Goal: Share content: Share content

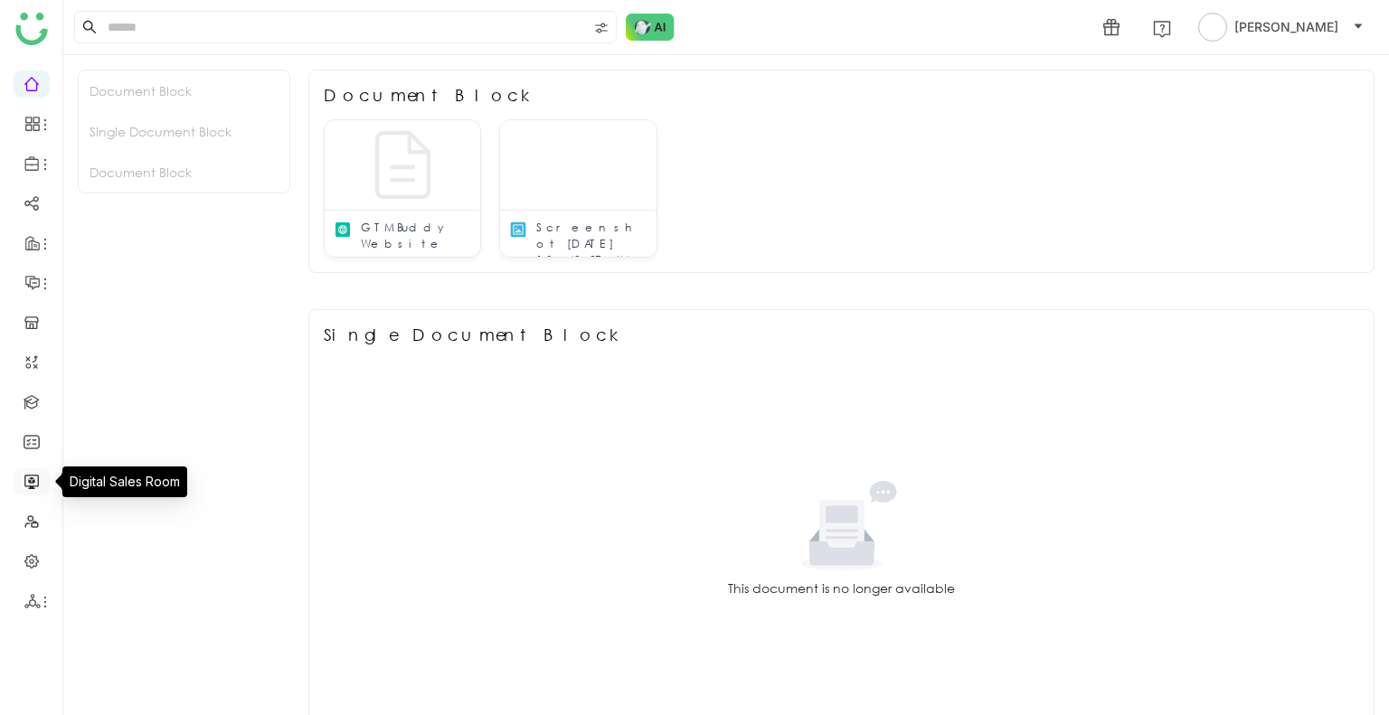
click at [30, 473] on link at bounding box center [32, 480] width 16 height 15
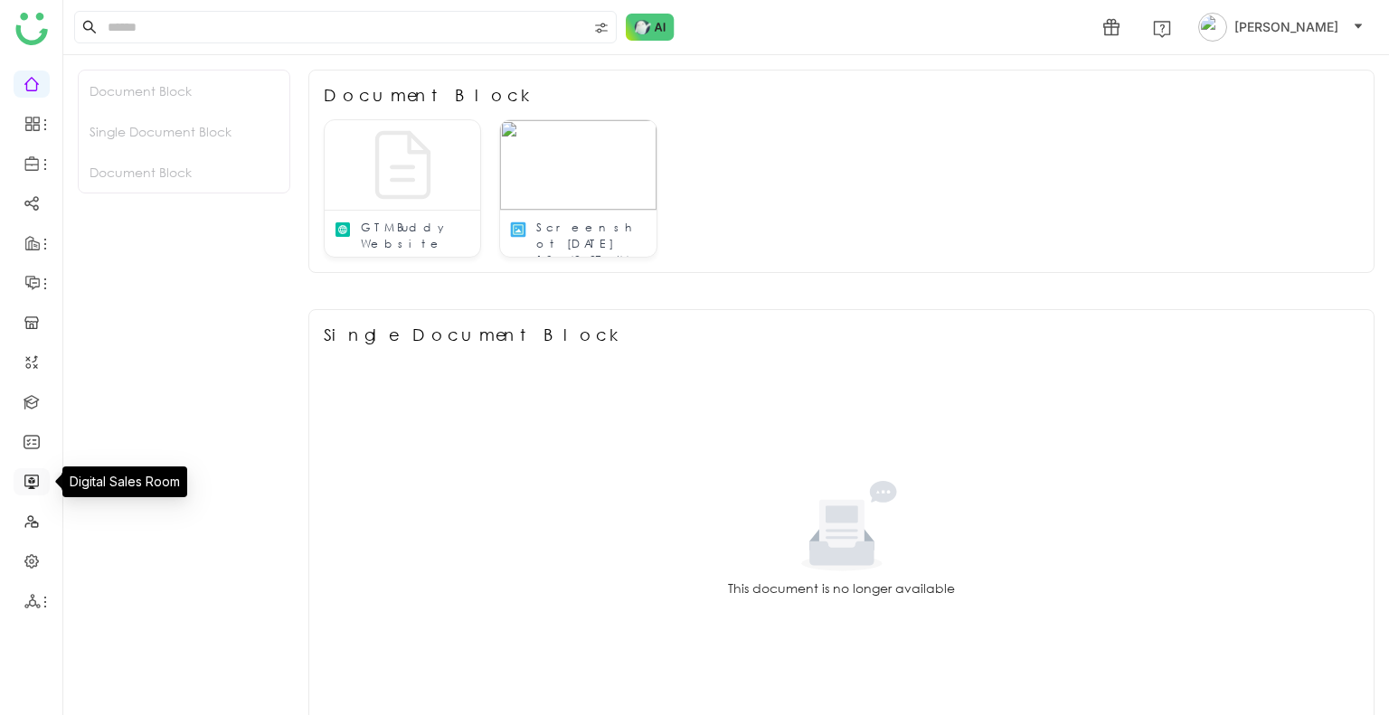
click at [30, 473] on link at bounding box center [32, 480] width 16 height 15
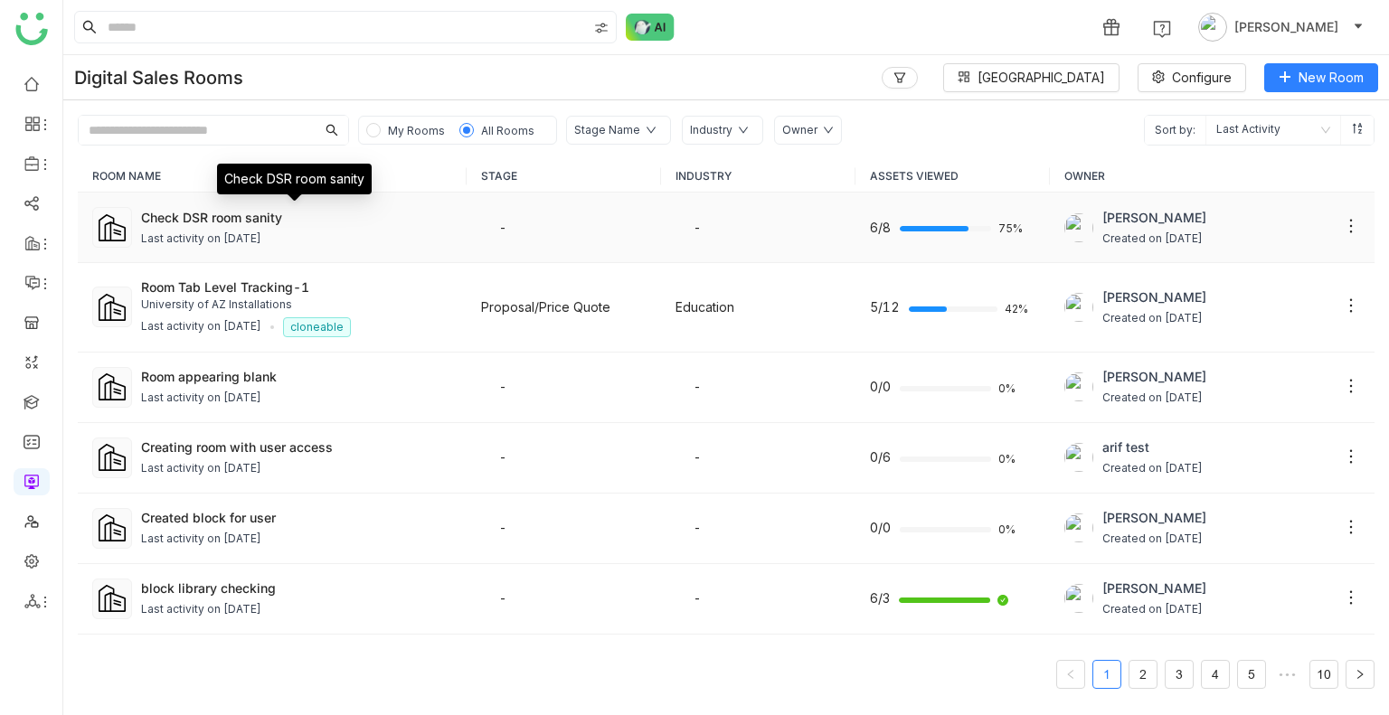
click at [205, 209] on div "Check DSR room sanity" at bounding box center [296, 217] width 311 height 19
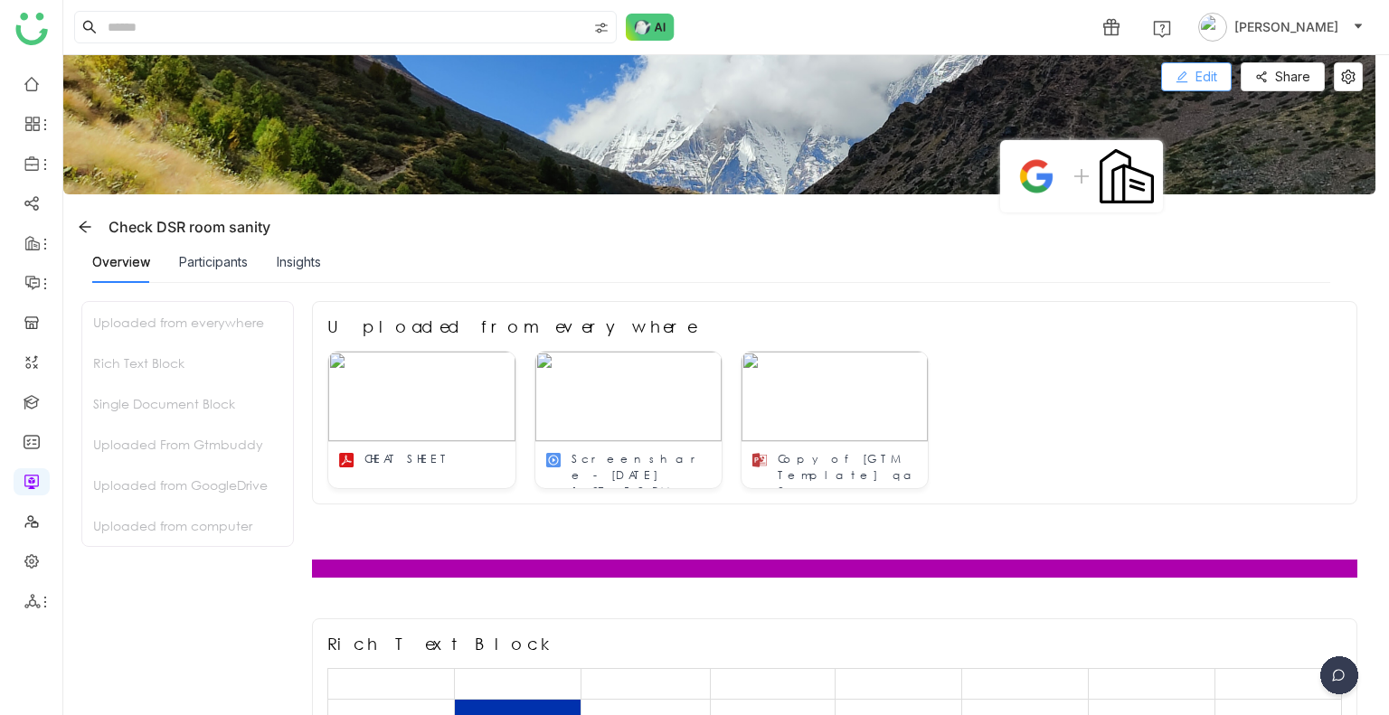
click at [1189, 81] on button "Edit" at bounding box center [1196, 76] width 71 height 29
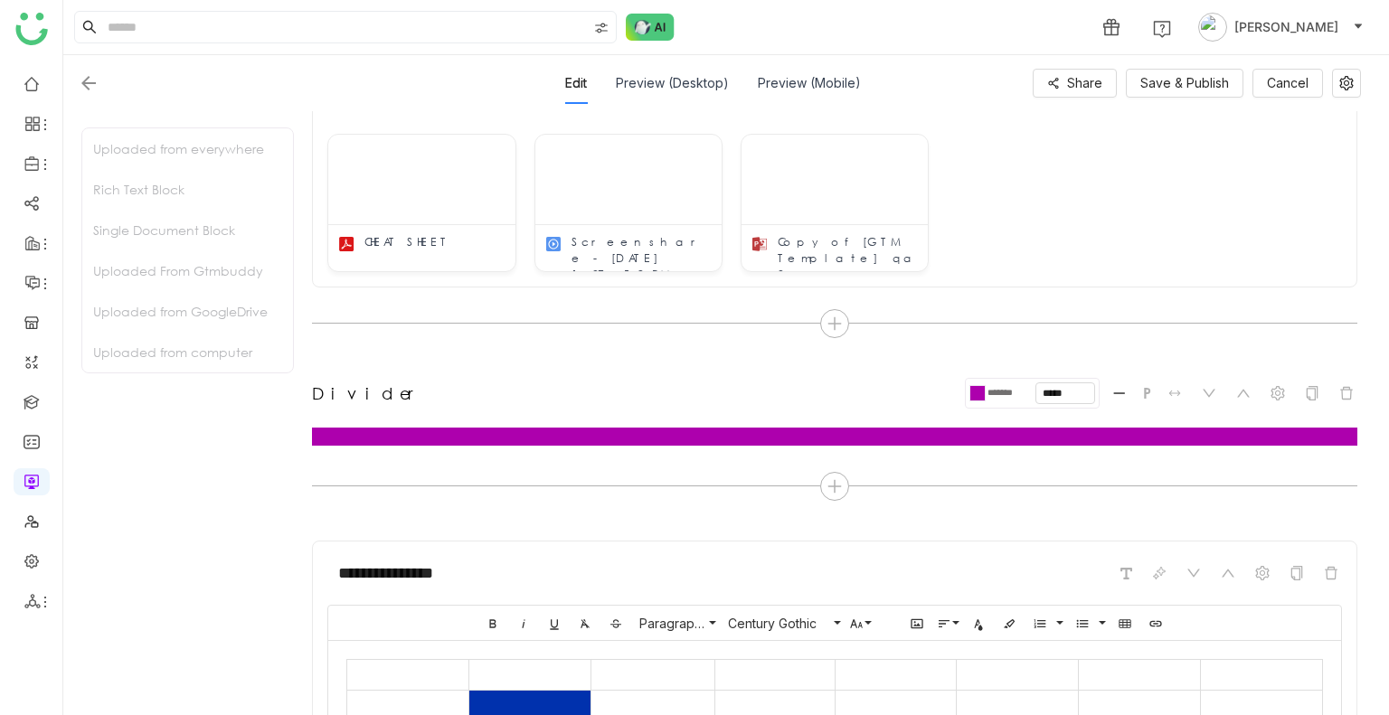
scroll to position [286, 0]
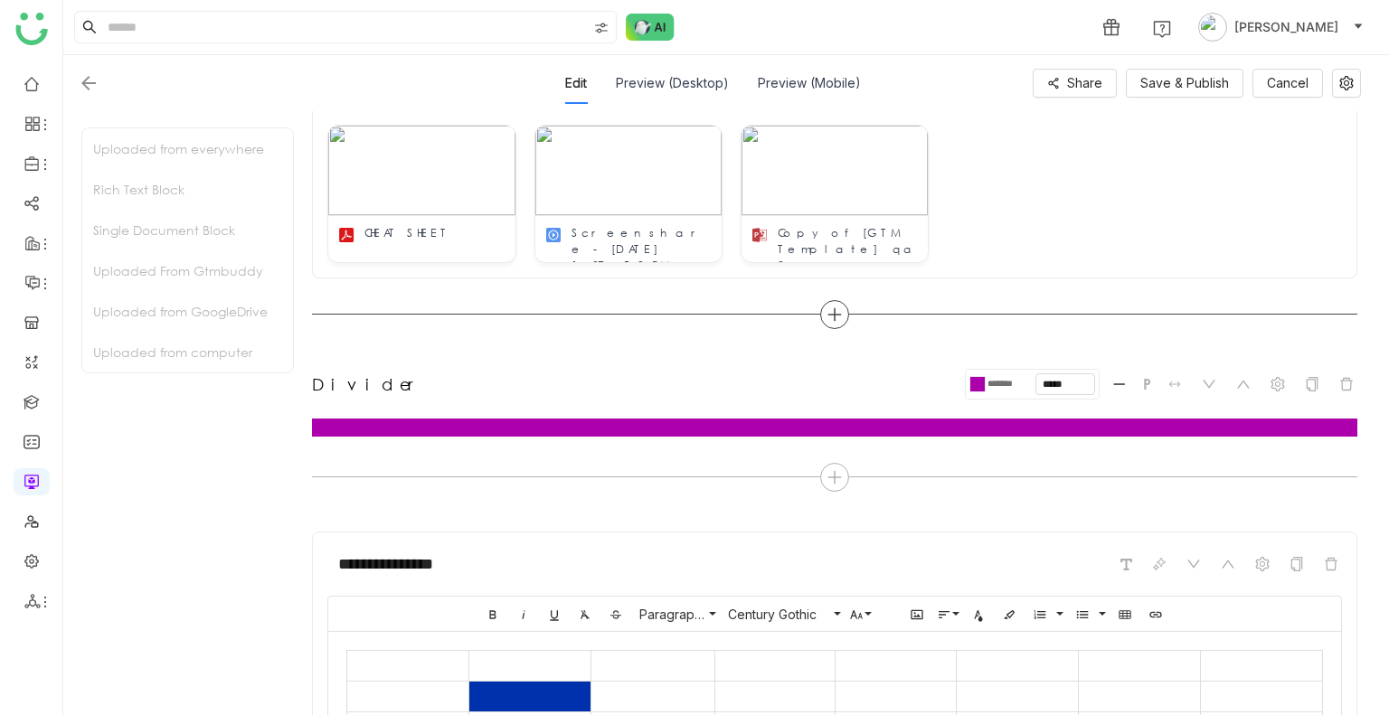
click at [824, 321] on div at bounding box center [834, 314] width 29 height 29
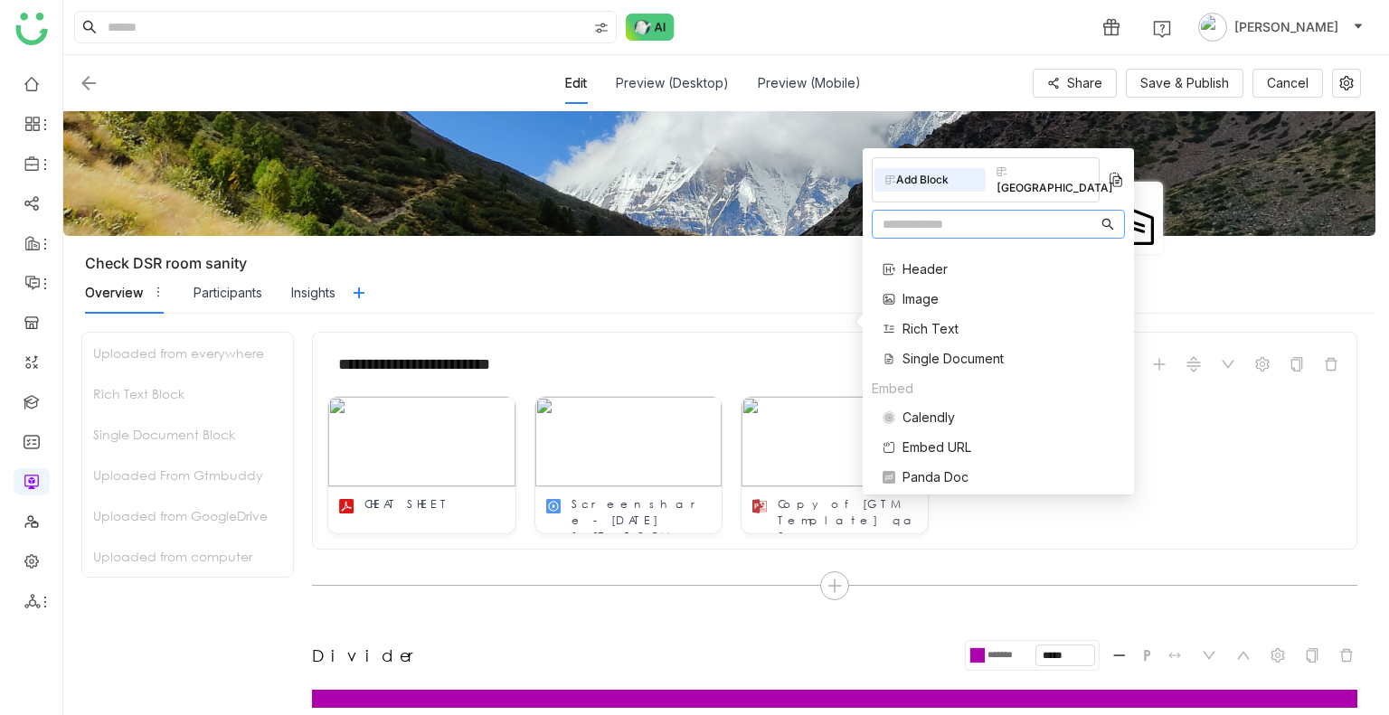
scroll to position [142, 0]
click at [915, 214] on input "text" at bounding box center [989, 224] width 215 height 20
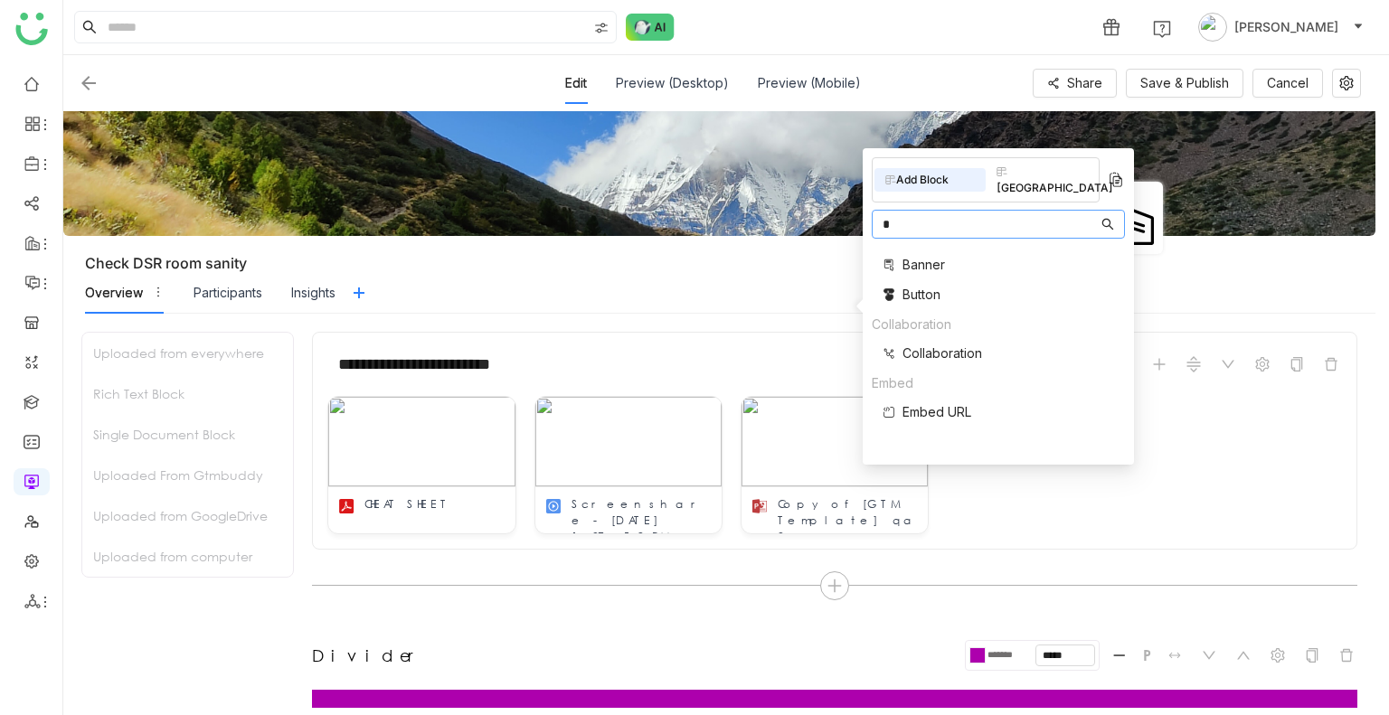
scroll to position [0, 0]
type input "***"
click at [902, 256] on span "Button" at bounding box center [921, 264] width 38 height 19
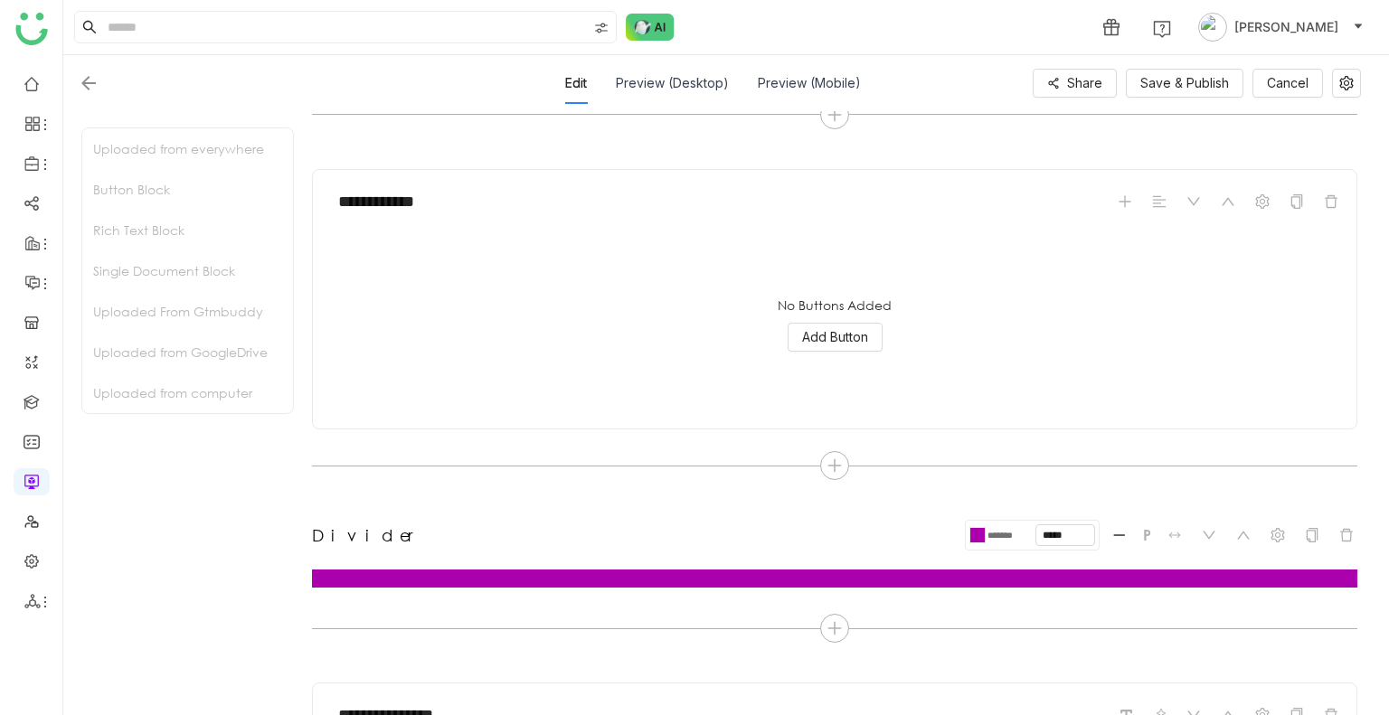
scroll to position [538, 0]
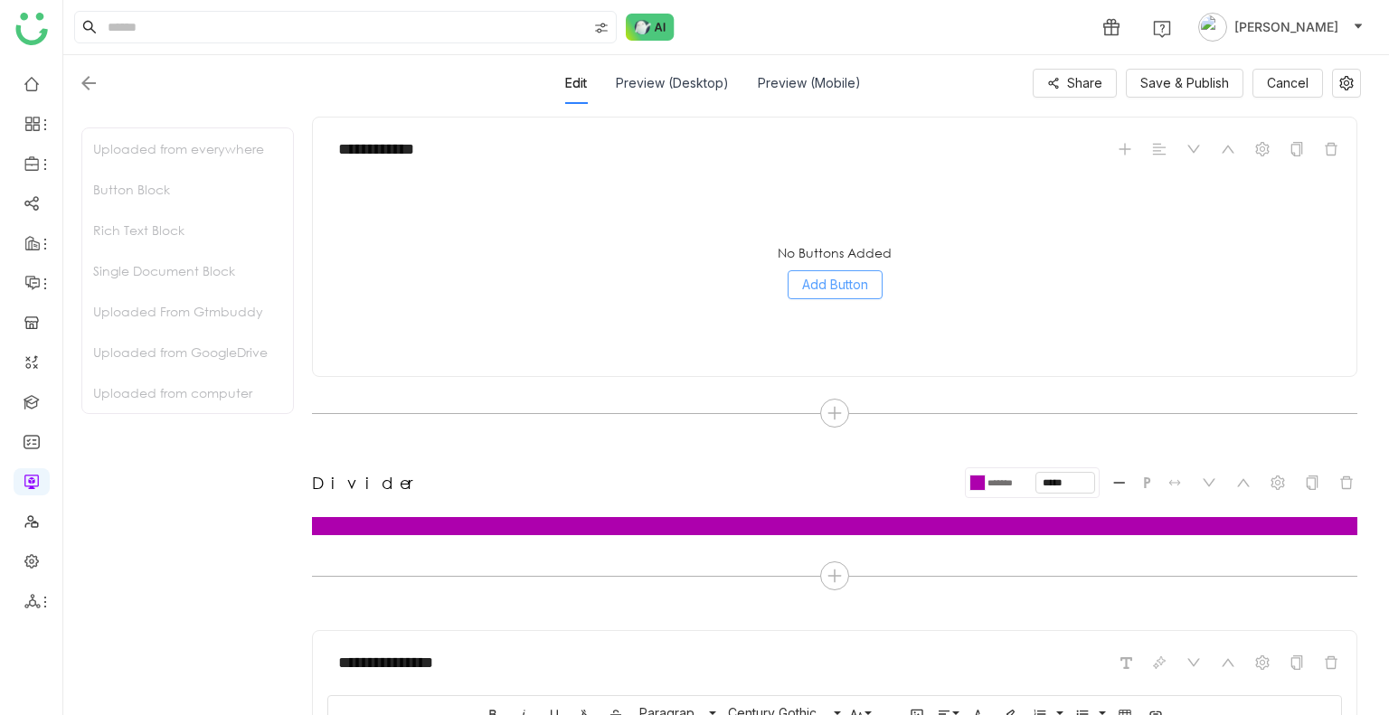
click at [828, 285] on span "Add Button" at bounding box center [835, 285] width 66 height 20
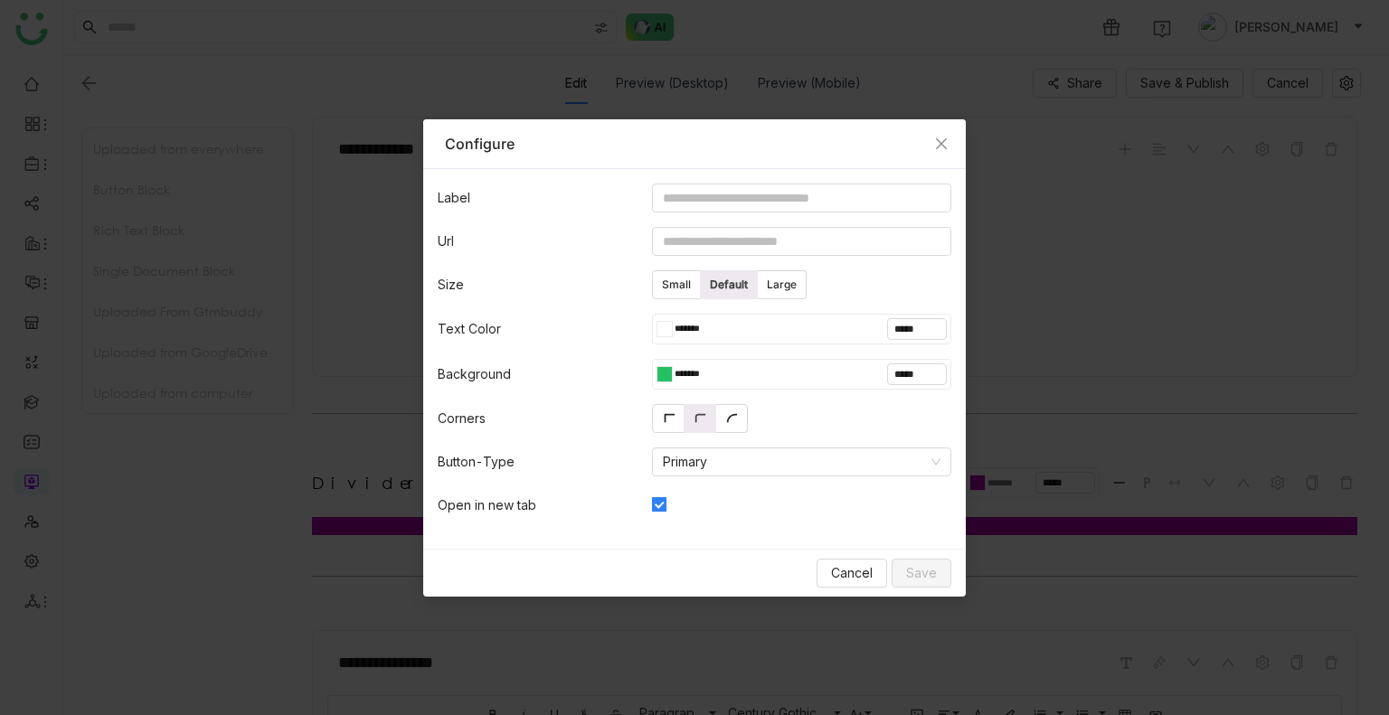
click at [656, 334] on div at bounding box center [660, 329] width 8 height 16
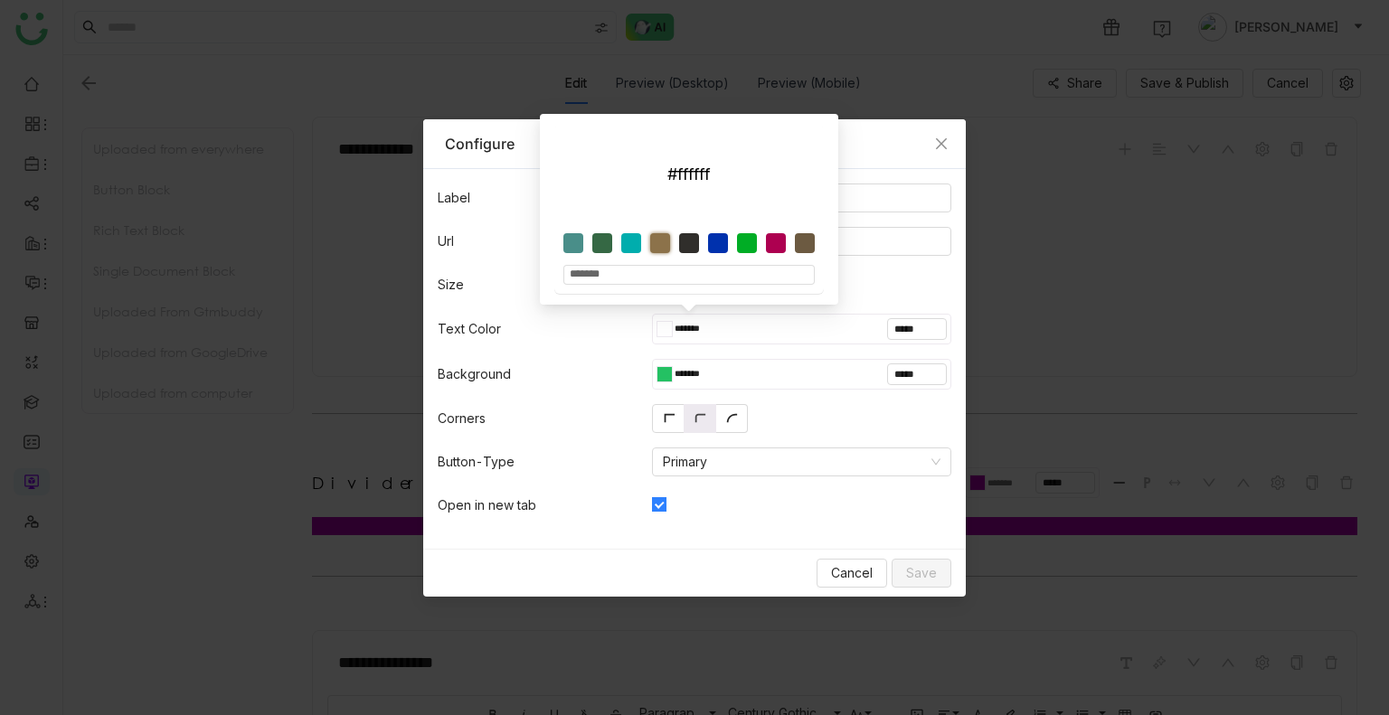
click at [663, 245] on div at bounding box center [660, 243] width 20 height 20
type input "*******"
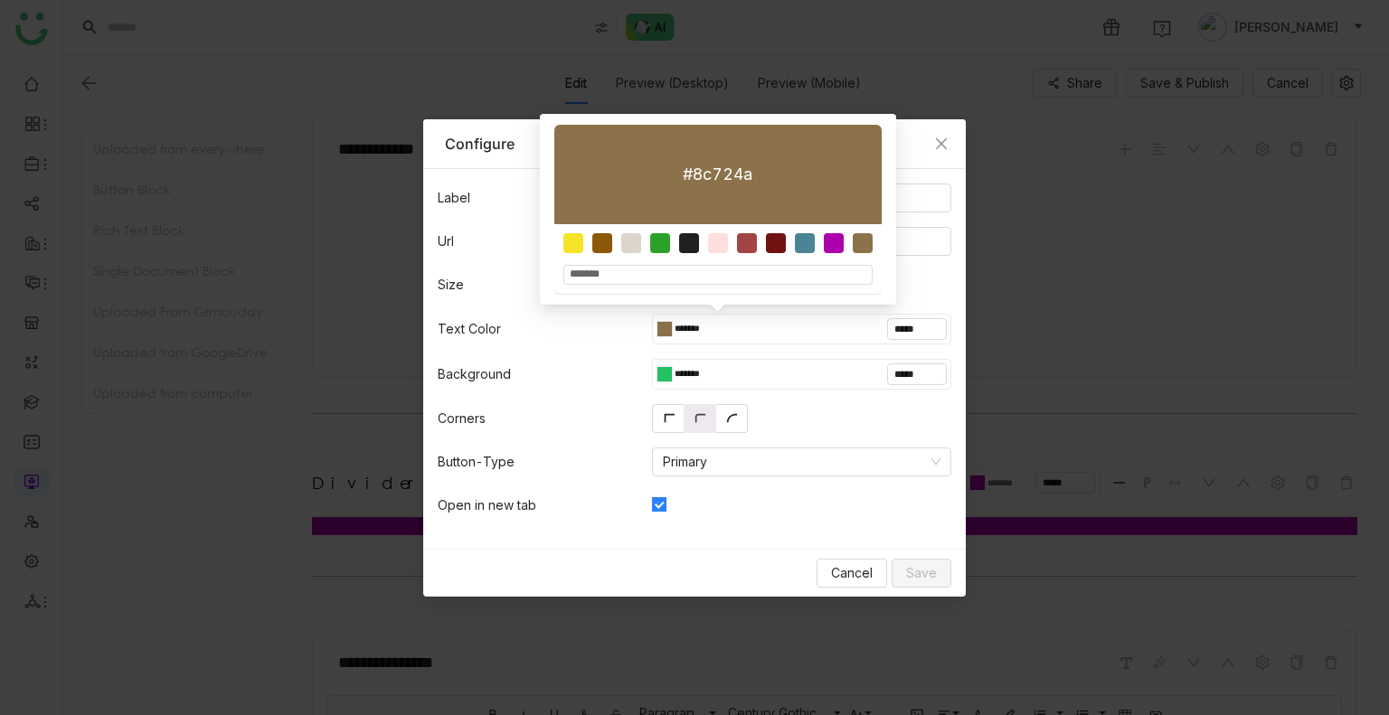
click at [664, 374] on div at bounding box center [667, 374] width 7 height 14
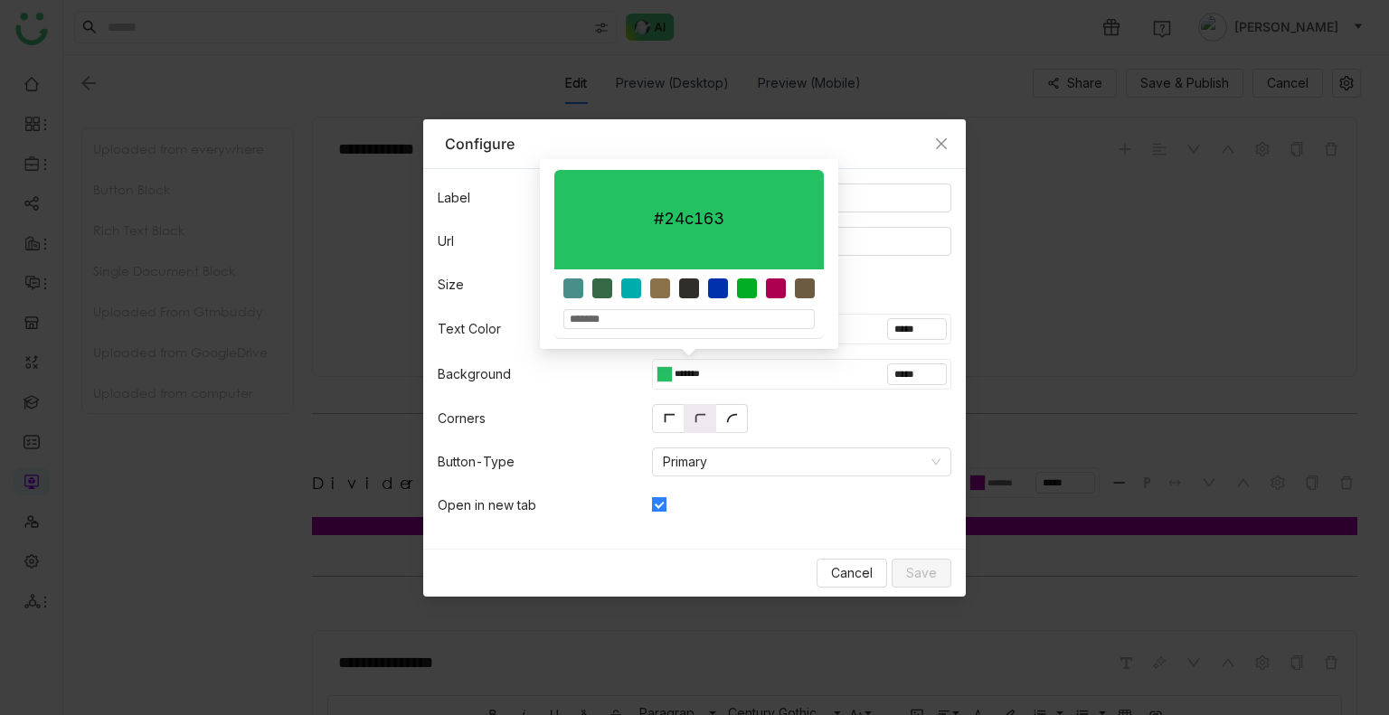
click at [769, 367] on div "******* *****" at bounding box center [801, 374] width 299 height 31
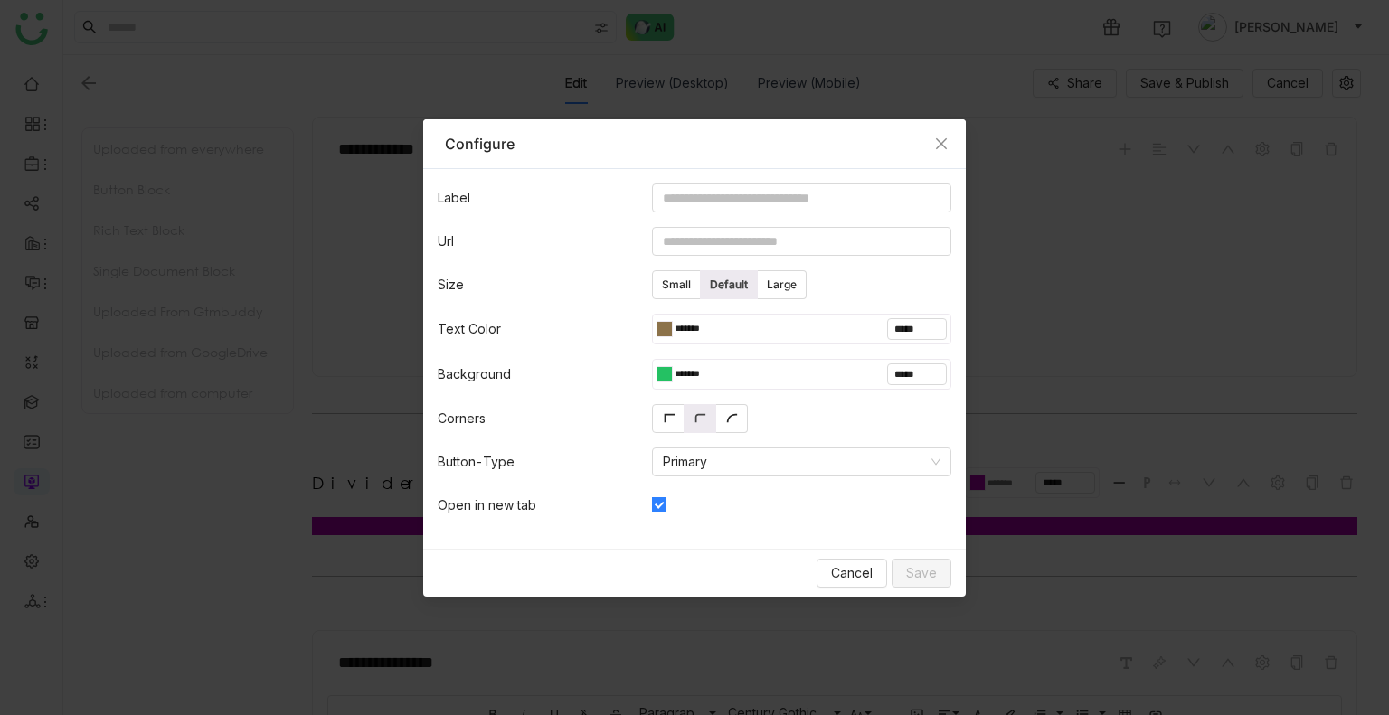
click at [664, 325] on div at bounding box center [667, 329] width 7 height 14
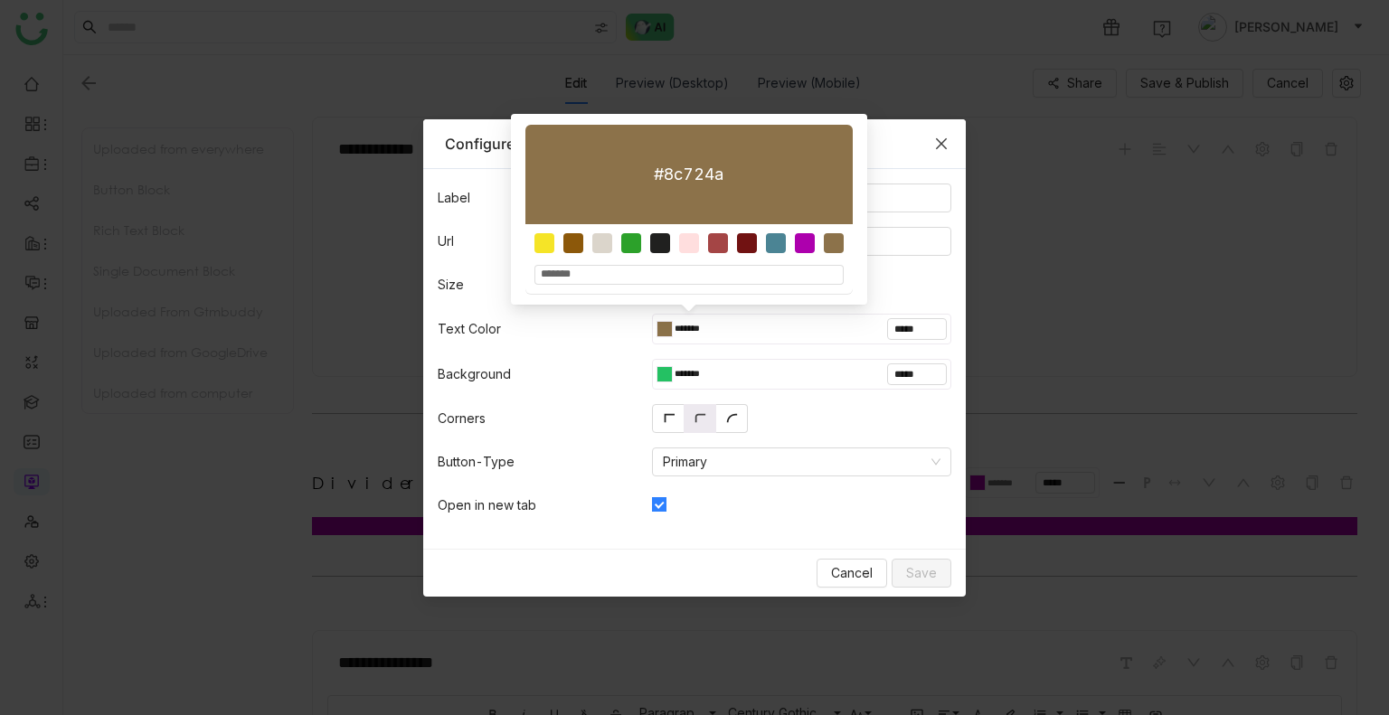
click at [937, 145] on icon "Close" at bounding box center [941, 144] width 14 height 14
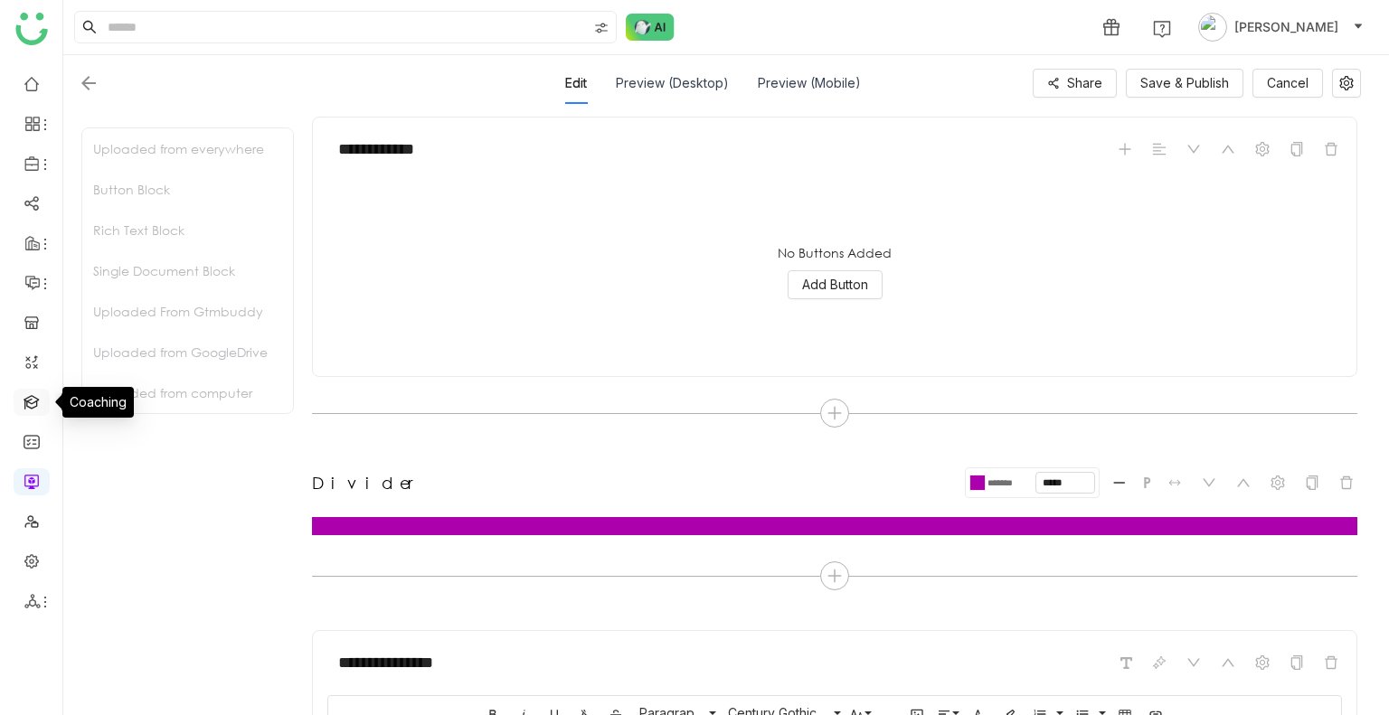
drag, startPoint x: 29, startPoint y: 388, endPoint x: 26, endPoint y: 397, distance: 9.4
click at [26, 397] on link at bounding box center [32, 400] width 16 height 15
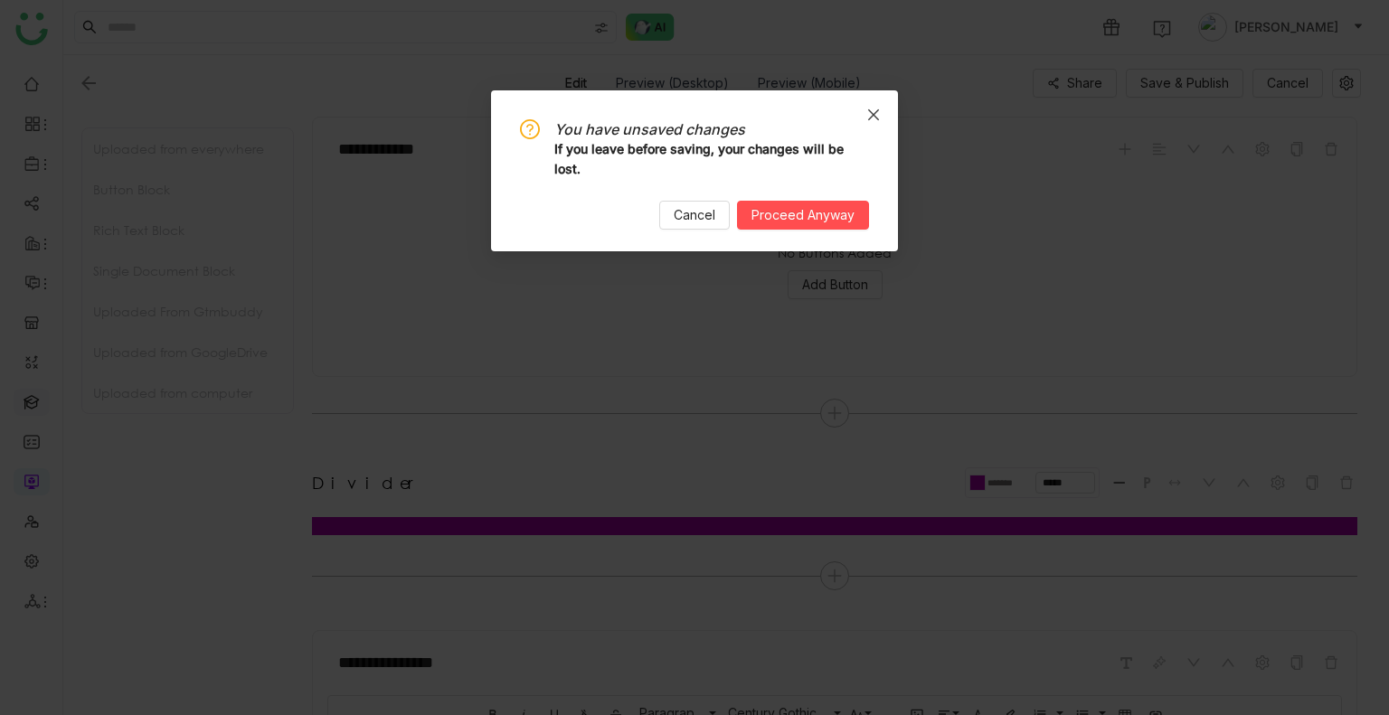
click at [26, 397] on nz-modal-confirm-container "You have unsaved changes If you leave before saving, your changes will be lost.…" at bounding box center [694, 357] width 1389 height 715
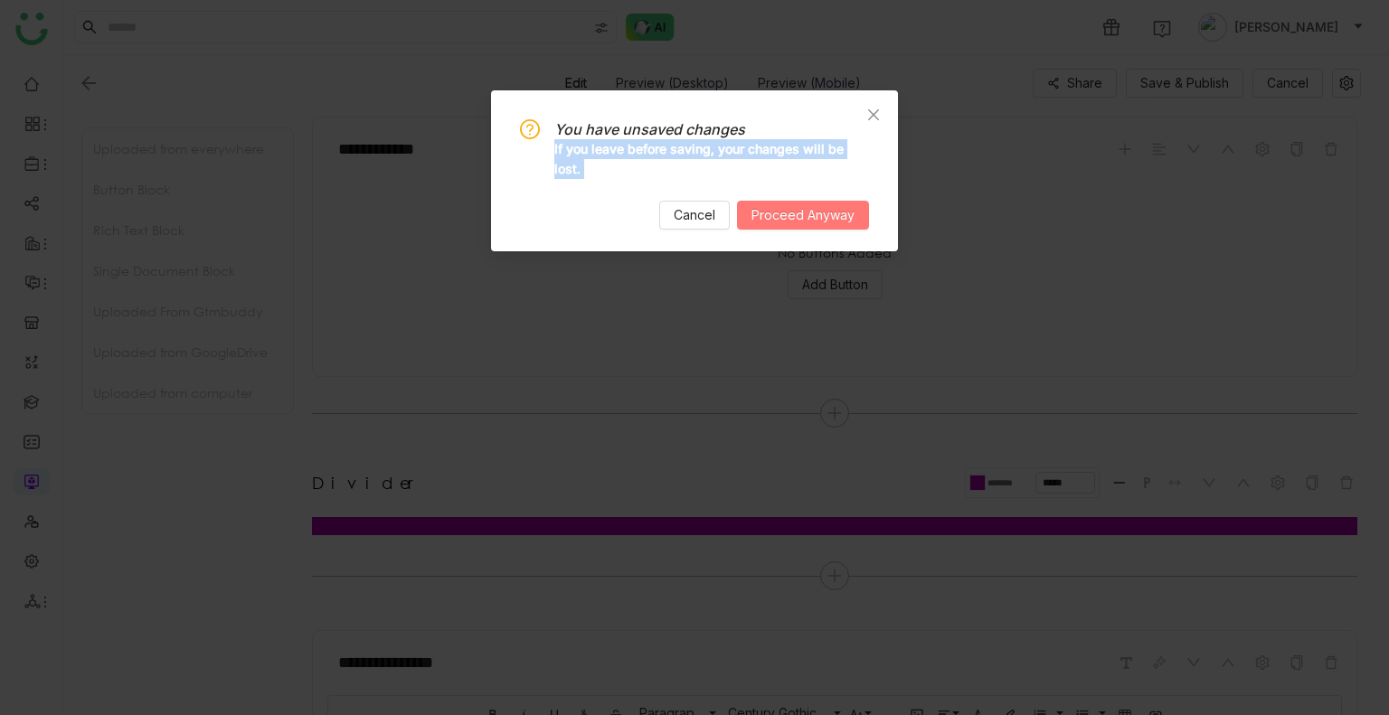
click at [766, 214] on span "Proceed Anyway" at bounding box center [802, 215] width 103 height 20
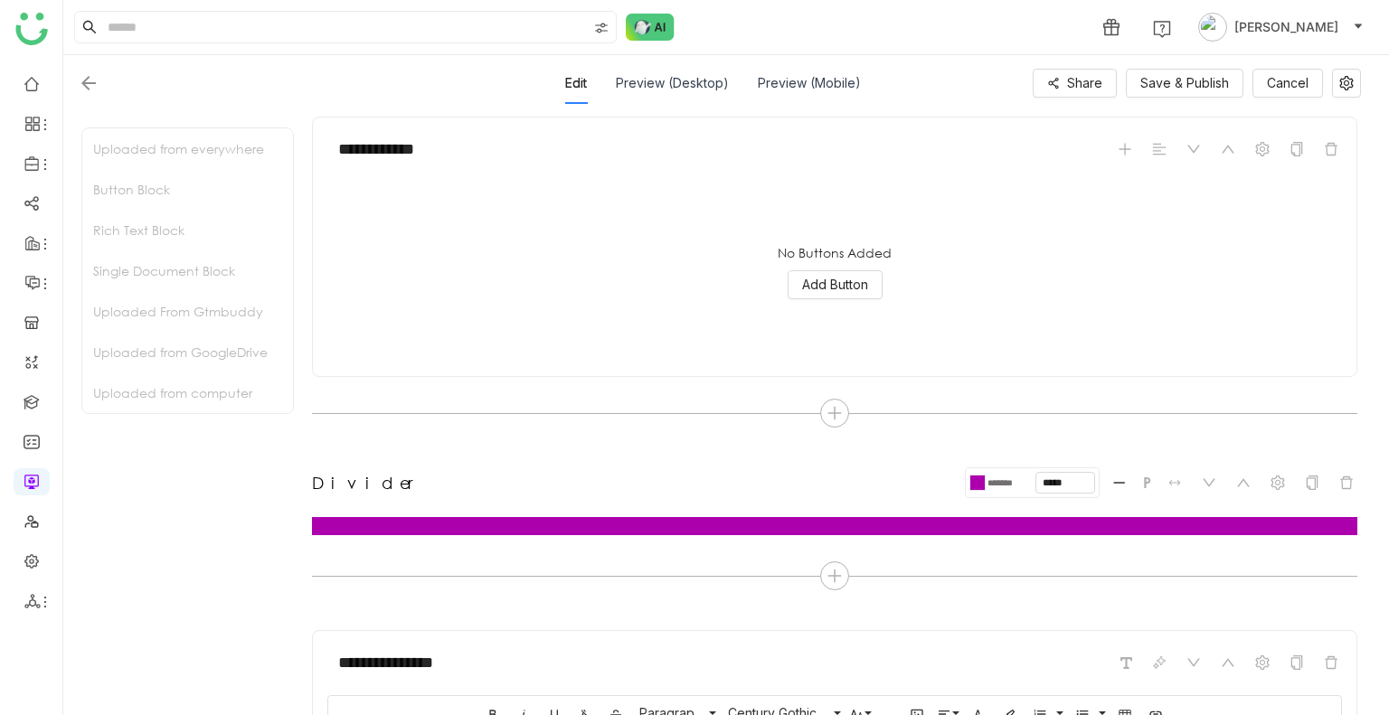
click at [766, 214] on nz-modal-confirm-container "You have unsaved changes If you leave before saving, your changes will be lost.…" at bounding box center [694, 357] width 1389 height 715
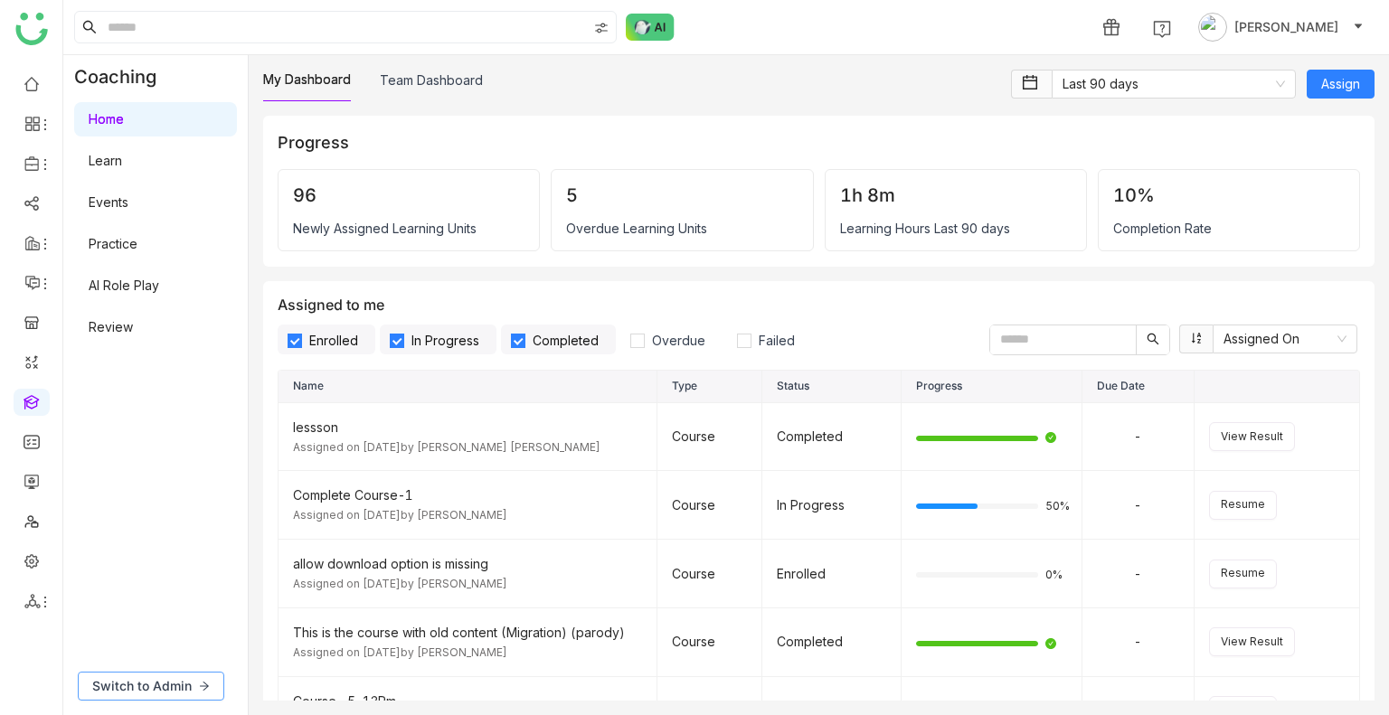
click at [107, 699] on button "Switch to Admin" at bounding box center [151, 686] width 146 height 29
click at [107, 699] on gtmb-coaching-v2 "Coaching Home Learn Events Practice AI Role Play Review Switch to Admin My Dash…" at bounding box center [725, 385] width 1325 height 660
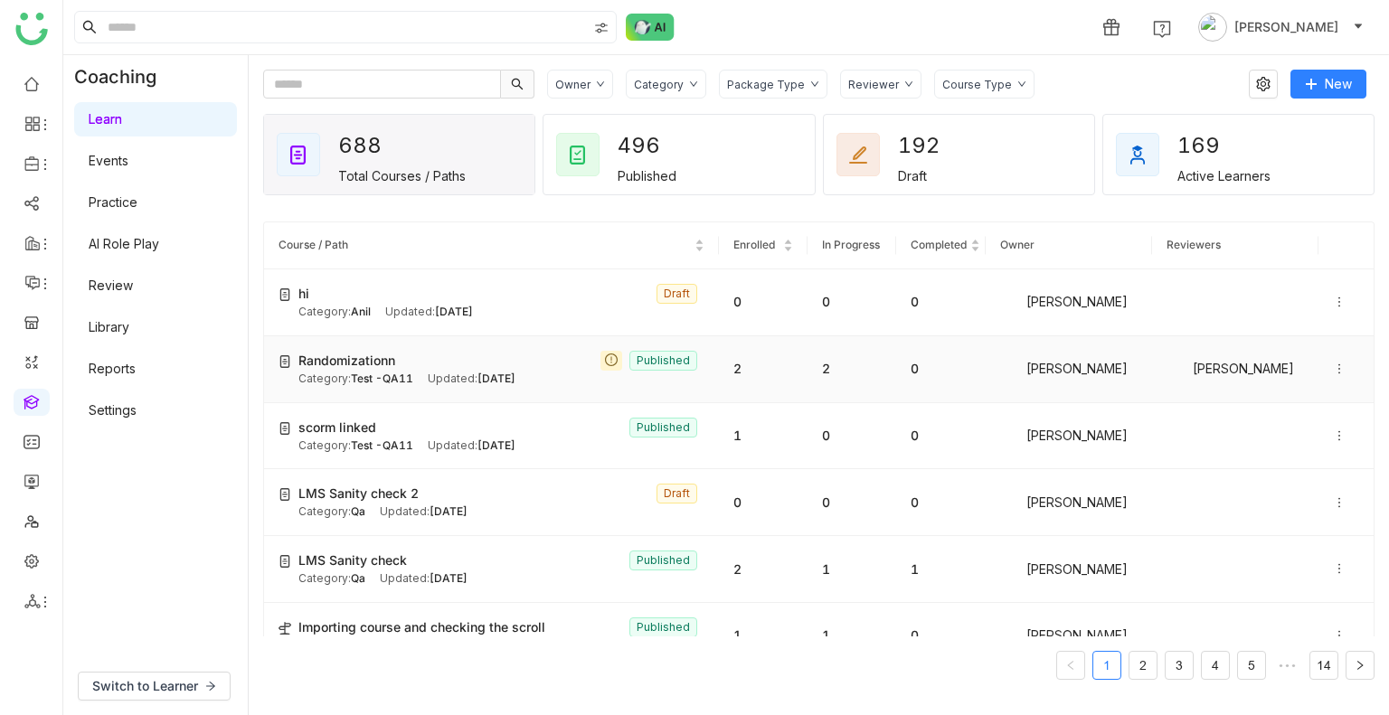
click at [313, 357] on span "Randomizationn" at bounding box center [346, 361] width 97 height 20
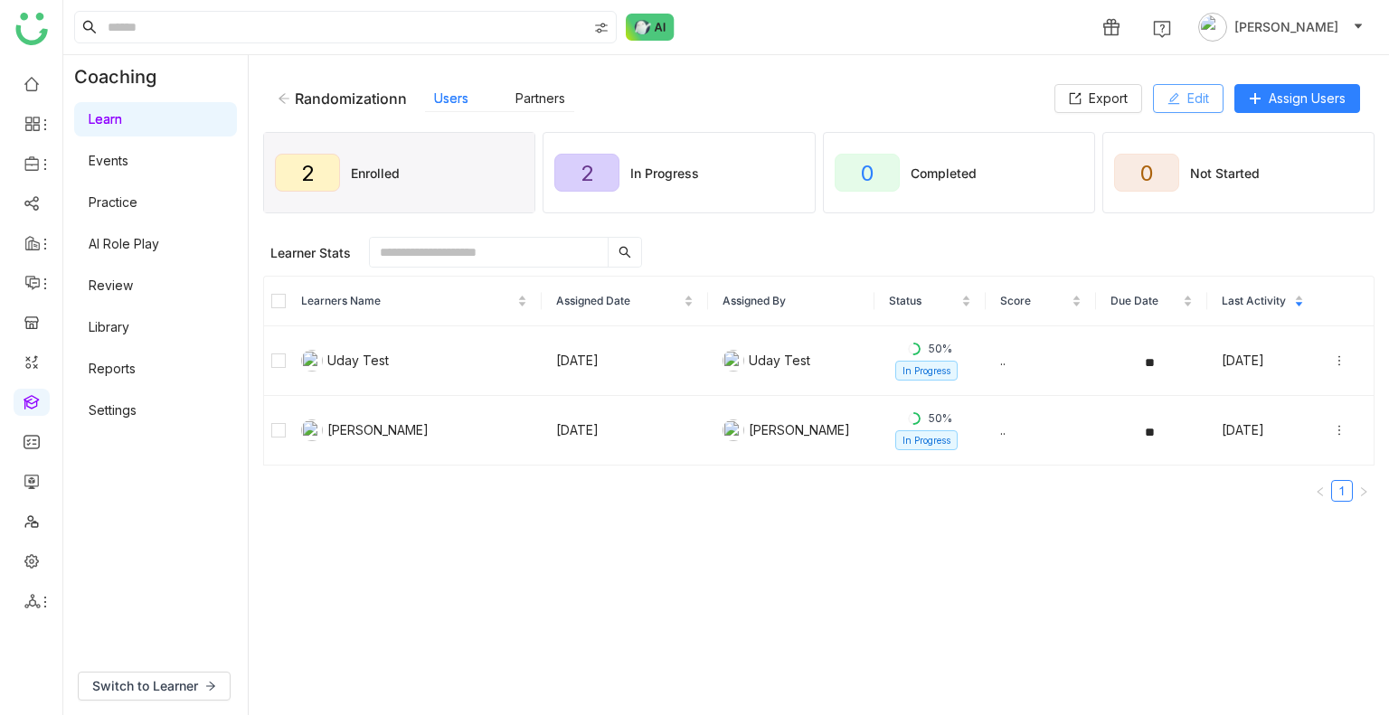
click at [1194, 98] on span "Edit" at bounding box center [1198, 99] width 22 height 20
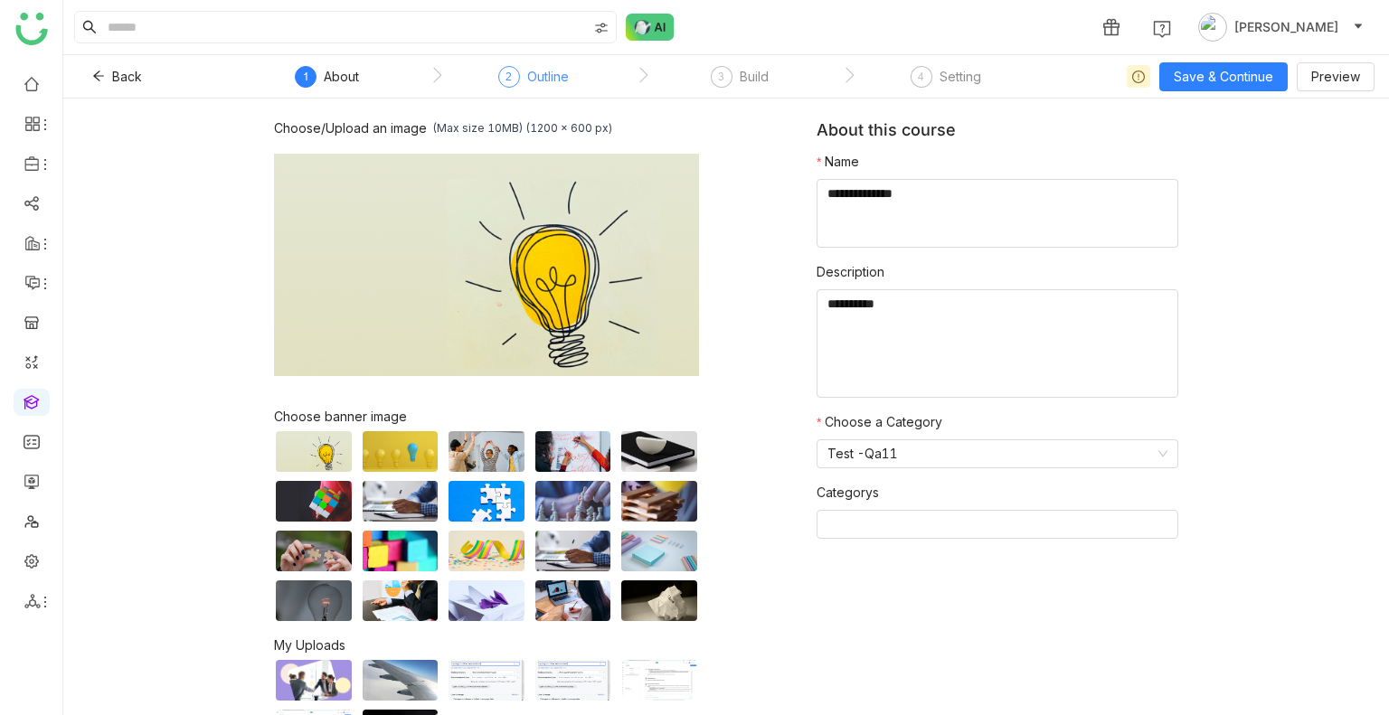
click at [535, 89] on div "2 Outline" at bounding box center [533, 82] width 71 height 33
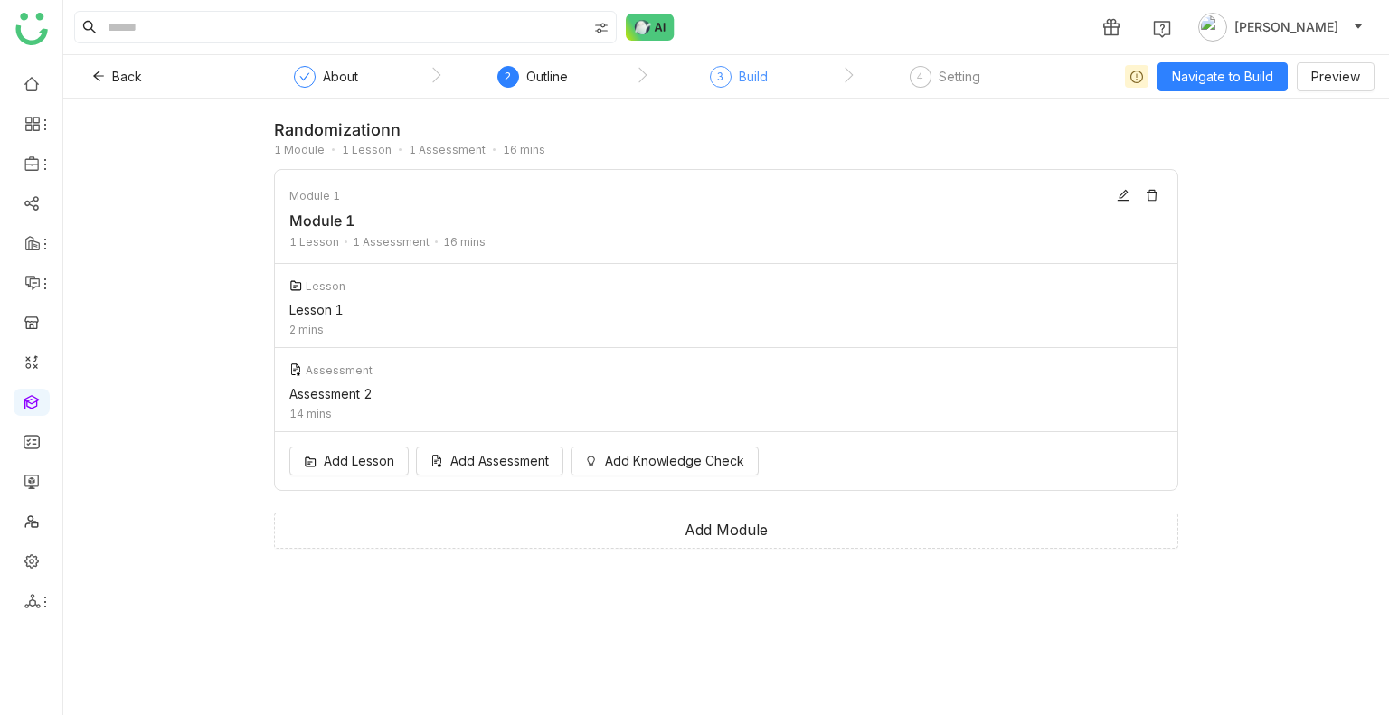
click at [765, 71] on div "Build" at bounding box center [753, 77] width 29 height 22
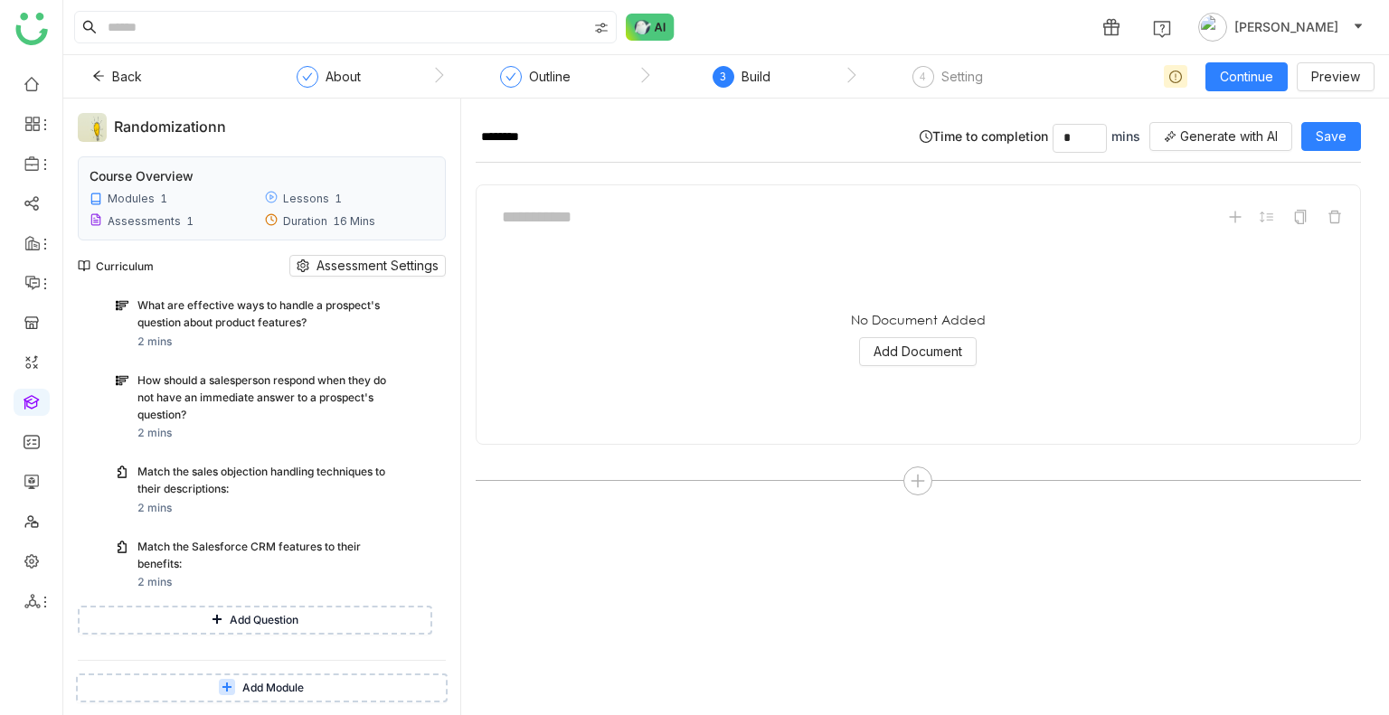
scroll to position [449, 0]
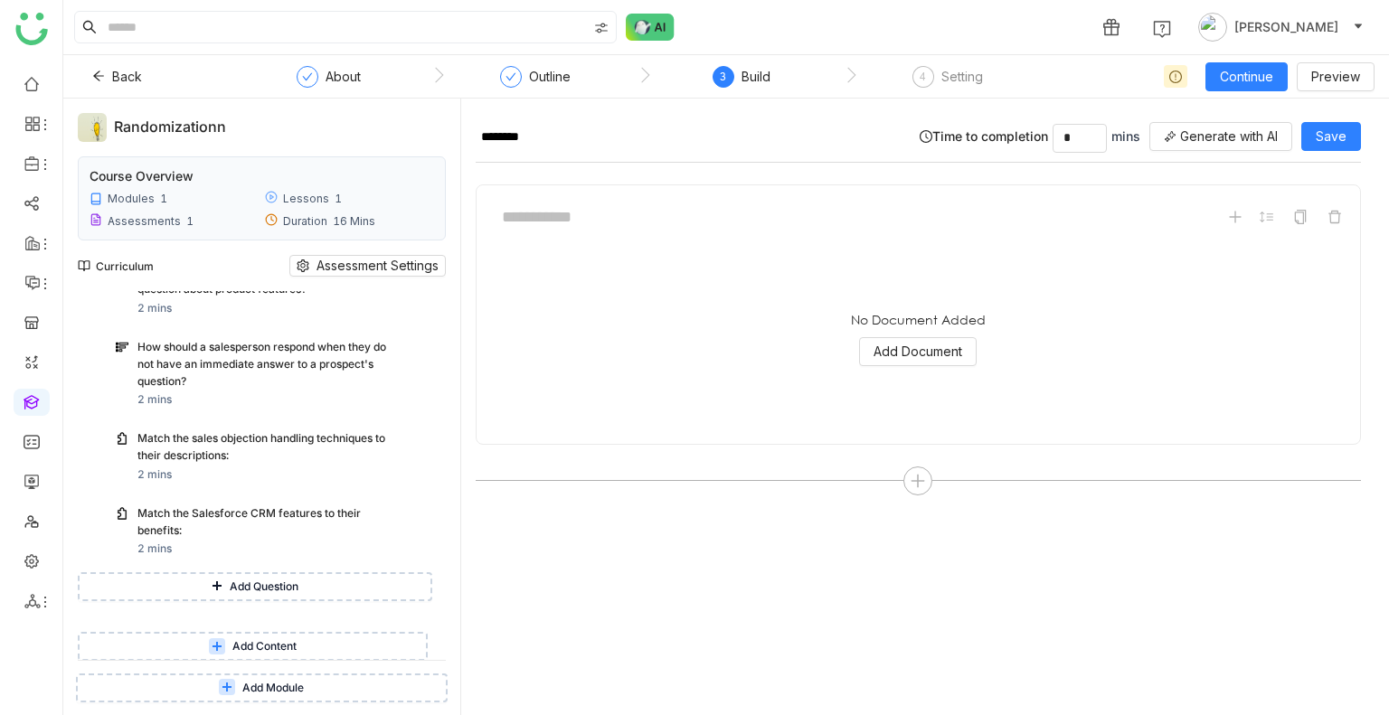
click at [245, 644] on span "Add Content" at bounding box center [264, 646] width 64 height 17
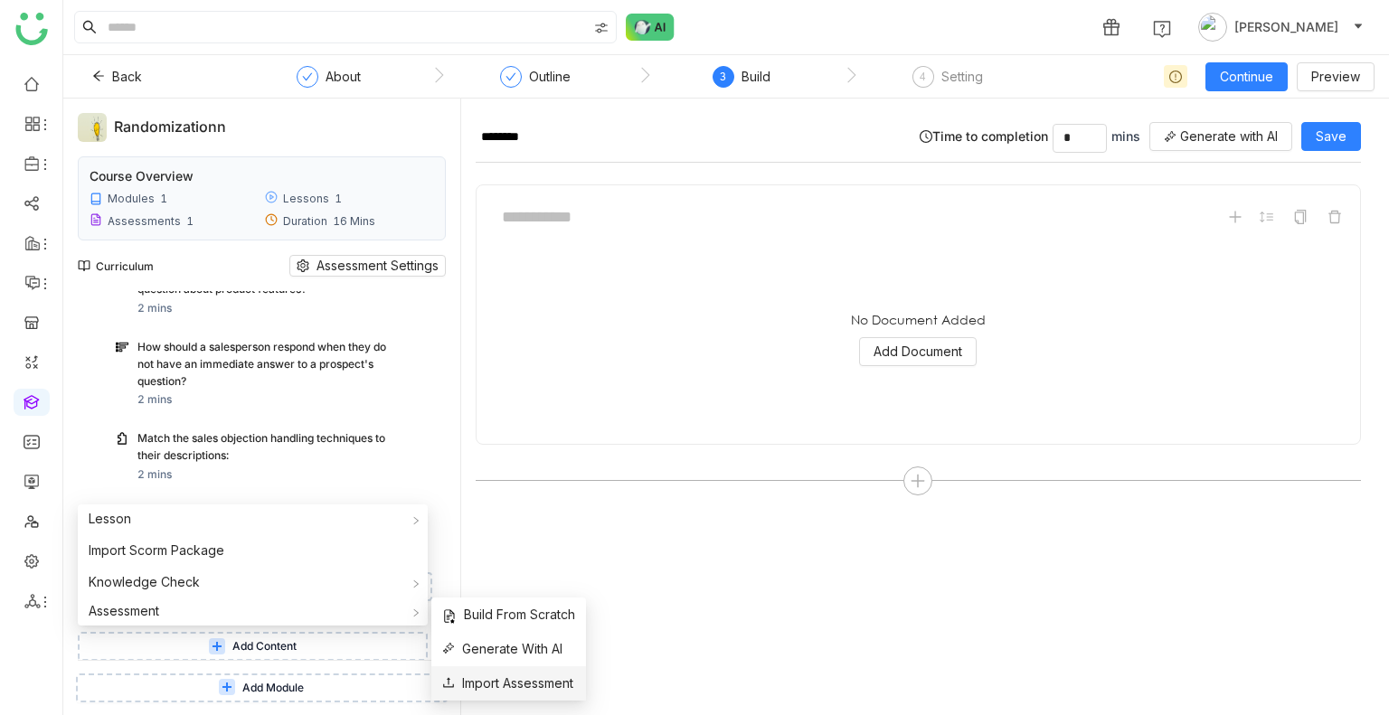
click at [502, 687] on span "Import Assessment" at bounding box center [507, 683] width 131 height 20
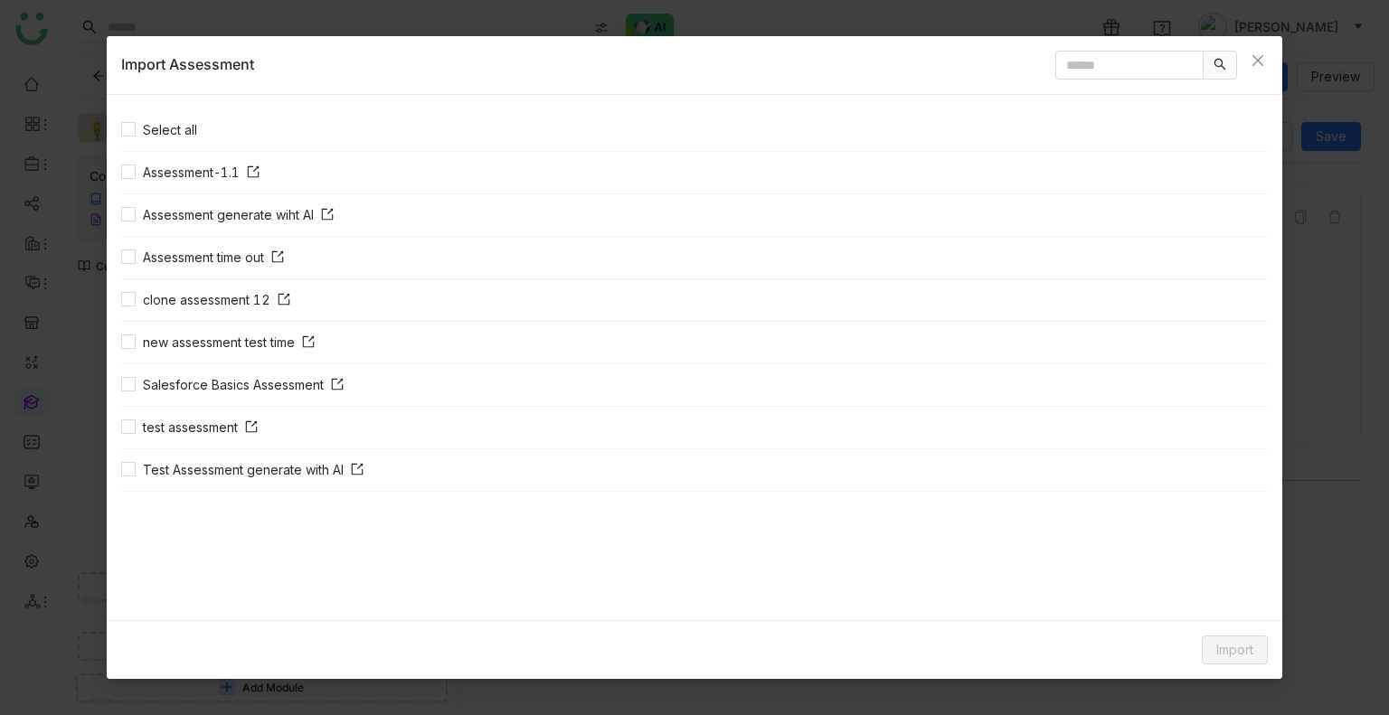
click at [124, 202] on nz-list-item "Assessment generate wiht AI" at bounding box center [694, 215] width 1146 height 42
click at [1221, 650] on span "Import" at bounding box center [1234, 650] width 37 height 20
click at [1221, 602] on li "Link" at bounding box center [1221, 613] width 92 height 34
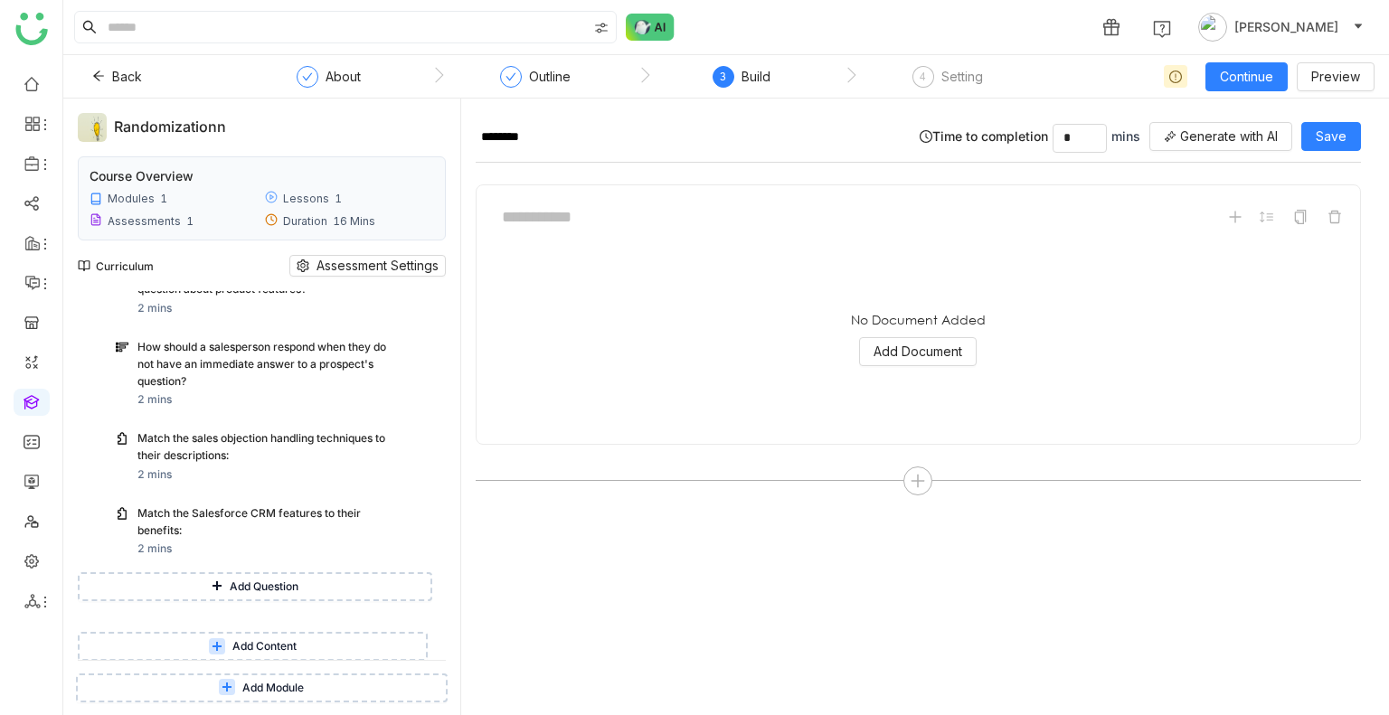
click at [232, 646] on span "Add Content" at bounding box center [264, 646] width 64 height 17
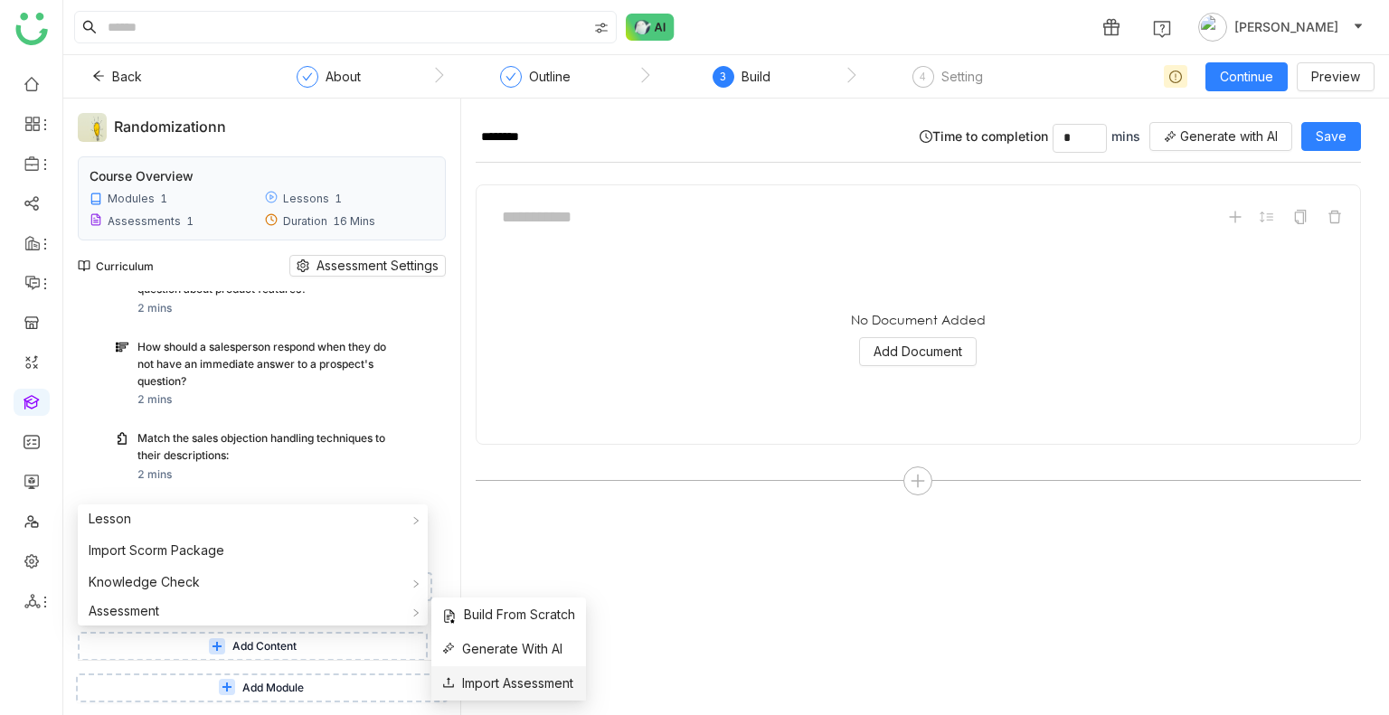
click at [498, 679] on span "Import Assessment" at bounding box center [507, 683] width 131 height 20
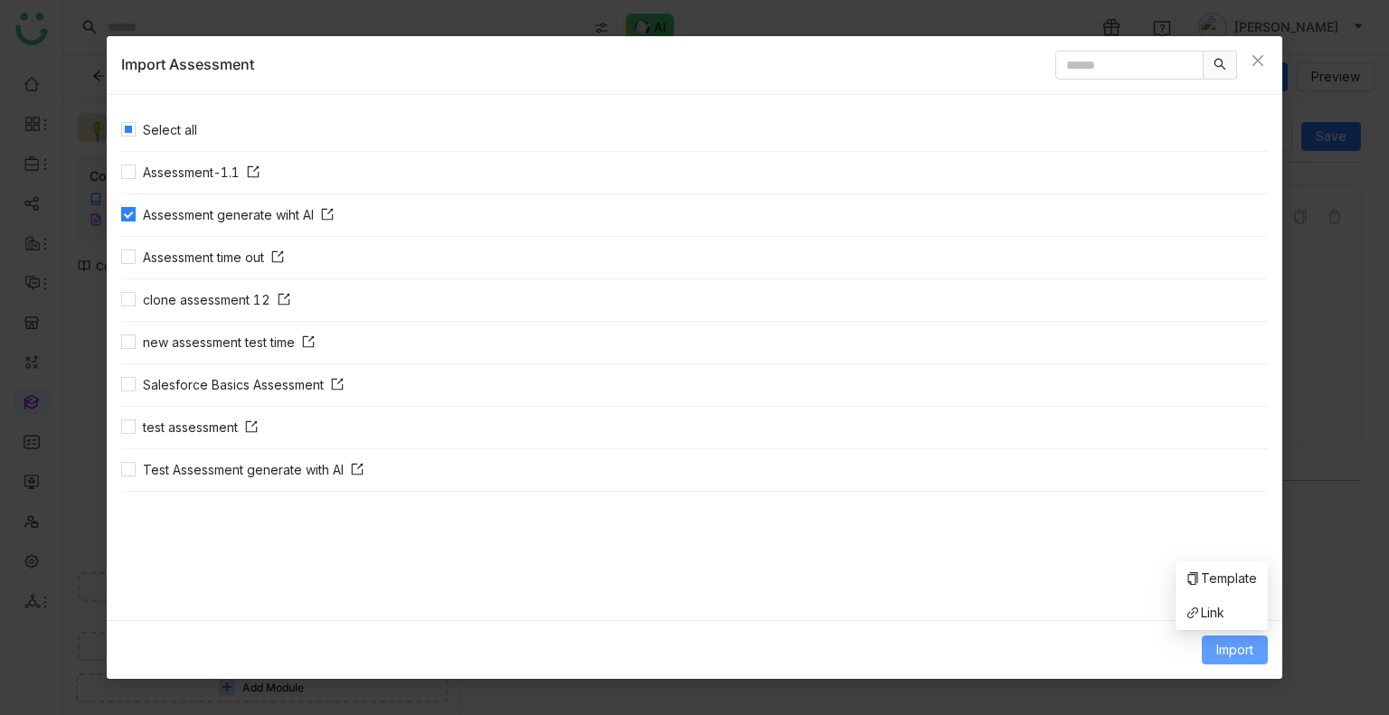
click at [1234, 662] on button "Import" at bounding box center [1234, 649] width 66 height 29
click at [1216, 623] on li "Link" at bounding box center [1221, 613] width 92 height 34
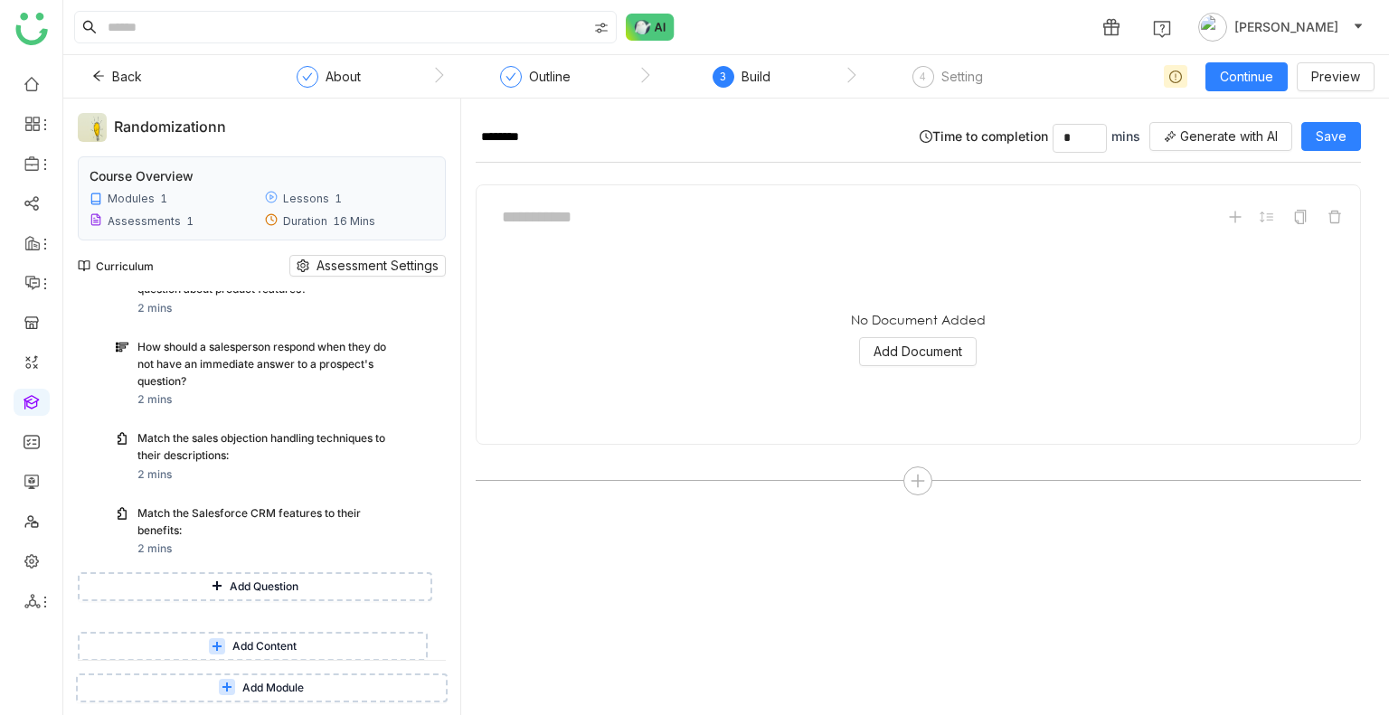
click at [257, 683] on span "Add Module" at bounding box center [272, 688] width 61 height 17
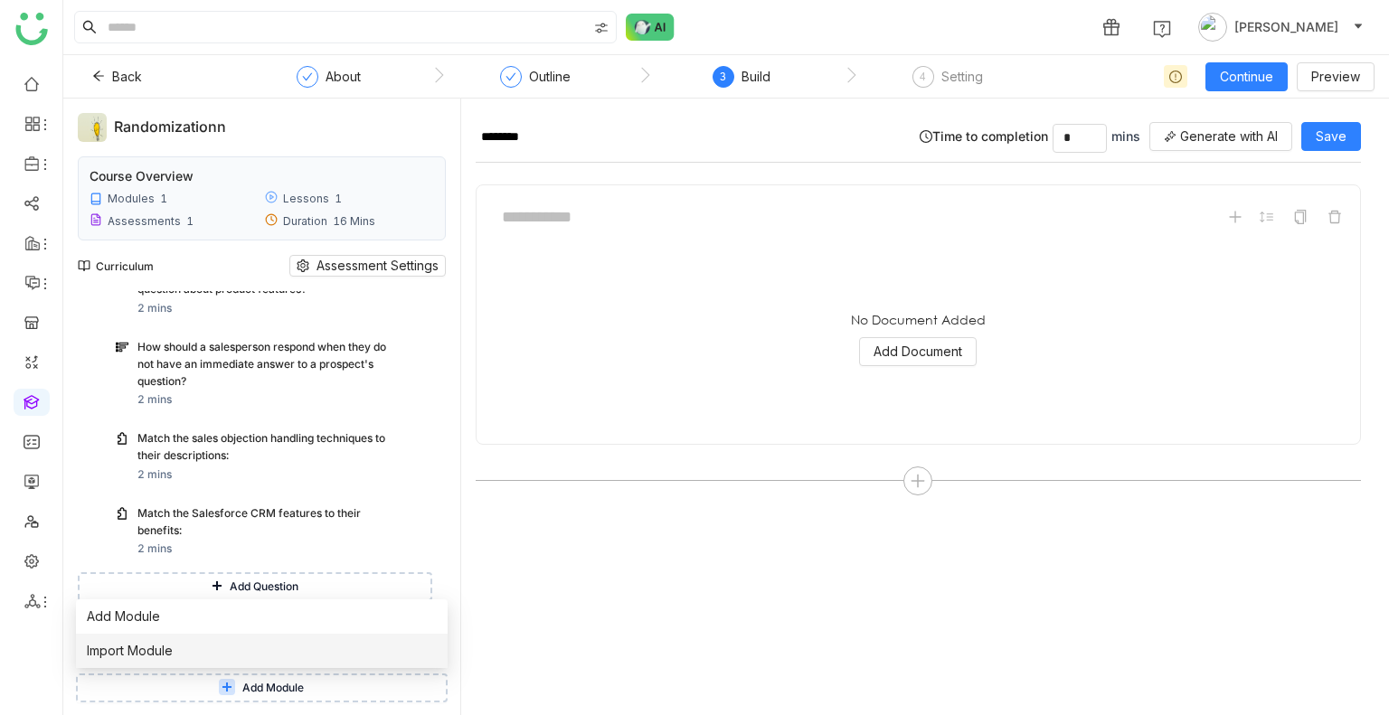
click at [179, 661] on li "Import Module" at bounding box center [262, 651] width 372 height 34
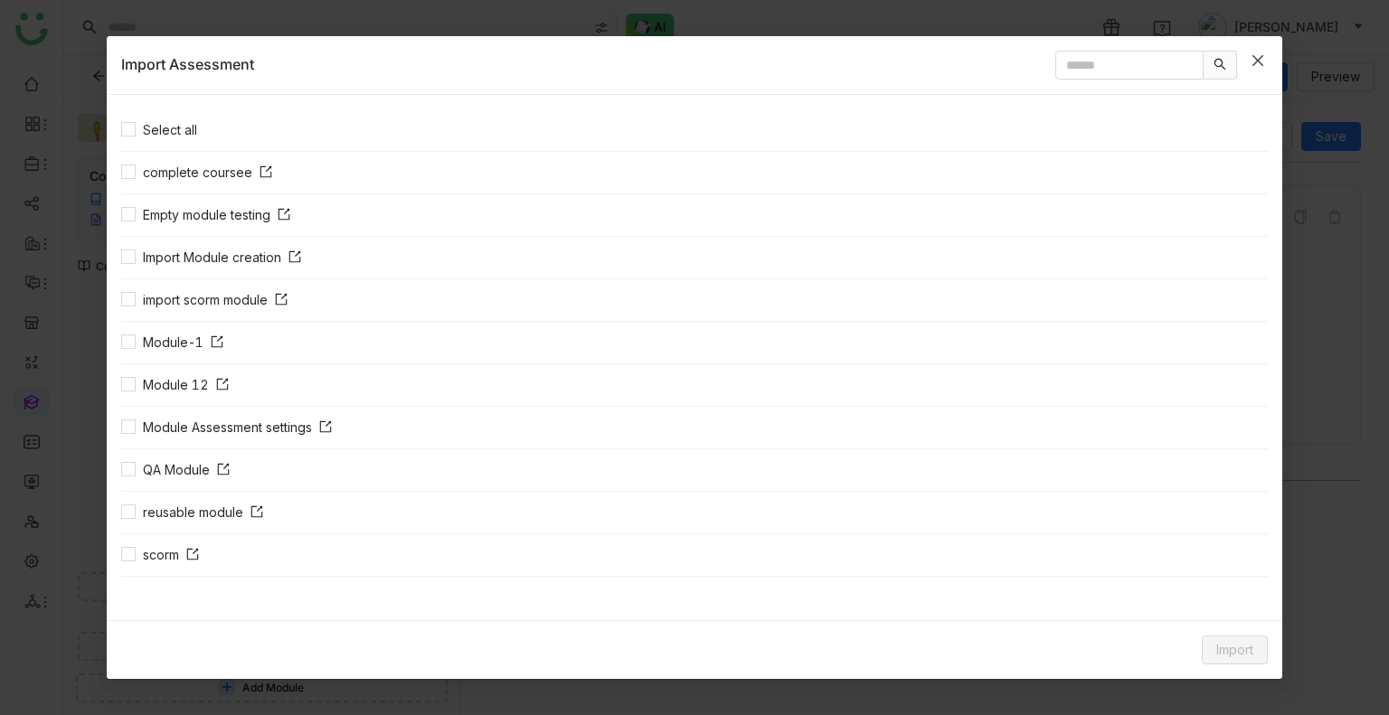
click at [1253, 61] on icon "Close" at bounding box center [1257, 60] width 14 height 14
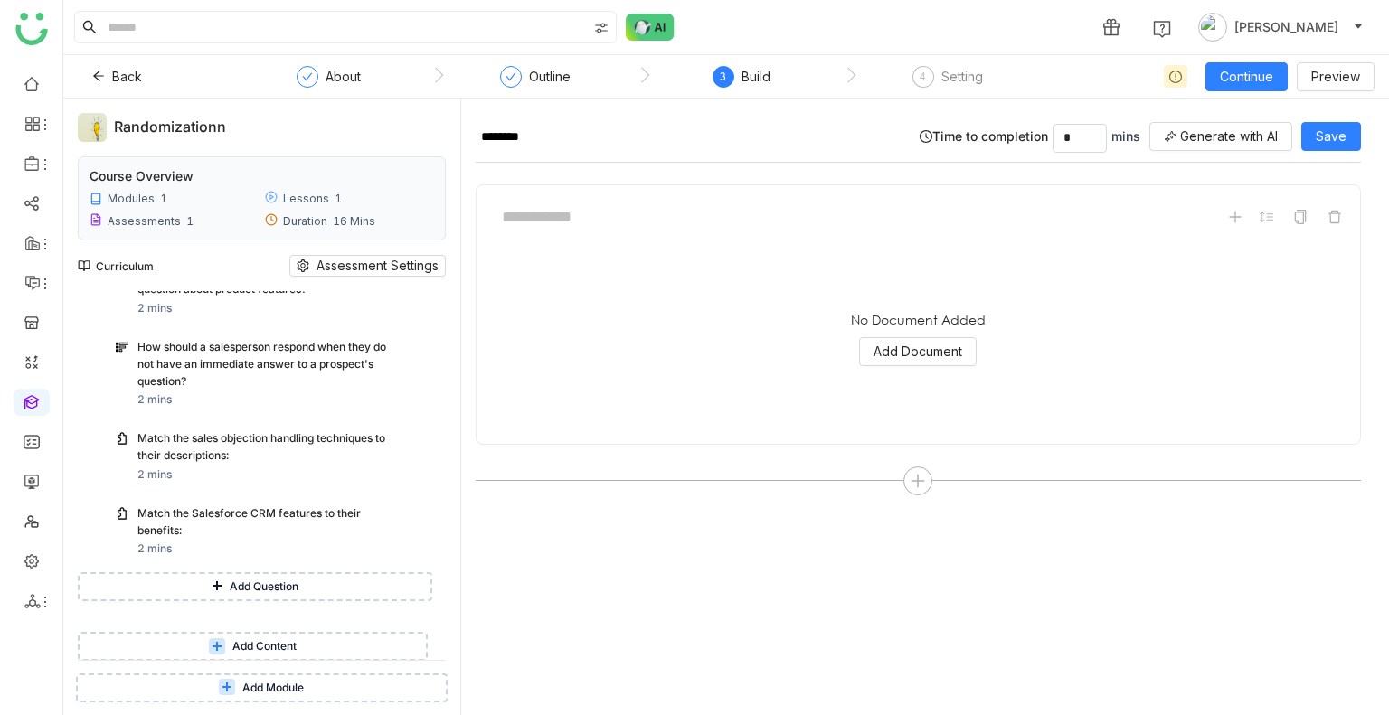
click at [243, 683] on span "Add Module" at bounding box center [272, 688] width 61 height 17
click at [512, 357] on div "No Document Added Add Document" at bounding box center [918, 339] width 854 height 181
click at [213, 679] on button "Add Module" at bounding box center [262, 687] width 372 height 29
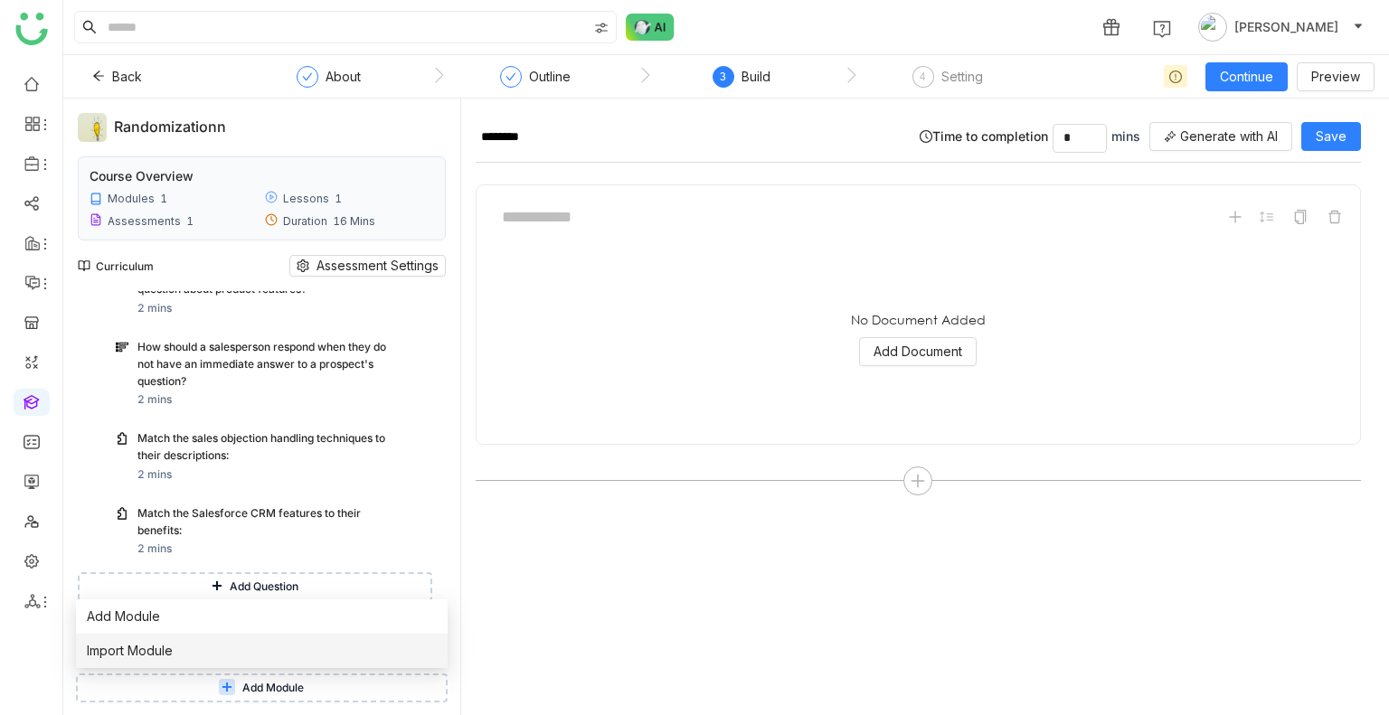
click at [137, 649] on span "Import Module" at bounding box center [130, 651] width 86 height 20
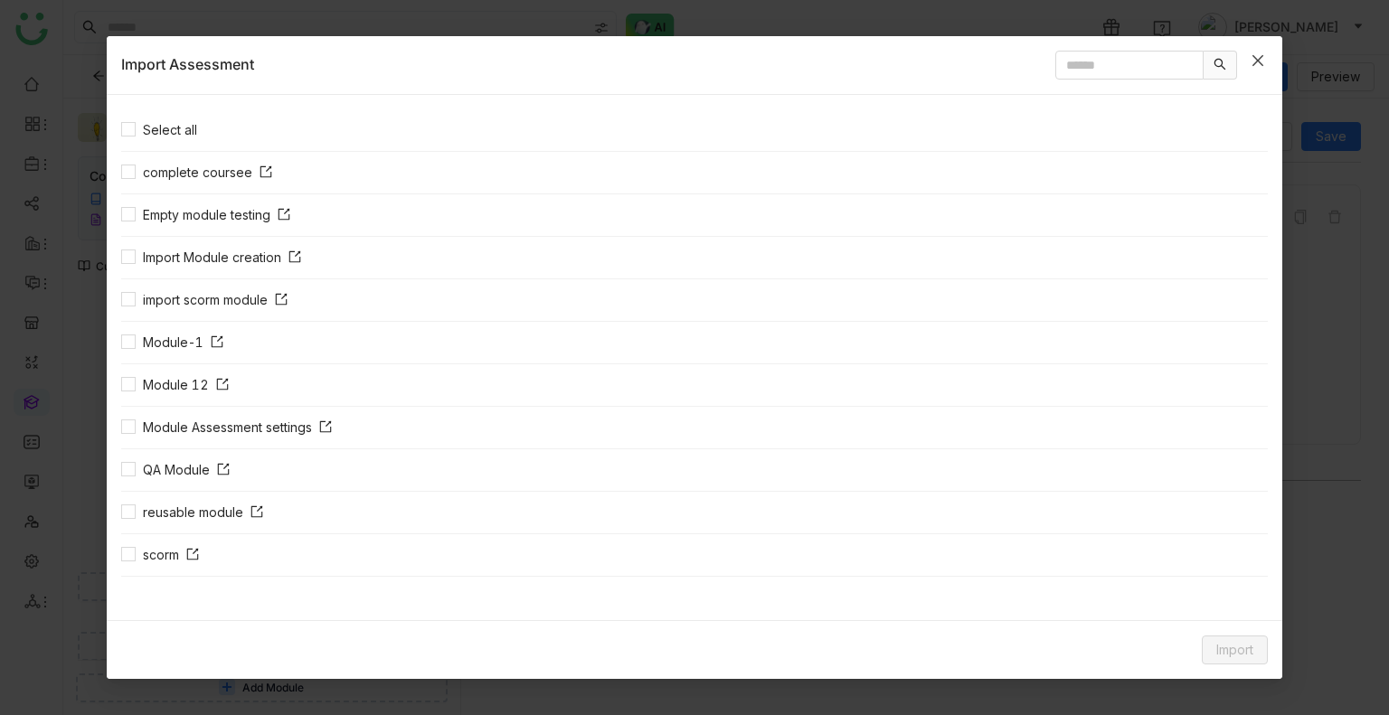
click at [1258, 55] on icon "Close" at bounding box center [1257, 60] width 14 height 14
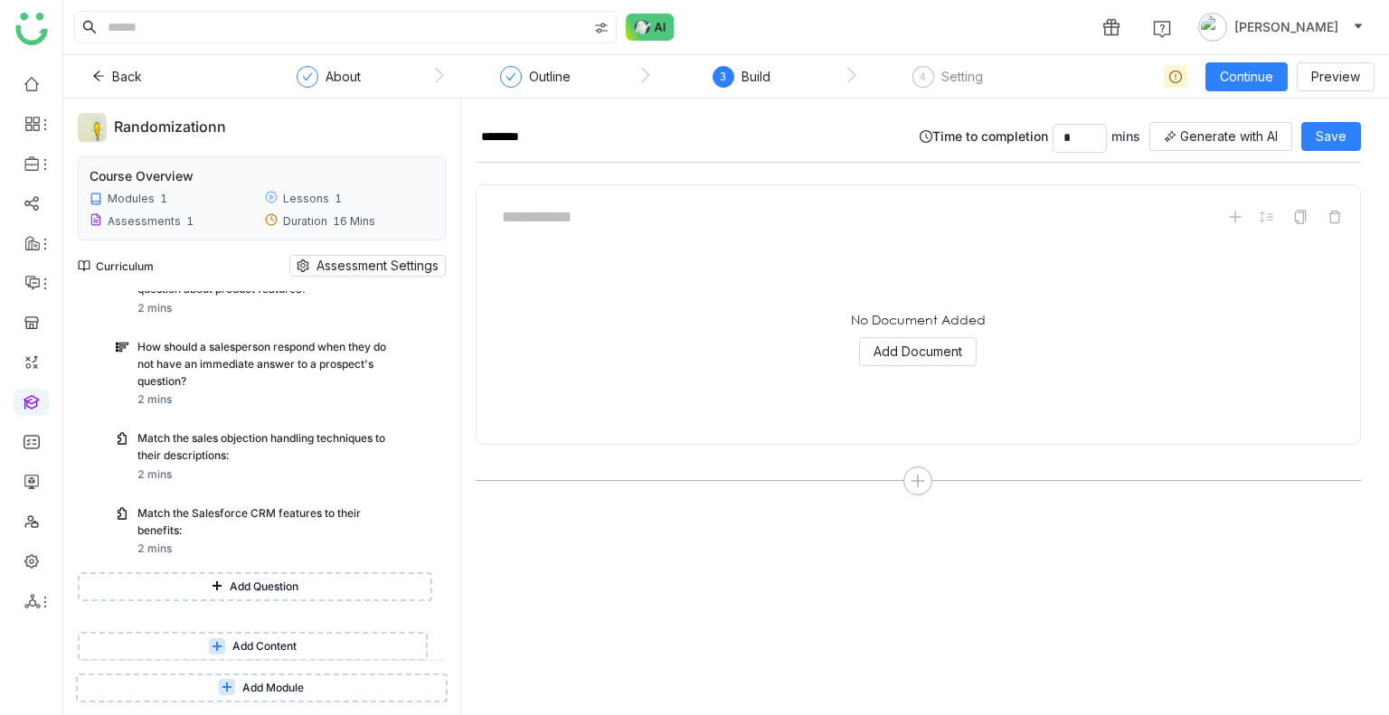
click at [207, 636] on button "Add Content" at bounding box center [253, 646] width 350 height 29
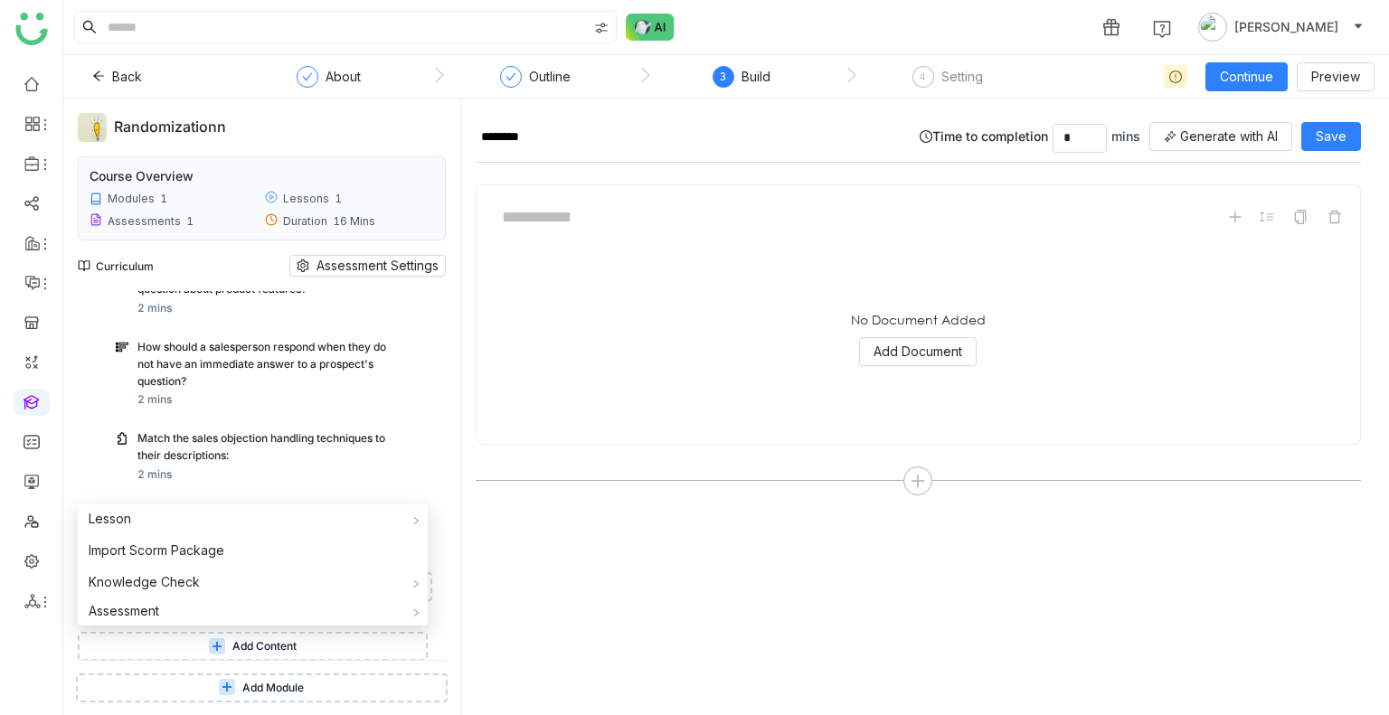
click at [229, 690] on icon at bounding box center [226, 687] width 11 height 11
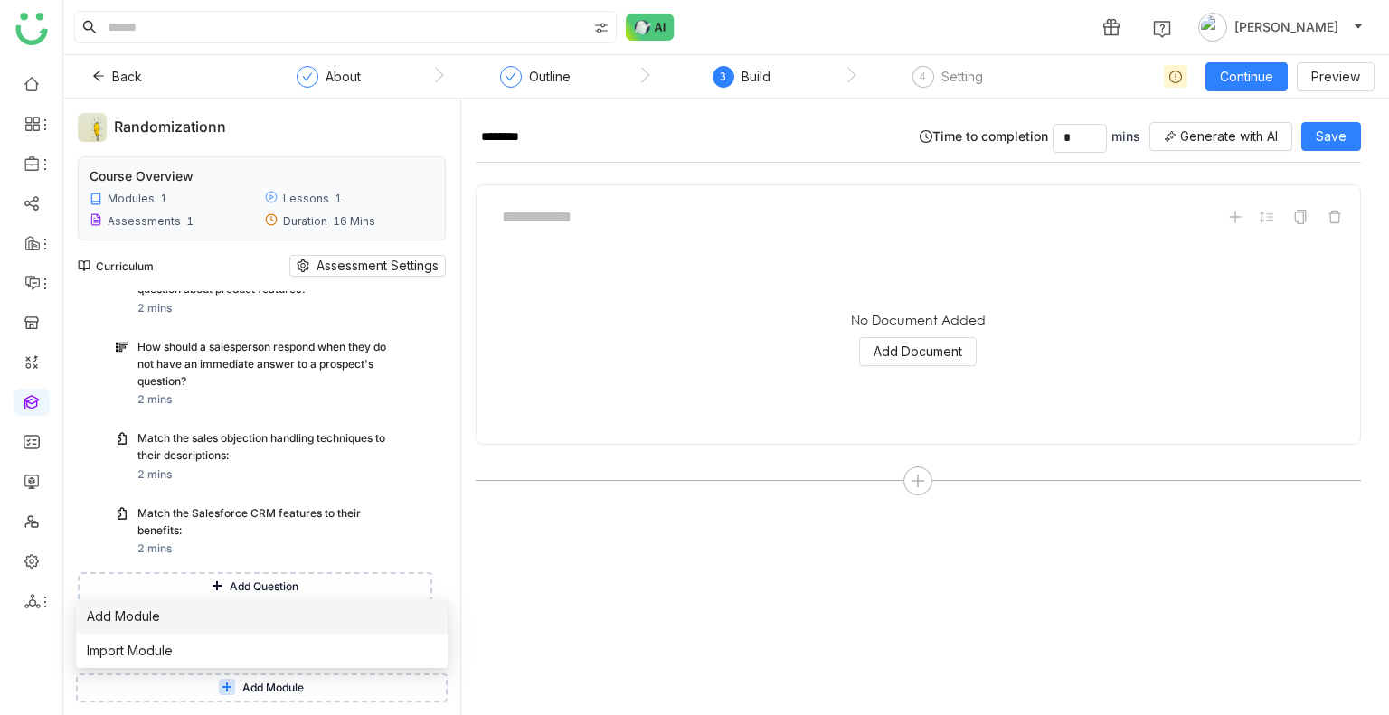
click at [119, 624] on span "Add Module" at bounding box center [123, 617] width 73 height 20
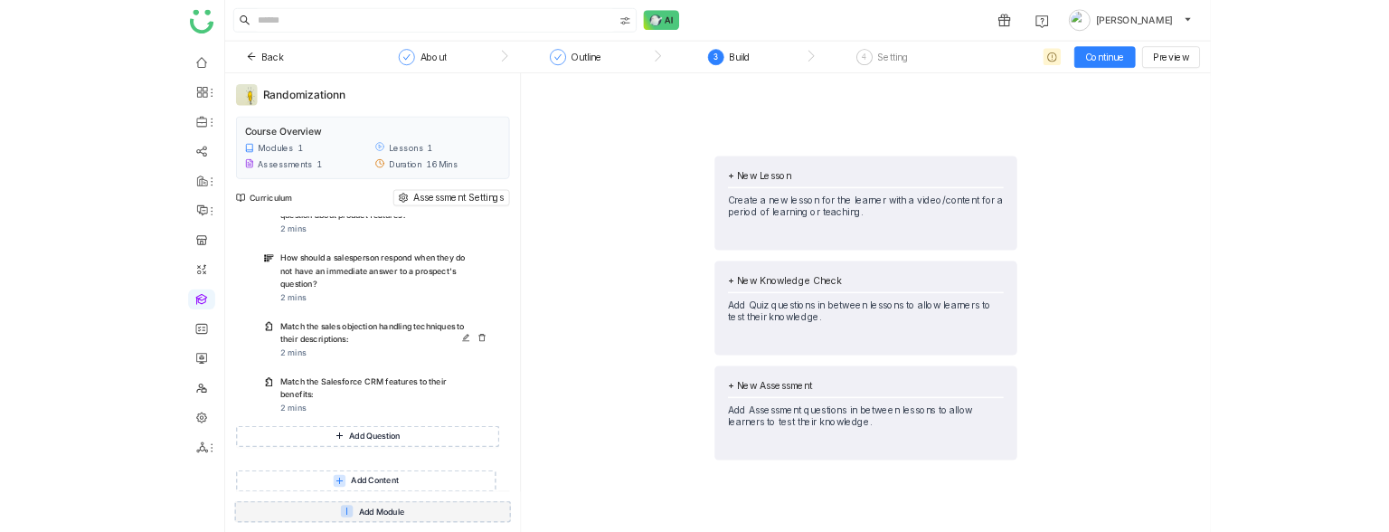
scroll to position [541, 0]
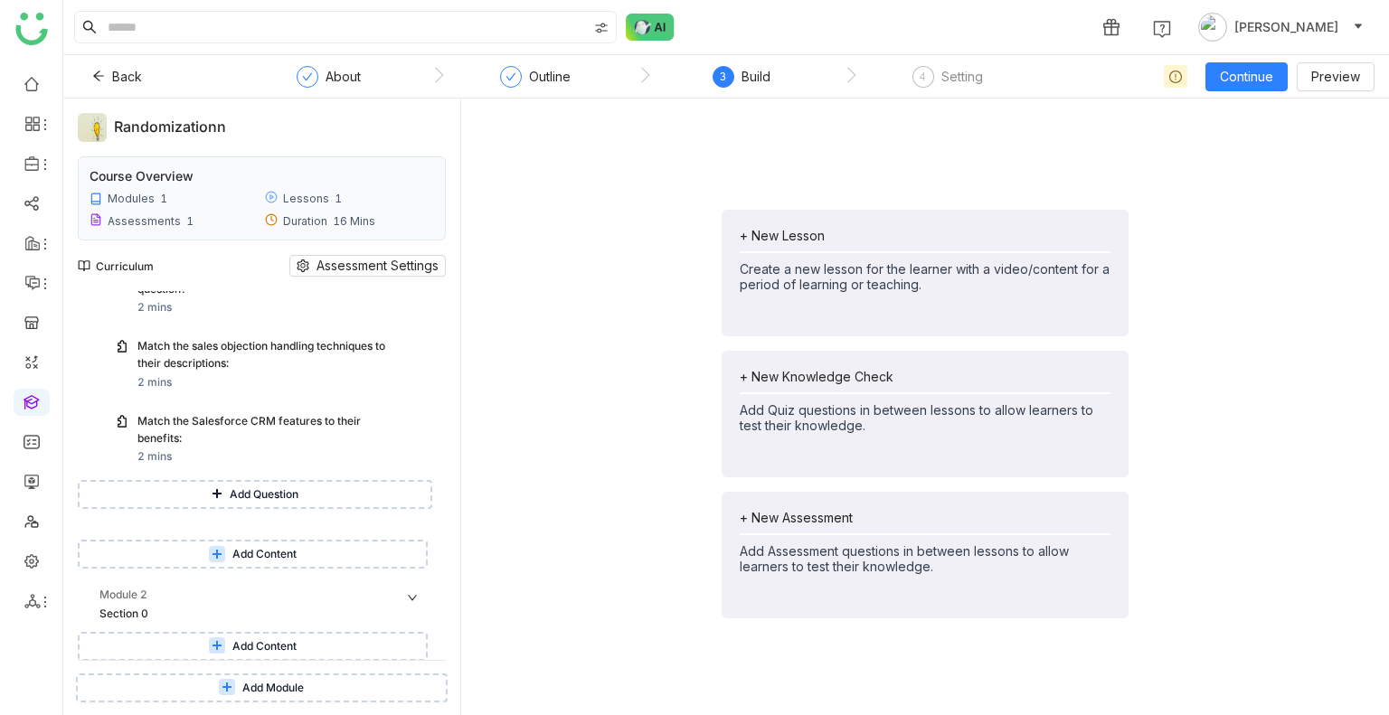
click at [264, 639] on span "Add Content" at bounding box center [264, 646] width 64 height 17
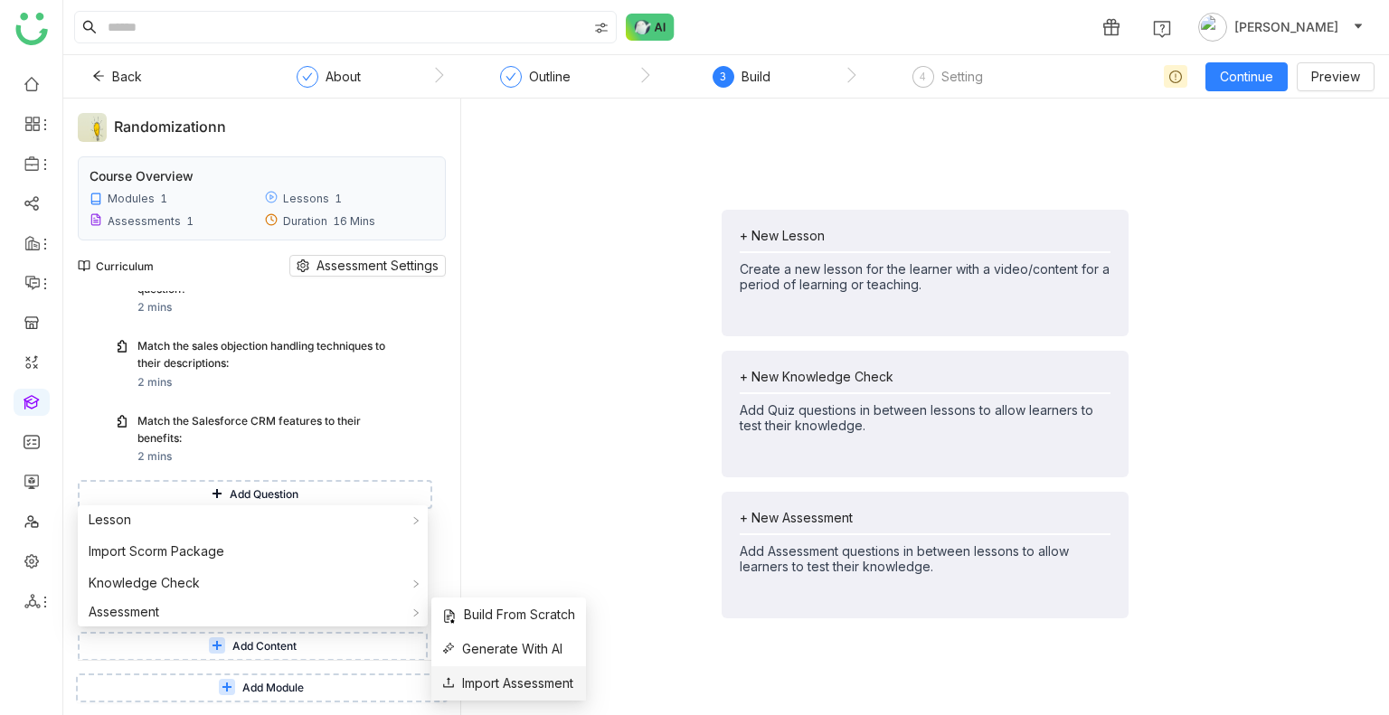
click at [487, 683] on span "Import Assessment" at bounding box center [507, 683] width 131 height 20
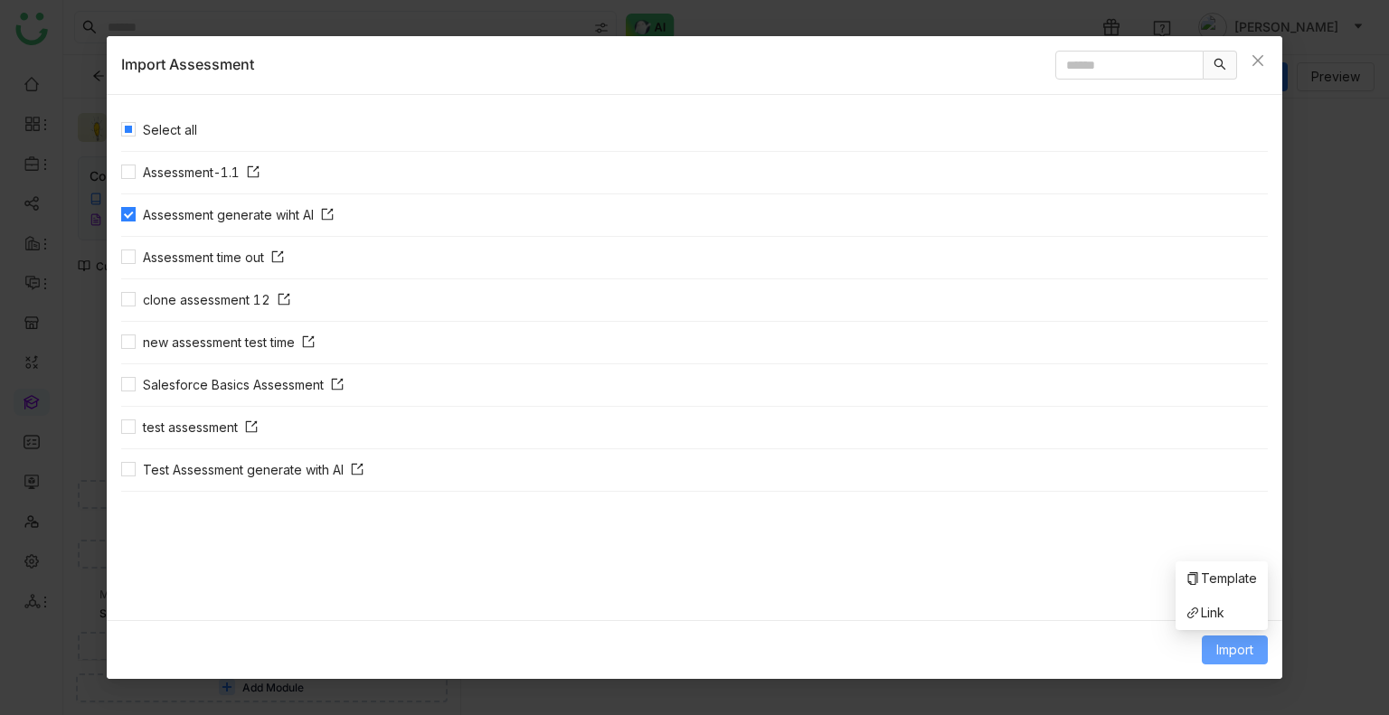
click at [1265, 649] on button "Import" at bounding box center [1234, 649] width 66 height 29
click at [1199, 602] on li "Link" at bounding box center [1221, 613] width 92 height 34
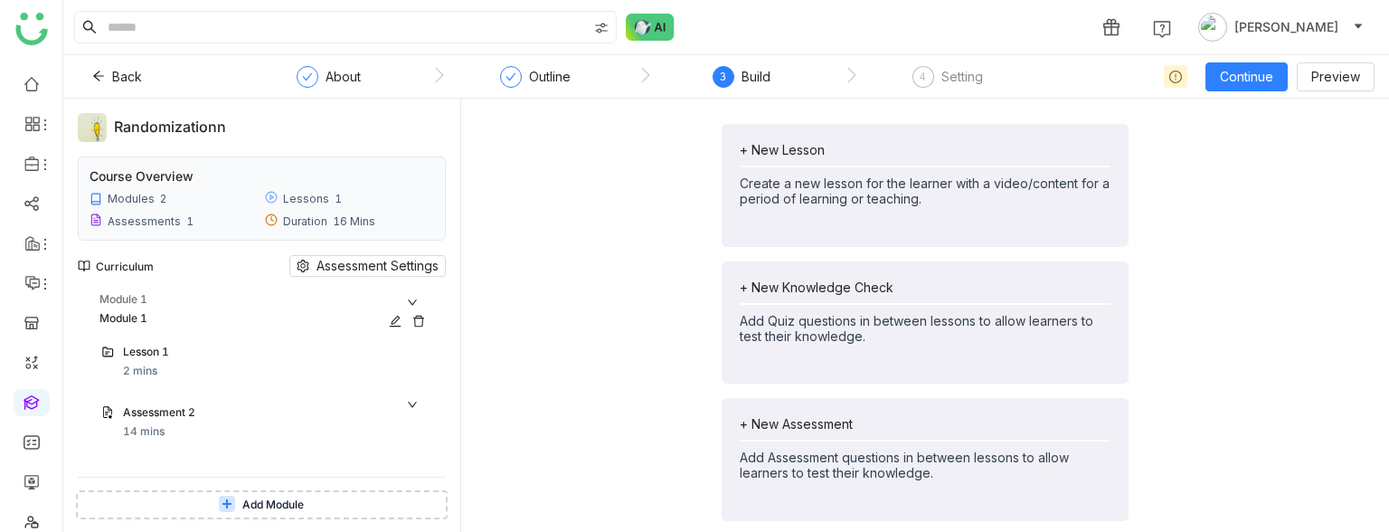
scroll to position [725, 0]
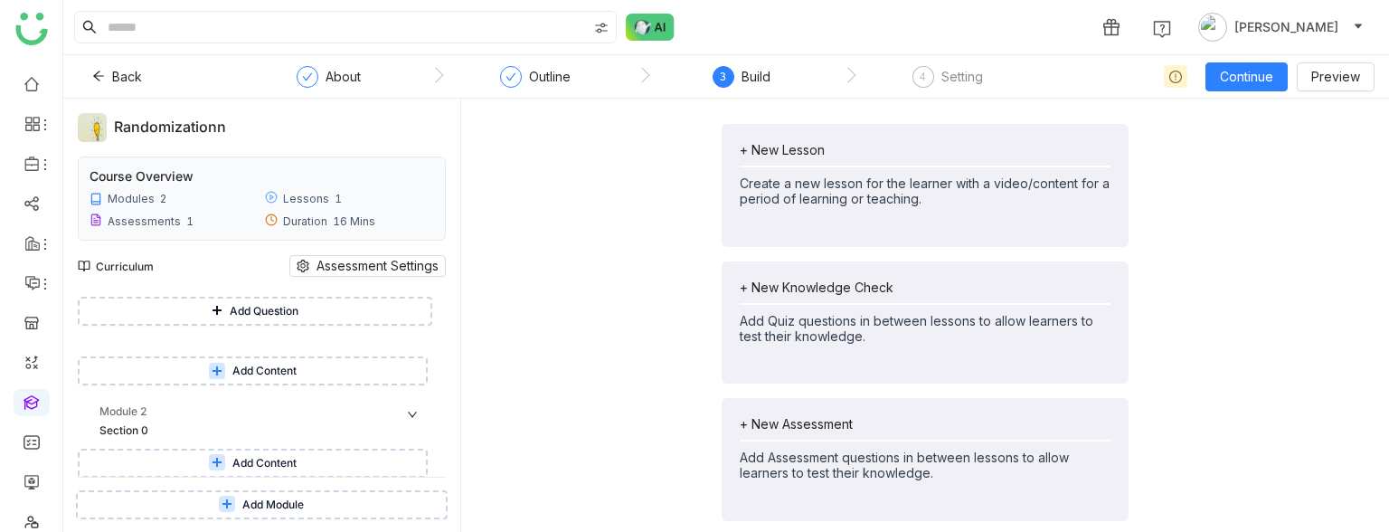
click at [263, 463] on span "Add Content" at bounding box center [264, 463] width 64 height 17
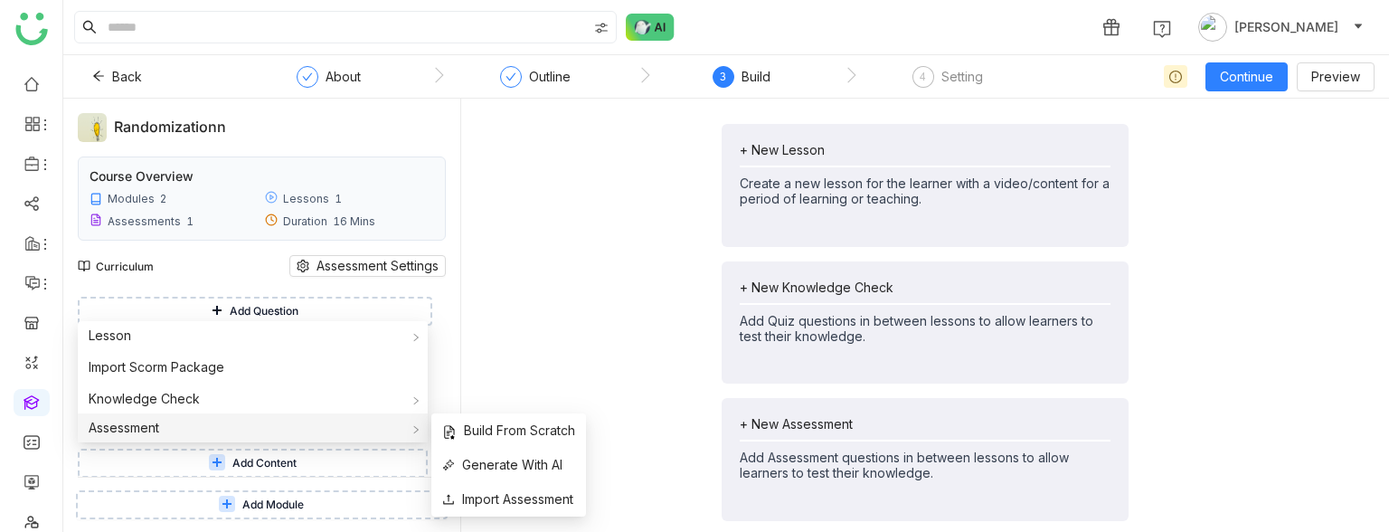
click at [235, 435] on div "Assessment" at bounding box center [253, 427] width 350 height 29
click at [470, 504] on span "Import Assessment" at bounding box center [507, 499] width 131 height 20
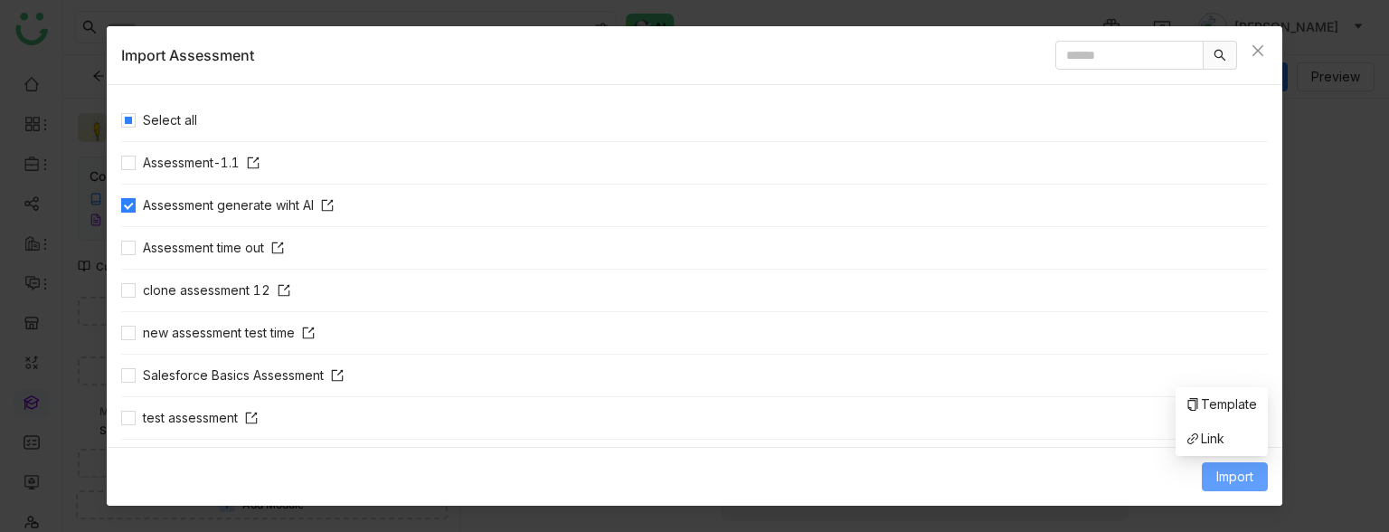
click at [1238, 467] on span "Import" at bounding box center [1234, 476] width 37 height 20
click at [1219, 444] on span "Link" at bounding box center [1205, 438] width 38 height 20
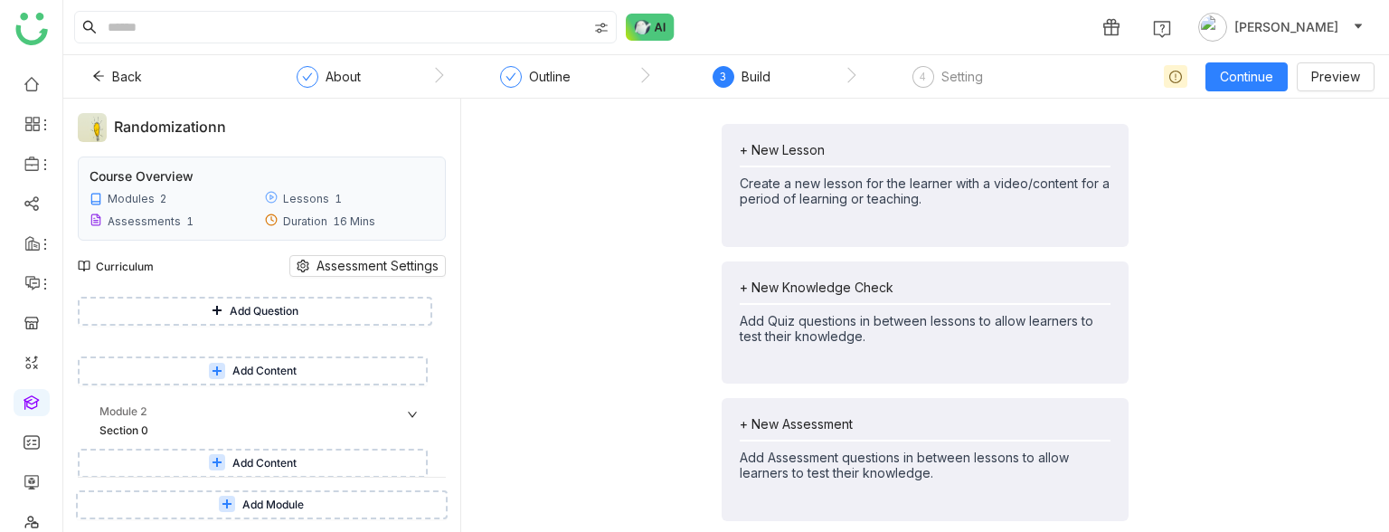
click at [236, 463] on span "Add Content" at bounding box center [264, 463] width 64 height 17
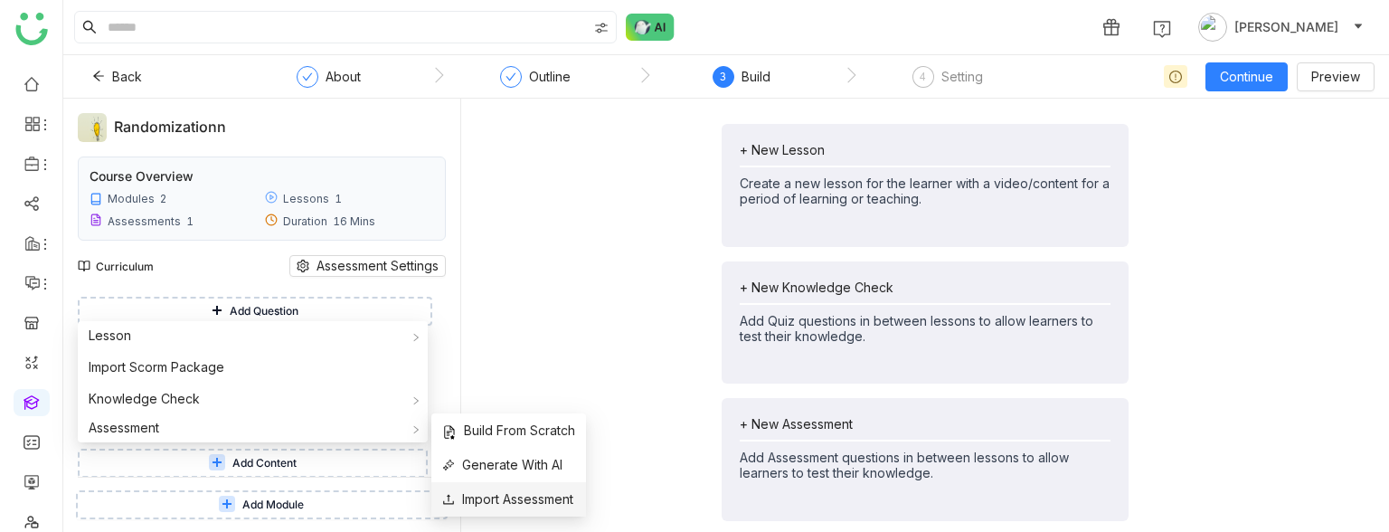
click at [510, 501] on span "Import Assessment" at bounding box center [507, 499] width 131 height 20
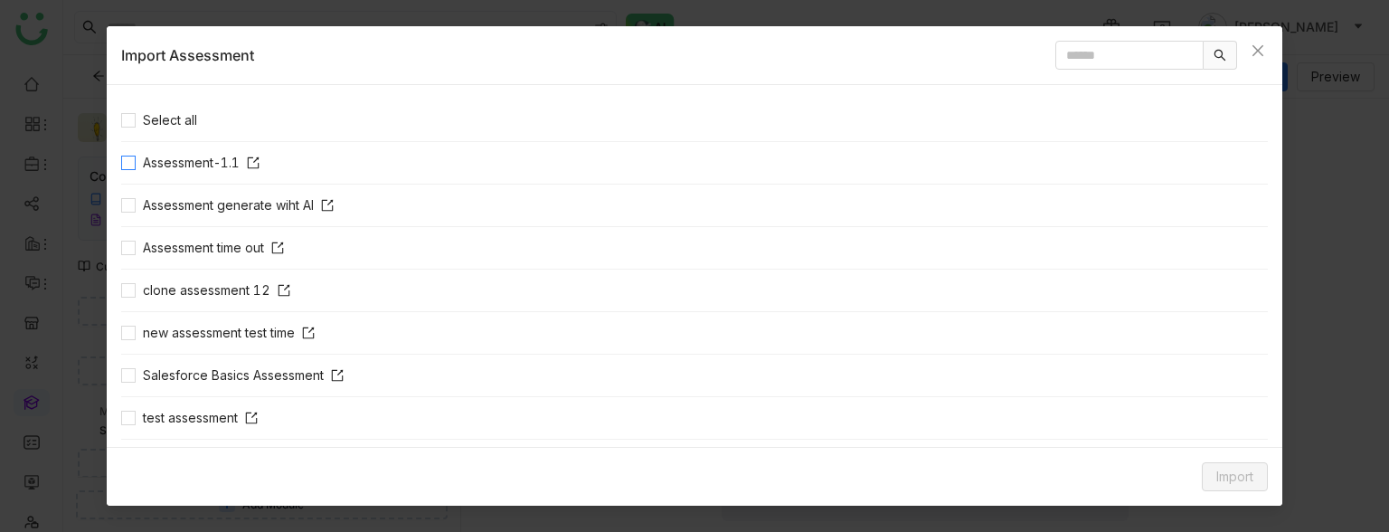
click at [174, 158] on span "Assessment-1.1" at bounding box center [201, 163] width 131 height 20
click at [1238, 469] on span "Import" at bounding box center [1234, 476] width 37 height 20
click at [1198, 444] on span "Link" at bounding box center [1205, 438] width 38 height 20
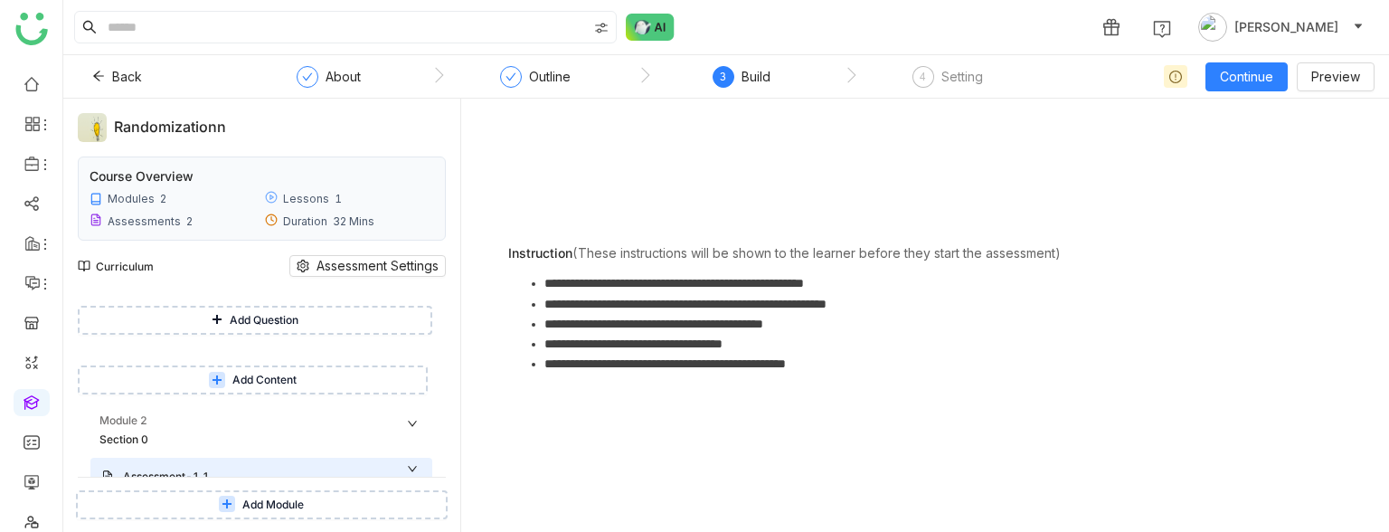
scroll to position [886, 0]
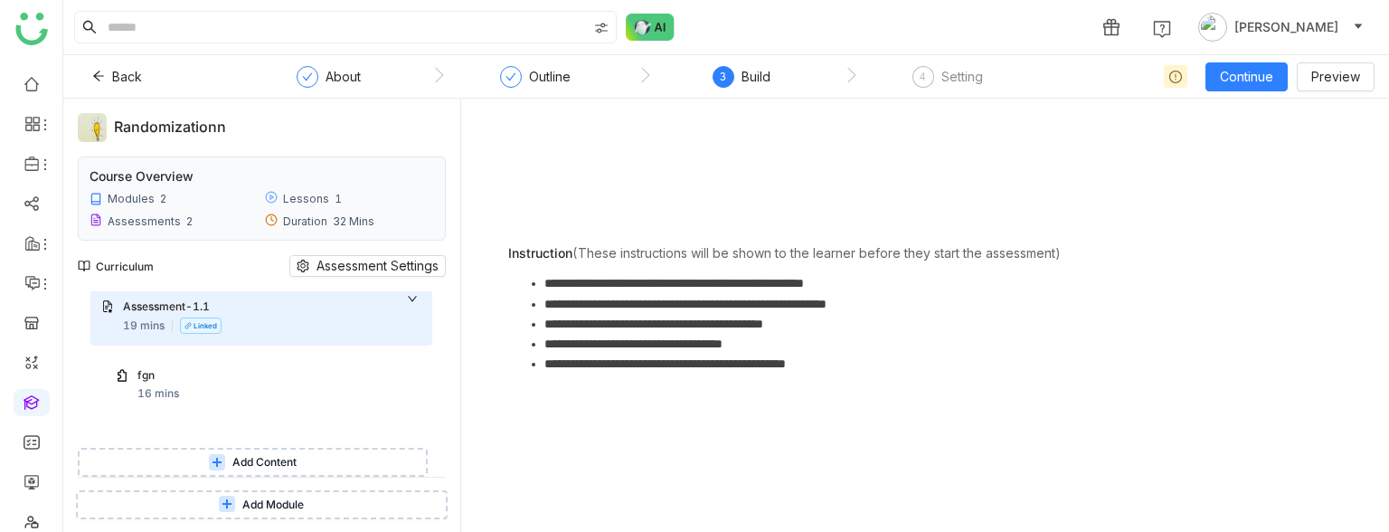
click at [164, 379] on div "fgn" at bounding box center [261, 375] width 249 height 17
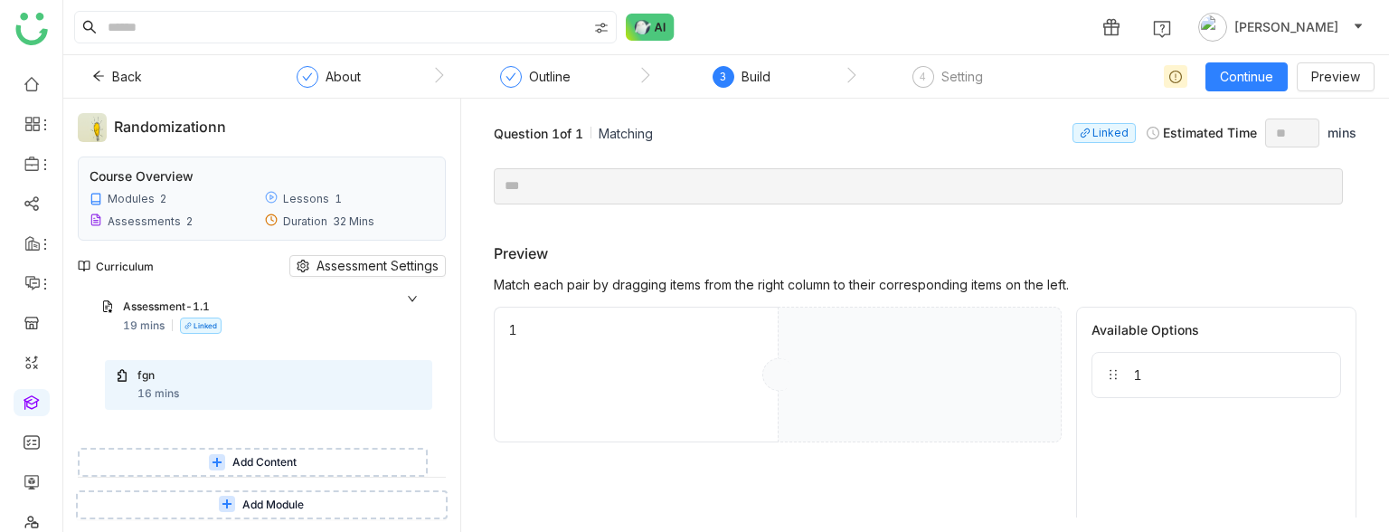
click at [172, 451] on button "Add Content" at bounding box center [253, 461] width 350 height 29
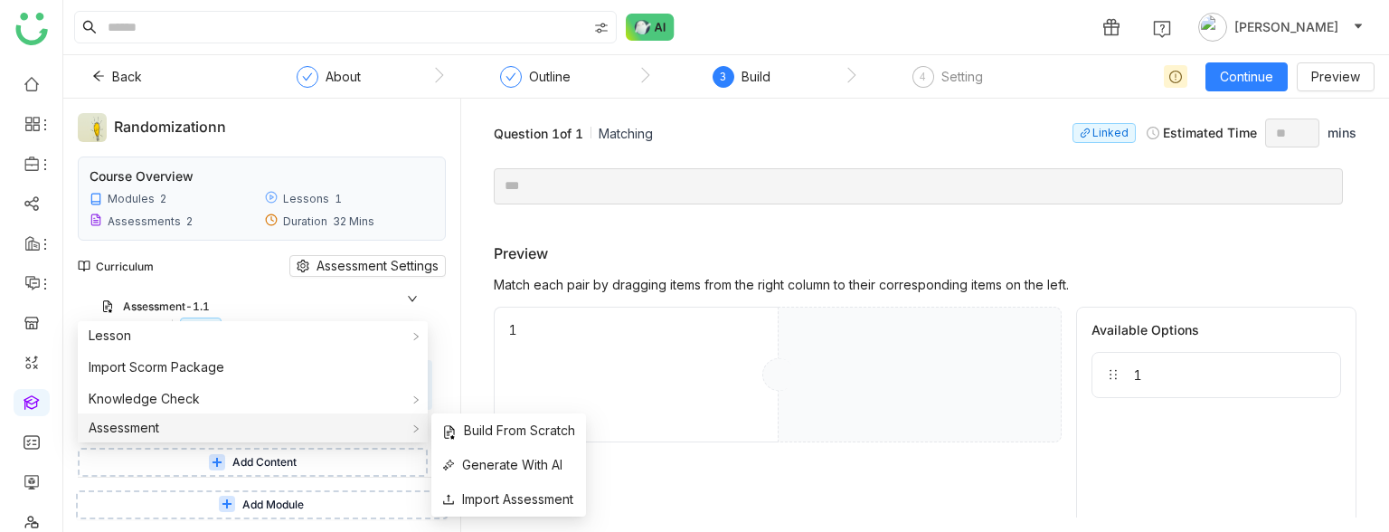
click at [137, 426] on span "Assessment" at bounding box center [124, 426] width 71 height 15
click at [490, 495] on span "Import Assessment" at bounding box center [507, 499] width 131 height 20
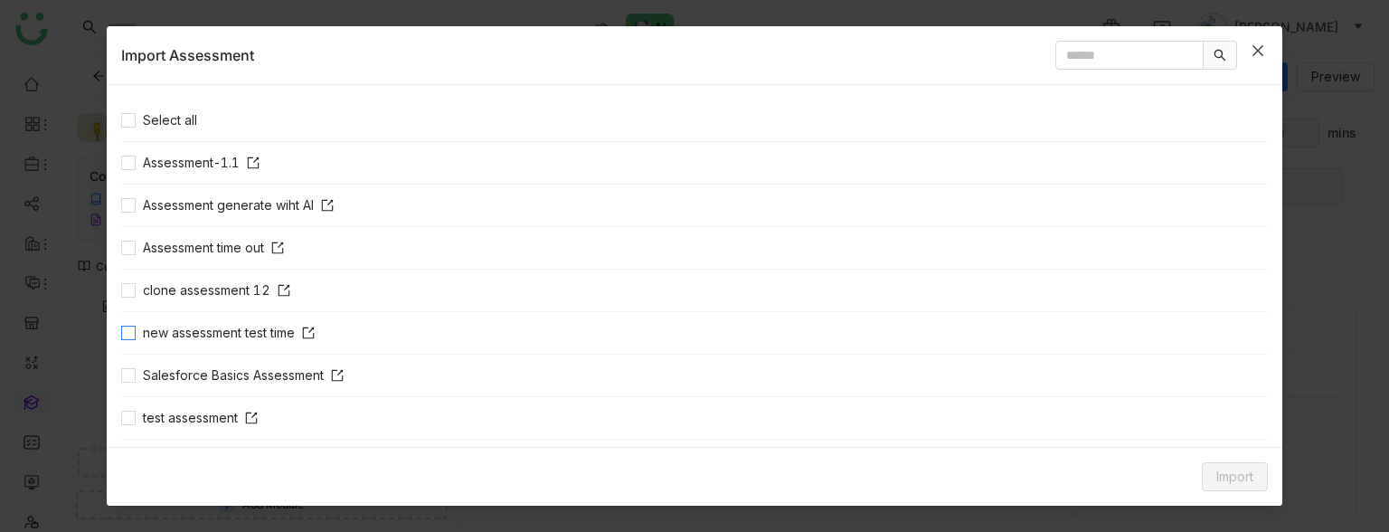
scroll to position [49, 0]
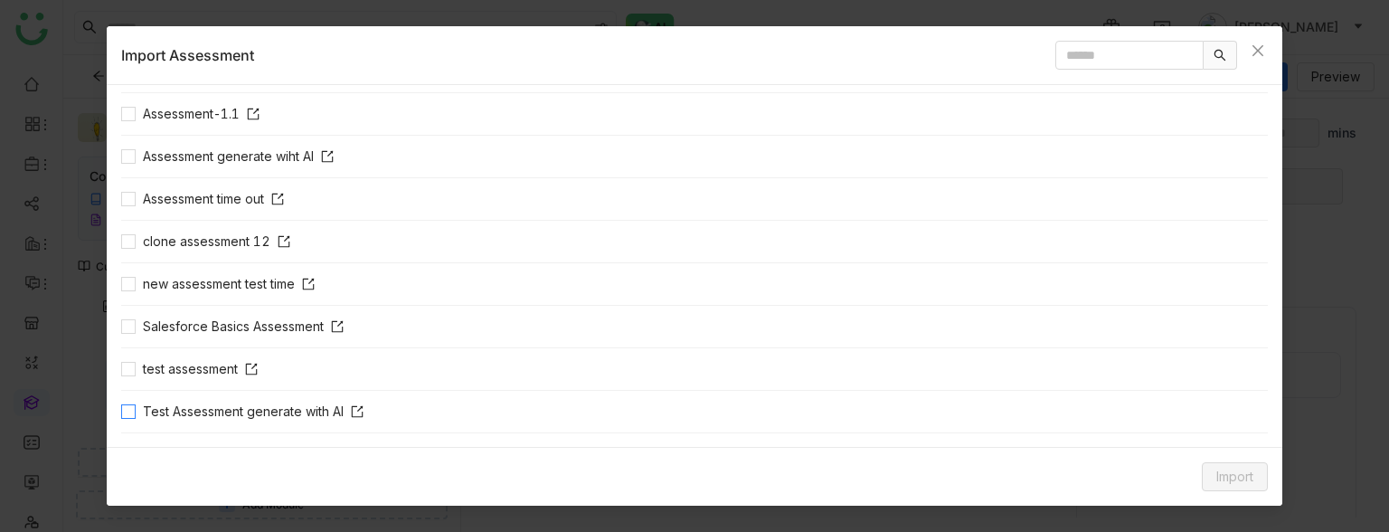
click at [183, 407] on span "Test Assessment generate with AI" at bounding box center [253, 411] width 235 height 20
click at [1209, 471] on button "Import" at bounding box center [1234, 476] width 66 height 29
click at [1199, 426] on li "Link" at bounding box center [1221, 438] width 92 height 34
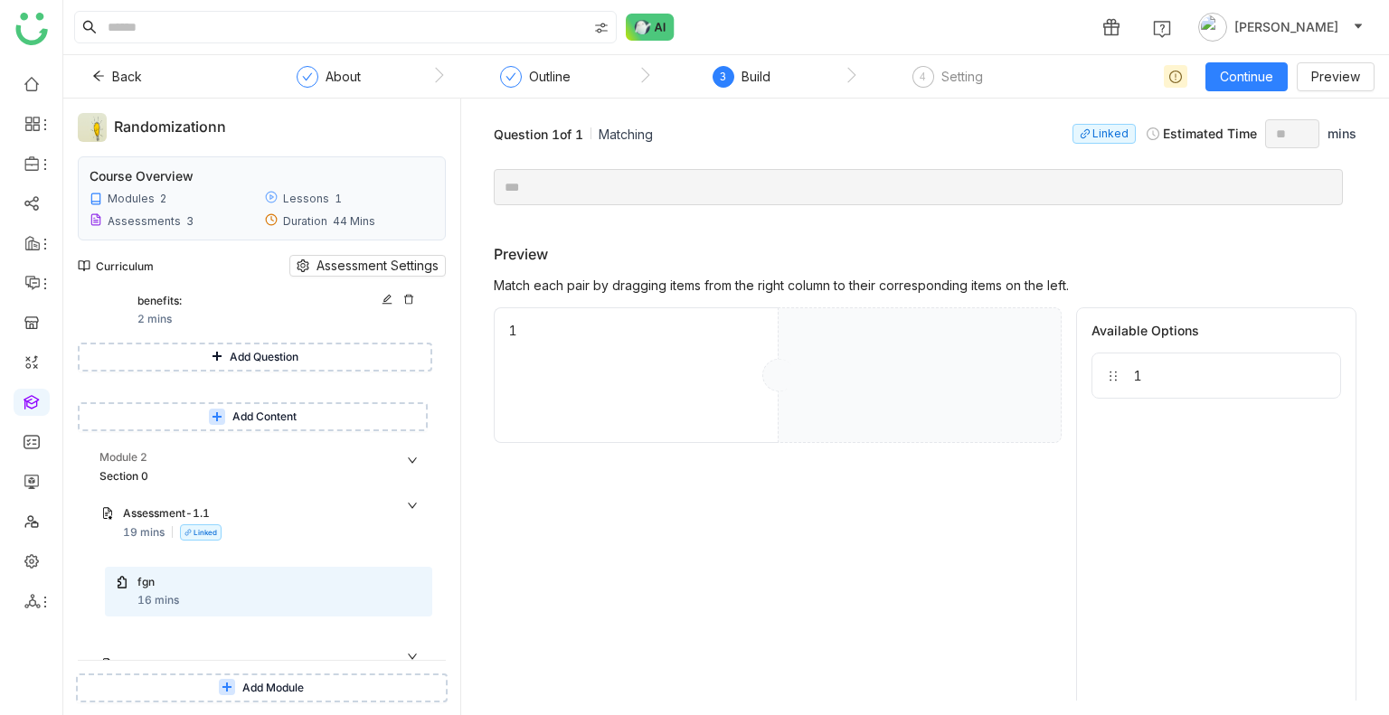
scroll to position [681, 0]
click at [407, 510] on div "Assessment-1.1" at bounding box center [272, 513] width 298 height 19
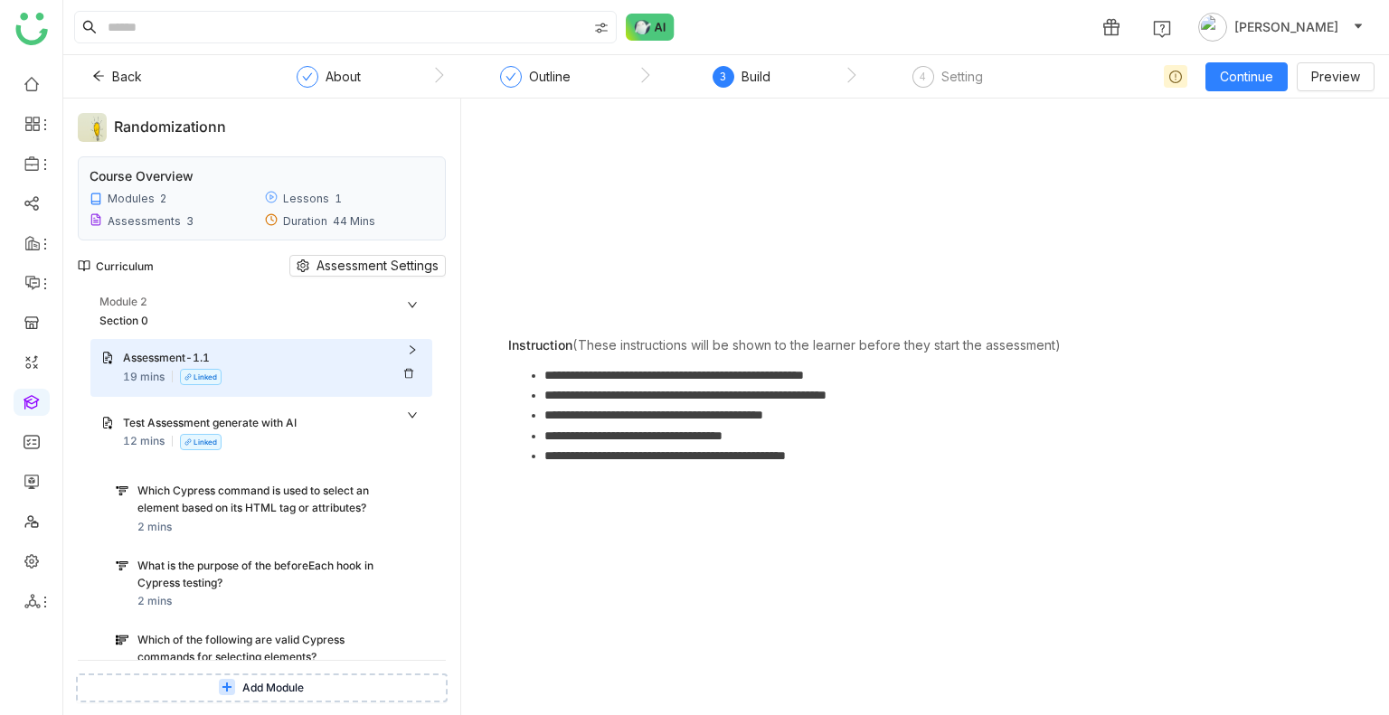
scroll to position [833, 0]
click at [412, 412] on icon at bounding box center [412, 416] width 11 height 11
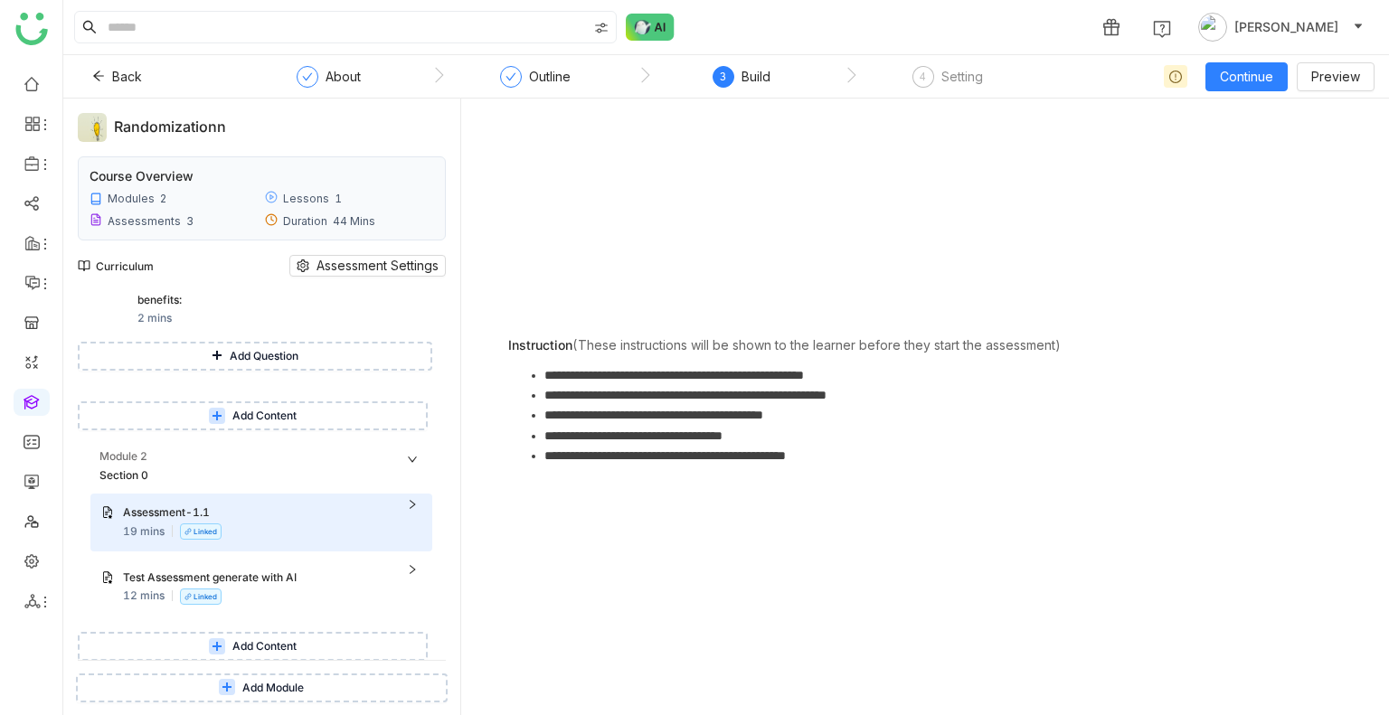
click at [412, 454] on icon at bounding box center [412, 459] width 11 height 11
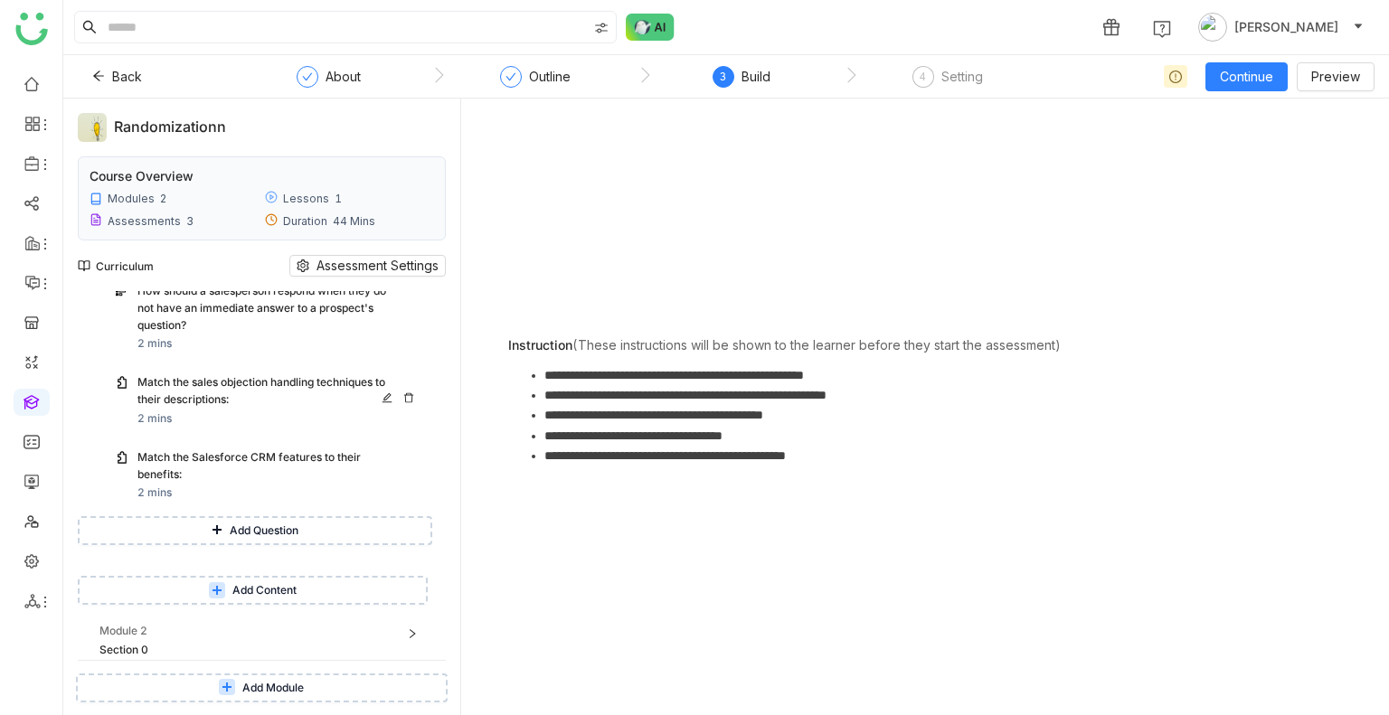
scroll to position [0, 0]
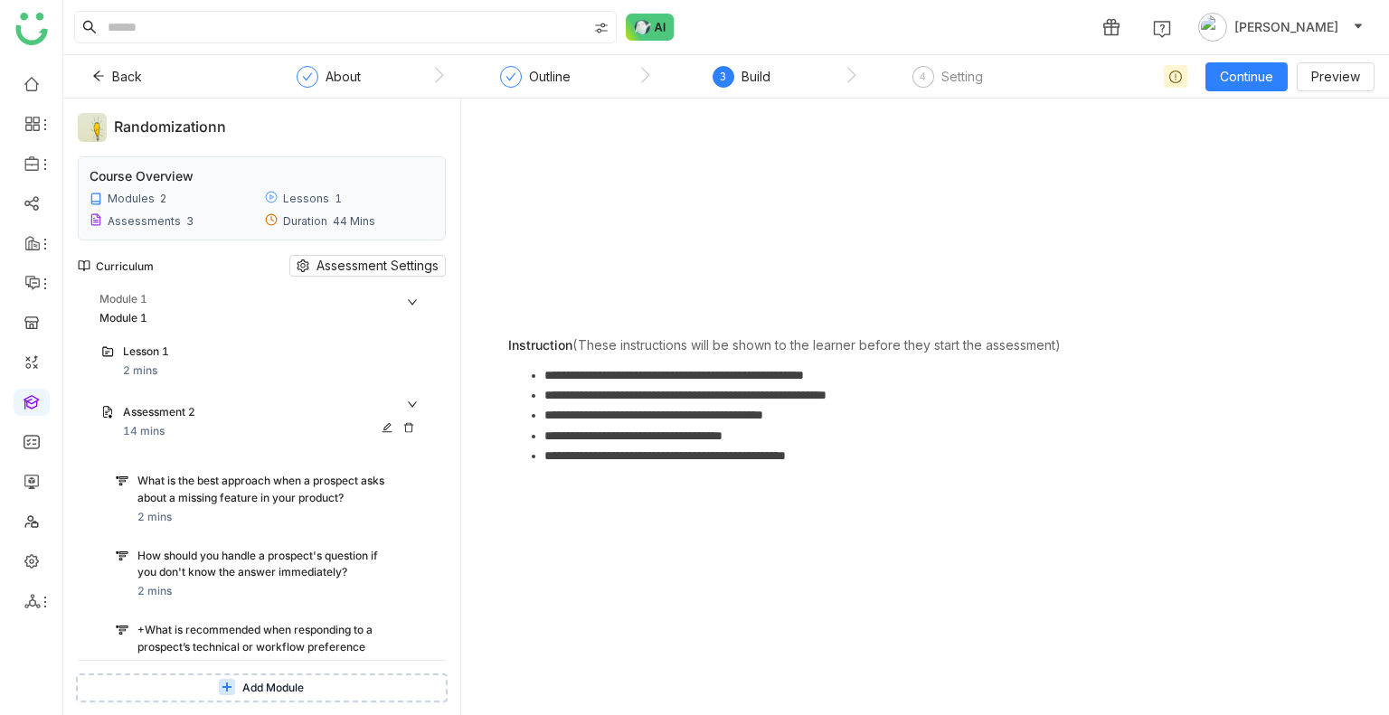
click at [409, 405] on div "Assessment 2" at bounding box center [272, 413] width 298 height 19
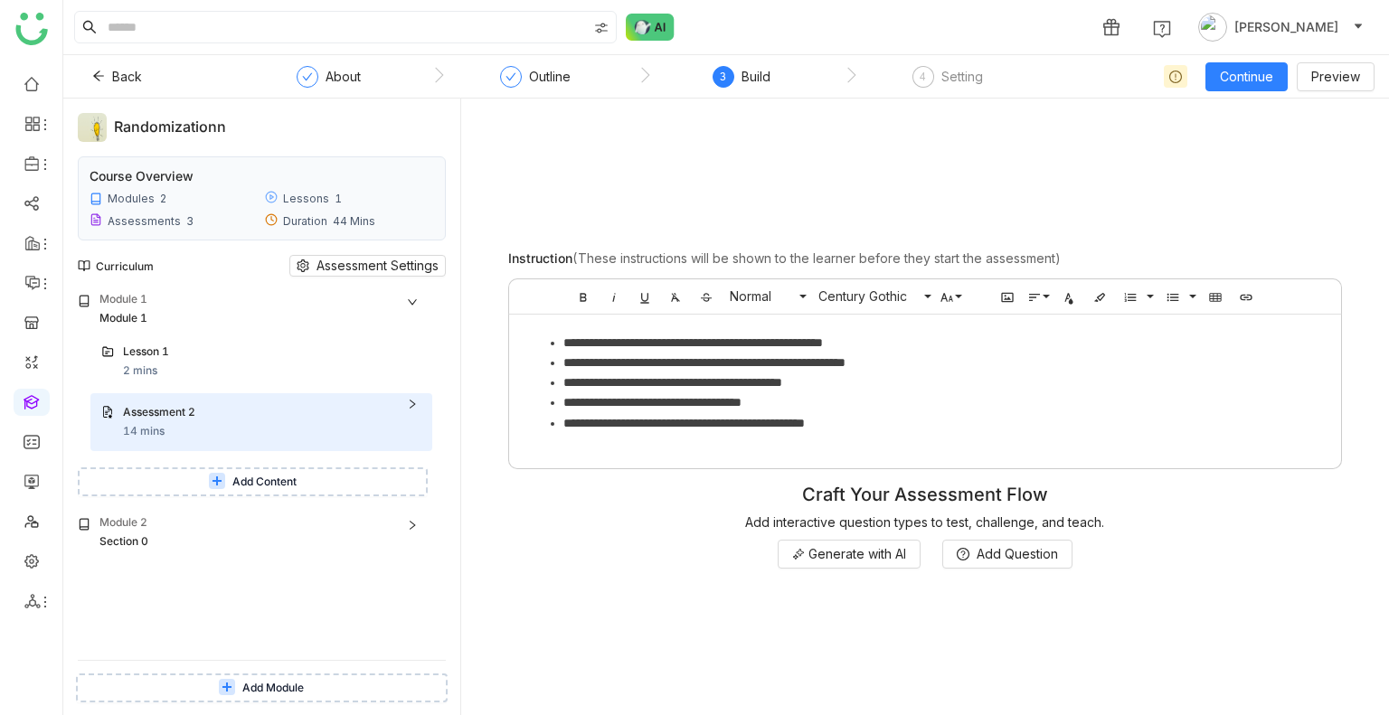
click at [414, 297] on icon at bounding box center [412, 302] width 11 height 11
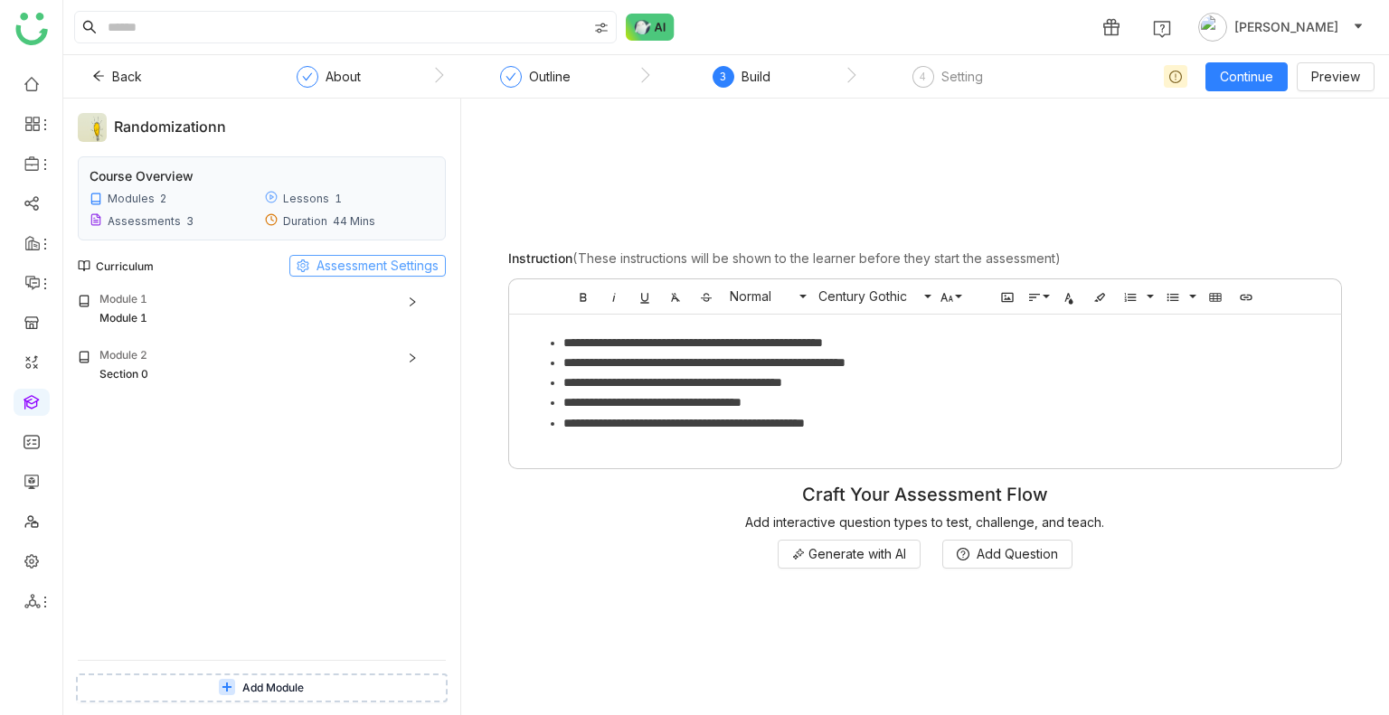
click at [355, 267] on span "Assessment Settings" at bounding box center [377, 266] width 122 height 20
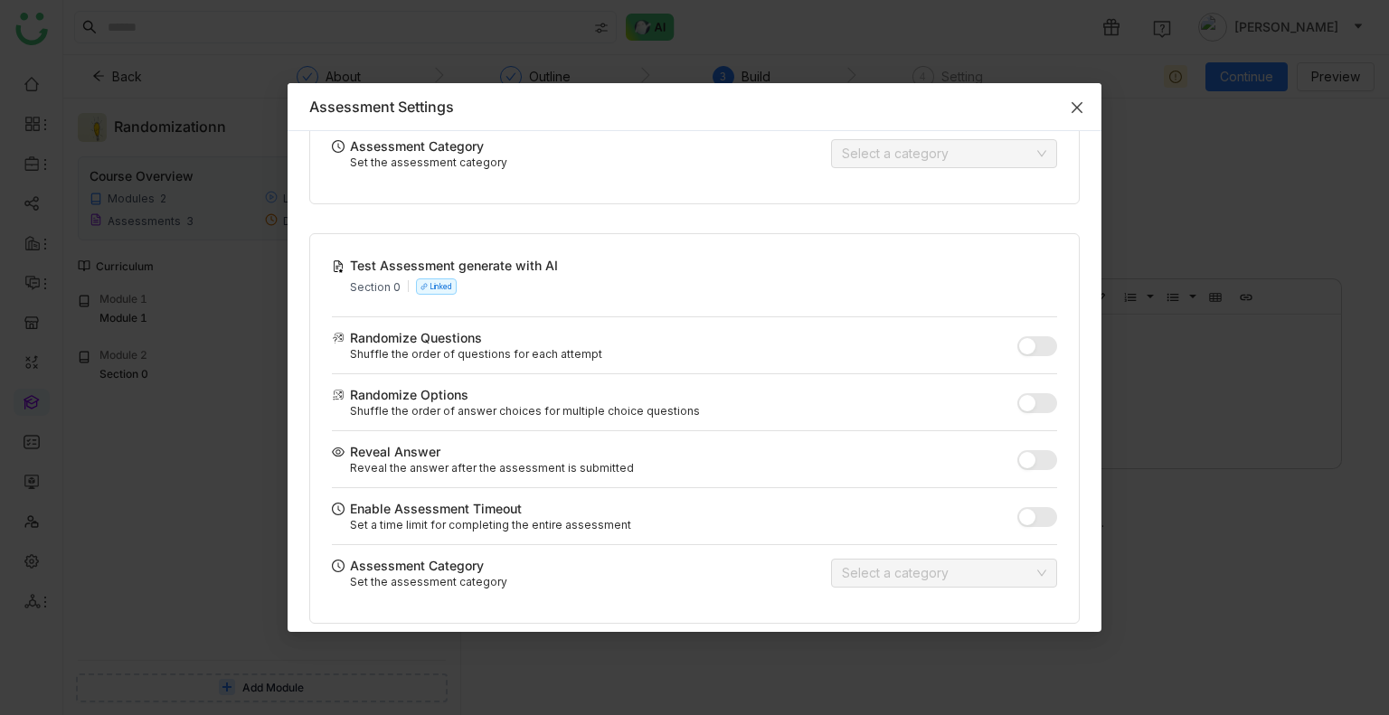
scroll to position [758, 0]
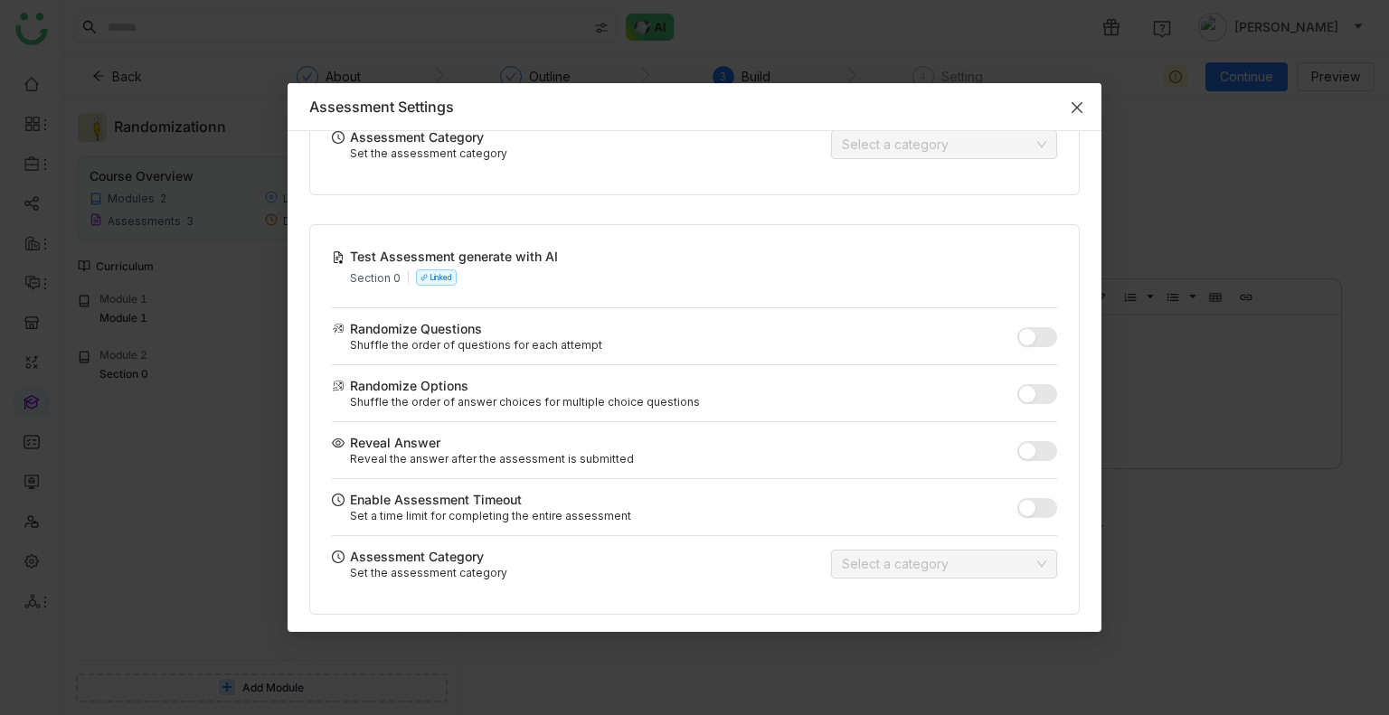
click at [1071, 117] on span "Close" at bounding box center [1076, 107] width 49 height 49
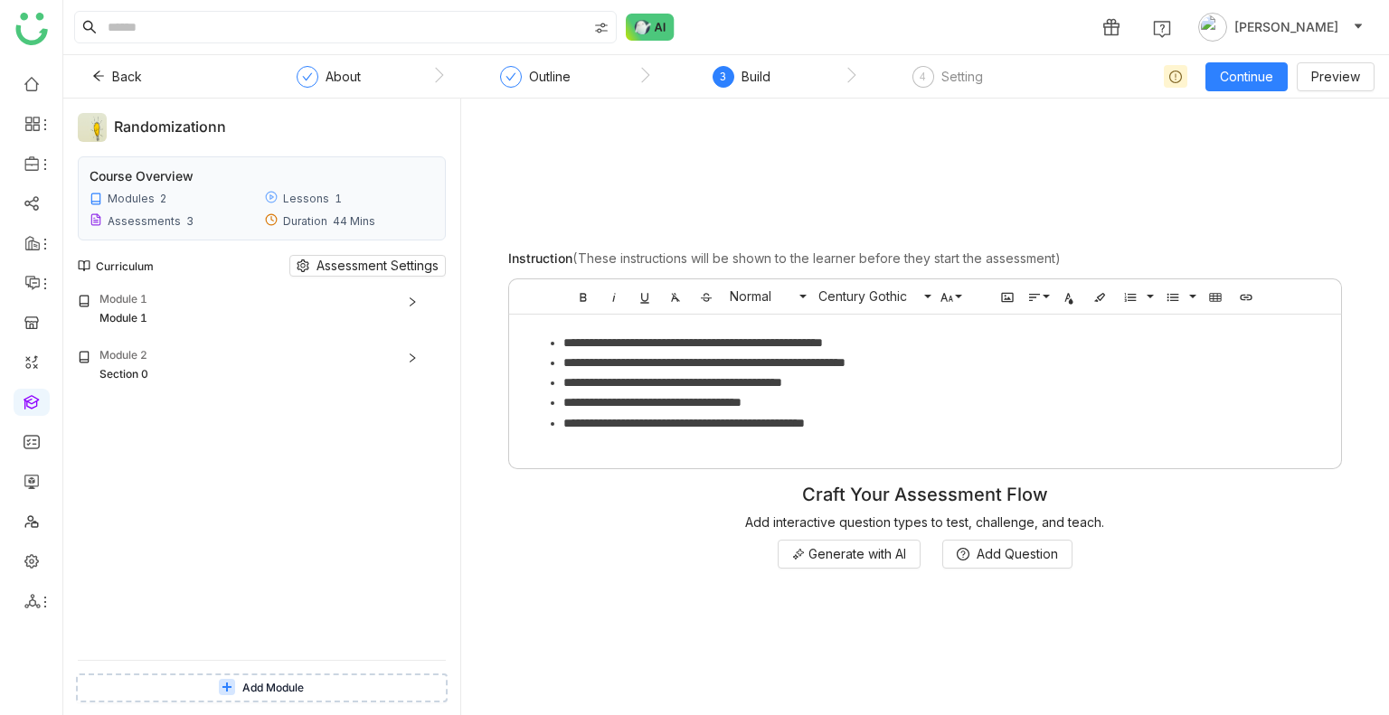
click at [416, 361] on icon at bounding box center [412, 358] width 11 height 11
click at [414, 462] on icon at bounding box center [412, 467] width 11 height 11
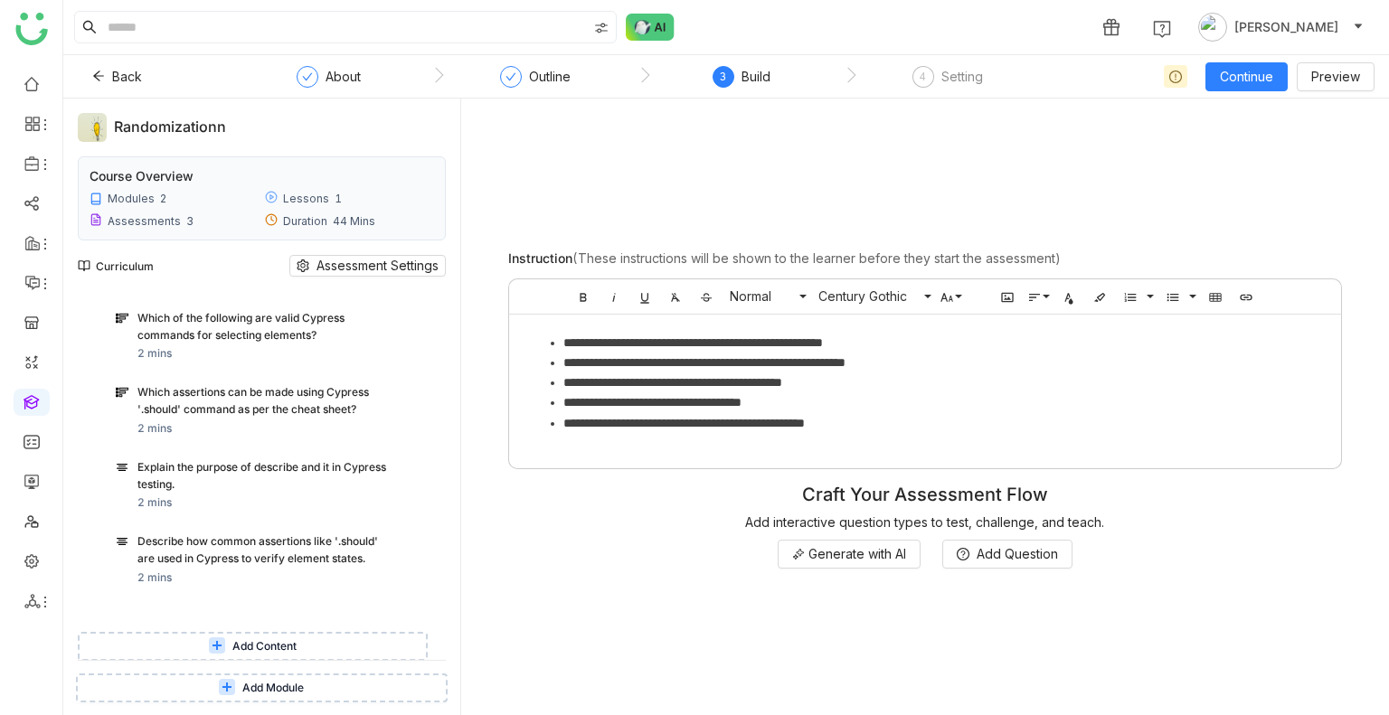
scroll to position [142, 0]
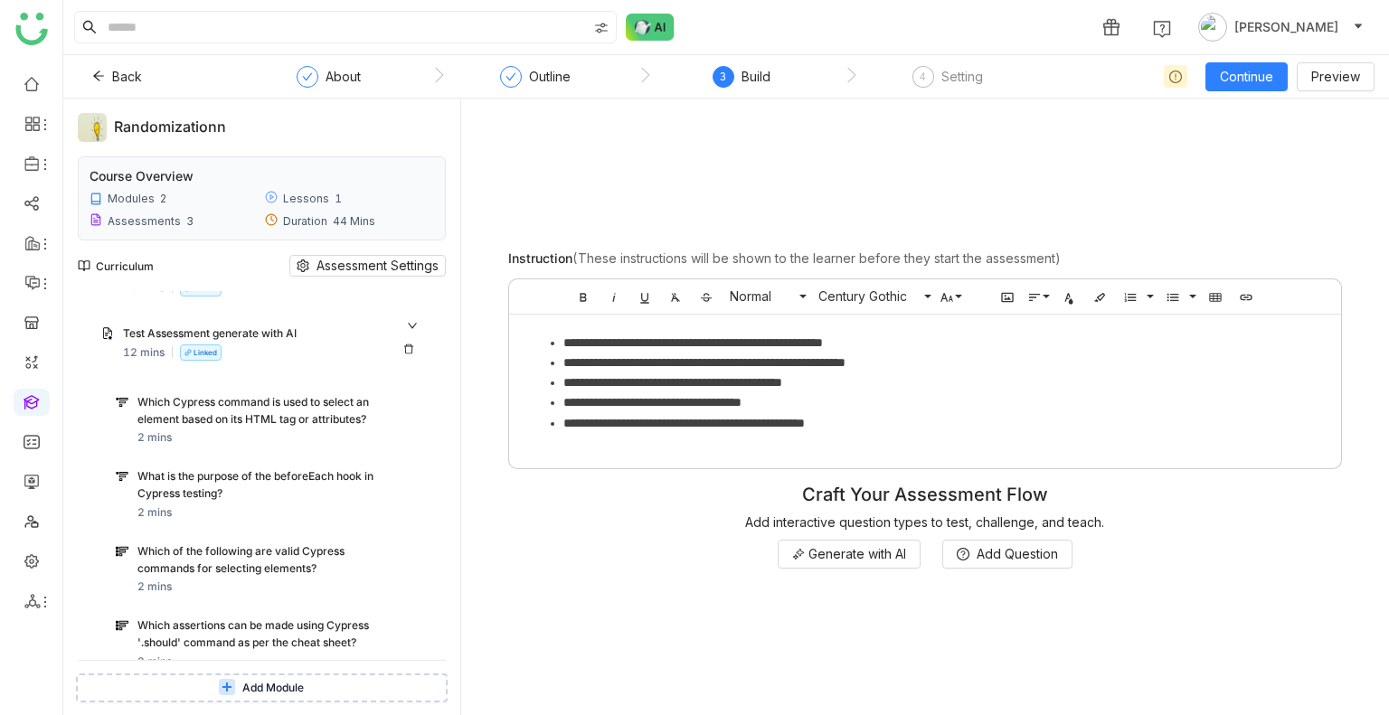
click at [412, 329] on div "Test Assessment generate with AI" at bounding box center [272, 334] width 298 height 19
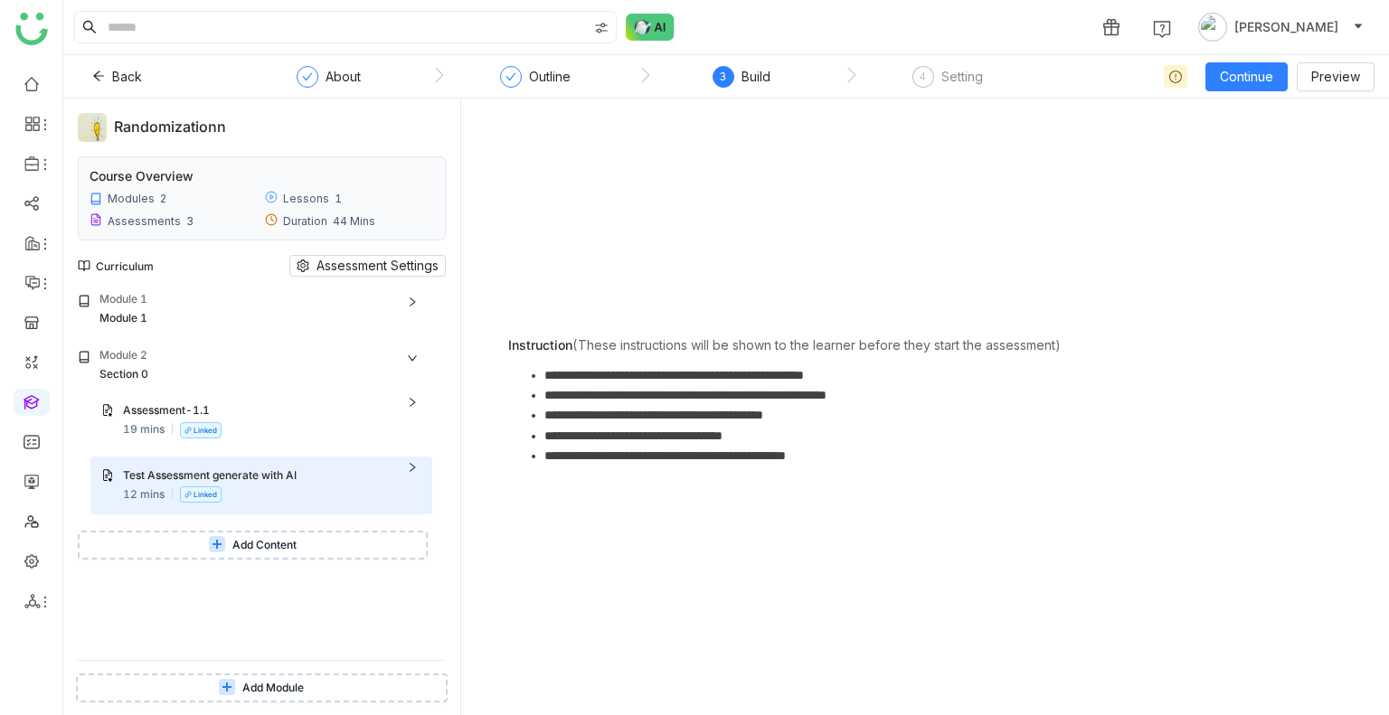
click at [329, 548] on button "Add Content" at bounding box center [253, 545] width 350 height 29
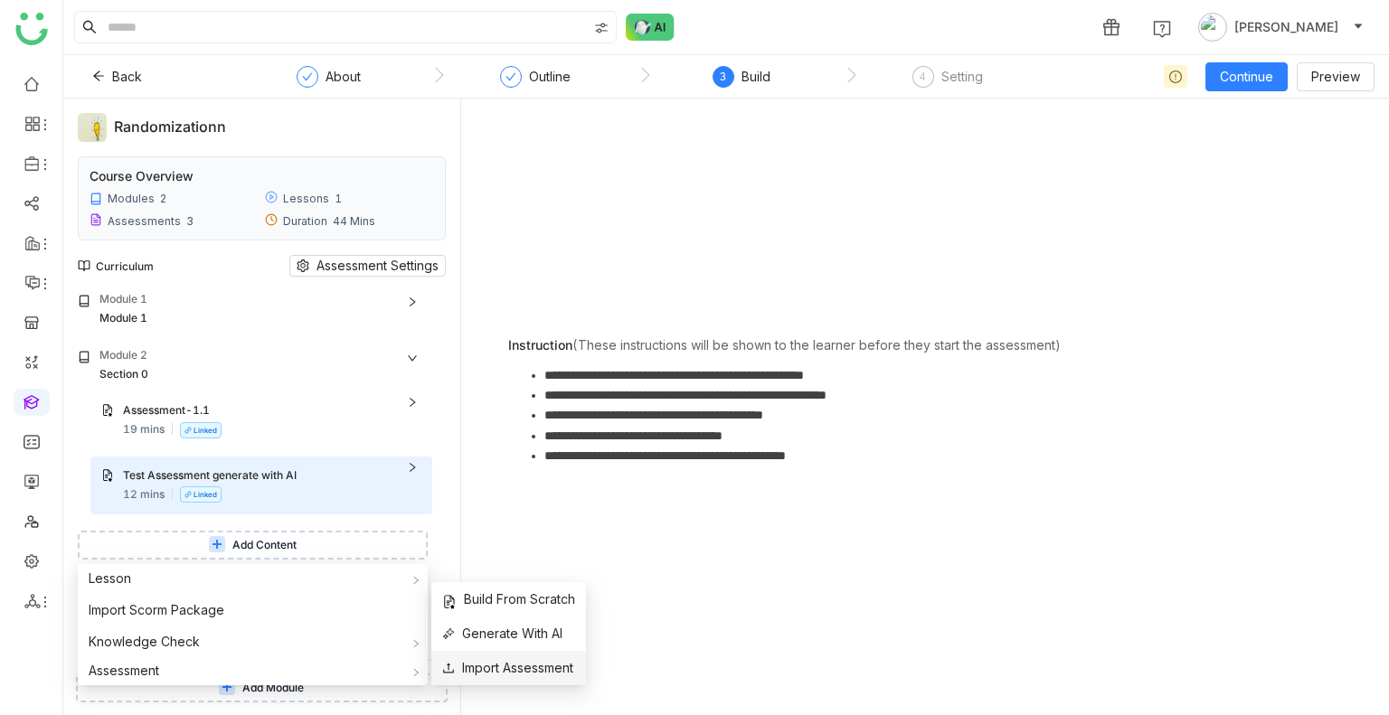
click at [486, 673] on span "Import Assessment" at bounding box center [507, 668] width 131 height 20
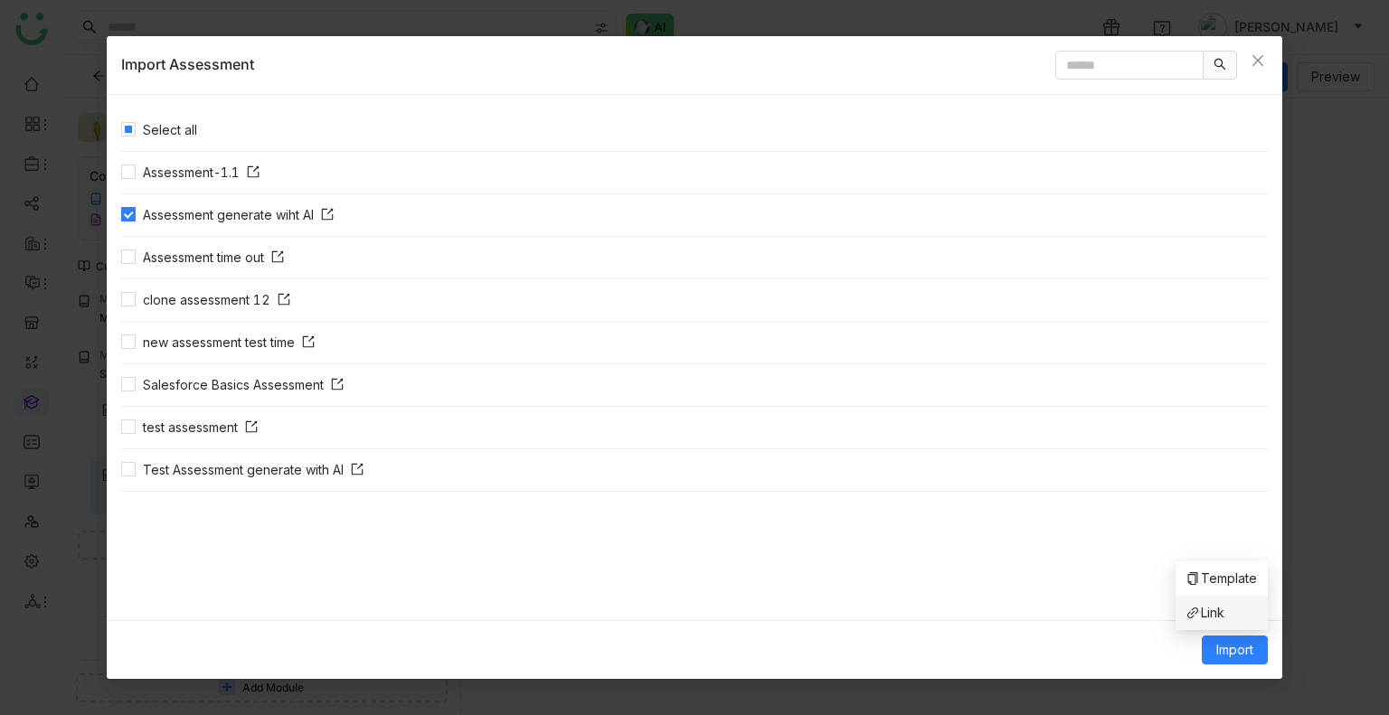
click at [1204, 607] on span "Link" at bounding box center [1205, 613] width 38 height 20
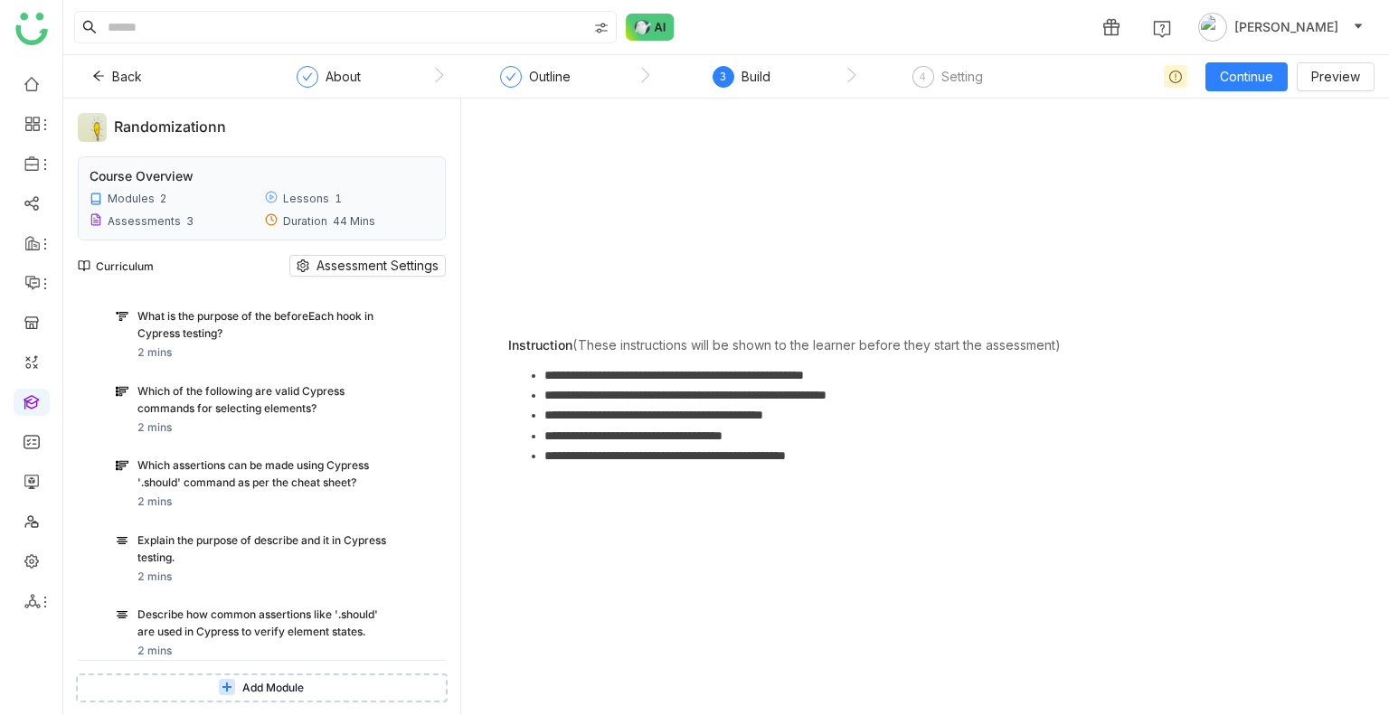
scroll to position [1243, 0]
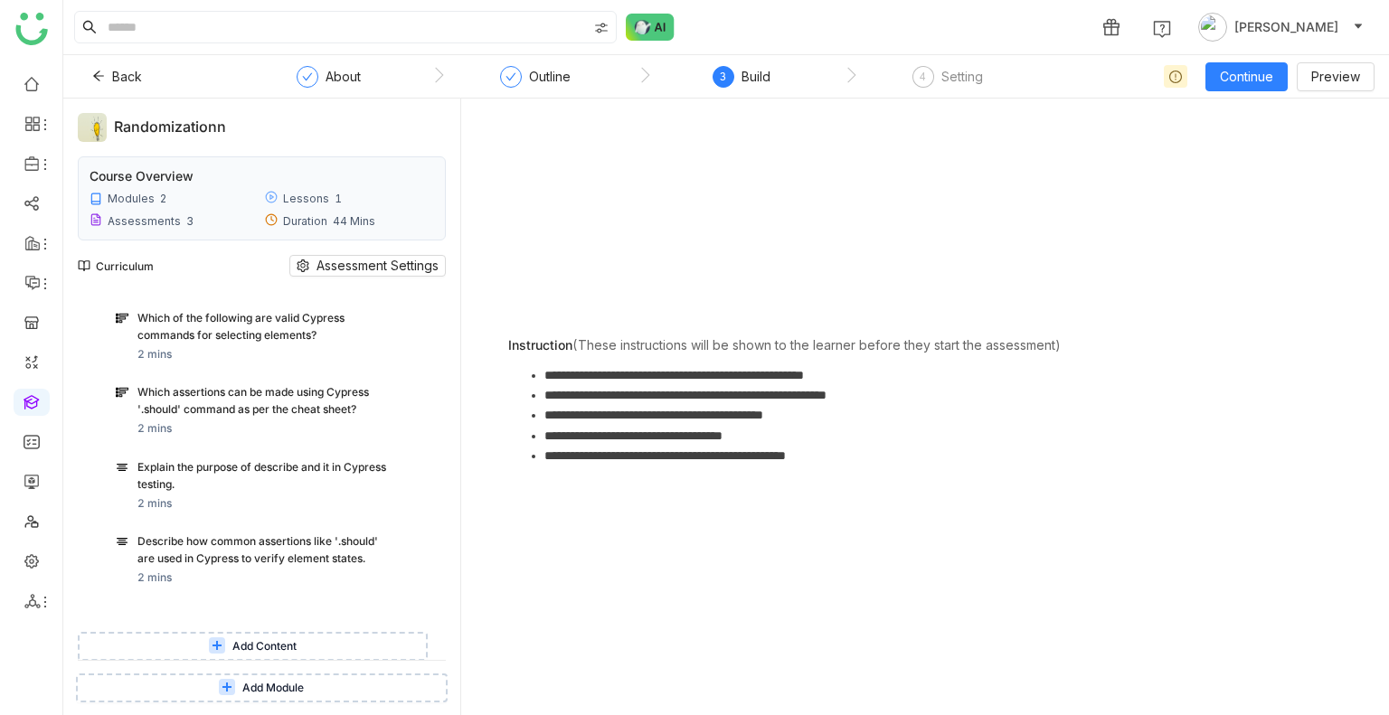
click at [259, 683] on span "Add Module" at bounding box center [272, 688] width 61 height 17
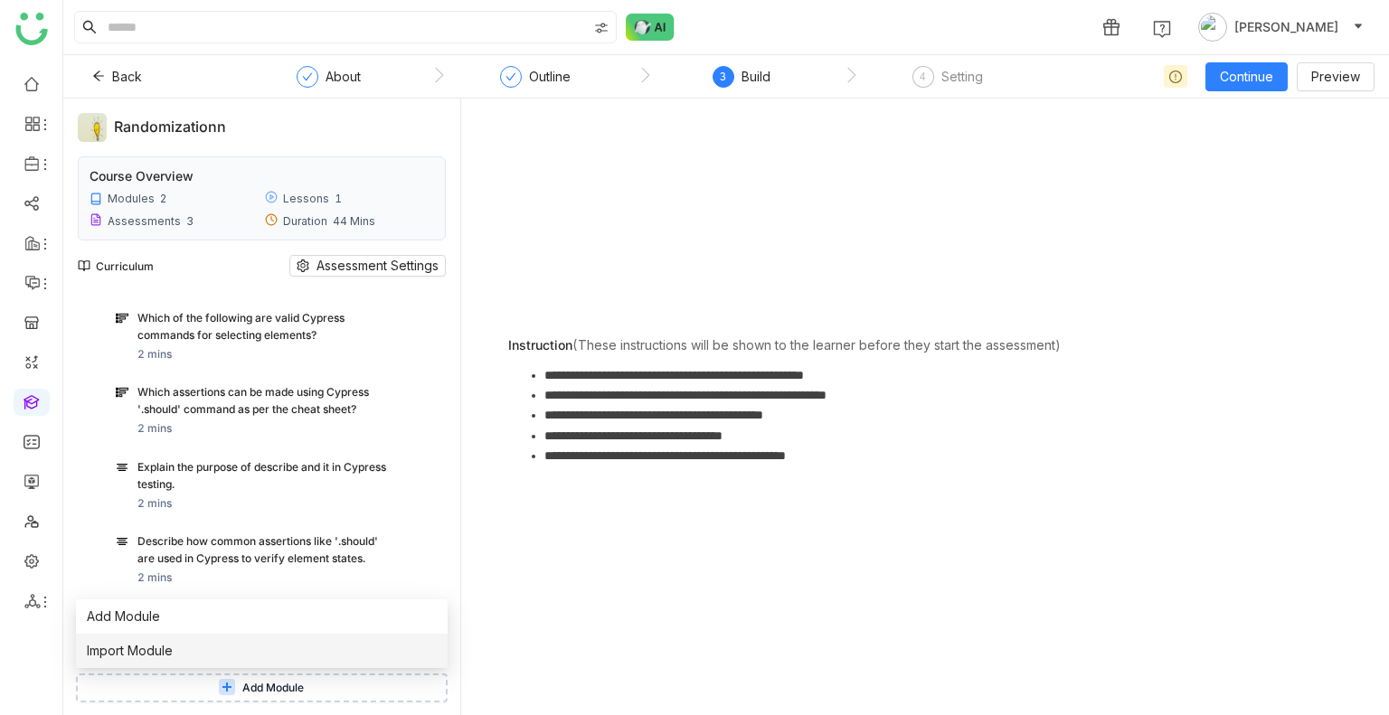
click at [192, 647] on li "Import Module" at bounding box center [262, 651] width 372 height 34
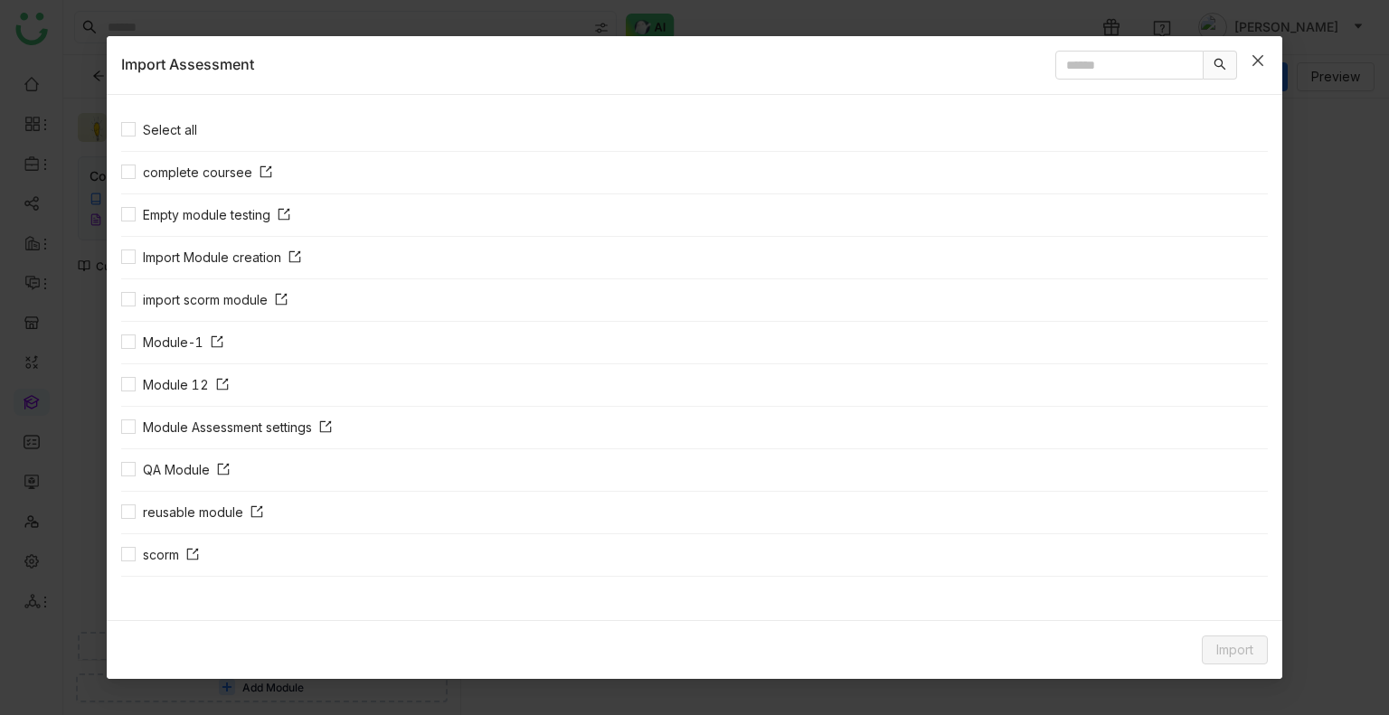
click at [1266, 58] on span "Close" at bounding box center [1257, 60] width 49 height 49
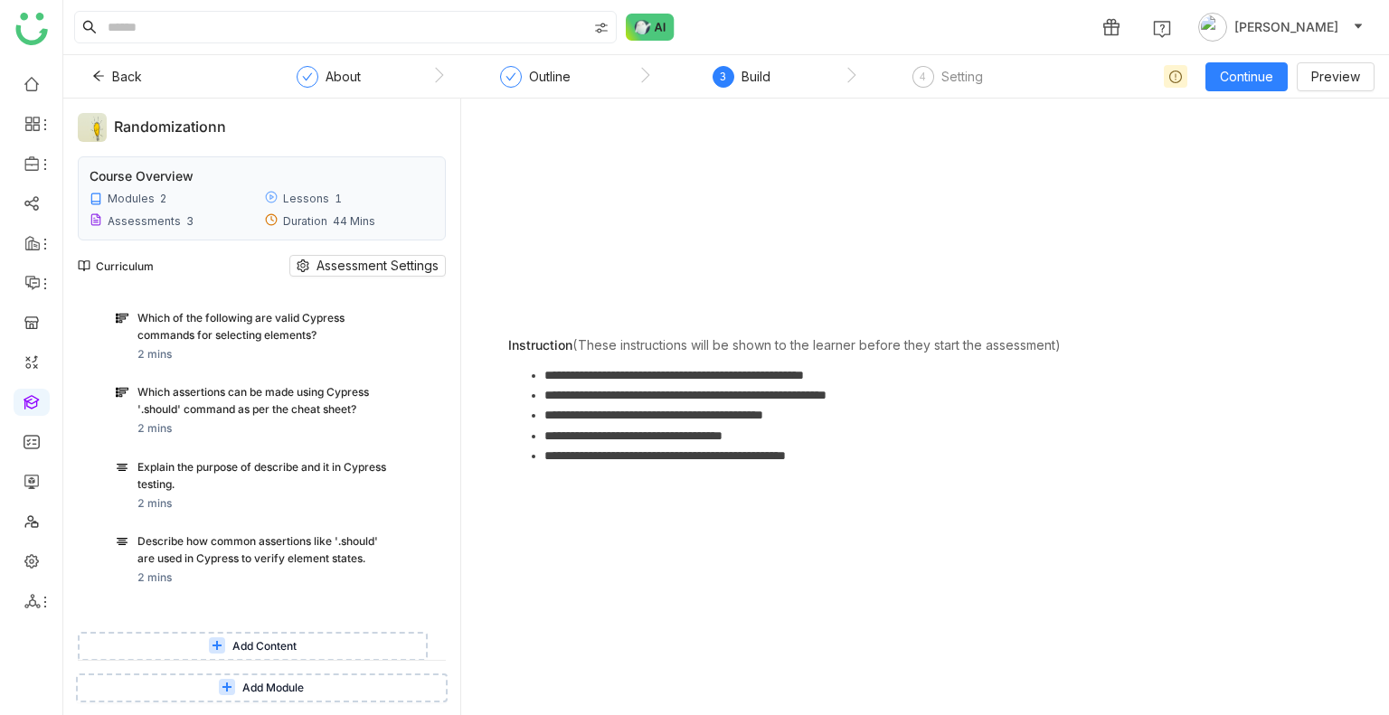
click at [279, 686] on span "Add Module" at bounding box center [272, 688] width 61 height 17
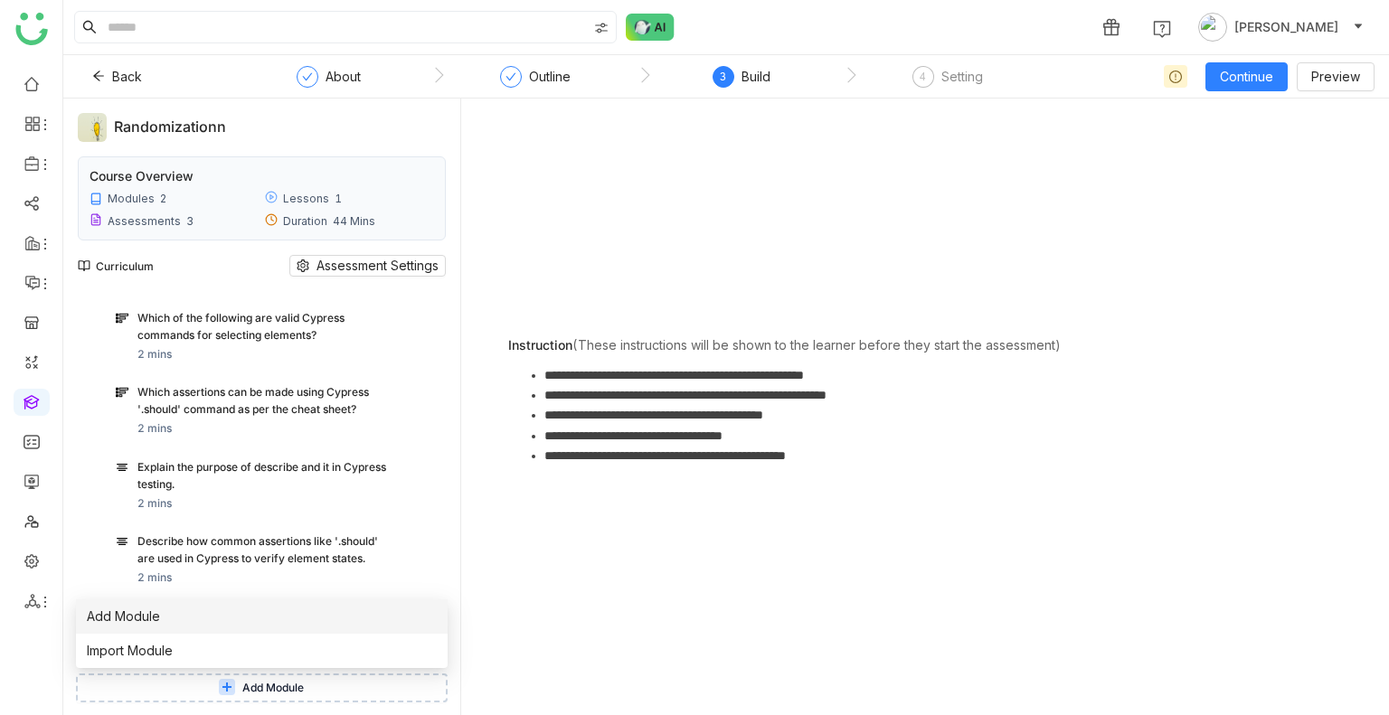
click at [139, 625] on span "Add Module" at bounding box center [123, 617] width 73 height 20
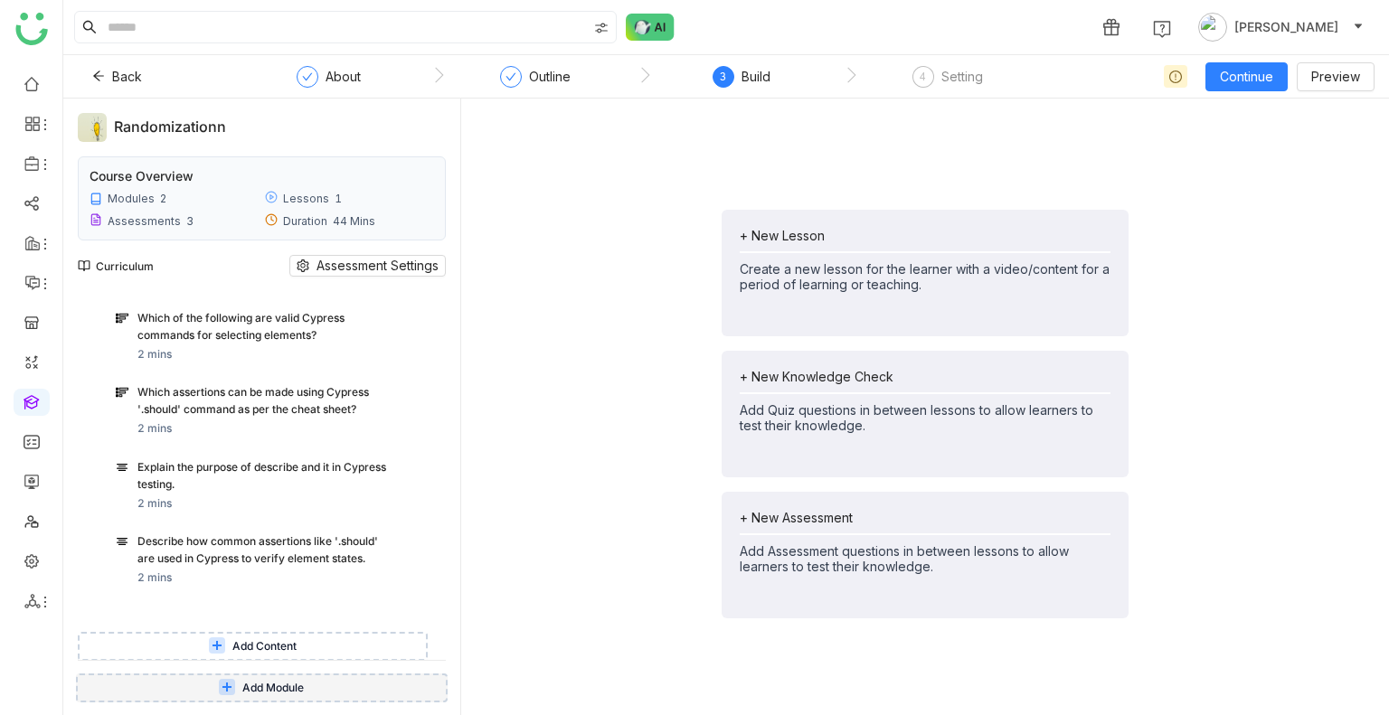
scroll to position [1335, 0]
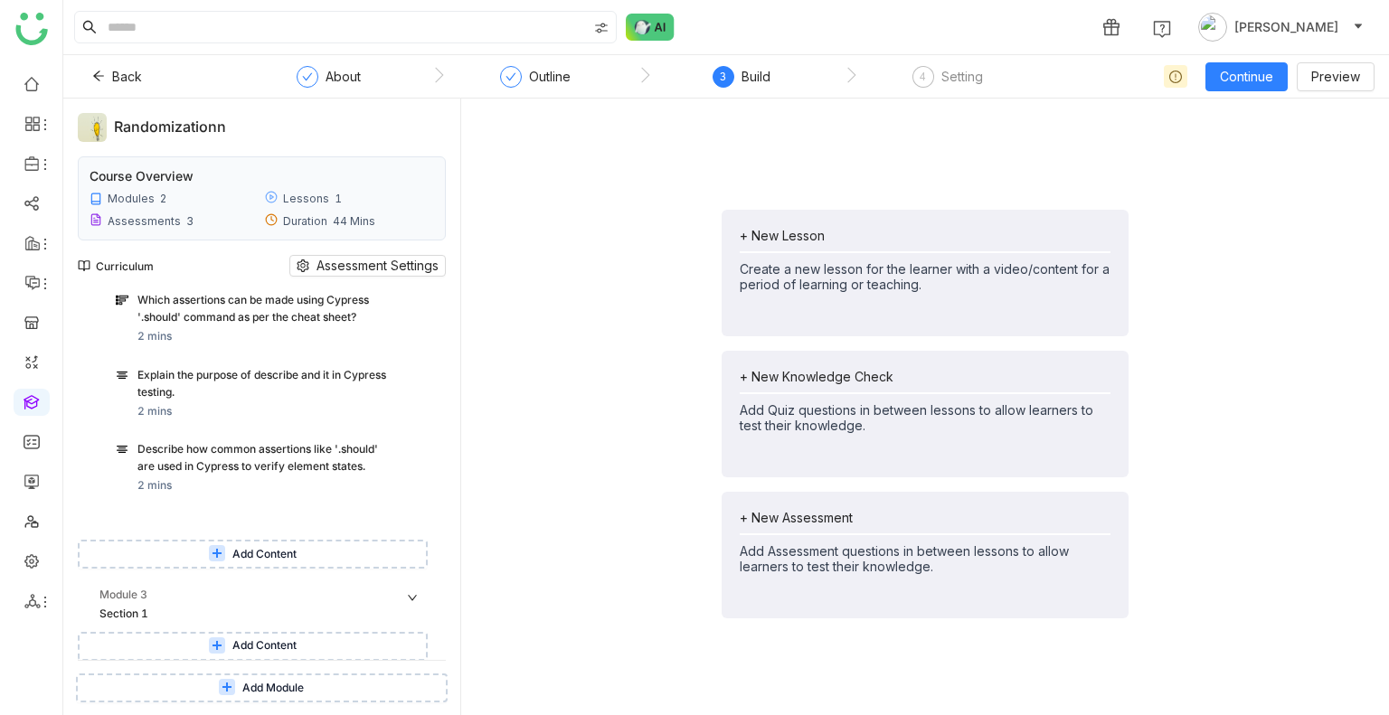
click at [286, 642] on span "Add Content" at bounding box center [264, 645] width 64 height 17
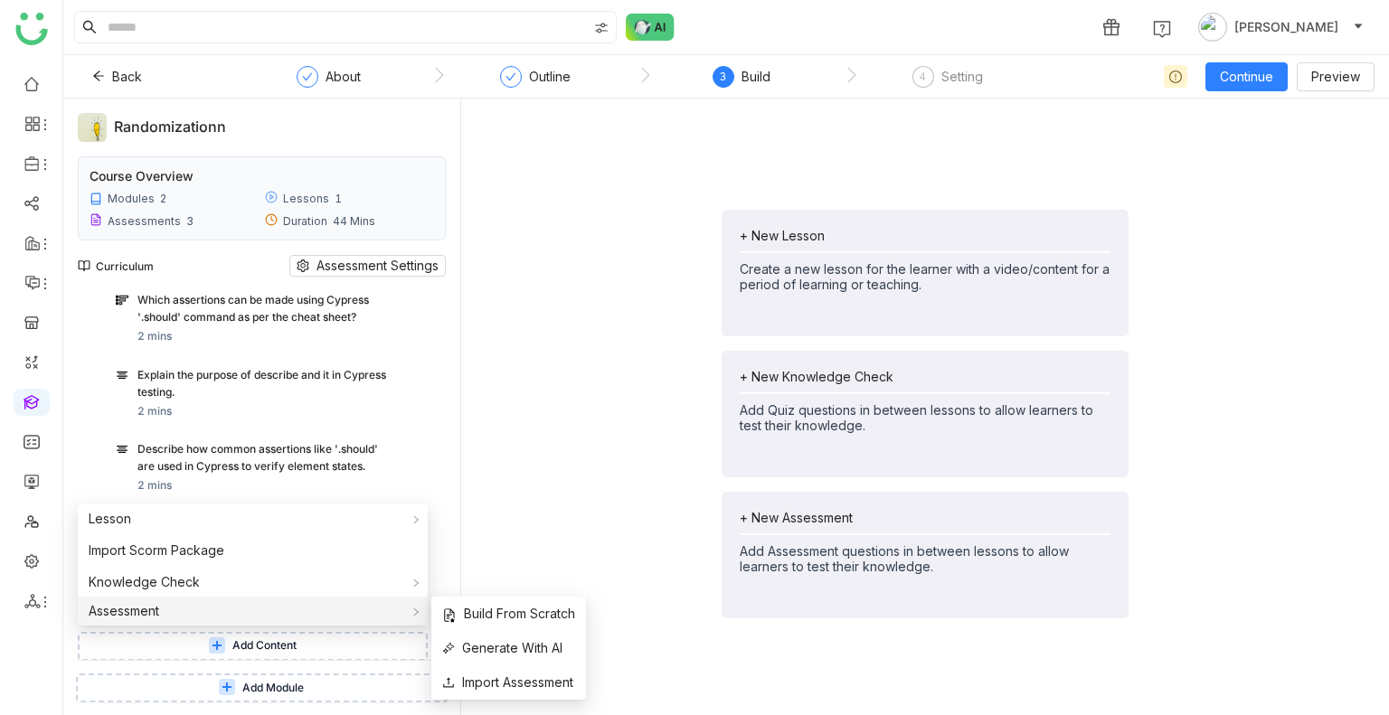
click at [158, 617] on span "Assessment" at bounding box center [124, 610] width 71 height 15
click at [535, 680] on span "Import Assessment" at bounding box center [507, 683] width 131 height 20
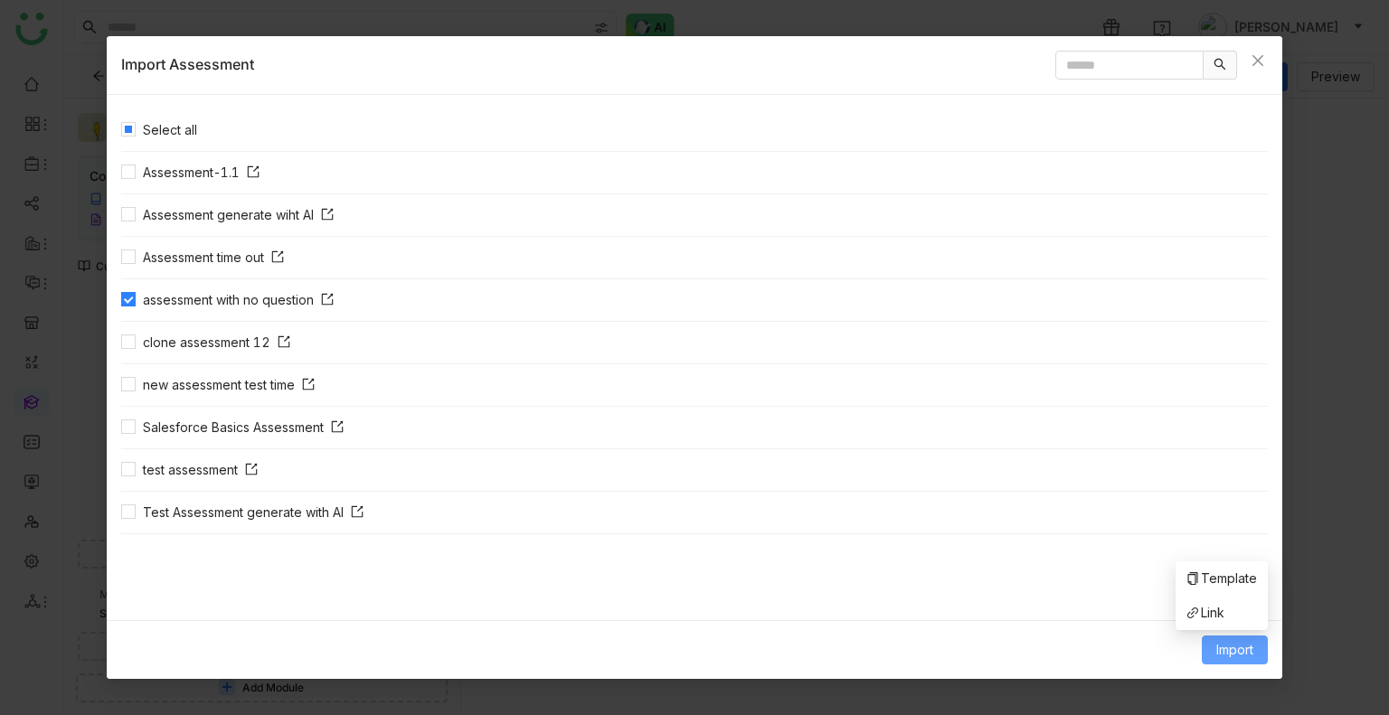
click at [1238, 647] on span "Import" at bounding box center [1234, 650] width 37 height 20
click at [1218, 610] on span "Link" at bounding box center [1205, 613] width 38 height 20
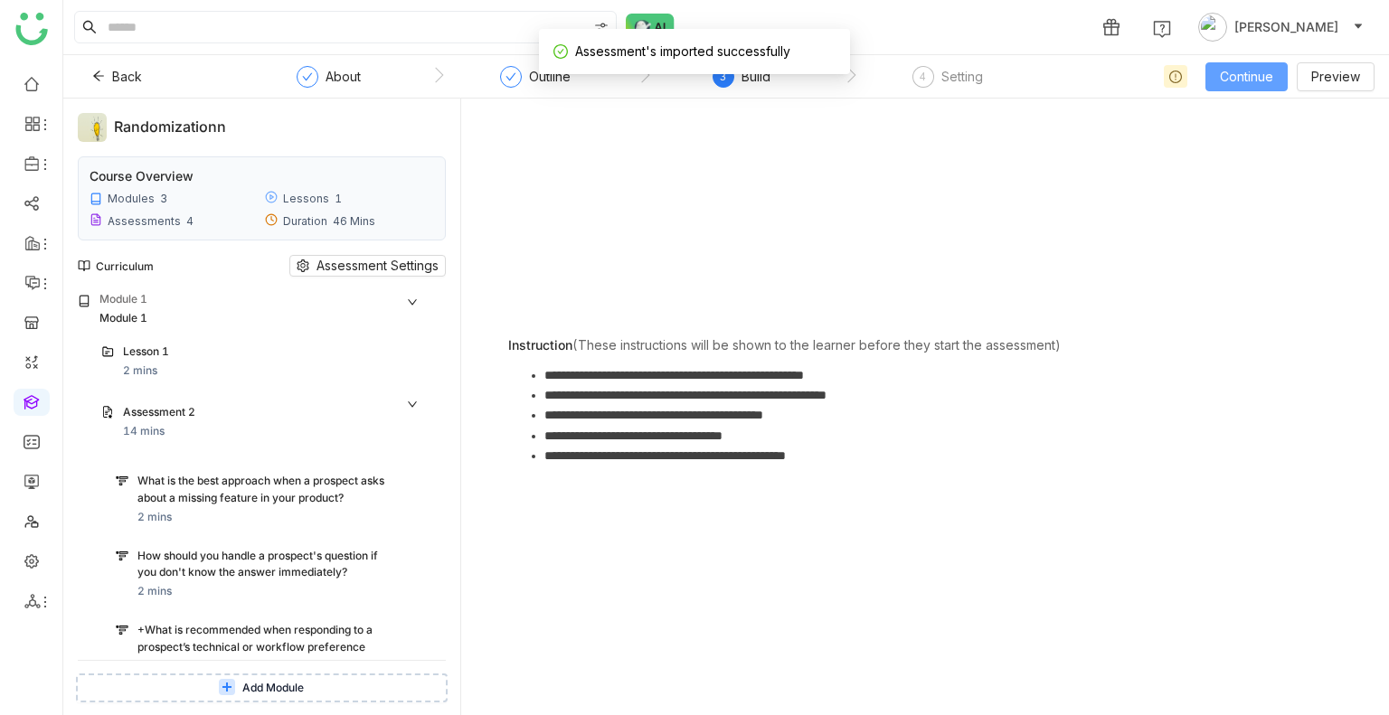
click at [1234, 79] on span "Continue" at bounding box center [1245, 77] width 53 height 20
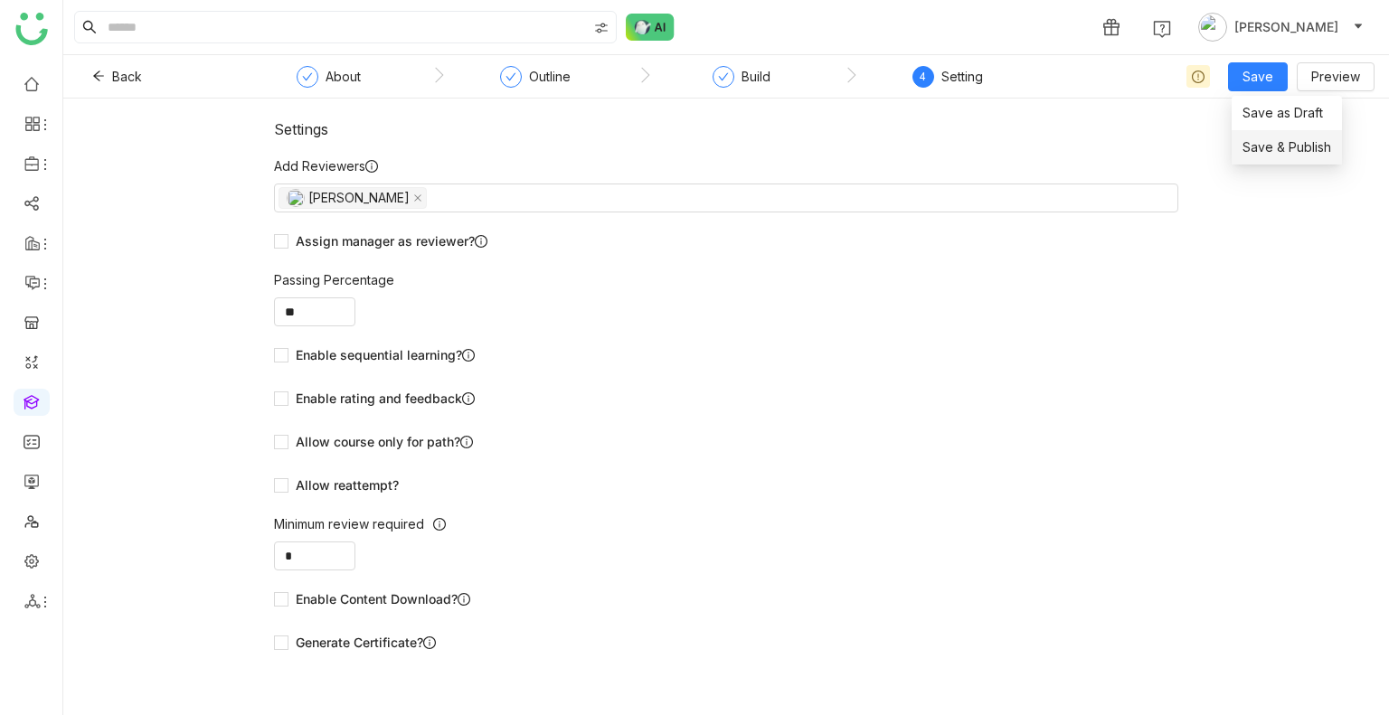
click at [1242, 140] on span "Save & Publish" at bounding box center [1286, 147] width 89 height 20
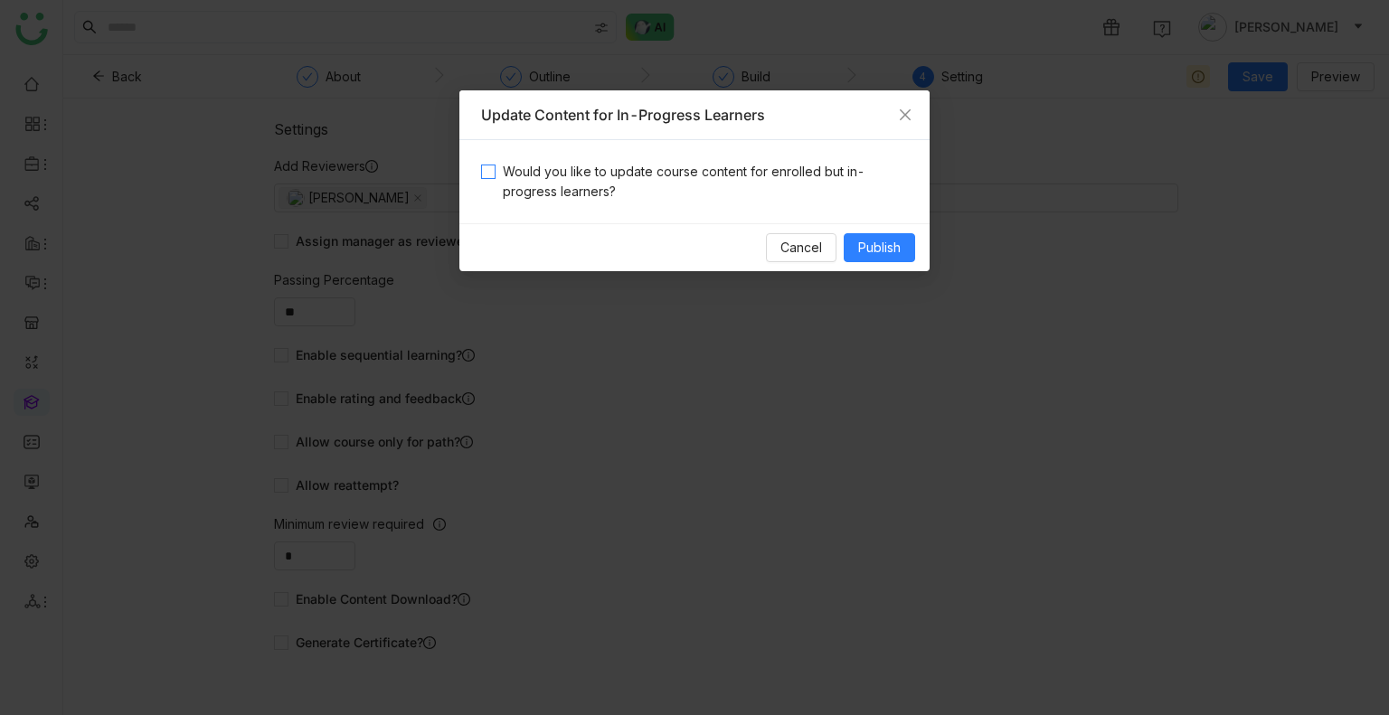
click at [727, 168] on span "Would you like to update course content for enrolled but in-progress learners?" at bounding box center [701, 182] width 412 height 40
click at [879, 234] on button "Publish" at bounding box center [878, 247] width 71 height 29
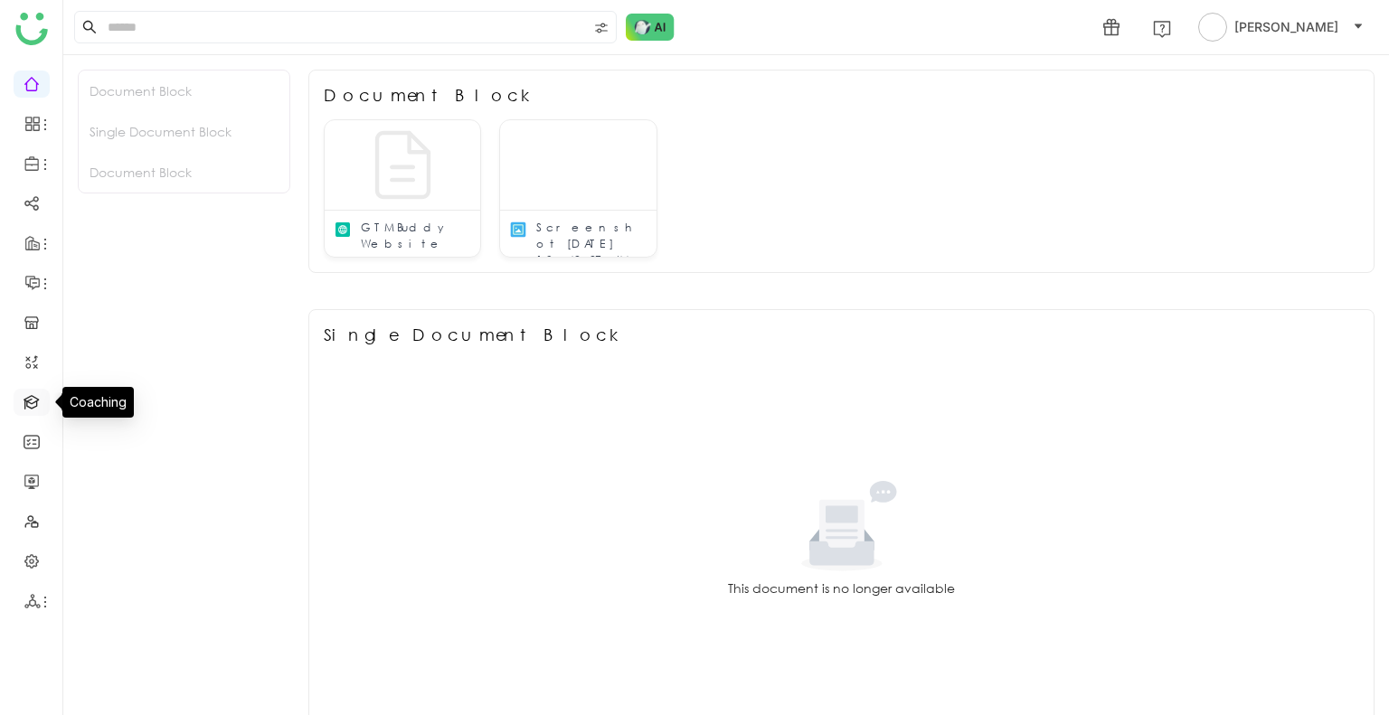
click at [35, 393] on link at bounding box center [32, 400] width 16 height 15
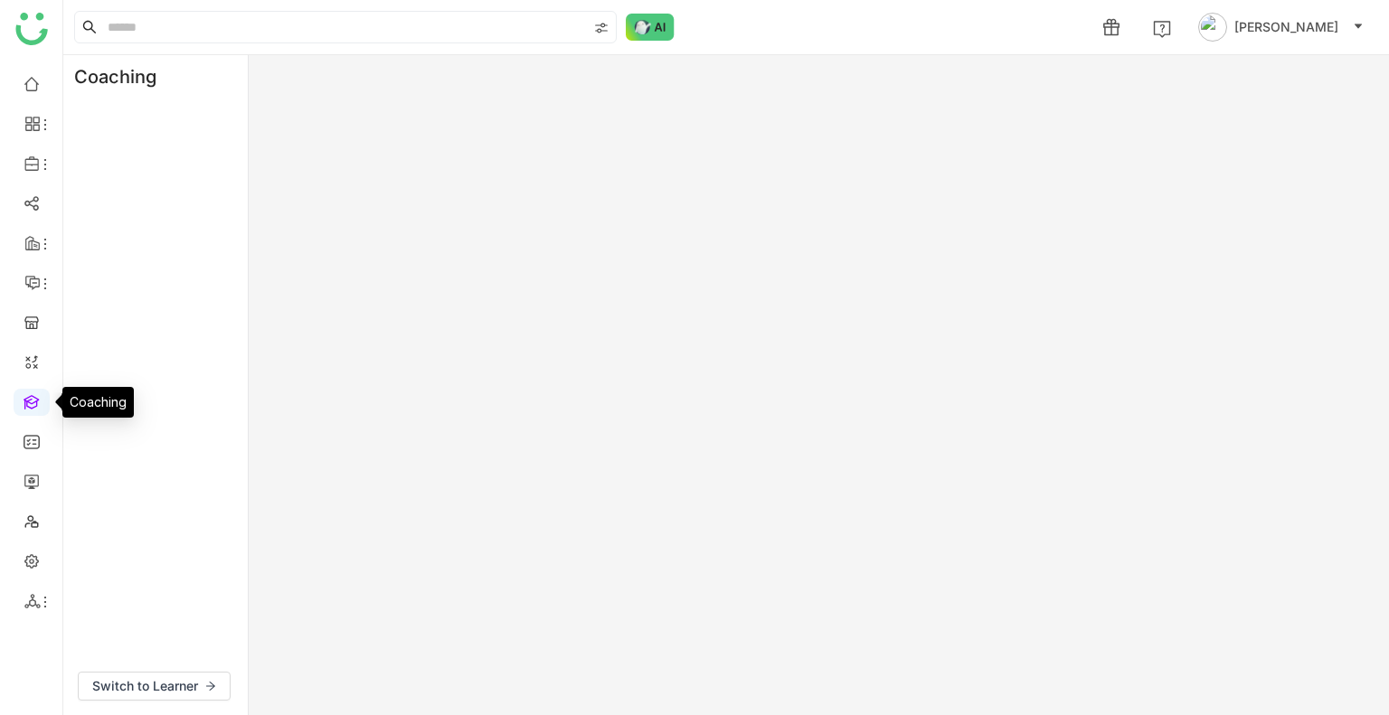
click at [35, 393] on link at bounding box center [32, 400] width 16 height 15
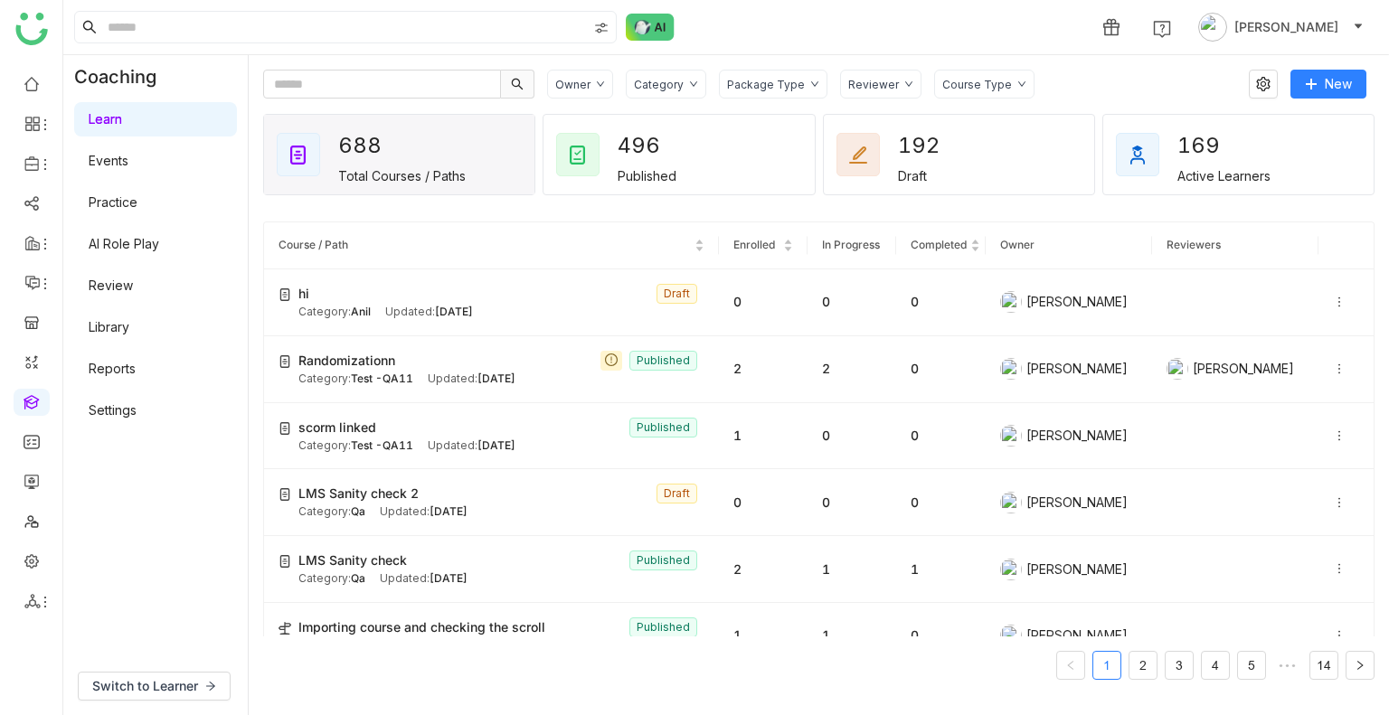
click at [102, 325] on link "Library" at bounding box center [109, 326] width 41 height 15
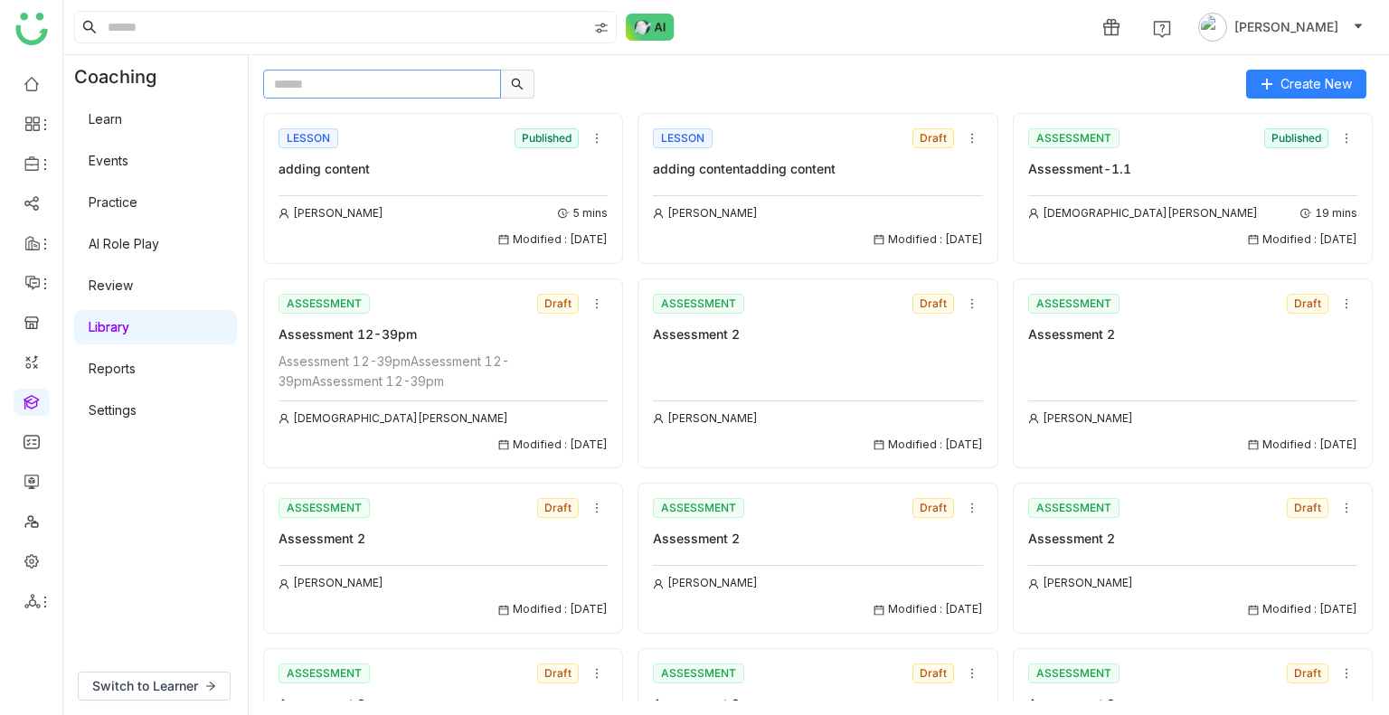
click at [315, 91] on input "text" at bounding box center [382, 84] width 238 height 29
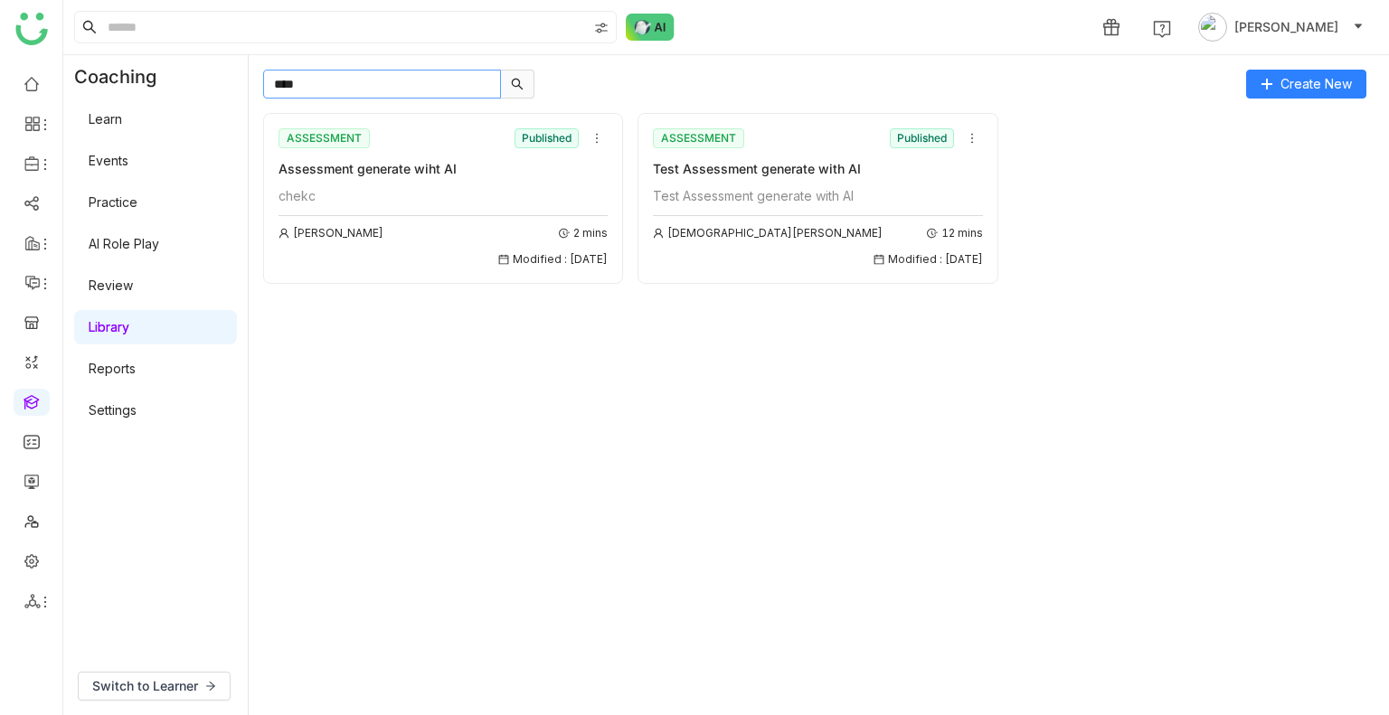
type input "****"
click at [401, 183] on div "ASSESSMENT Published Assessment generate wiht AI [PERSON_NAME] 2 mins Modified …" at bounding box center [442, 197] width 329 height 144
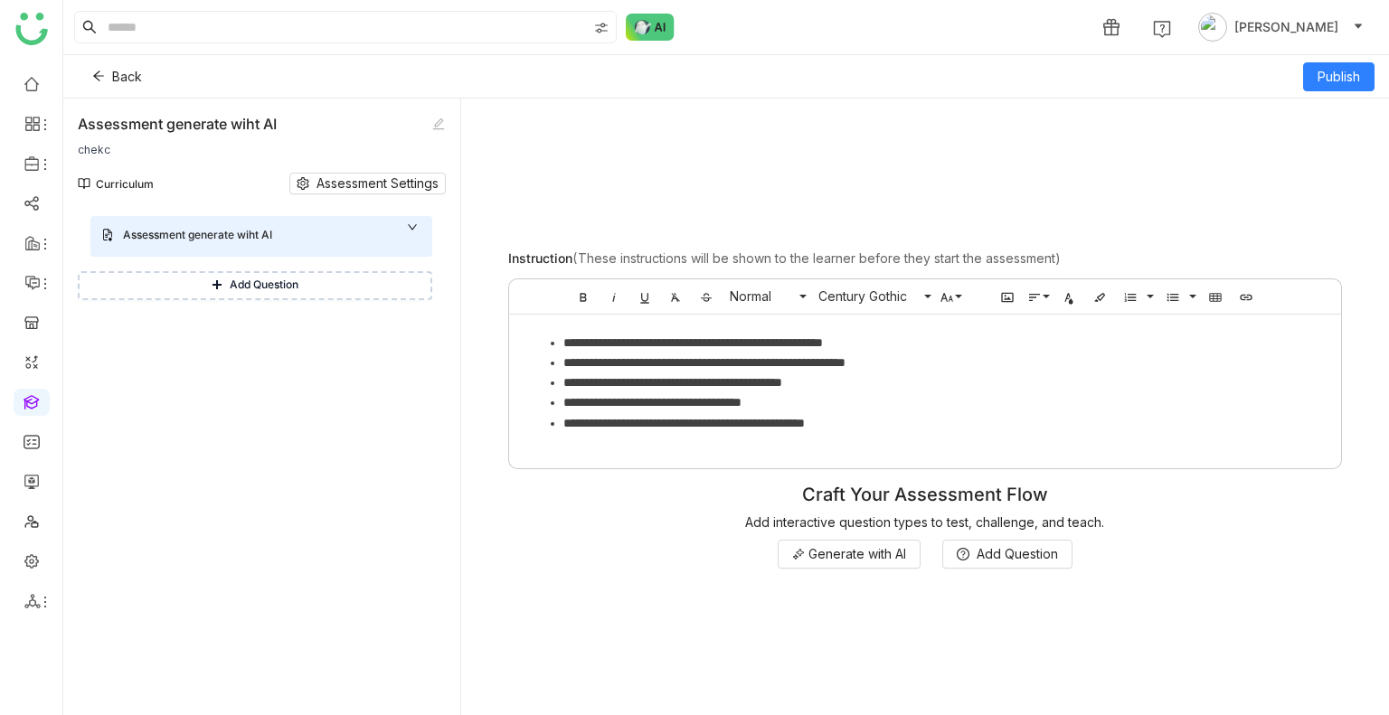
click at [368, 456] on div "Module 1 Assessment generate wiht AI Assessment generate wiht AI Add Question" at bounding box center [262, 462] width 368 height 506
click at [408, 225] on icon at bounding box center [412, 226] width 11 height 11
click at [90, 71] on button "Back" at bounding box center [117, 76] width 79 height 29
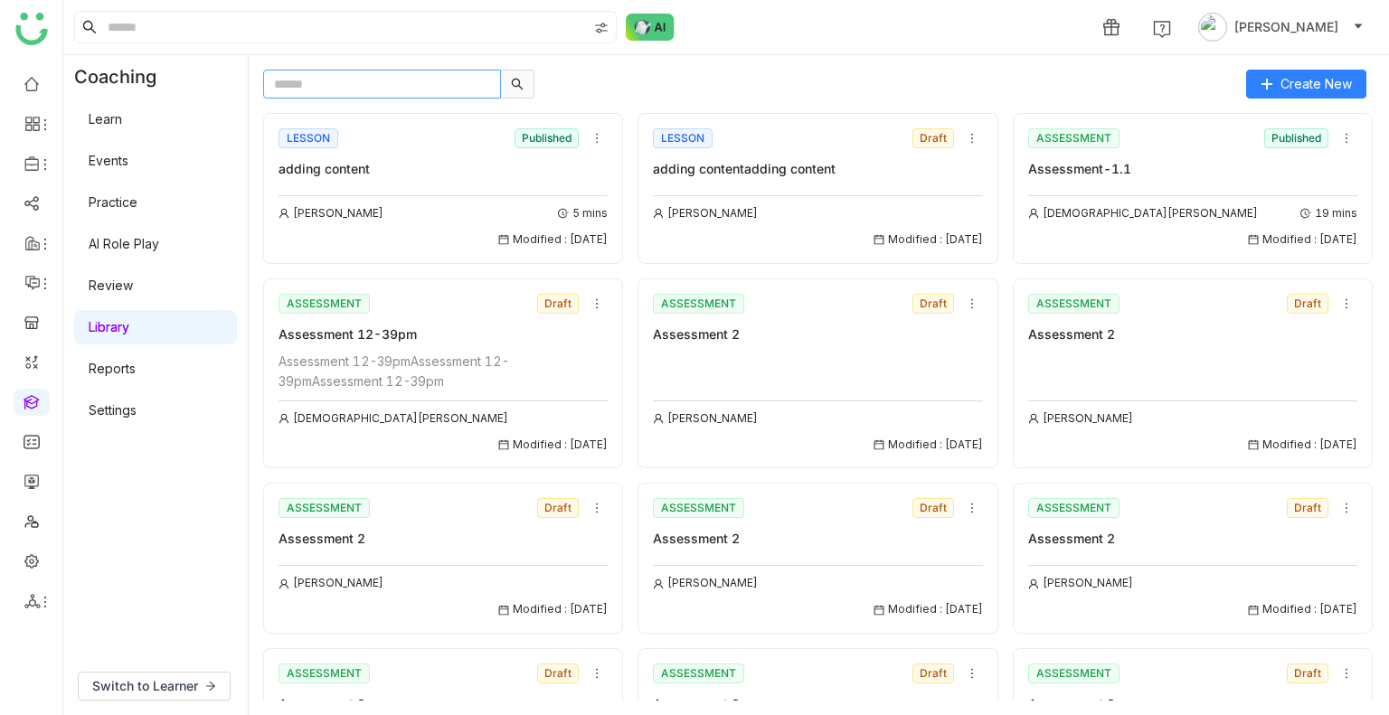
click at [334, 86] on input "text" at bounding box center [382, 84] width 238 height 29
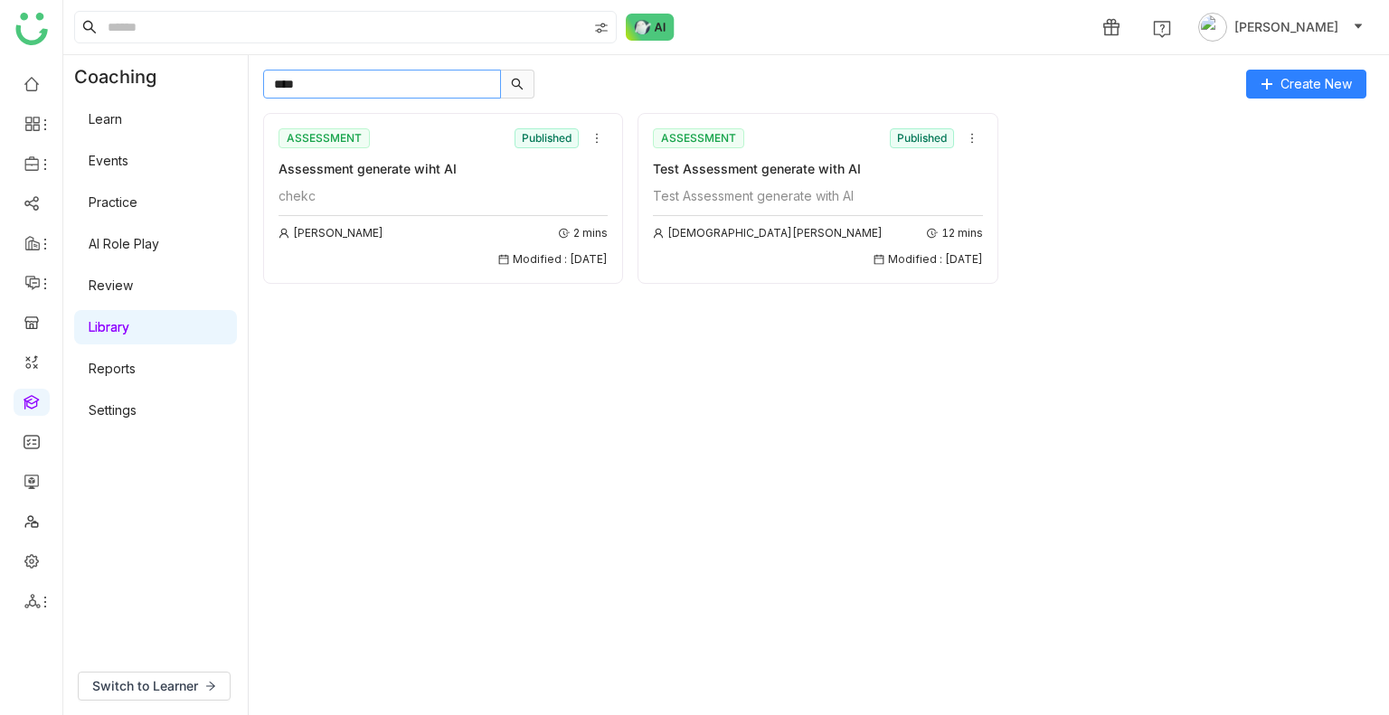
type input "****"
click at [893, 187] on div "Test Assessment generate with AI" at bounding box center [817, 196] width 329 height 20
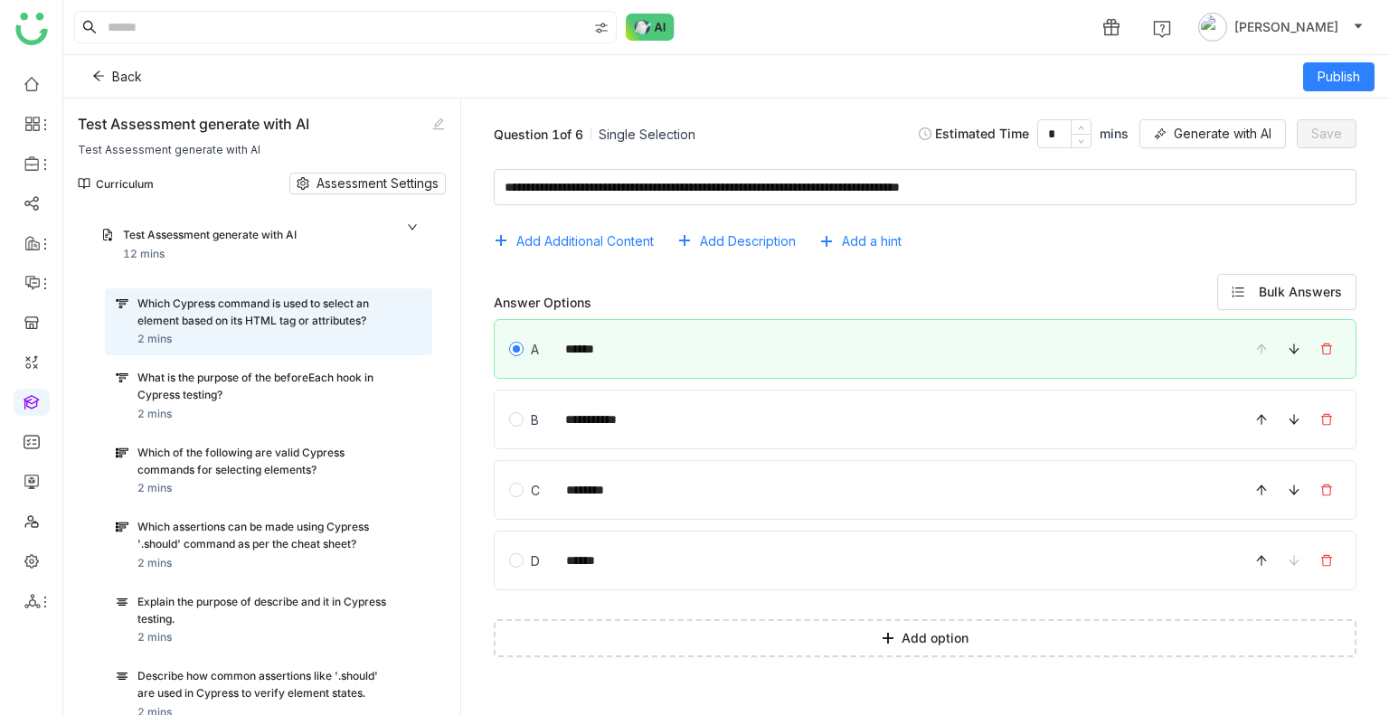
click at [411, 223] on icon at bounding box center [412, 226] width 11 height 11
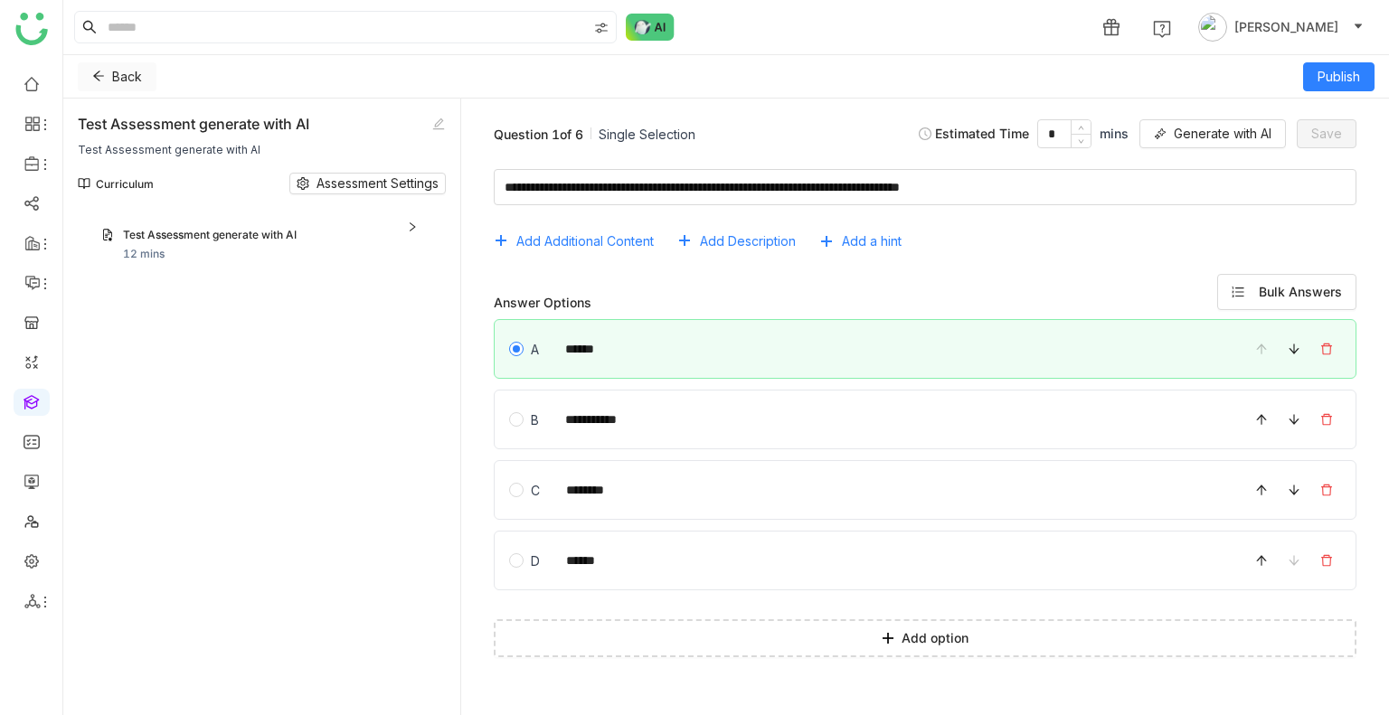
click at [109, 68] on button "Back" at bounding box center [117, 76] width 79 height 29
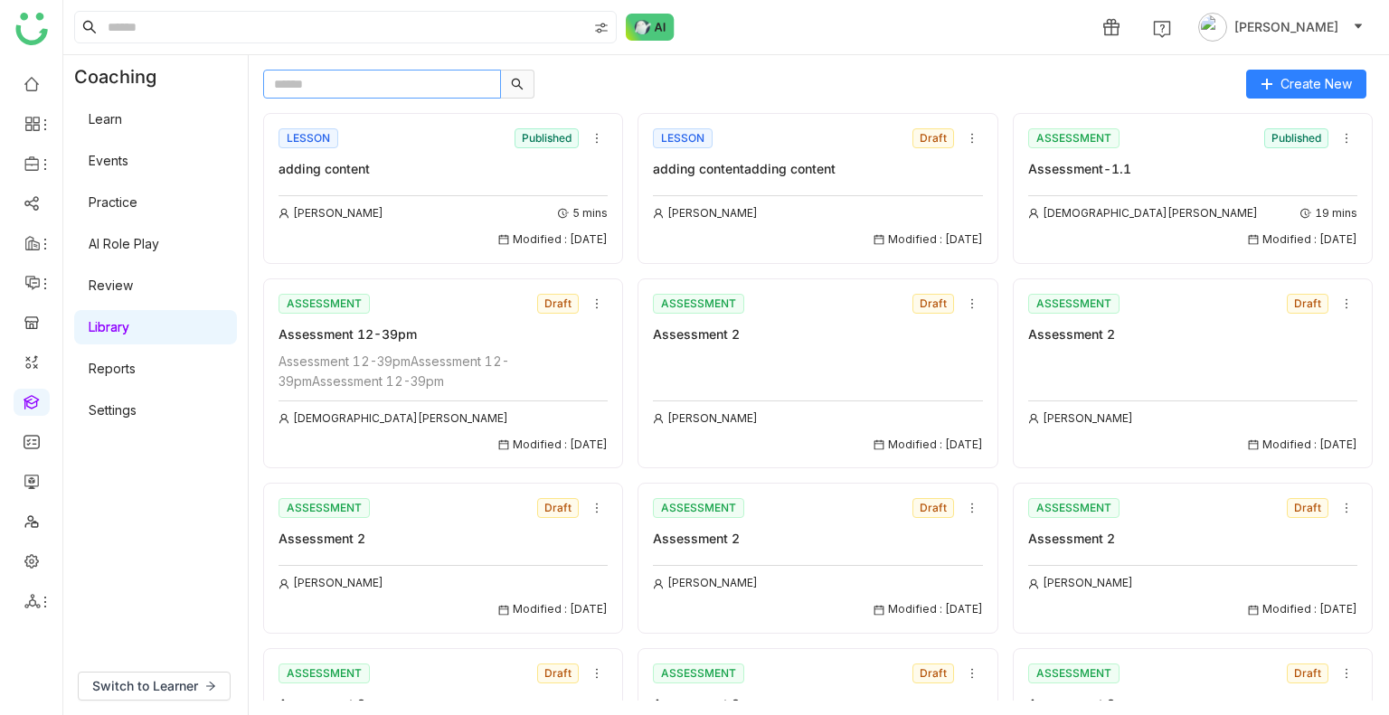
click at [330, 82] on input "text" at bounding box center [382, 84] width 238 height 29
type input "*"
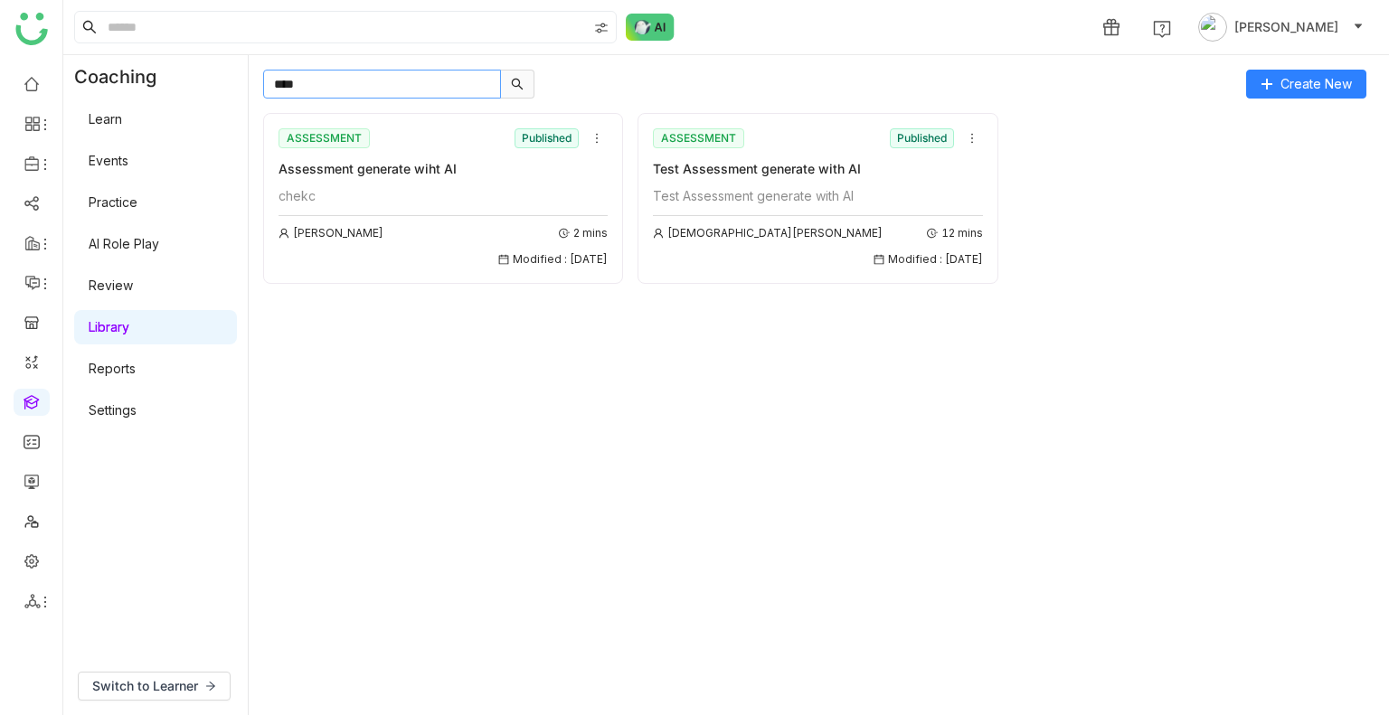
type input "****"
click at [369, 197] on div "chekc" at bounding box center [442, 196] width 329 height 20
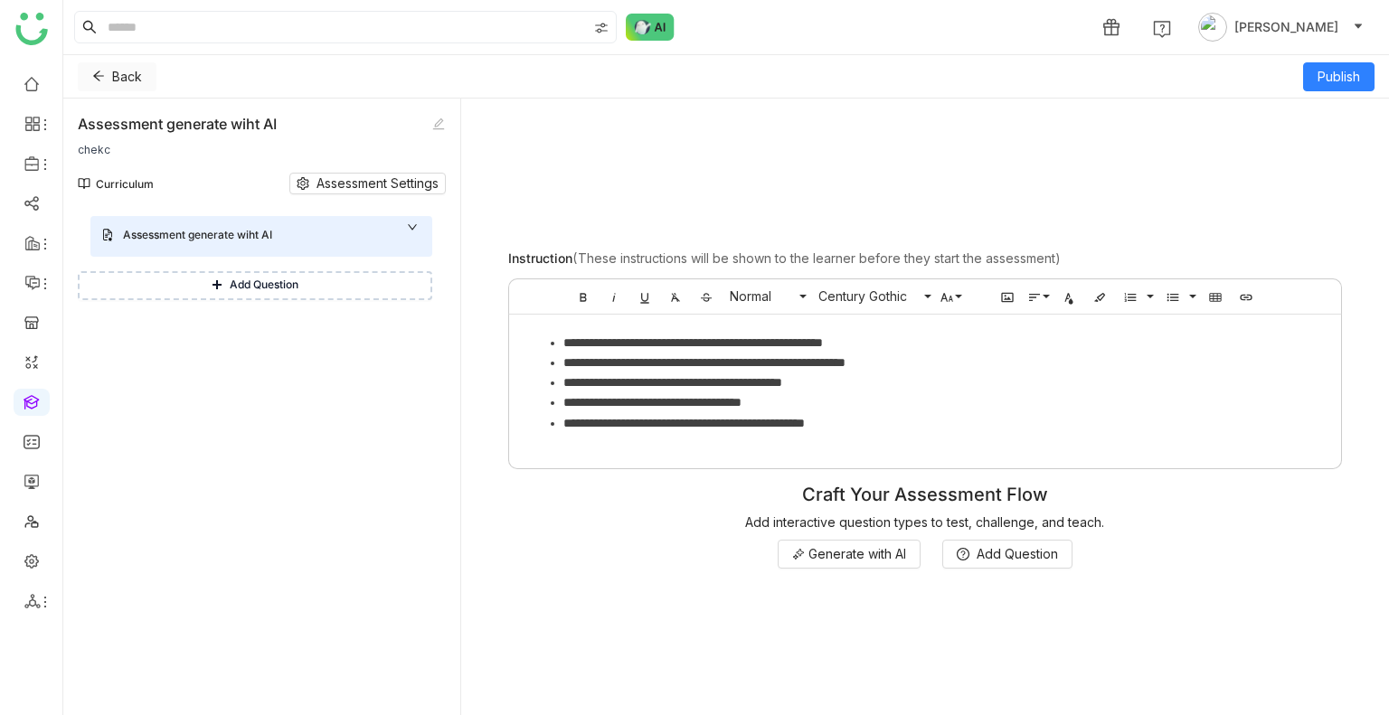
click at [118, 69] on span "Back" at bounding box center [127, 77] width 30 height 20
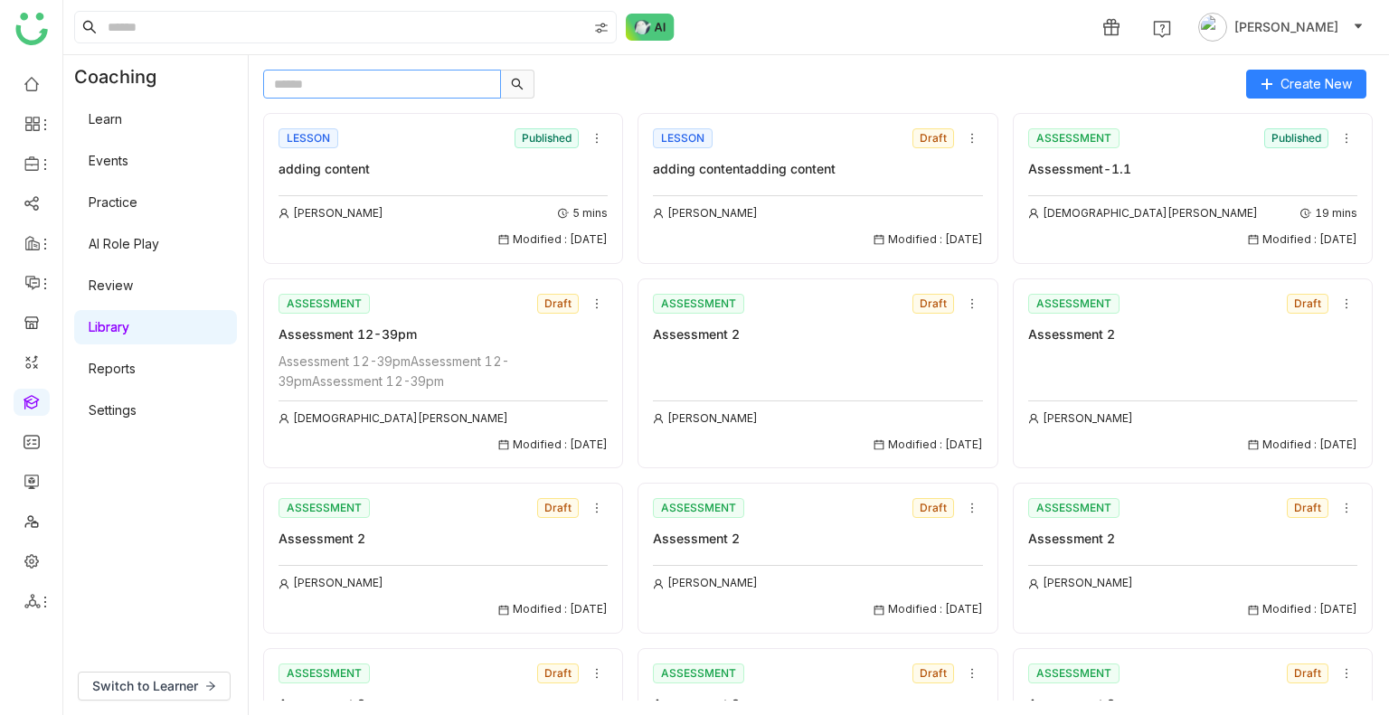
click at [334, 91] on input "text" at bounding box center [382, 84] width 238 height 29
type input "****"
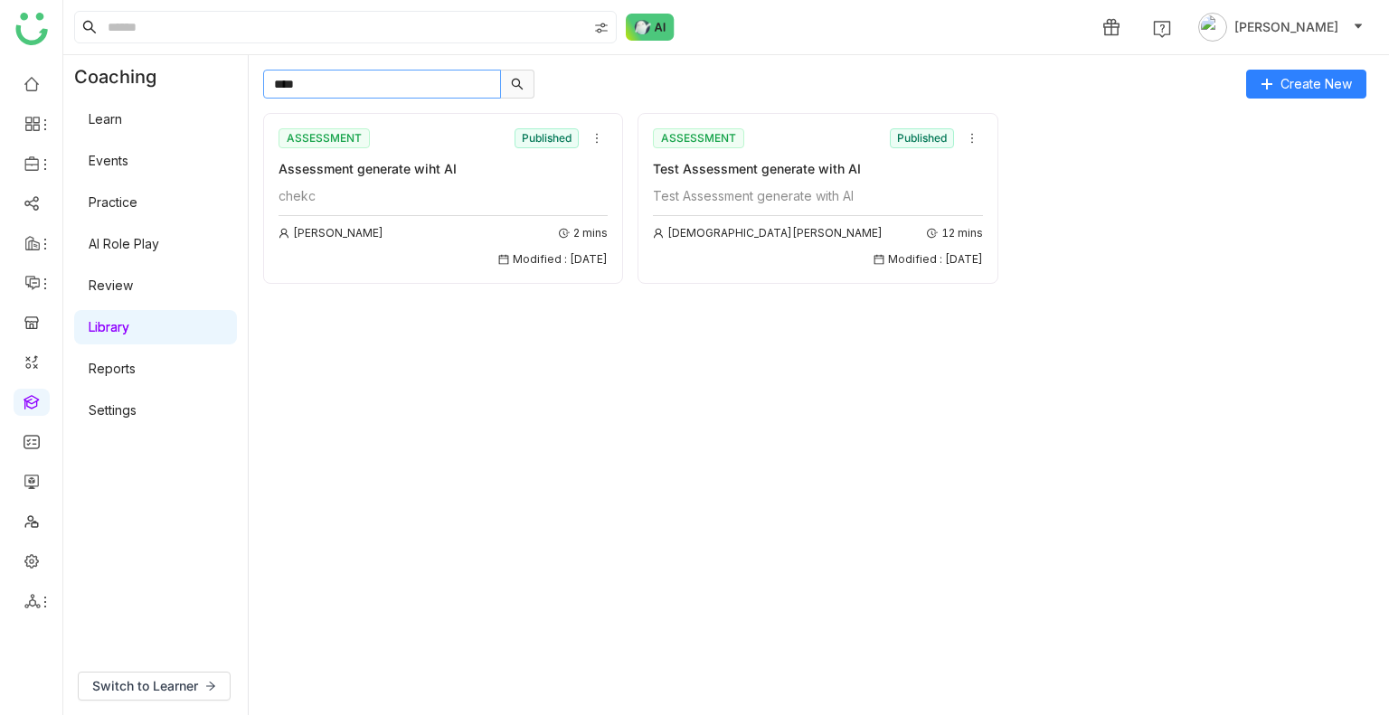
click at [383, 75] on input "****" at bounding box center [382, 84] width 238 height 29
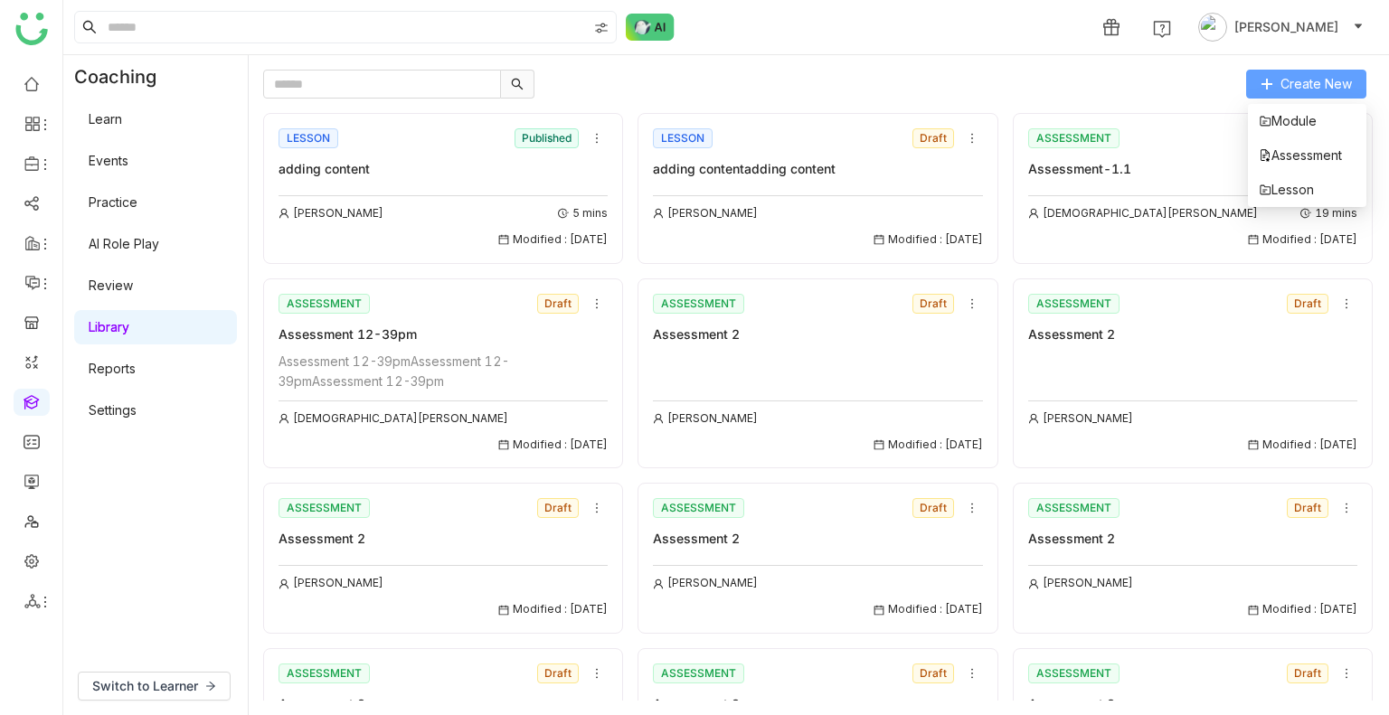
click at [1307, 86] on span "Create New" at bounding box center [1315, 84] width 71 height 20
click at [1305, 165] on span "Assessment" at bounding box center [1299, 156] width 83 height 20
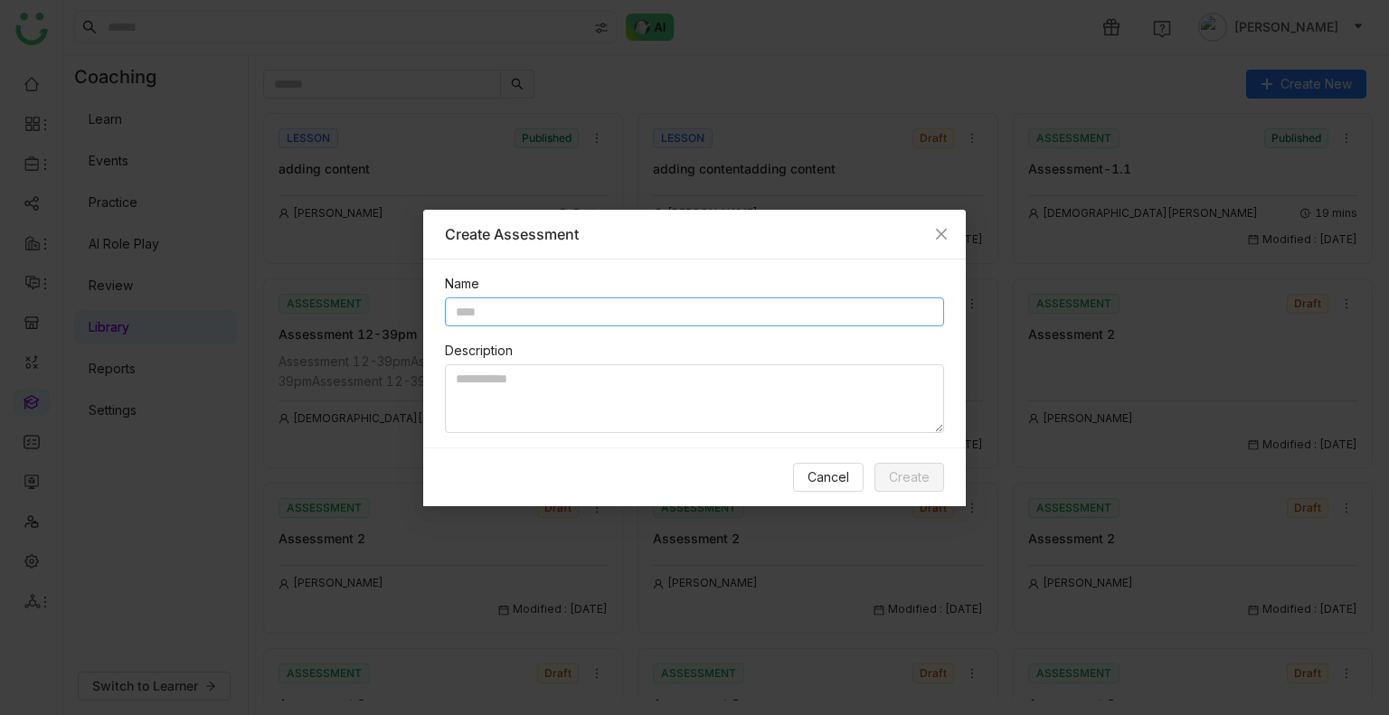
click at [597, 303] on input "text" at bounding box center [694, 311] width 499 height 29
drag, startPoint x: 554, startPoint y: 317, endPoint x: 495, endPoint y: 308, distance: 59.5
click at [495, 308] on input "**********" at bounding box center [694, 311] width 499 height 29
click at [677, 311] on input "**********" at bounding box center [694, 311] width 499 height 29
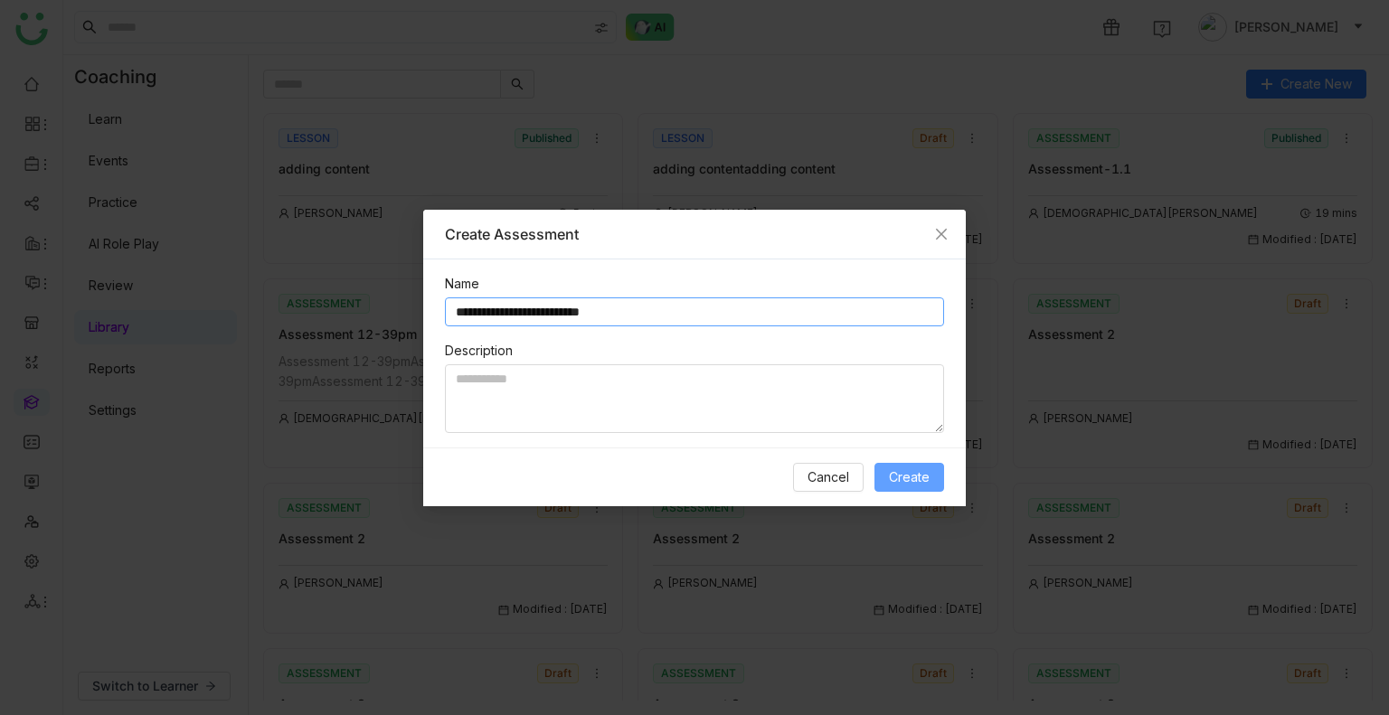
type input "**********"
click at [927, 491] on button "Create" at bounding box center [909, 477] width 70 height 29
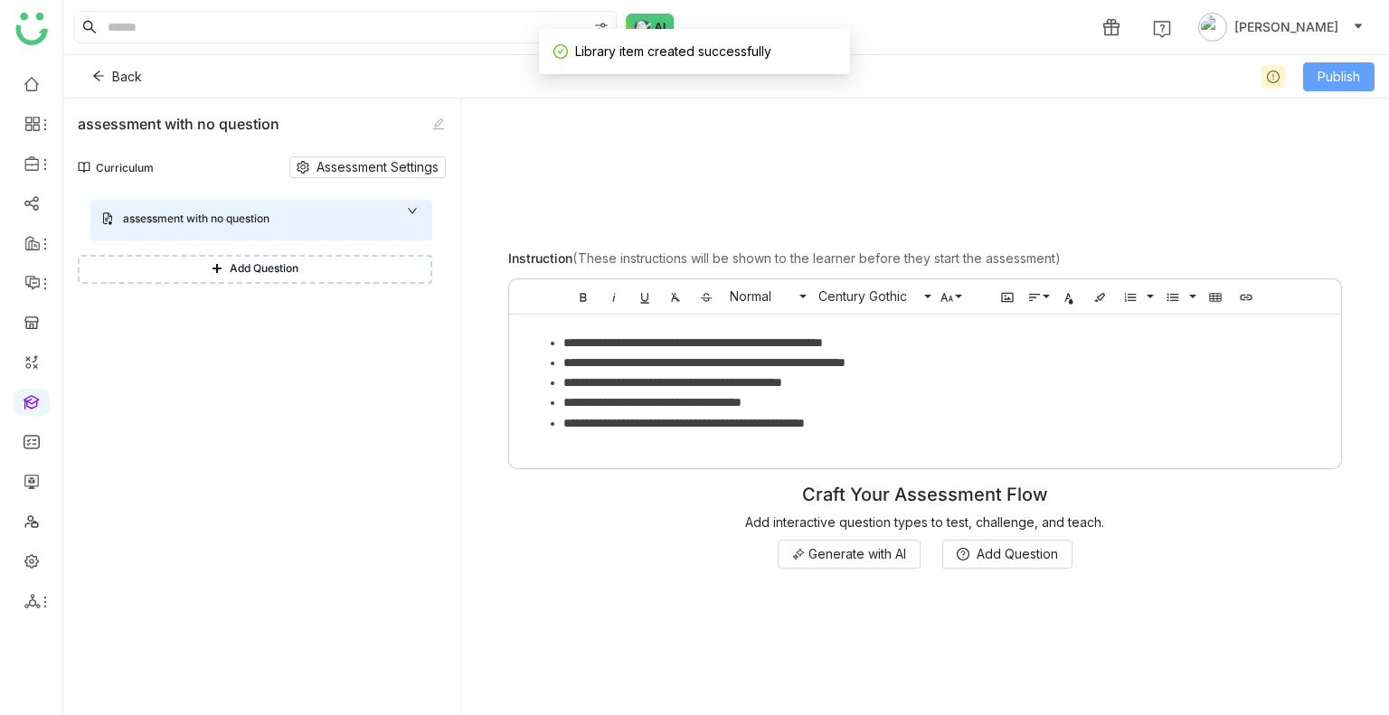
click at [1340, 89] on button "Publish" at bounding box center [1338, 76] width 71 height 29
click at [1340, 89] on button "Publish" at bounding box center [1328, 76] width 91 height 29
click at [1334, 89] on button "Publish" at bounding box center [1338, 76] width 71 height 29
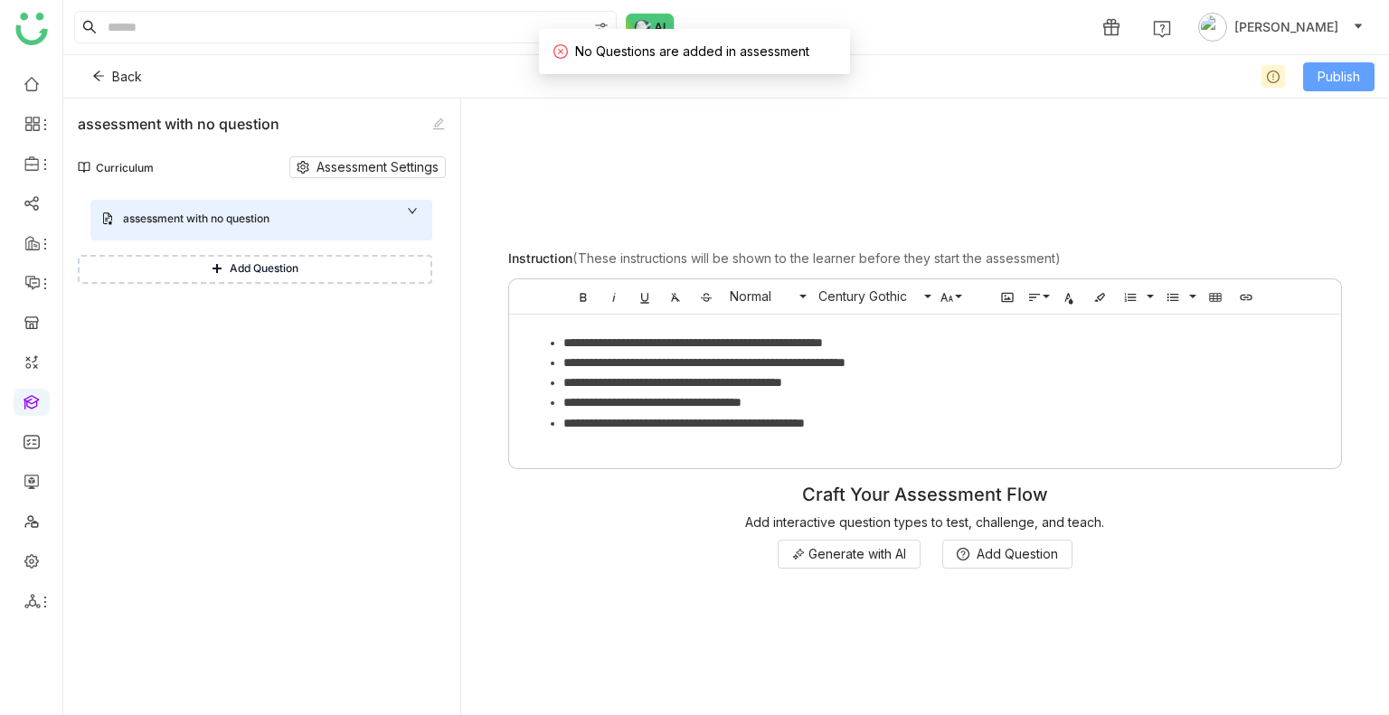
click at [1334, 89] on button "Publish" at bounding box center [1338, 76] width 71 height 29
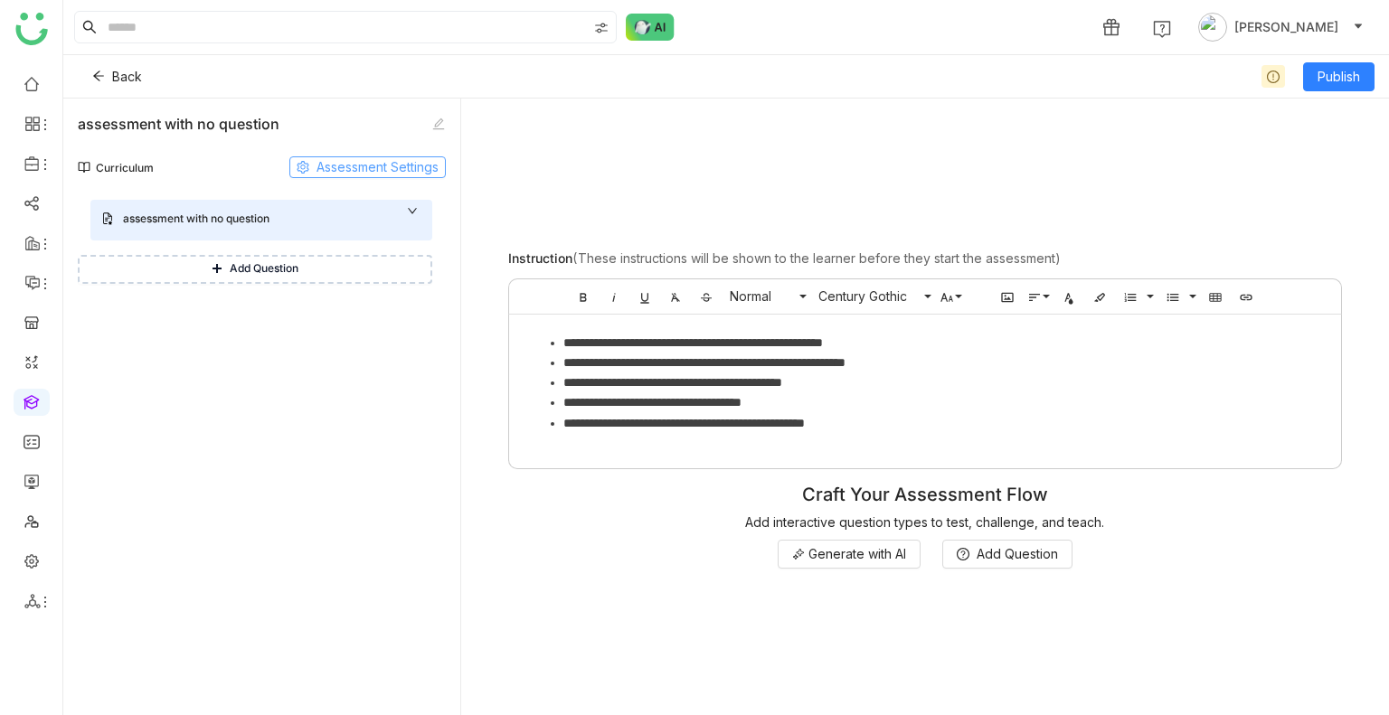
click at [326, 165] on span "Assessment Settings" at bounding box center [377, 167] width 122 height 20
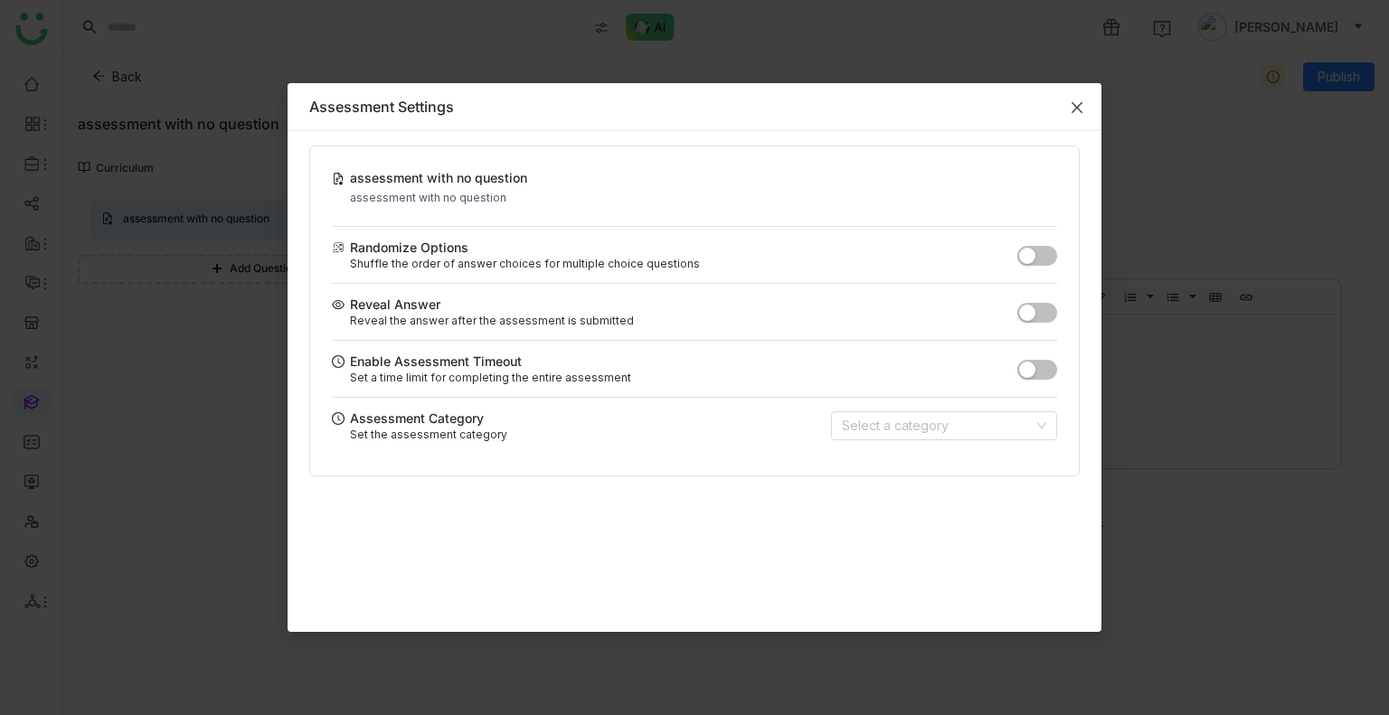
click at [1084, 110] on span "Close" at bounding box center [1076, 107] width 49 height 49
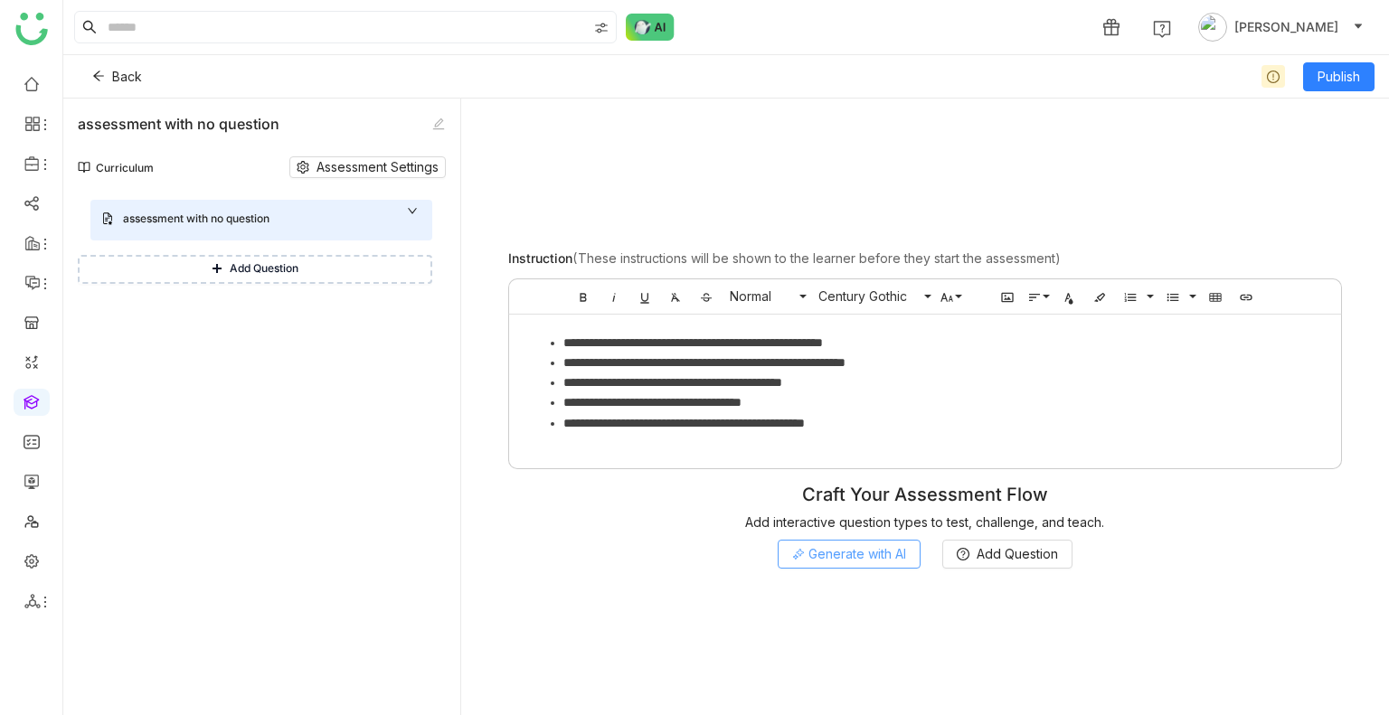
click at [861, 557] on span "Generate with AI" at bounding box center [857, 554] width 98 height 20
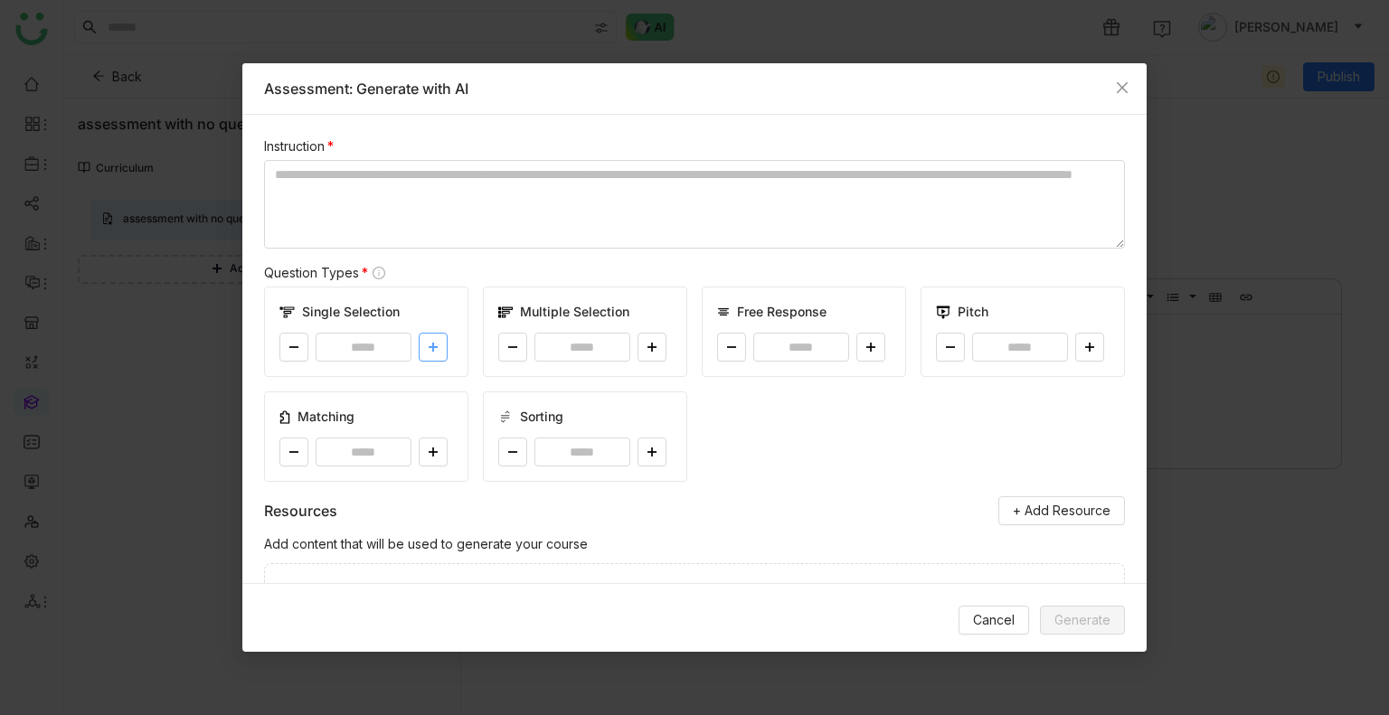
click at [428, 344] on icon at bounding box center [433, 347] width 11 height 11
type input "*"
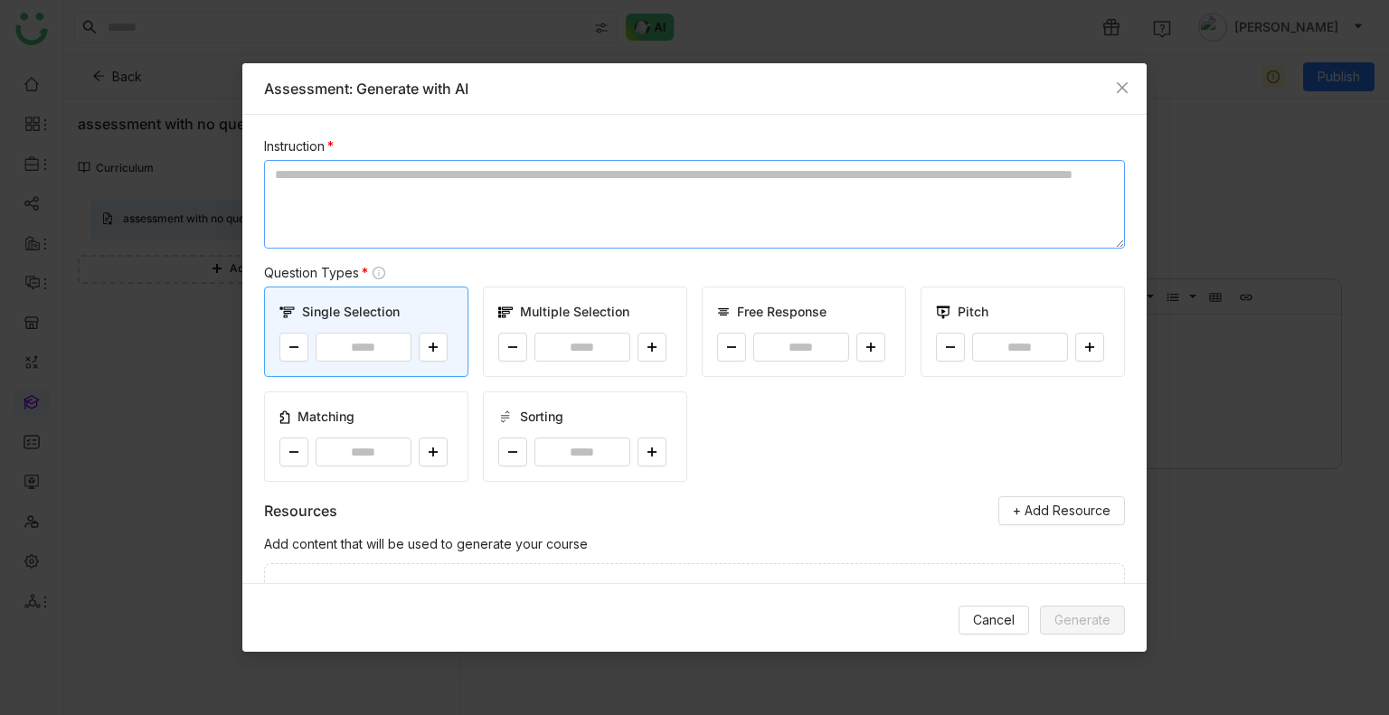
click at [382, 189] on textarea at bounding box center [694, 204] width 861 height 89
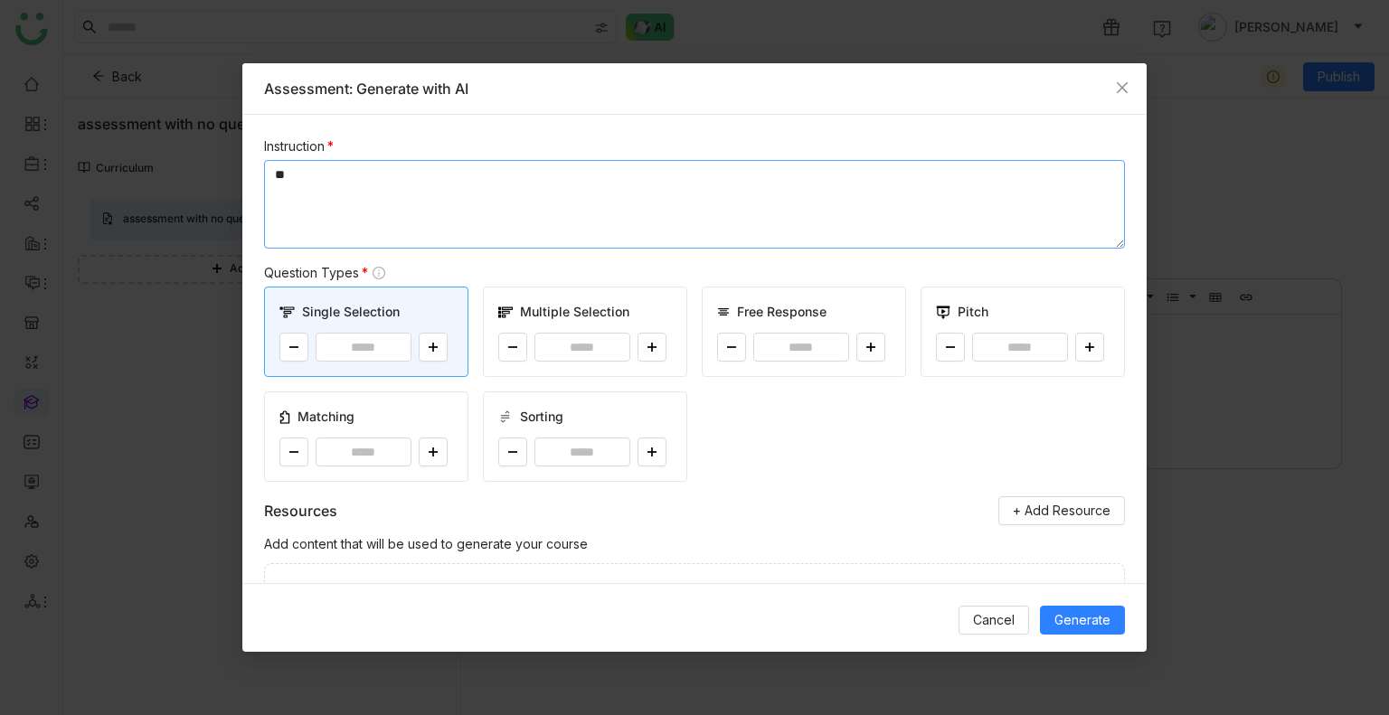
type textarea "*"
type textarea "**********"
click at [1091, 610] on span "Generate" at bounding box center [1082, 620] width 56 height 20
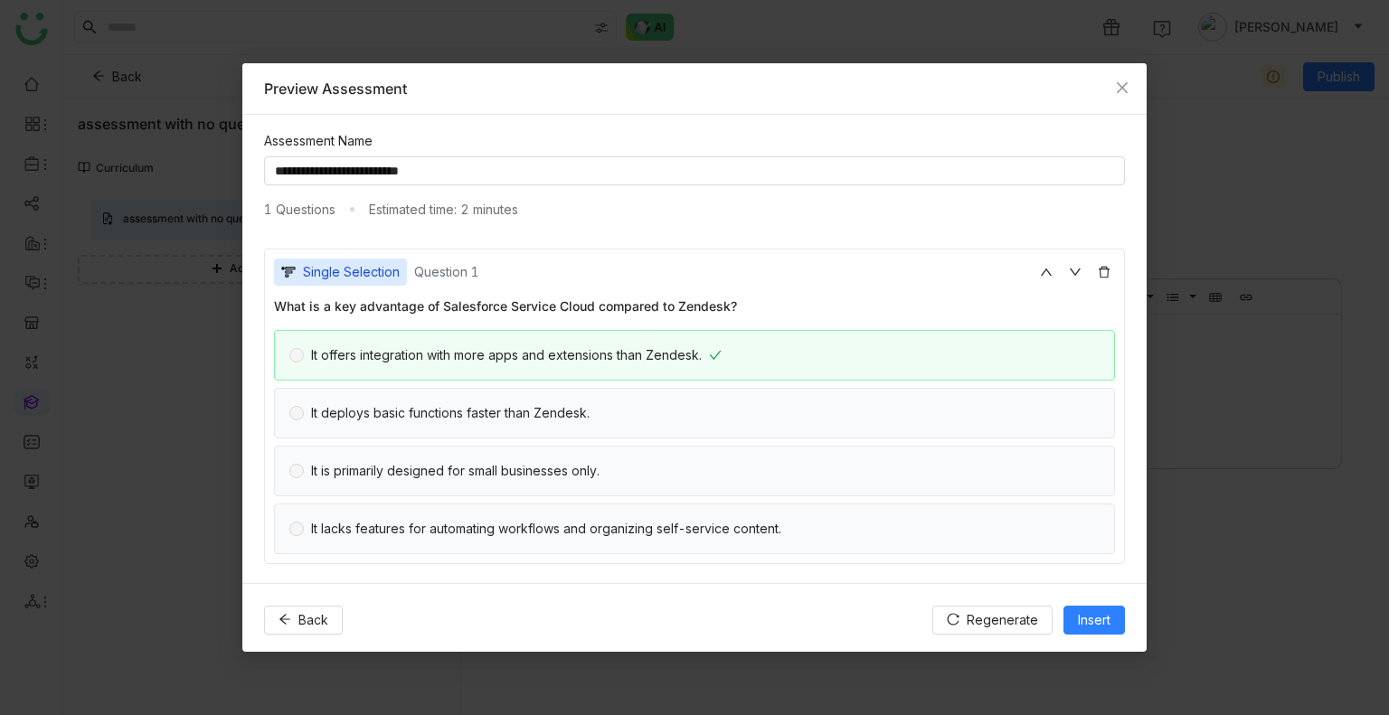
scroll to position [4, 0]
click at [1098, 627] on span "Insert" at bounding box center [1094, 620] width 33 height 20
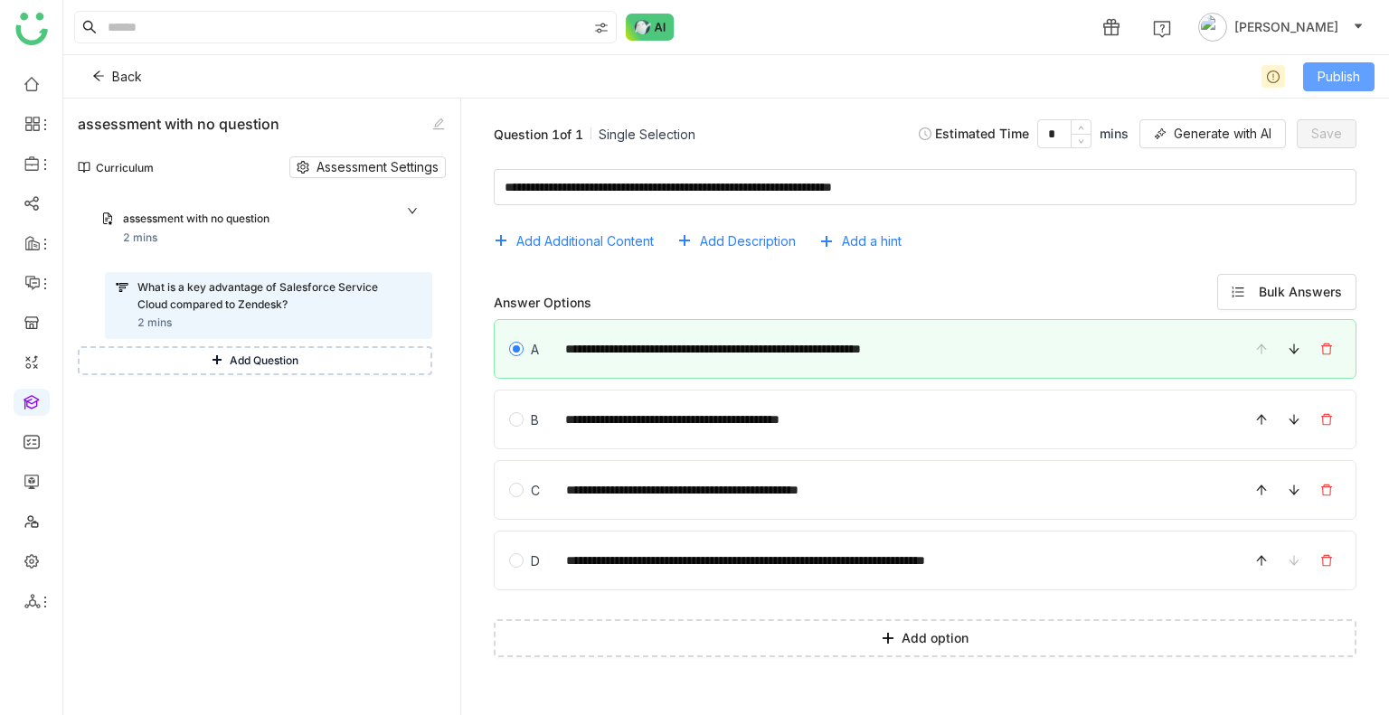
click at [1342, 72] on span "Publish" at bounding box center [1338, 77] width 42 height 20
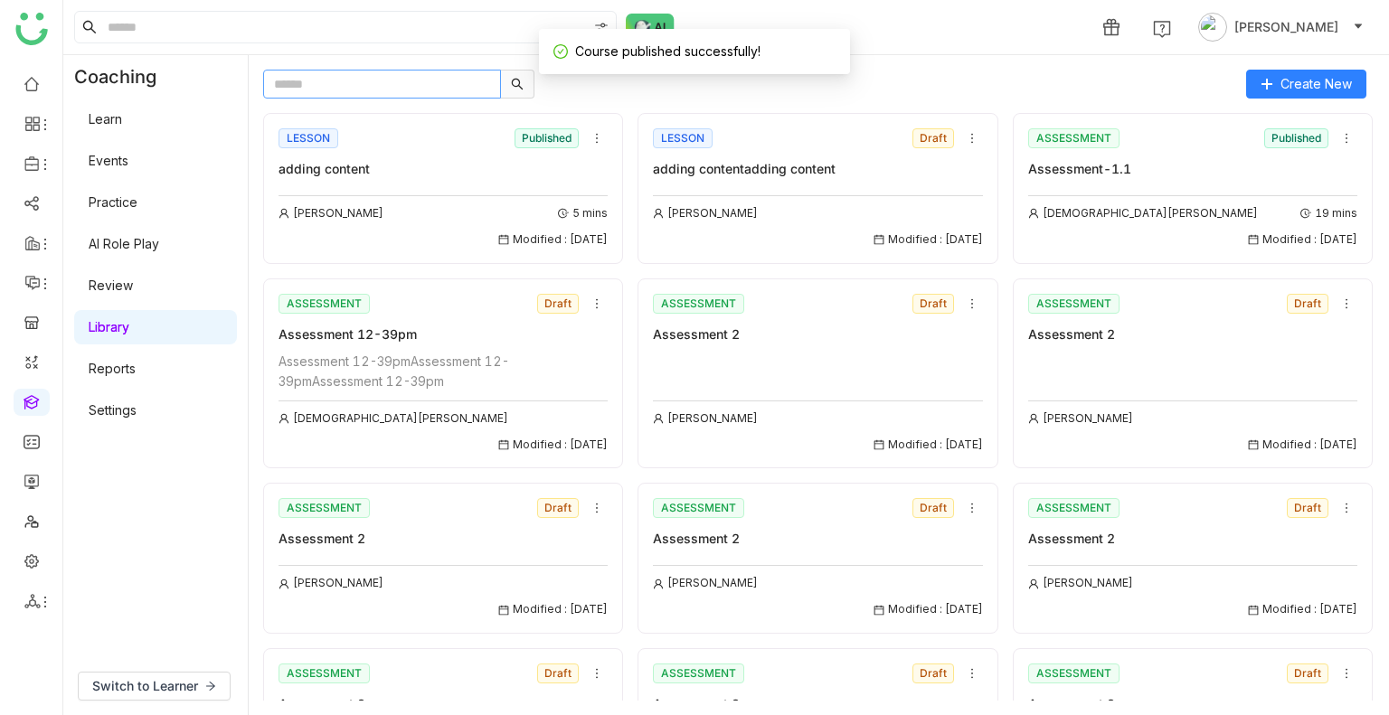
click at [332, 89] on input "text" at bounding box center [382, 84] width 238 height 29
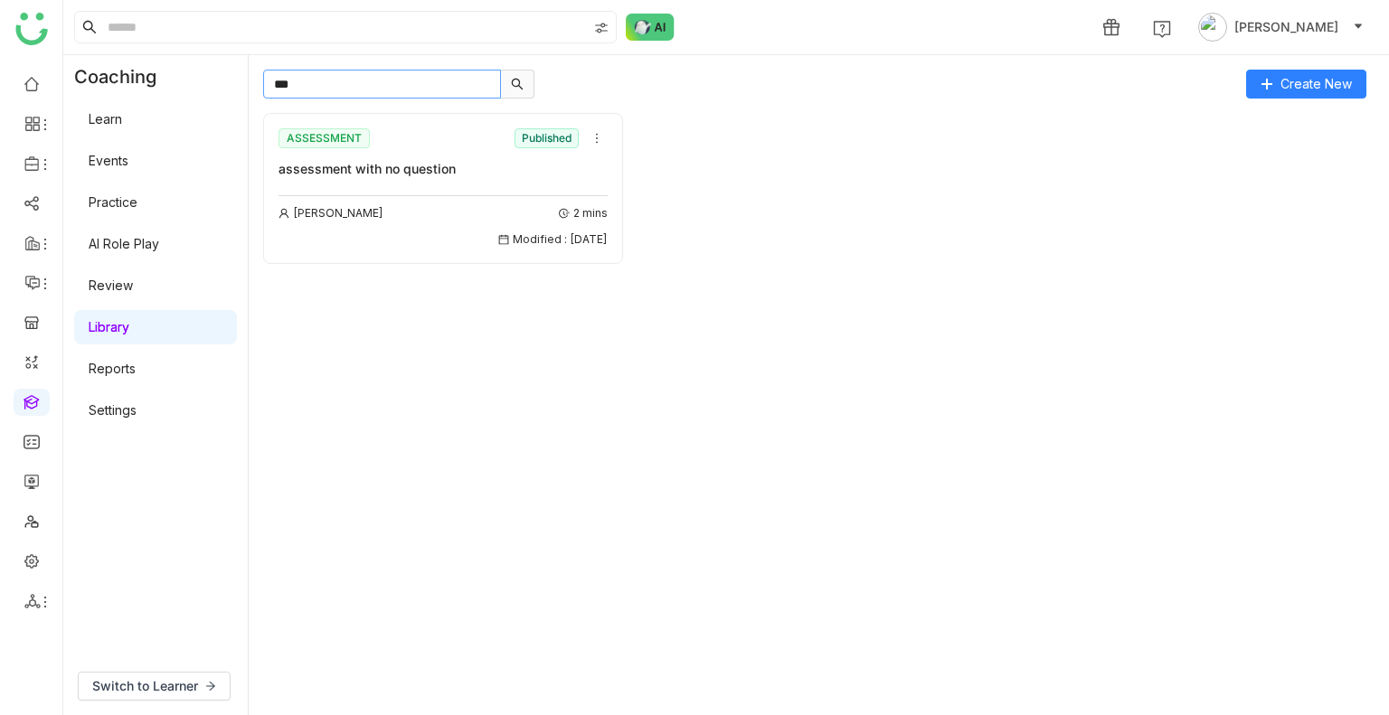
type input "**"
click at [359, 195] on nz-divider at bounding box center [442, 195] width 329 height 1
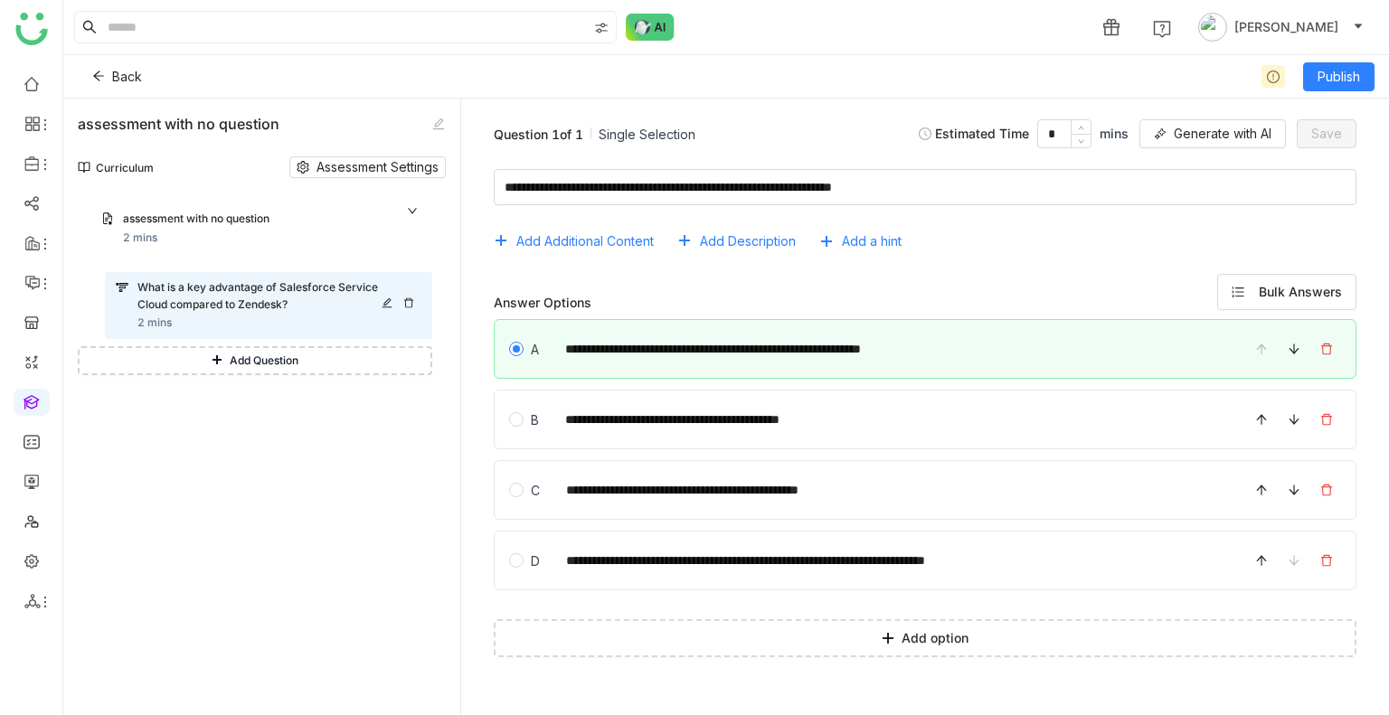
click at [407, 306] on icon at bounding box center [408, 302] width 9 height 10
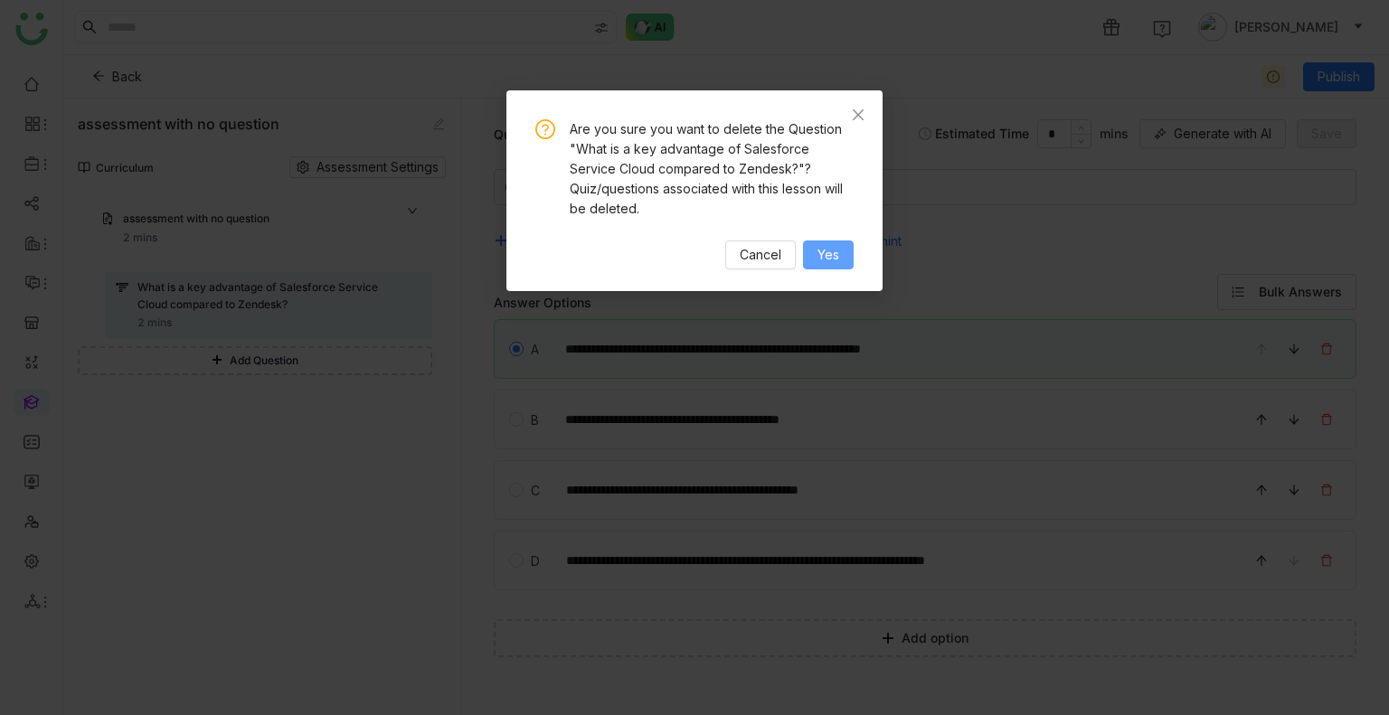
click at [841, 244] on button "Yes" at bounding box center [828, 254] width 51 height 29
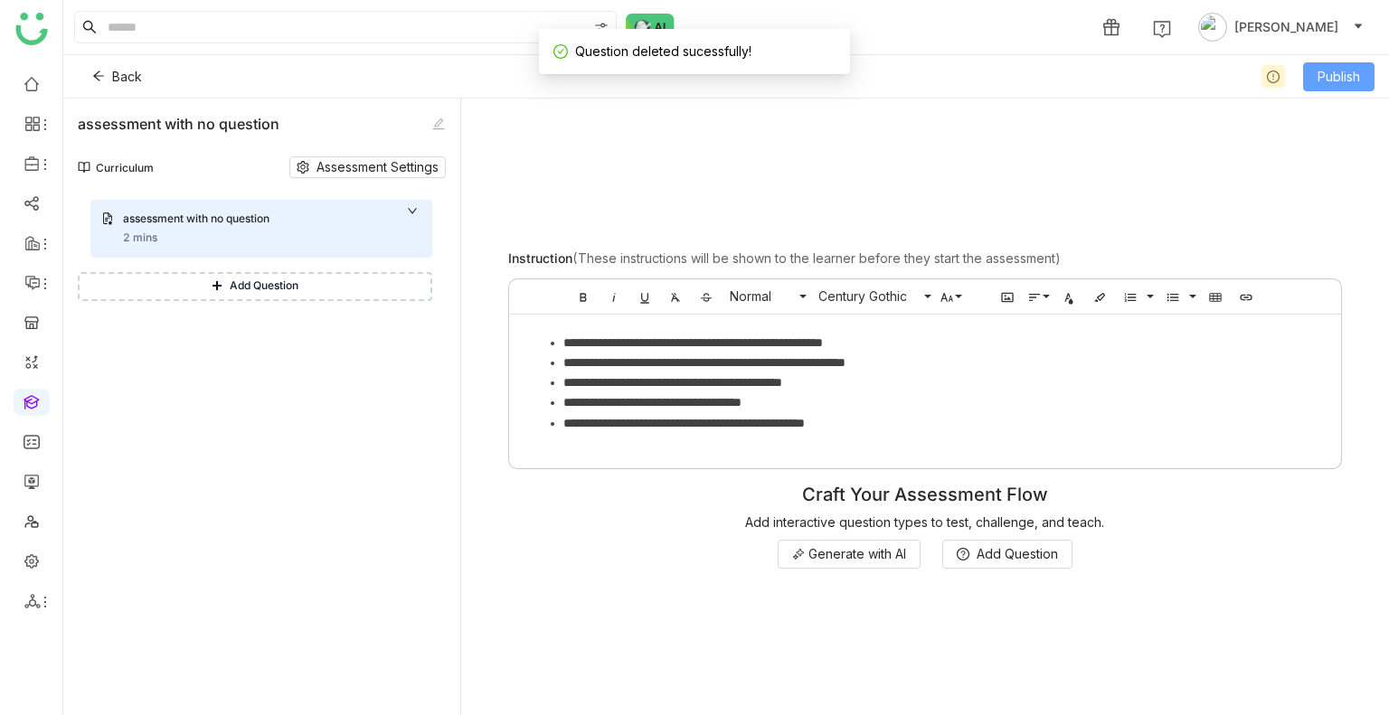
click at [1338, 71] on span "Publish" at bounding box center [1338, 77] width 42 height 20
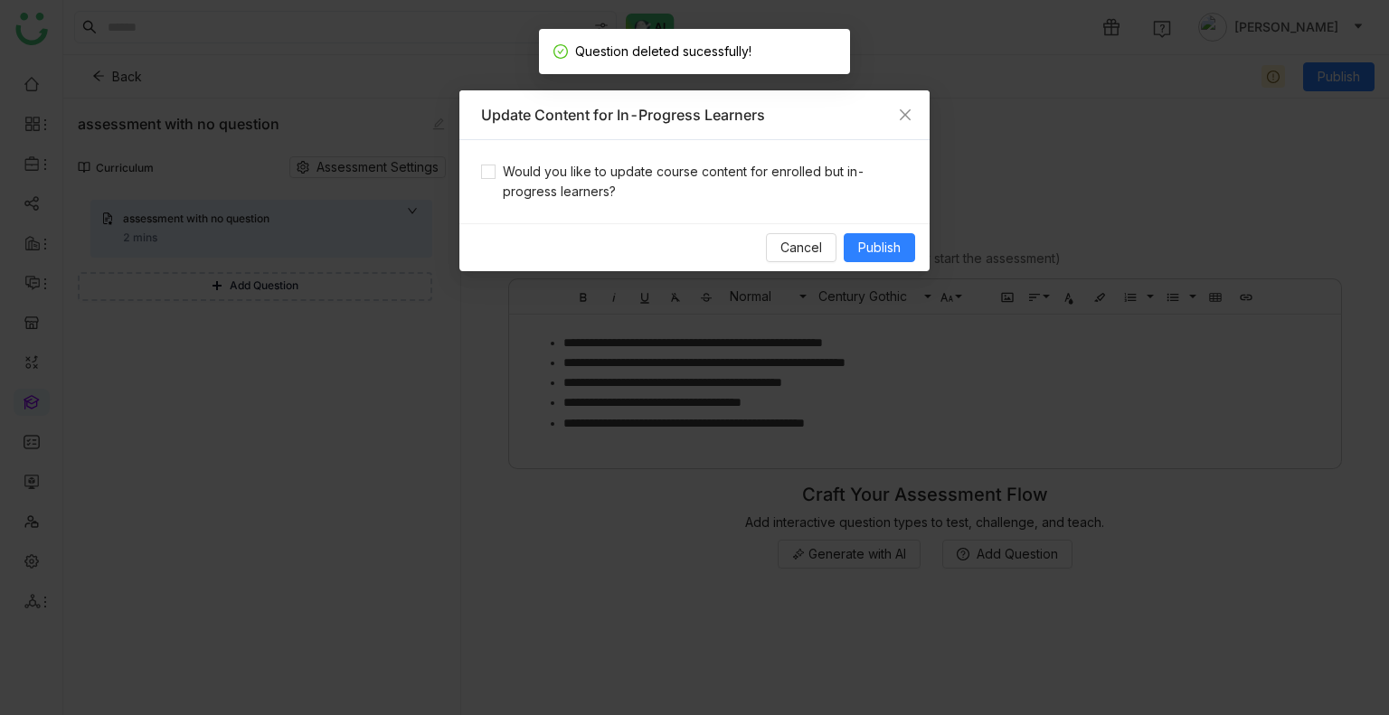
click at [560, 209] on div "Would you like to update course content for enrolled but in-progress learners?" at bounding box center [694, 181] width 470 height 83
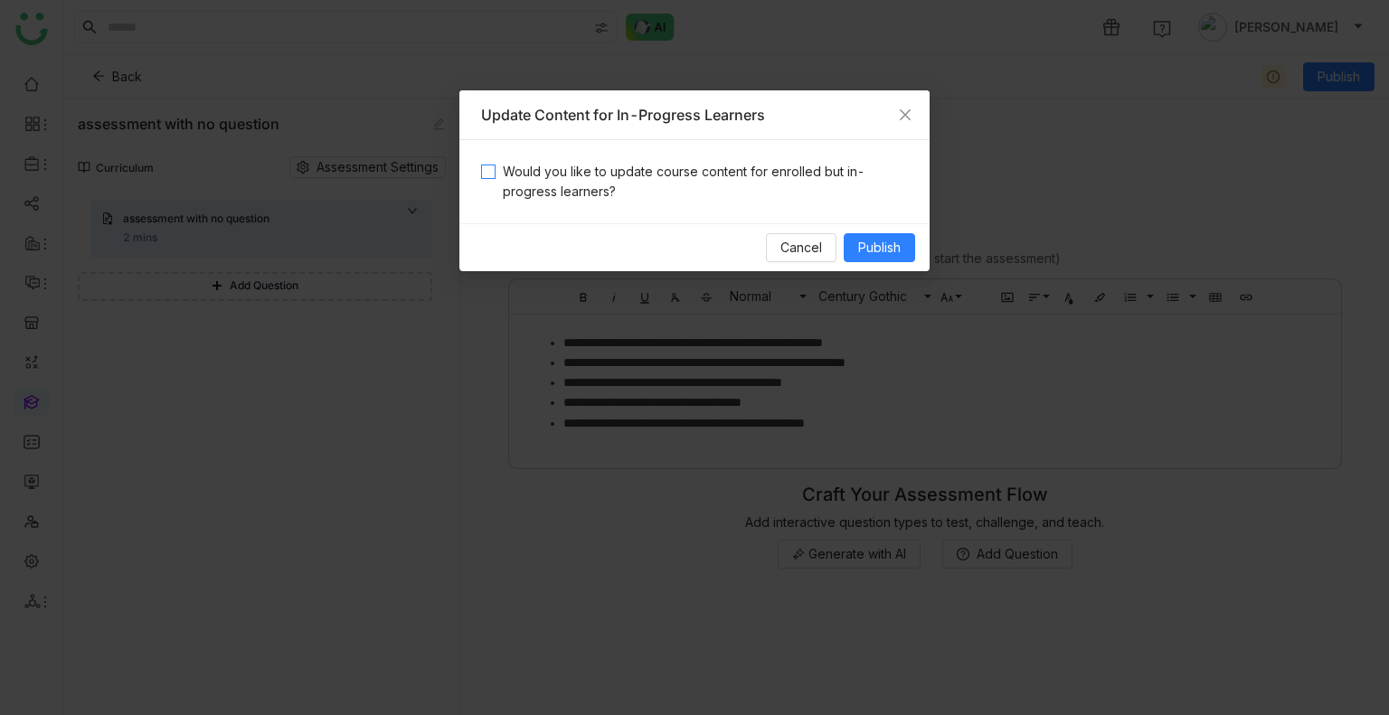
click at [525, 194] on span "Would you like to update course content for enrolled but in-progress learners?" at bounding box center [701, 182] width 412 height 40
click at [899, 249] on span "Publish" at bounding box center [879, 248] width 42 height 20
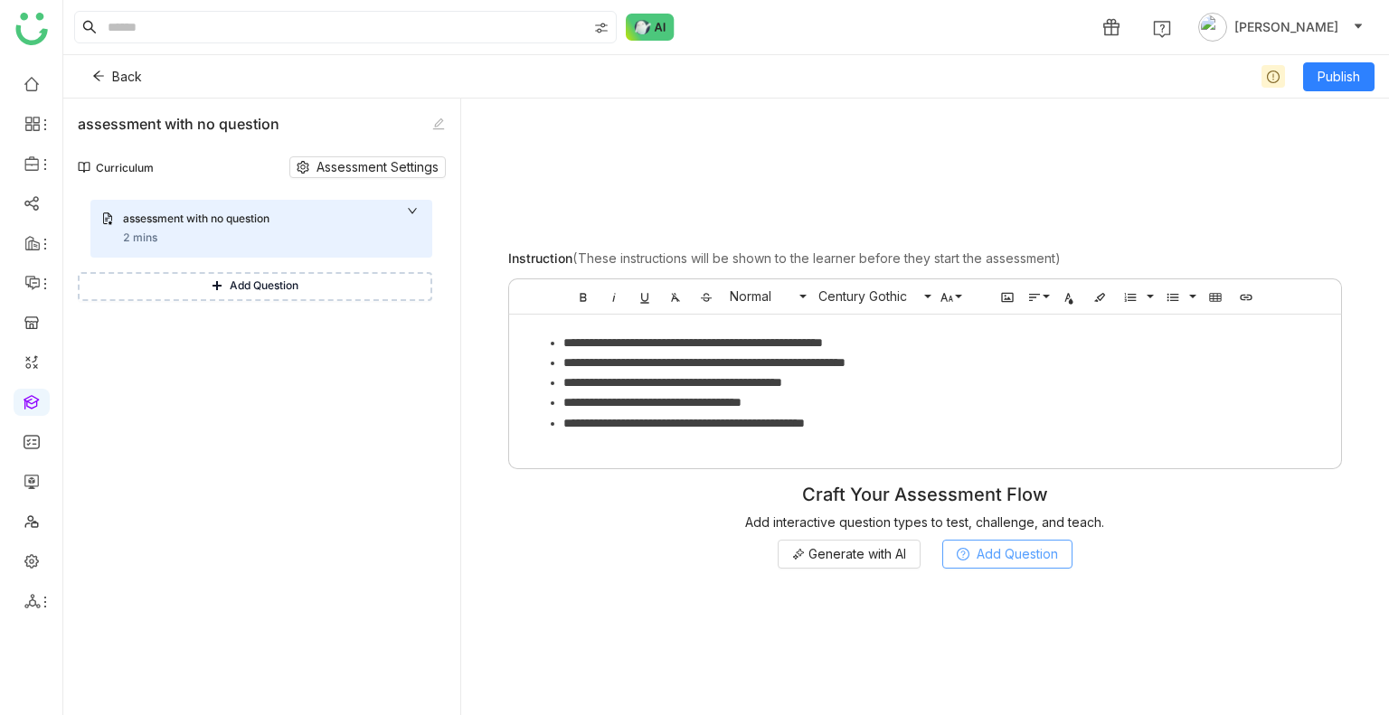
click at [1003, 551] on span "Add Question" at bounding box center [1016, 554] width 81 height 20
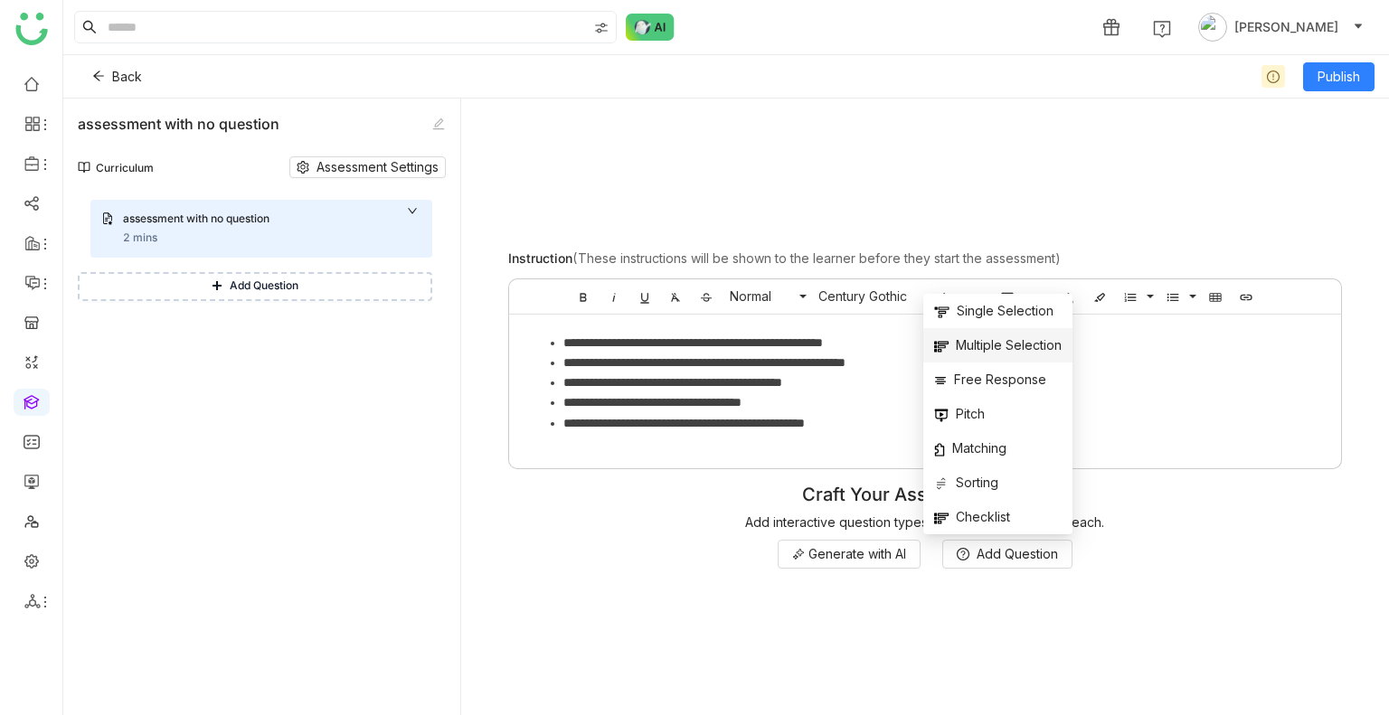
click at [969, 350] on span "Multiple Selection" at bounding box center [997, 345] width 127 height 20
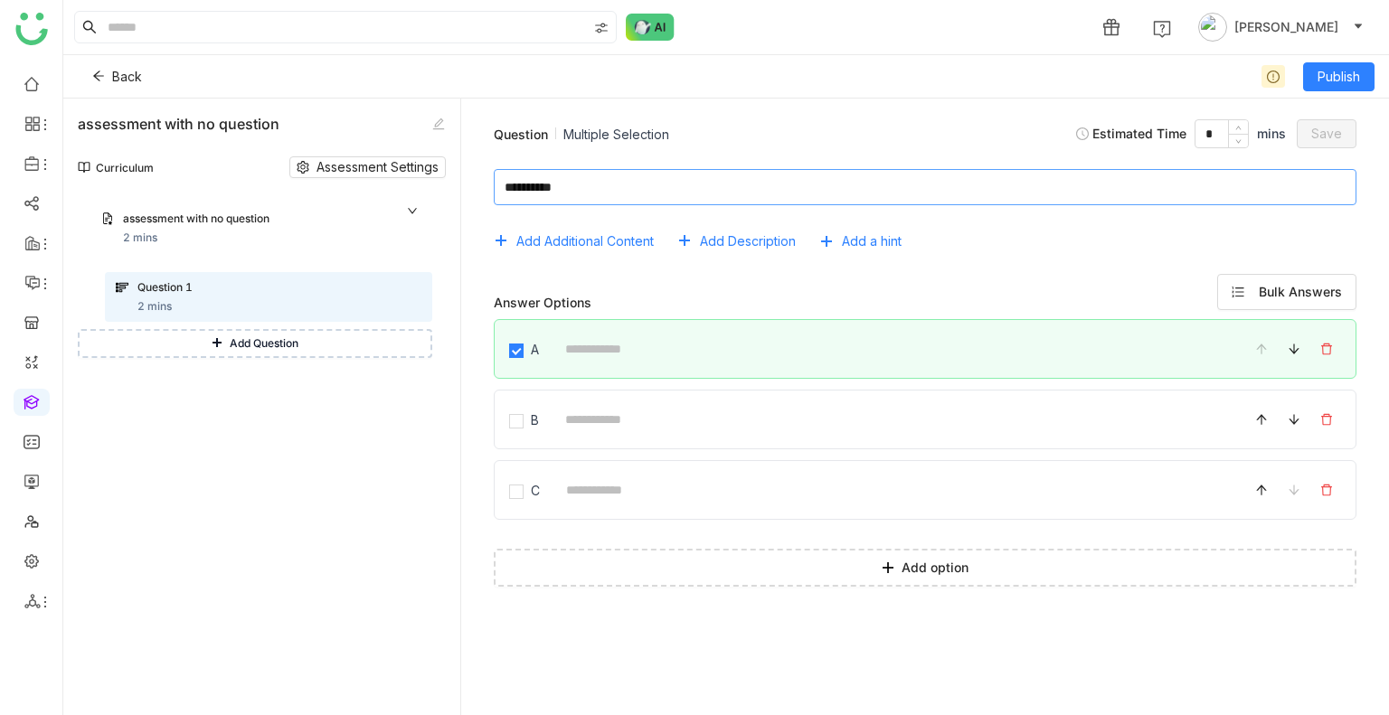
click at [604, 180] on textarea at bounding box center [925, 187] width 862 height 36
type textarea "*****"
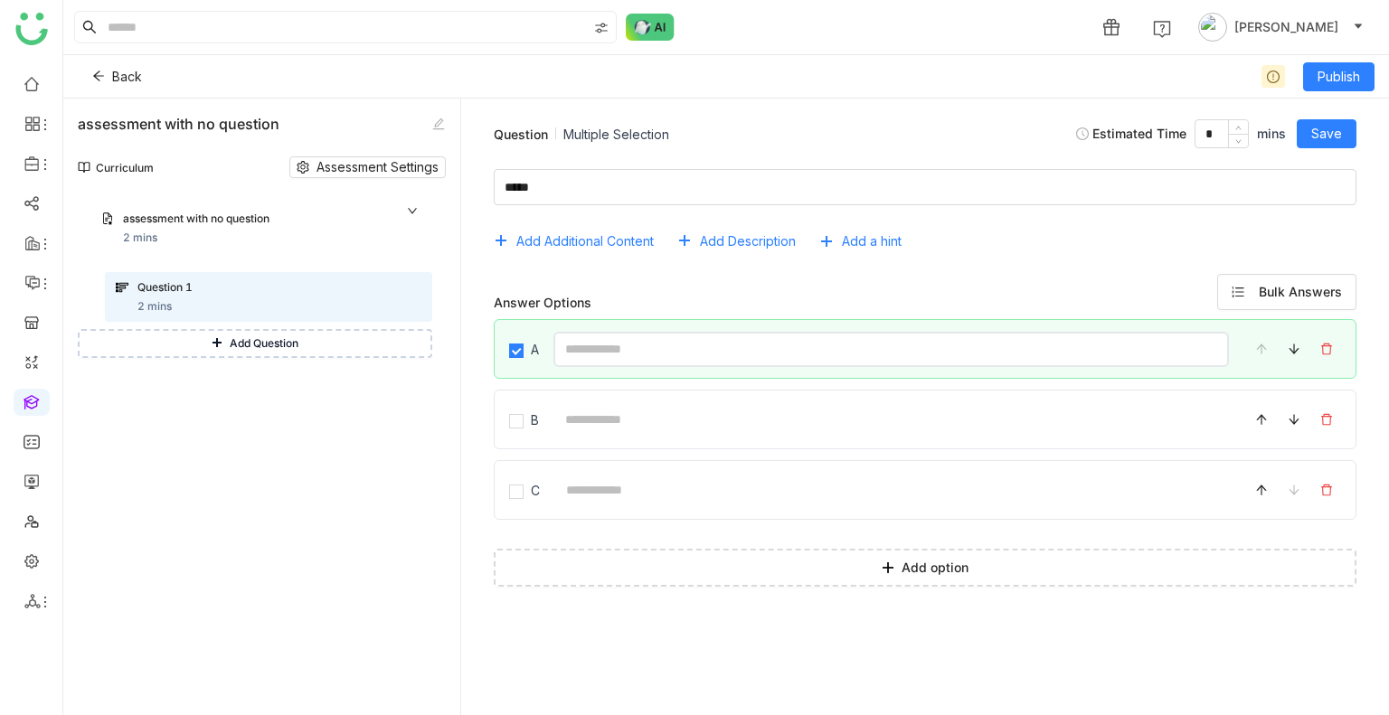
click at [621, 335] on input at bounding box center [890, 349] width 675 height 35
type input "********"
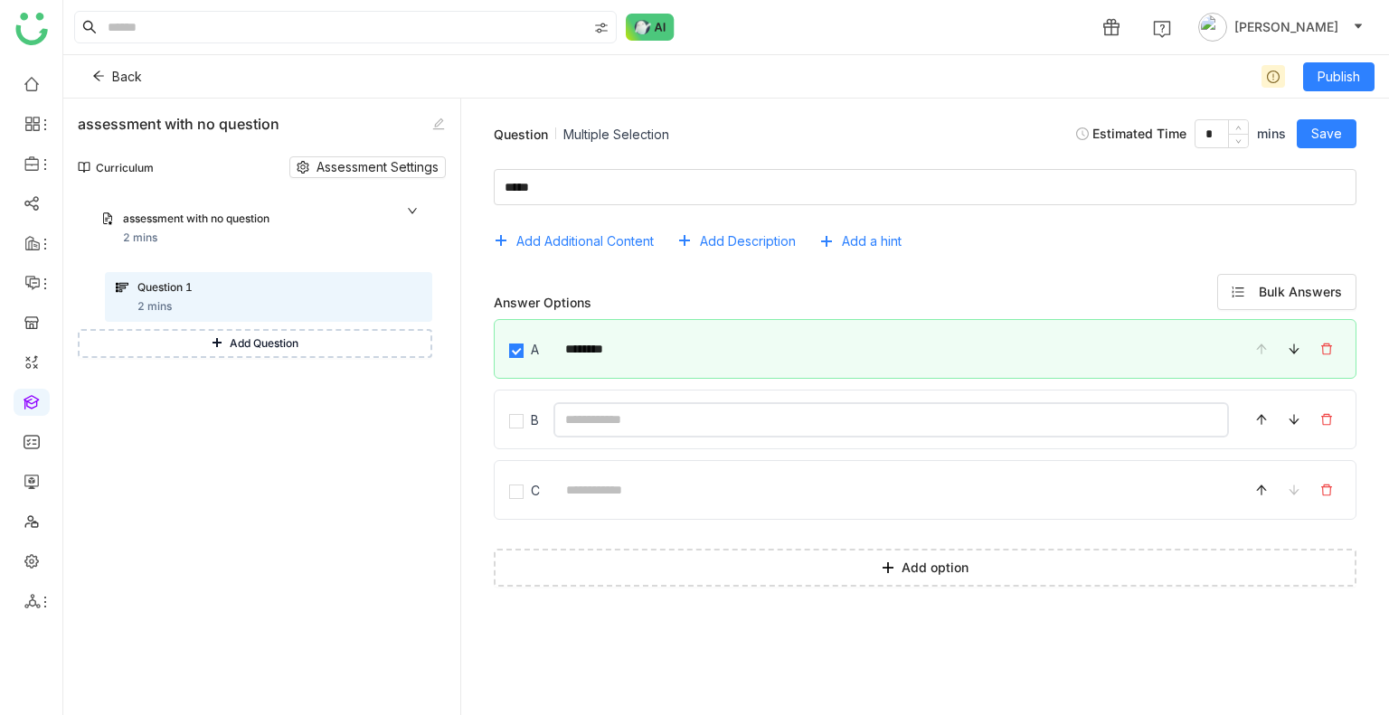
click at [636, 408] on input at bounding box center [890, 419] width 675 height 35
type input "********"
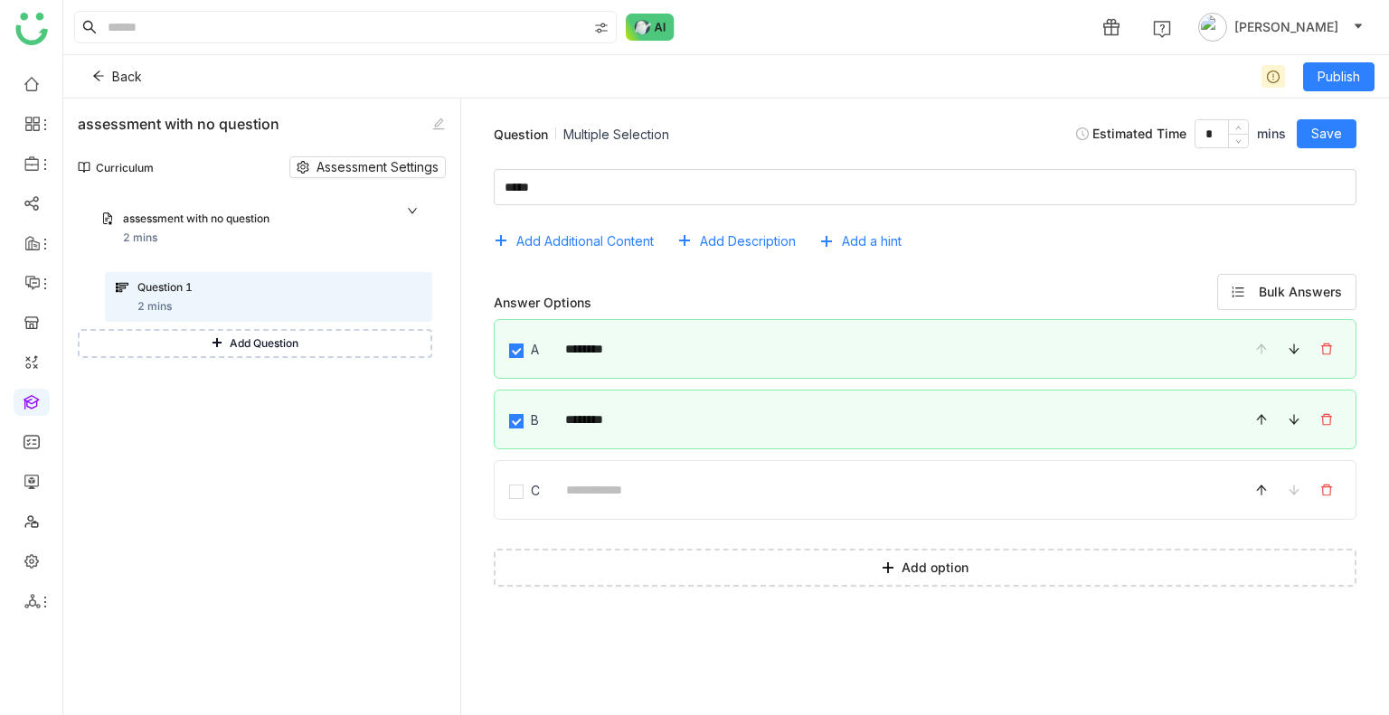
click at [1319, 118] on div "Question Multiple Selection Estimated Time * mins Save" at bounding box center [924, 134] width 899 height 42
click at [1323, 136] on span "Save" at bounding box center [1326, 134] width 31 height 20
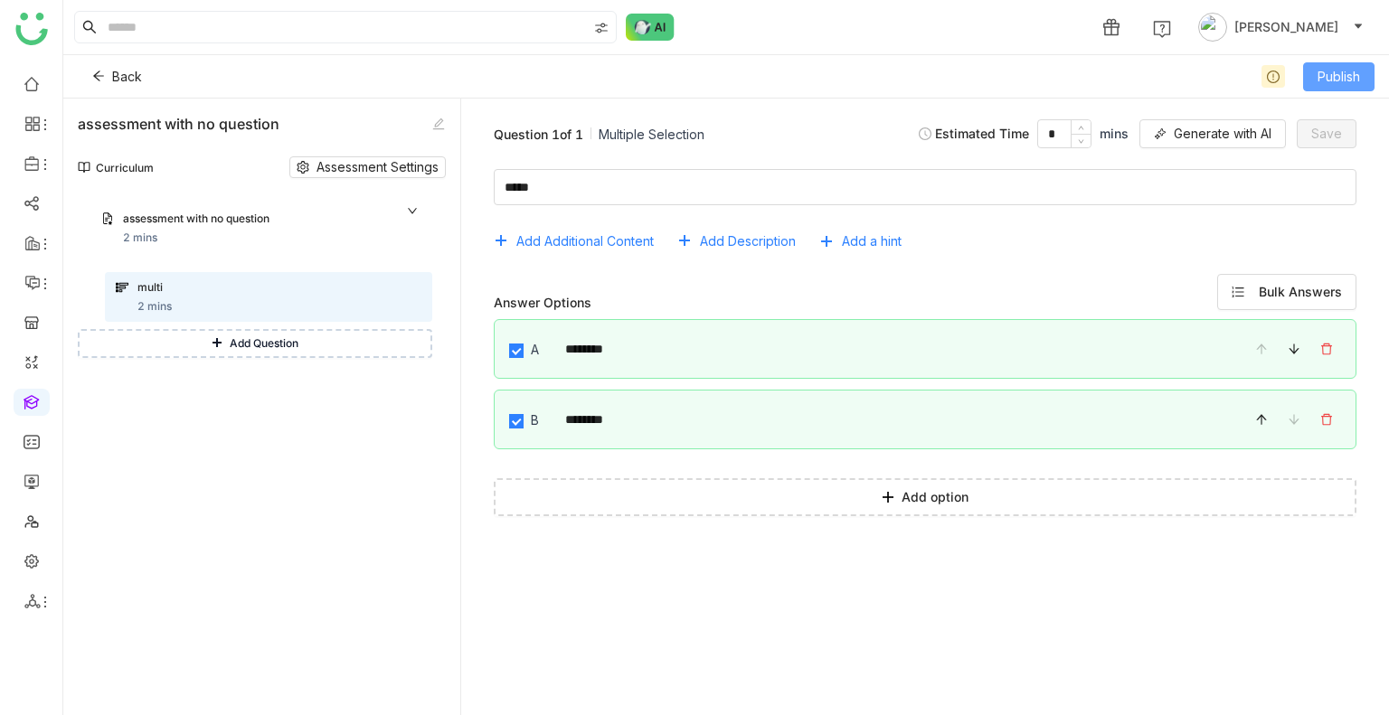
click at [1338, 89] on button "Publish" at bounding box center [1338, 76] width 71 height 29
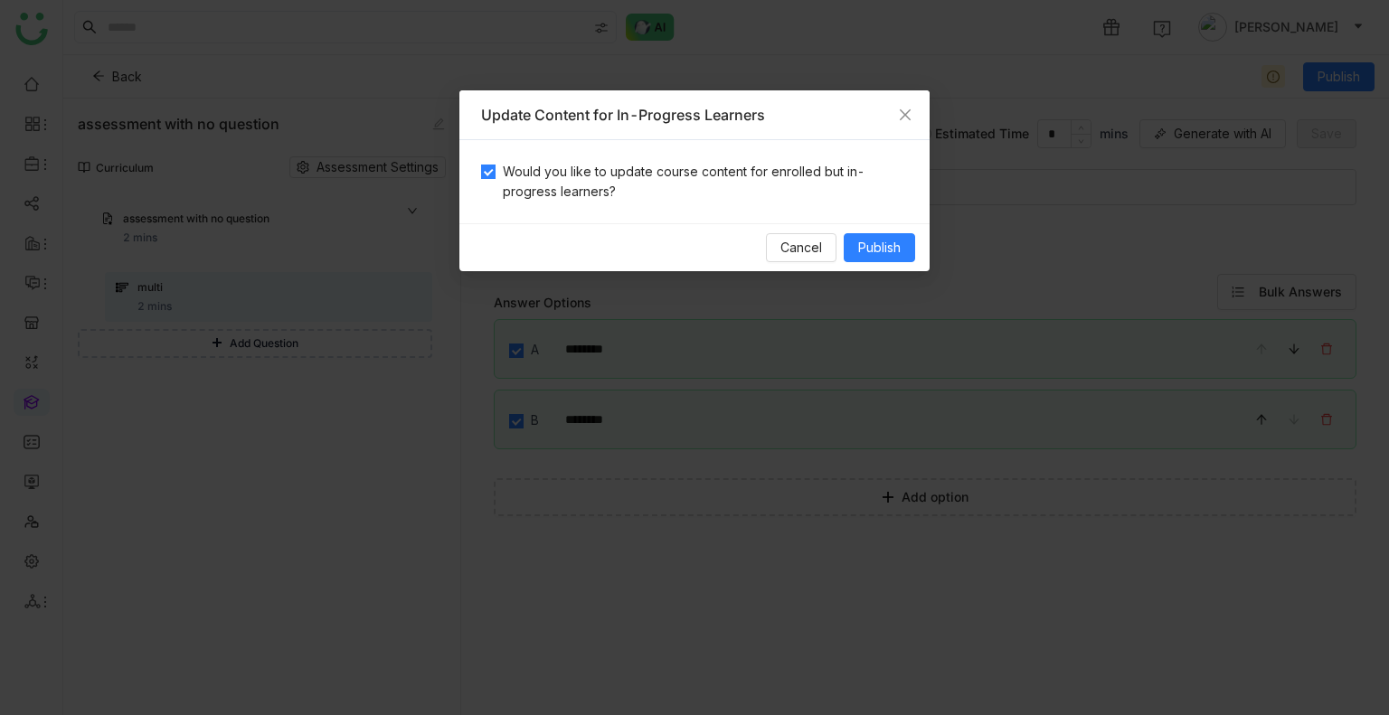
click at [891, 231] on div "Cancel Publish" at bounding box center [694, 247] width 470 height 48
click at [890, 239] on span "Publish" at bounding box center [879, 248] width 42 height 20
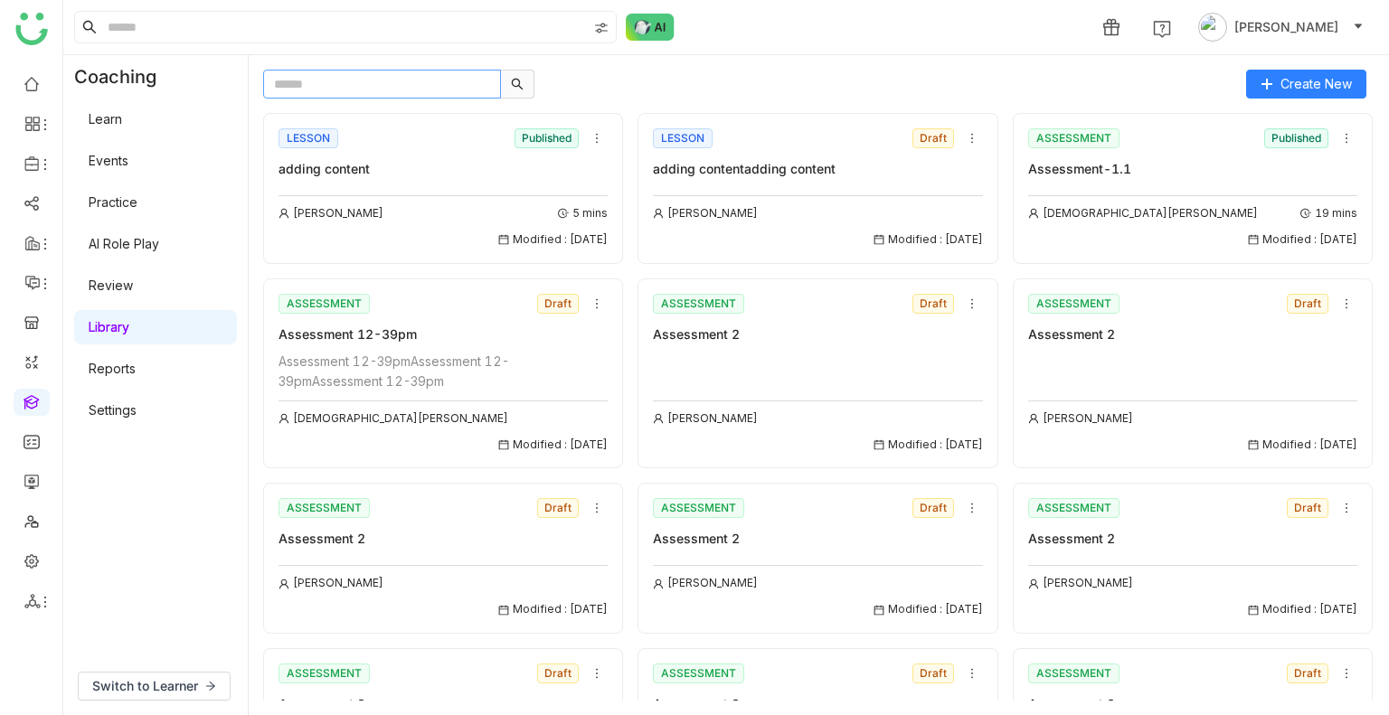
drag, startPoint x: 353, startPoint y: 100, endPoint x: 336, endPoint y: 83, distance: 23.7
click at [336, 83] on div "Create New LESSON Published adding content Arif uddin 5 mins Modified : 05/09/2…" at bounding box center [818, 385] width 1111 height 631
click at [336, 83] on input "text" at bounding box center [382, 84] width 238 height 29
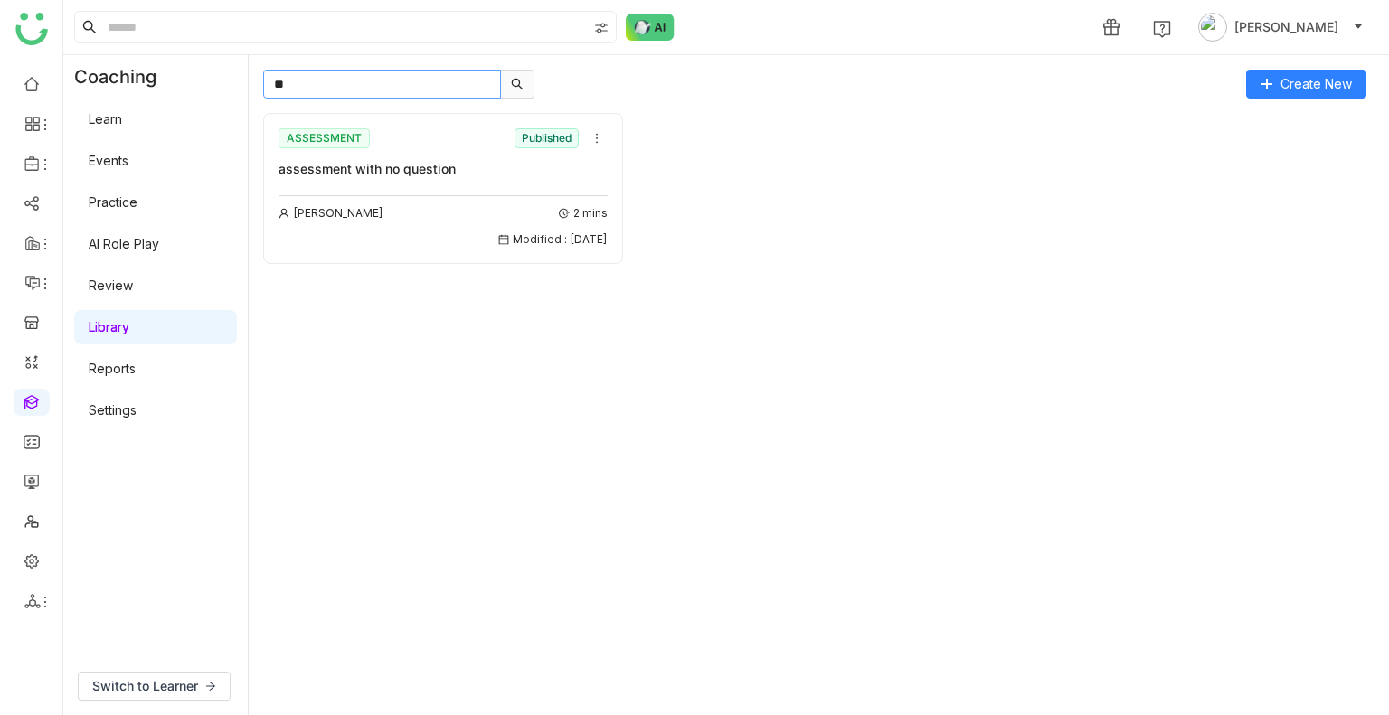
type input "**"
click at [479, 184] on div "ASSESSMENT Published assessment with no question Uday Bhanu 2 mins Modified : 0…" at bounding box center [442, 187] width 329 height 124
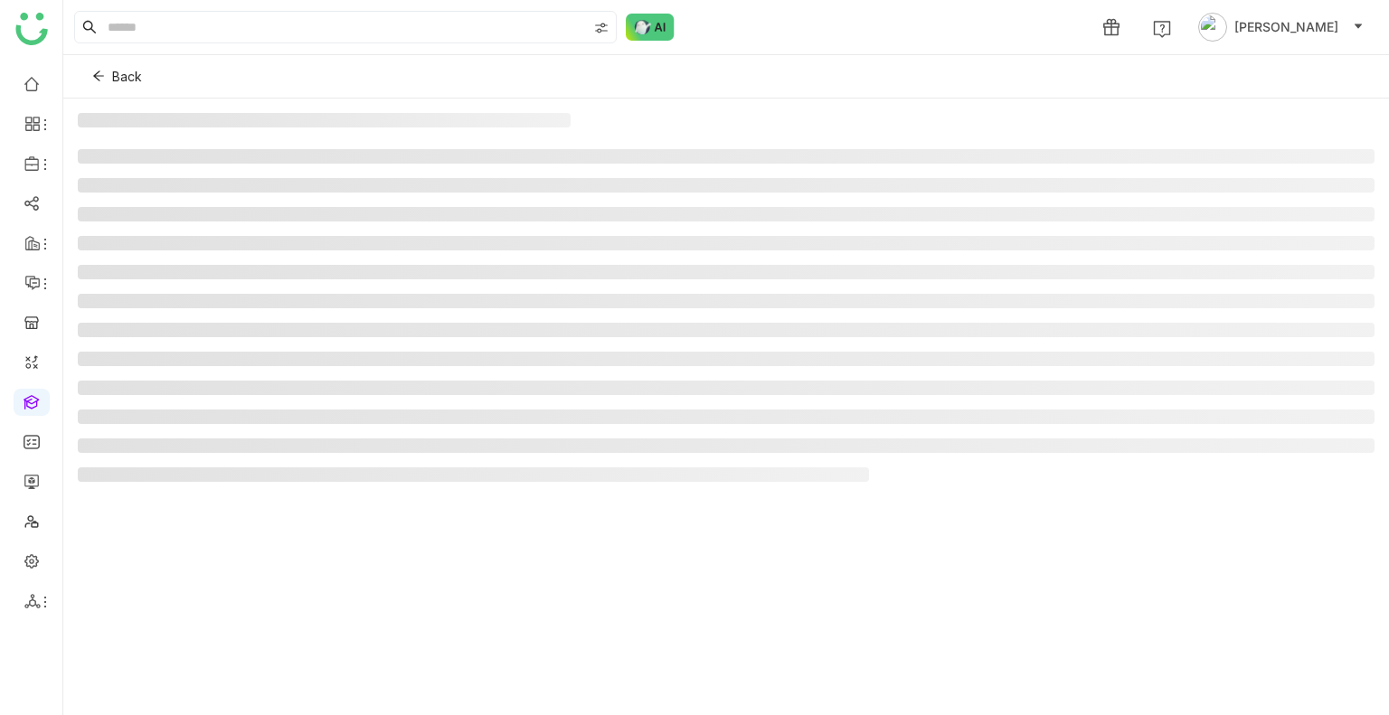
click at [479, 184] on li at bounding box center [726, 185] width 1296 height 14
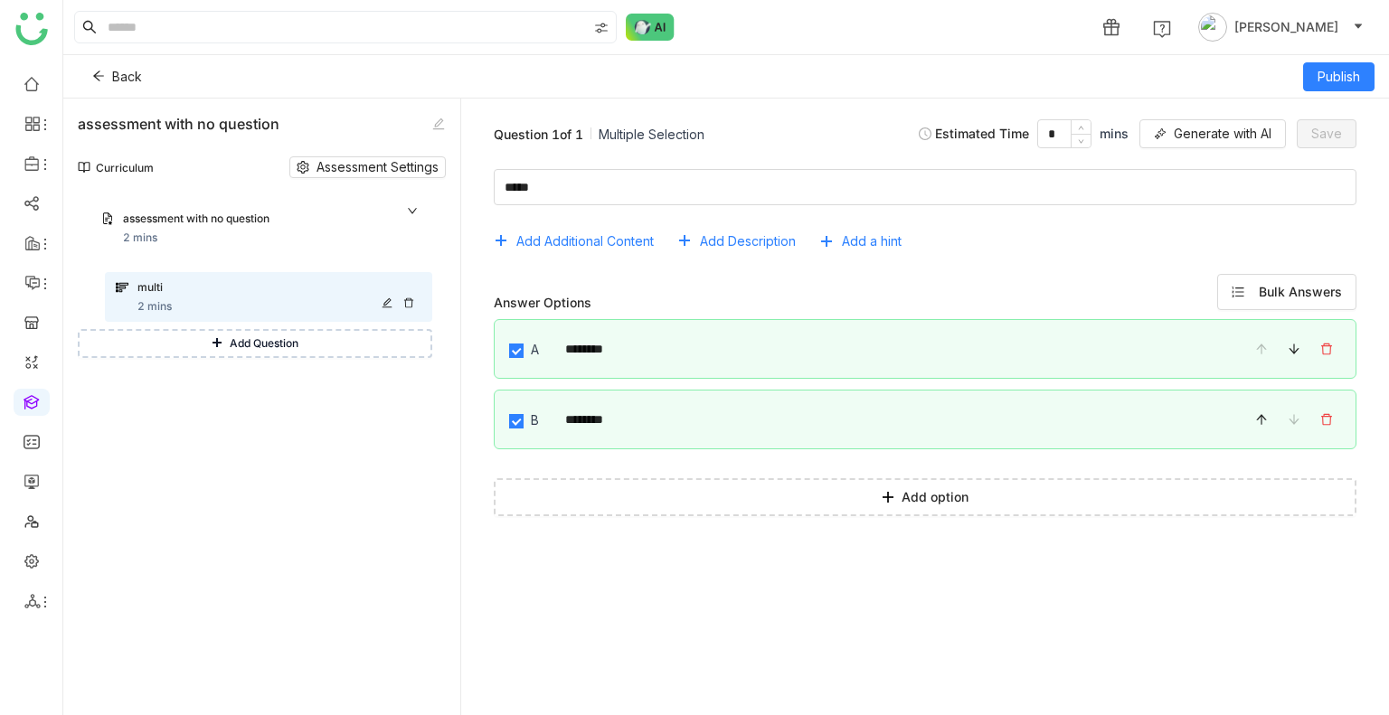
click at [401, 300] on div at bounding box center [401, 302] width 40 height 11
click at [410, 303] on icon at bounding box center [408, 302] width 11 height 11
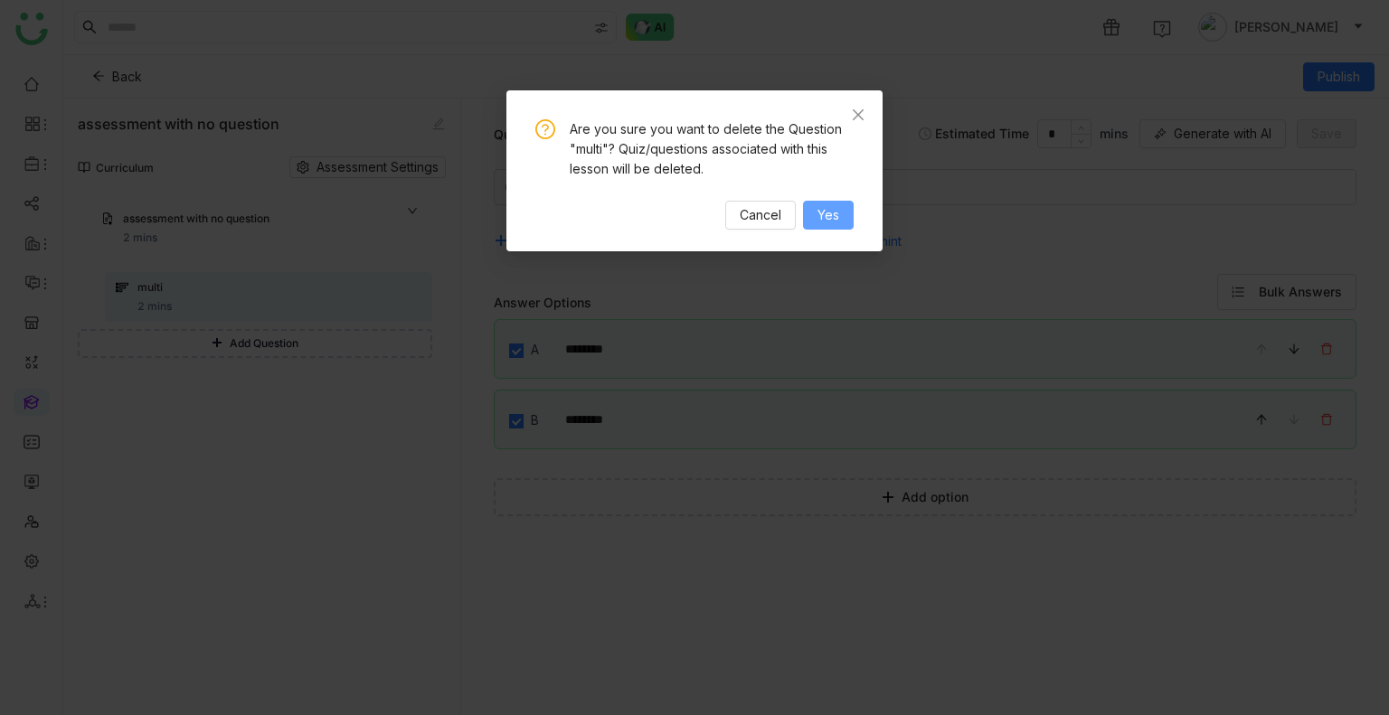
click at [817, 214] on span "Yes" at bounding box center [828, 215] width 22 height 20
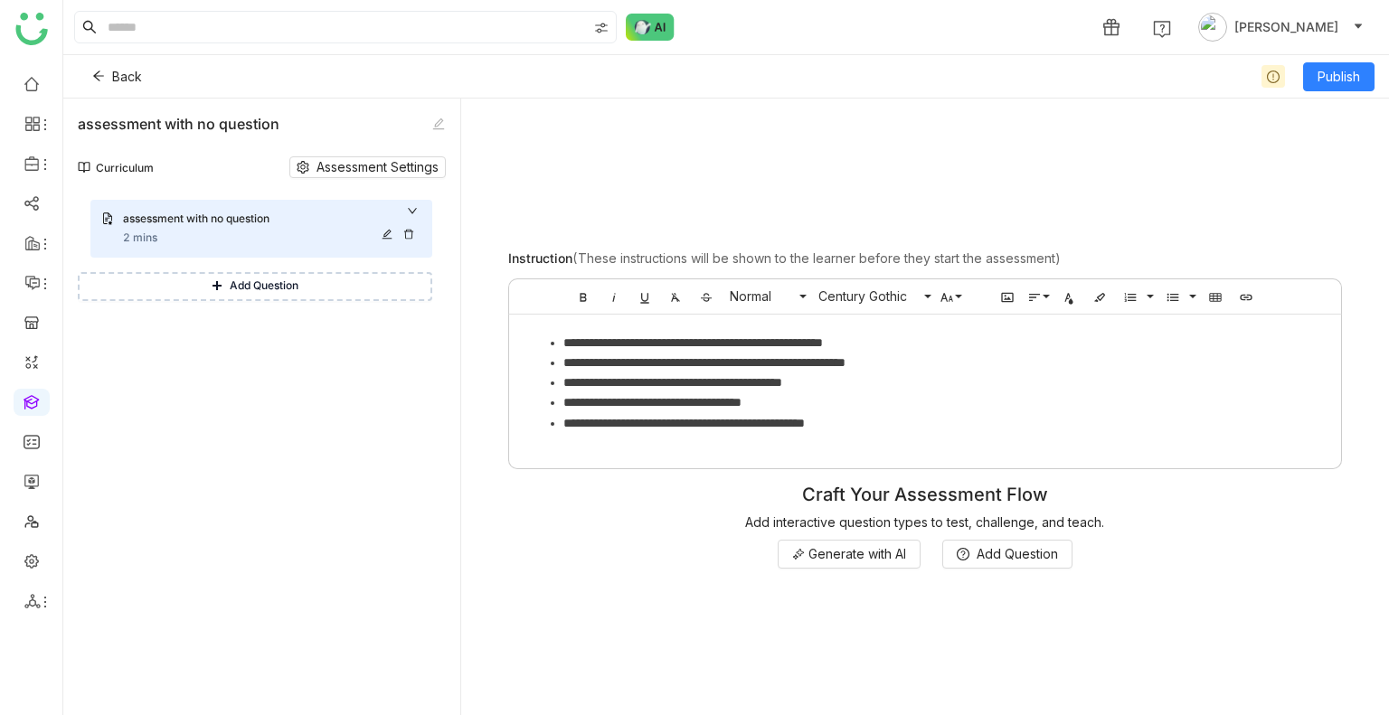
click at [414, 211] on div "assessment with no question" at bounding box center [272, 220] width 298 height 19
click at [1331, 63] on button "Publish" at bounding box center [1338, 76] width 71 height 29
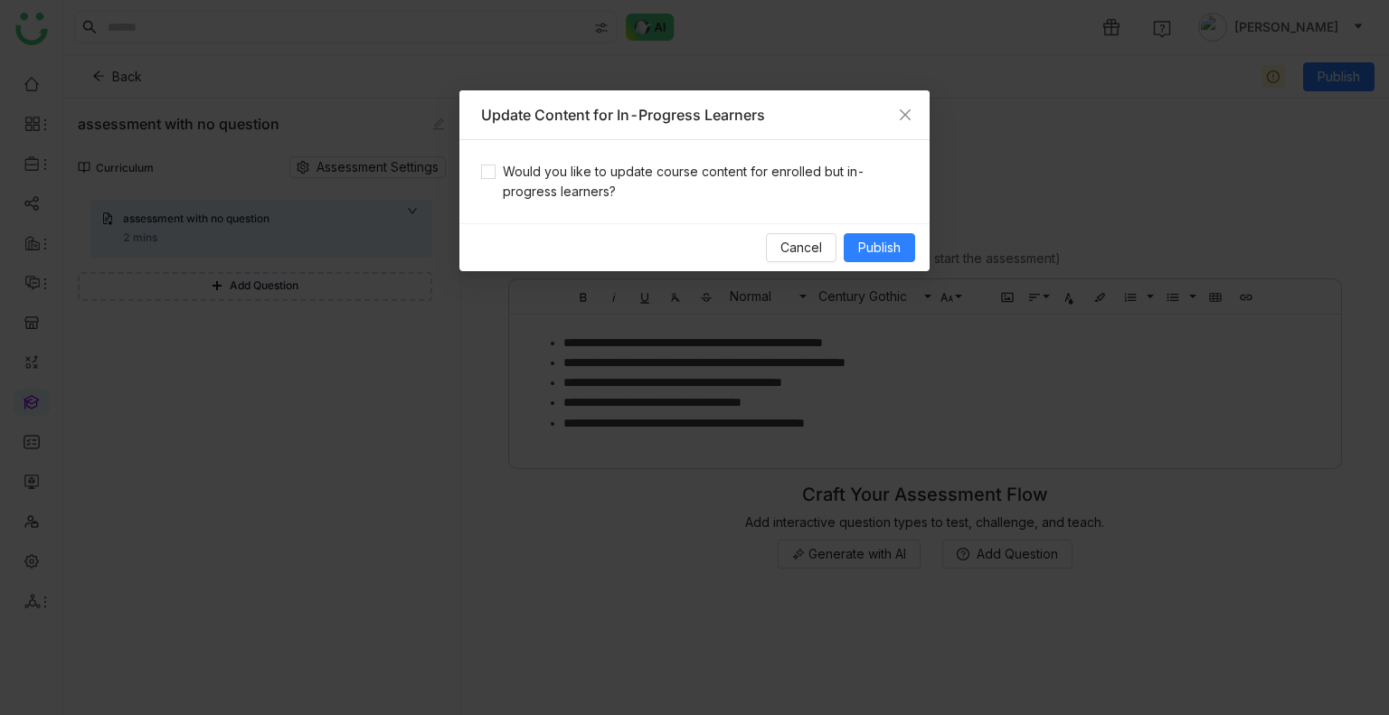
click at [726, 157] on div "Would you like to update course content for enrolled but in-progress learners?" at bounding box center [694, 181] width 470 height 83
click at [706, 173] on span "Would you like to update course content for enrolled but in-progress learners?" at bounding box center [701, 182] width 412 height 40
click at [895, 238] on span "Publish" at bounding box center [879, 248] width 42 height 20
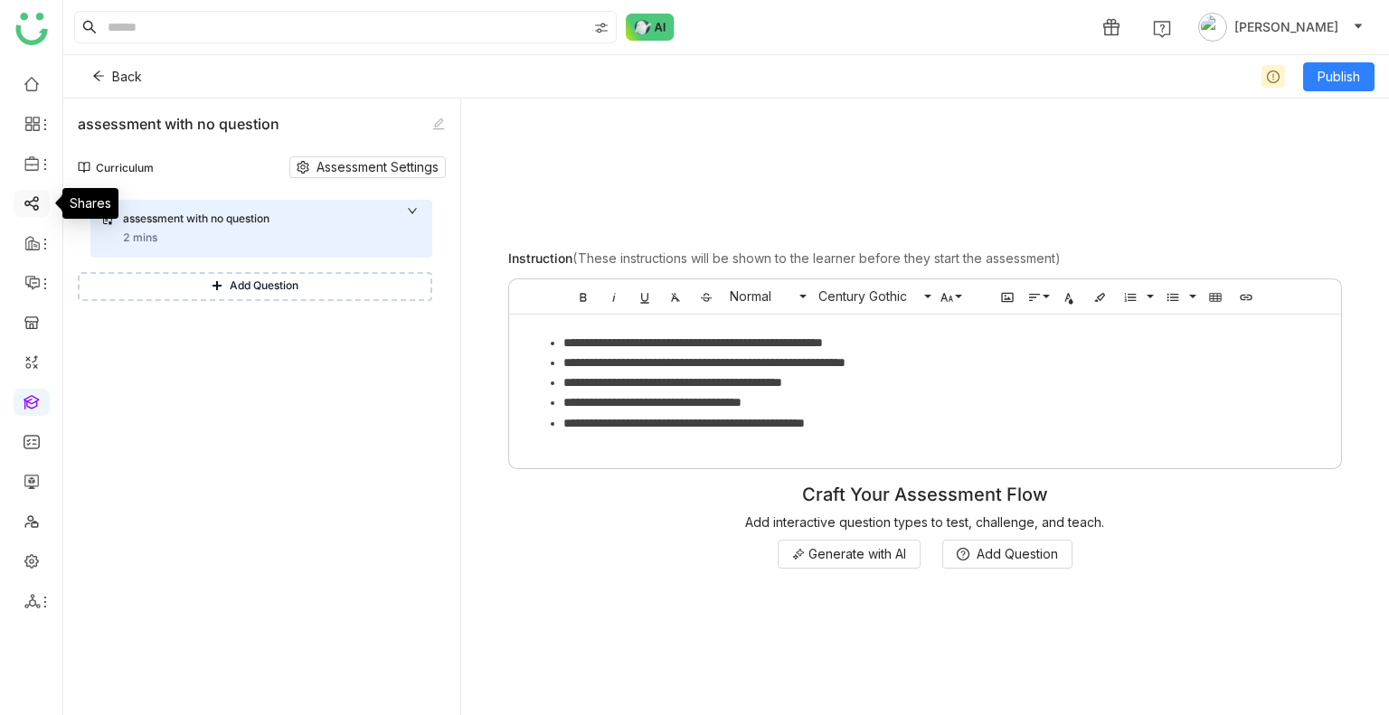
click at [33, 199] on link at bounding box center [32, 201] width 16 height 15
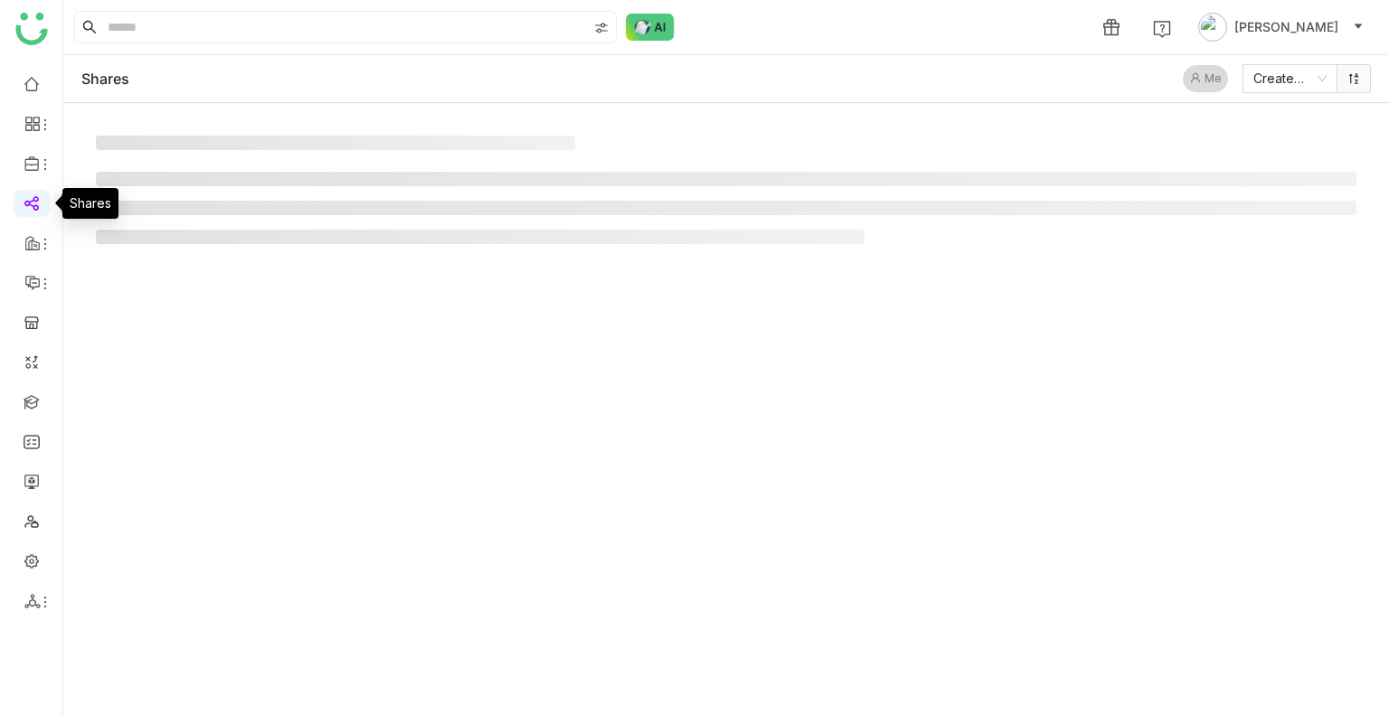
click at [33, 199] on link at bounding box center [32, 201] width 16 height 15
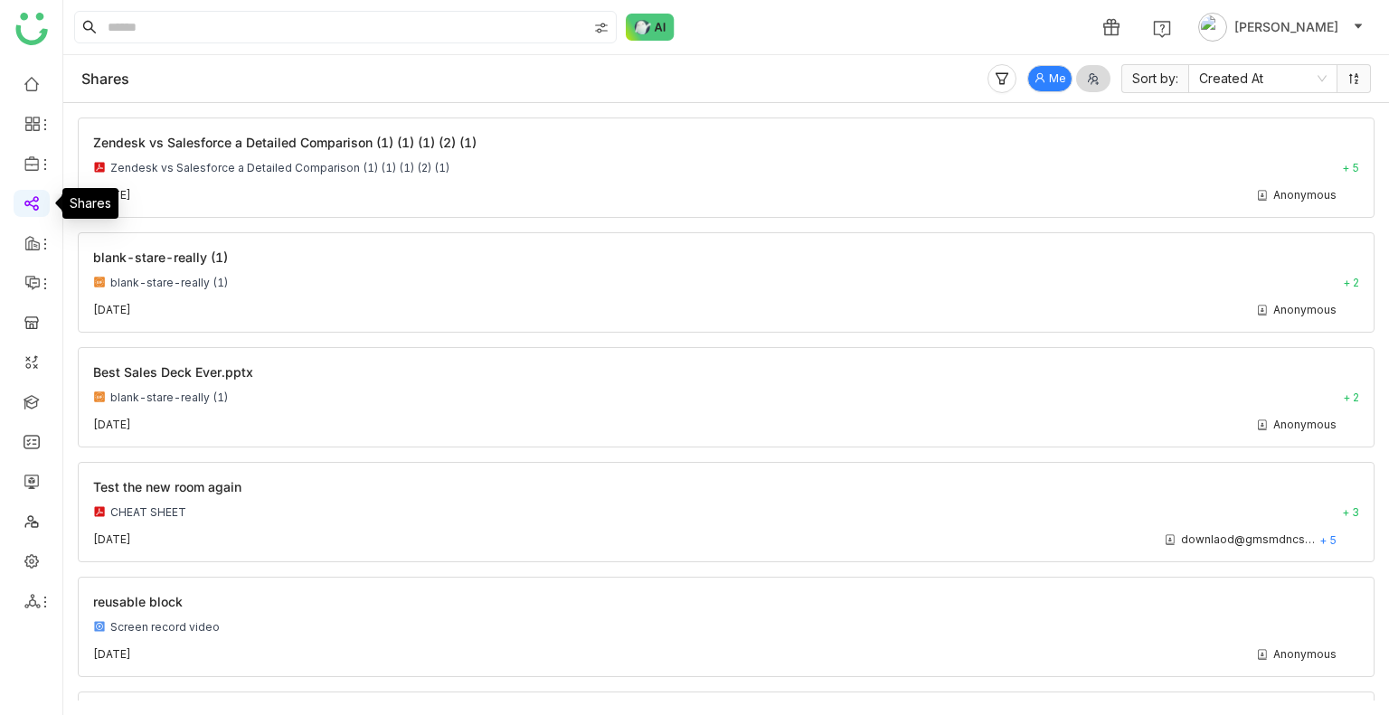
click at [33, 199] on link at bounding box center [32, 201] width 16 height 15
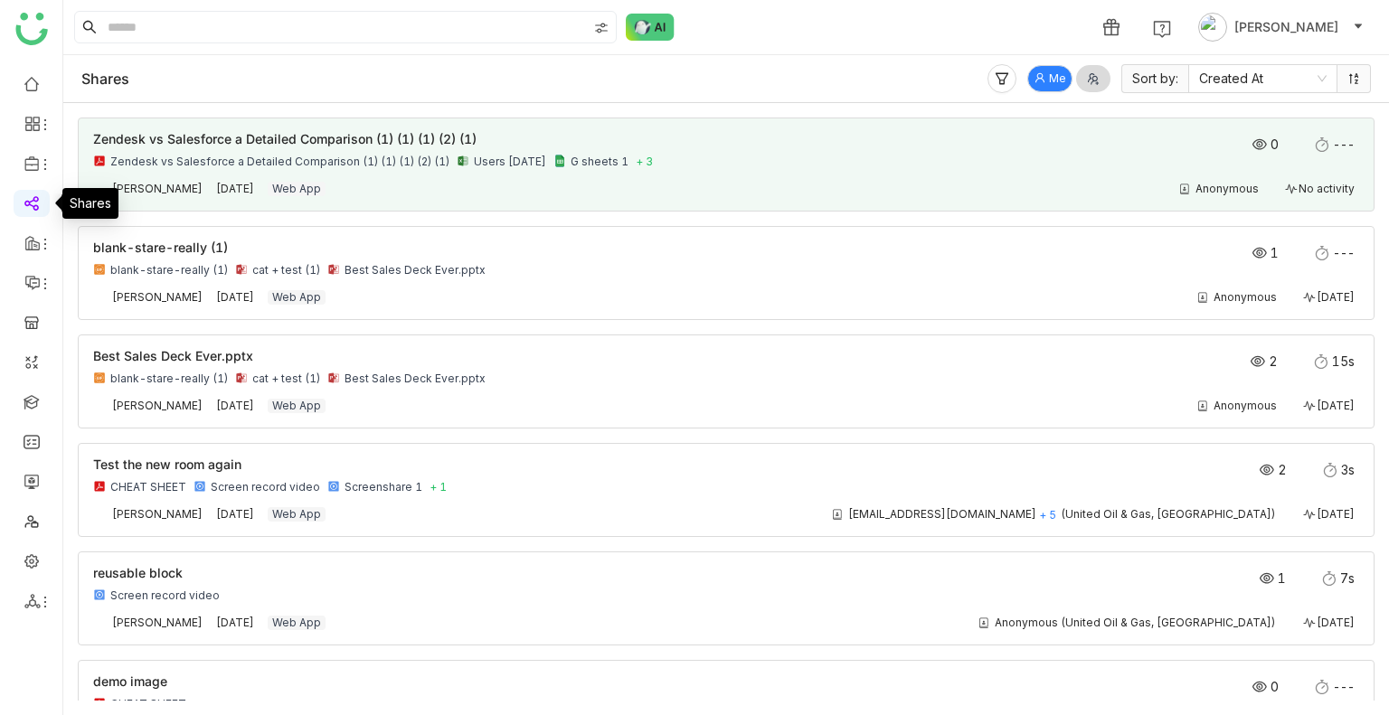
click at [546, 194] on div "Anonymous No activity" at bounding box center [851, 189] width 1015 height 14
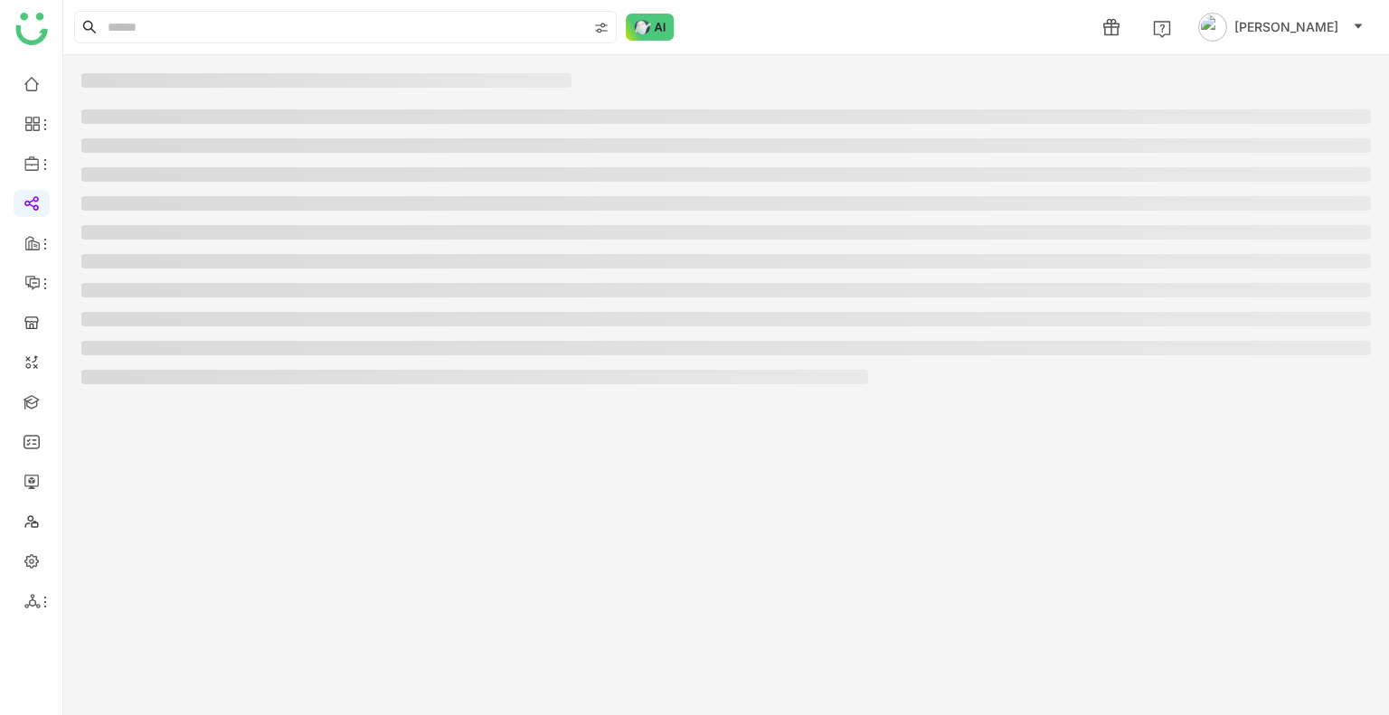
click at [546, 194] on ul at bounding box center [725, 246] width 1289 height 275
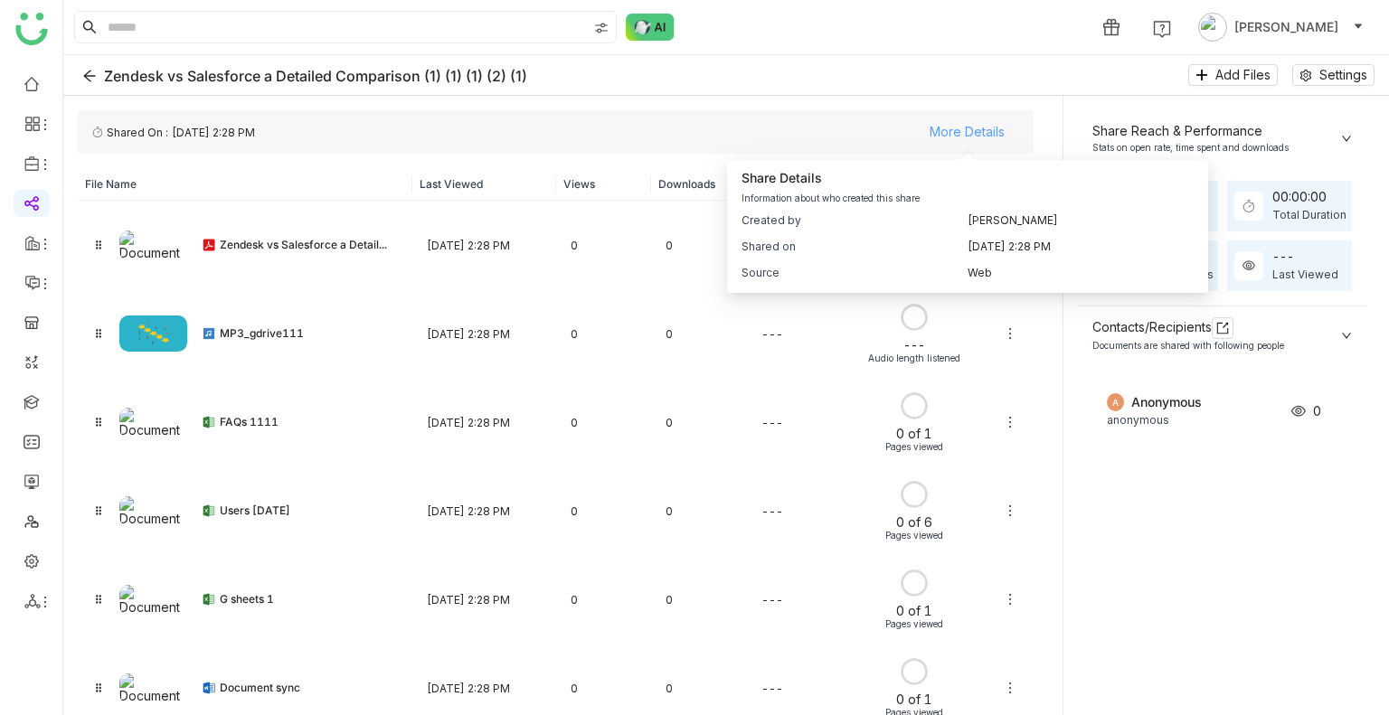
click at [948, 131] on span "More Details" at bounding box center [966, 131] width 75 height 27
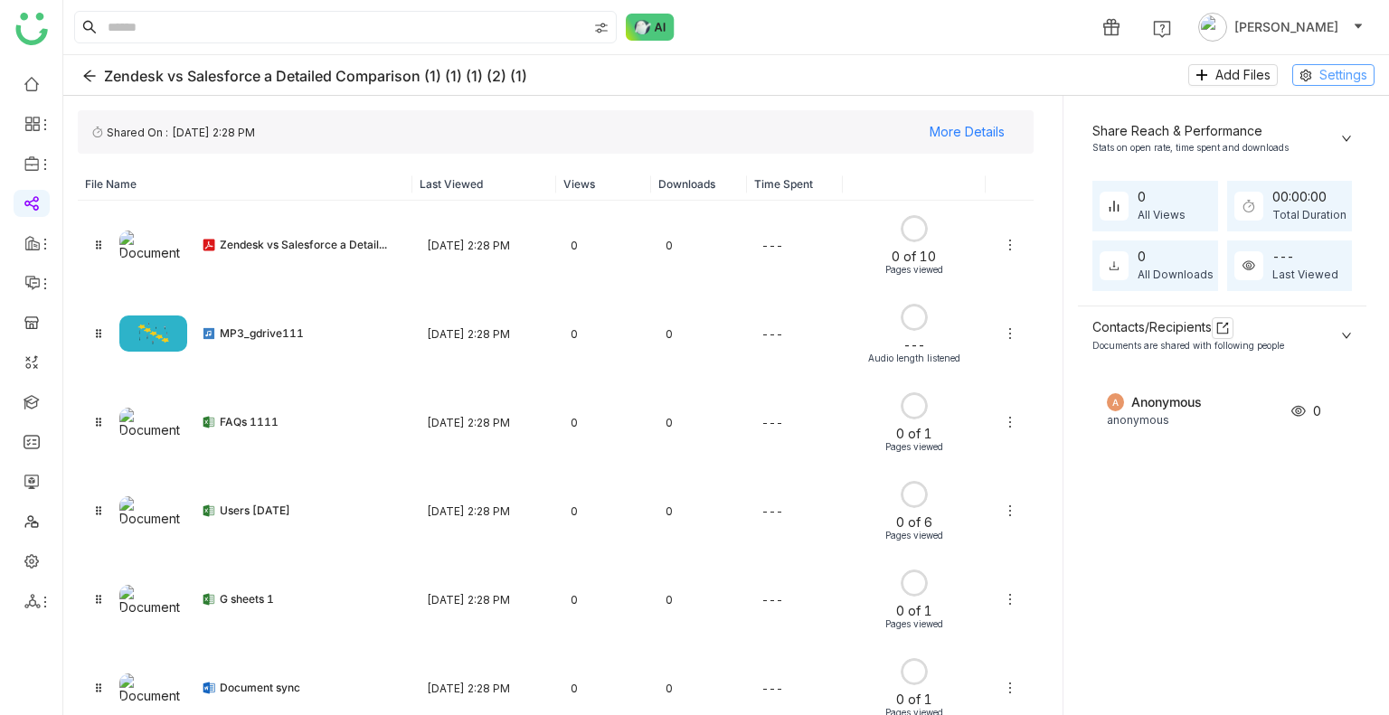
click at [1315, 77] on button "Settings" at bounding box center [1333, 75] width 82 height 22
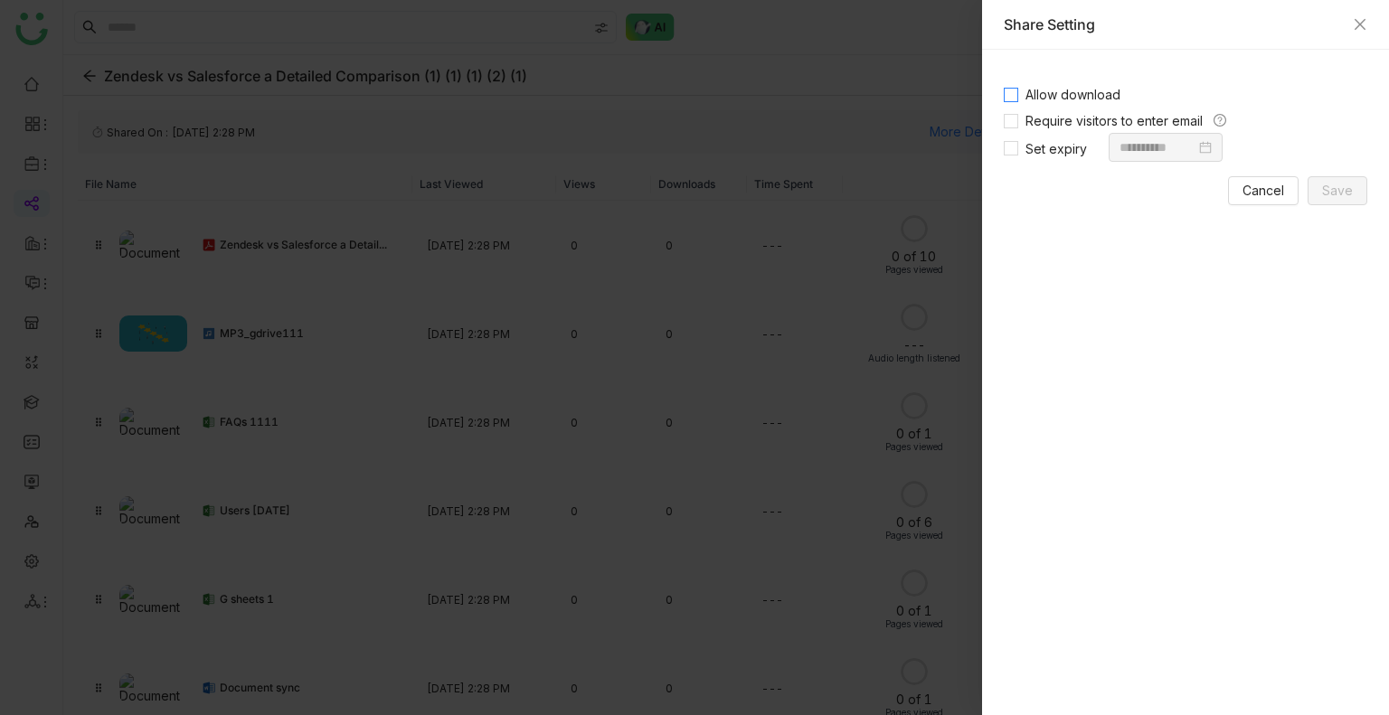
click at [1045, 98] on span "Allow download" at bounding box center [1072, 94] width 109 height 15
click at [1320, 180] on button "Save" at bounding box center [1337, 190] width 60 height 29
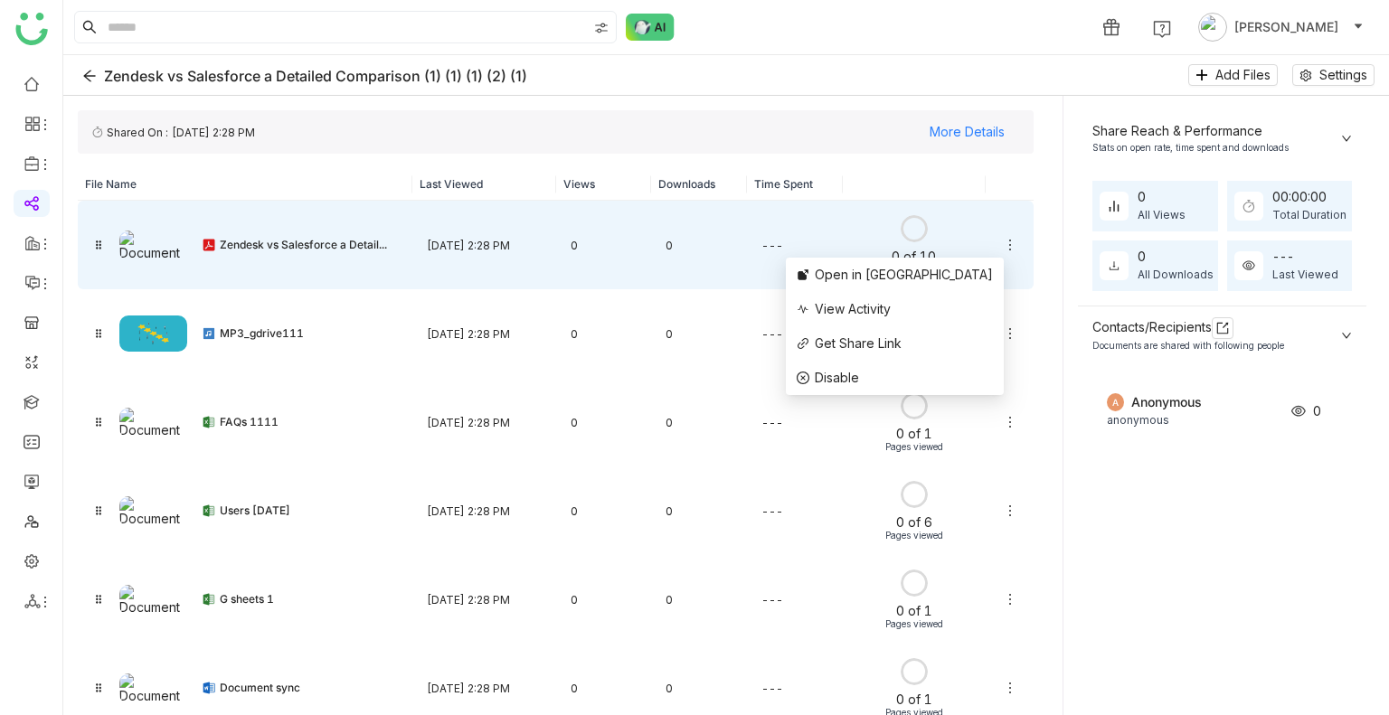
click at [1003, 240] on icon at bounding box center [1010, 245] width 14 height 14
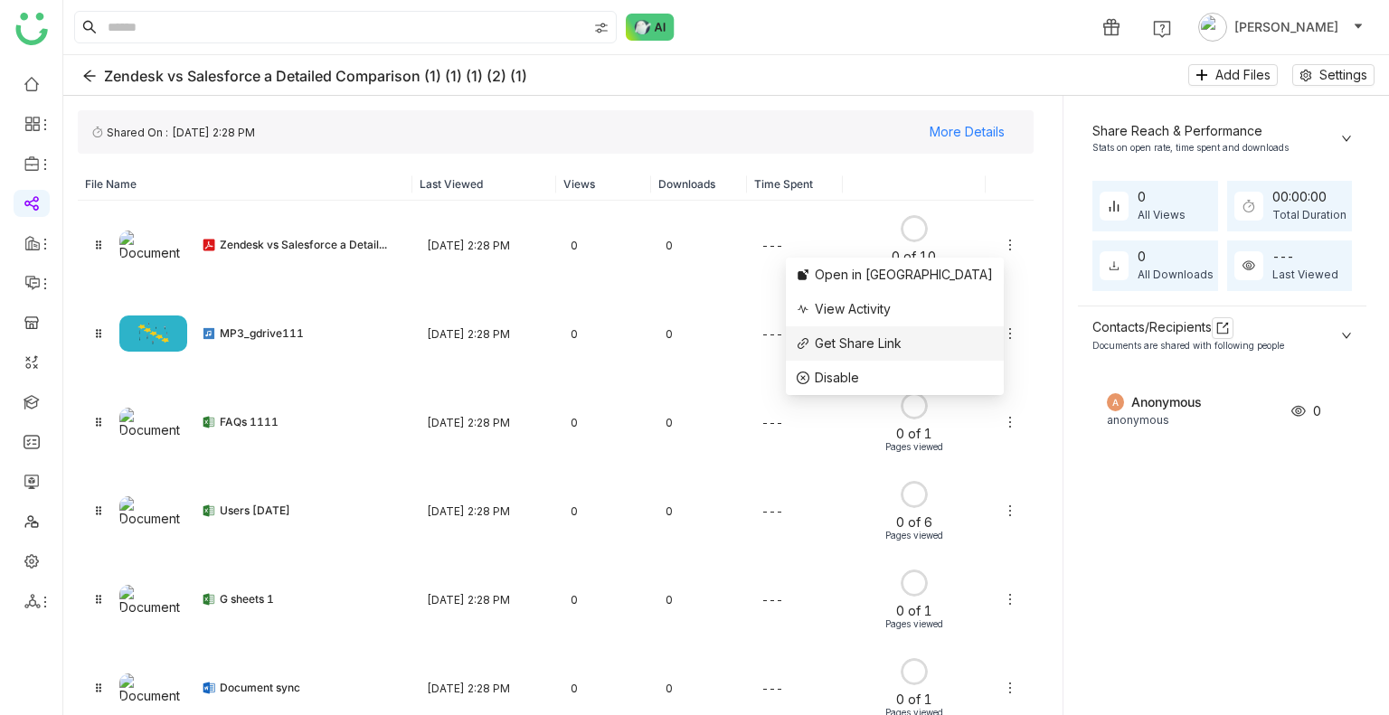
click at [901, 345] on span "Get Share Link" at bounding box center [857, 342] width 87 height 15
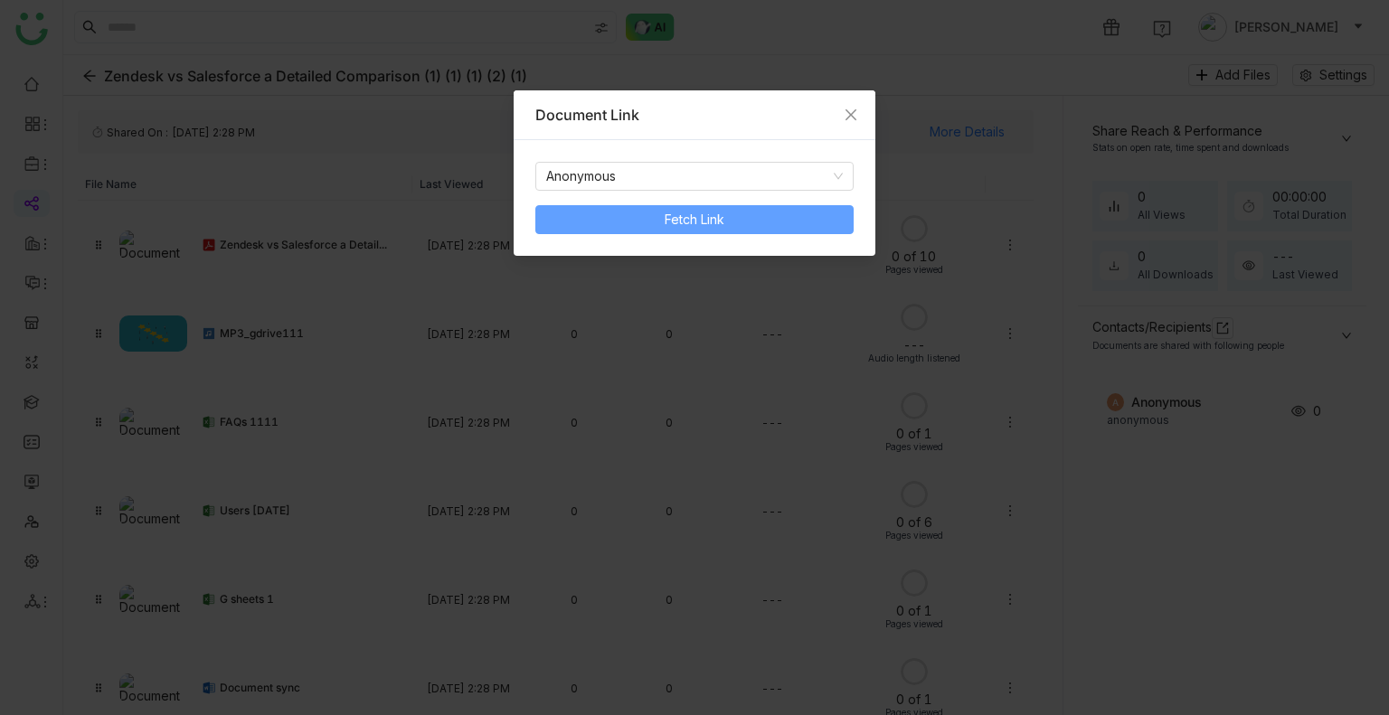
click at [683, 227] on span "Fetch Link" at bounding box center [694, 220] width 60 height 20
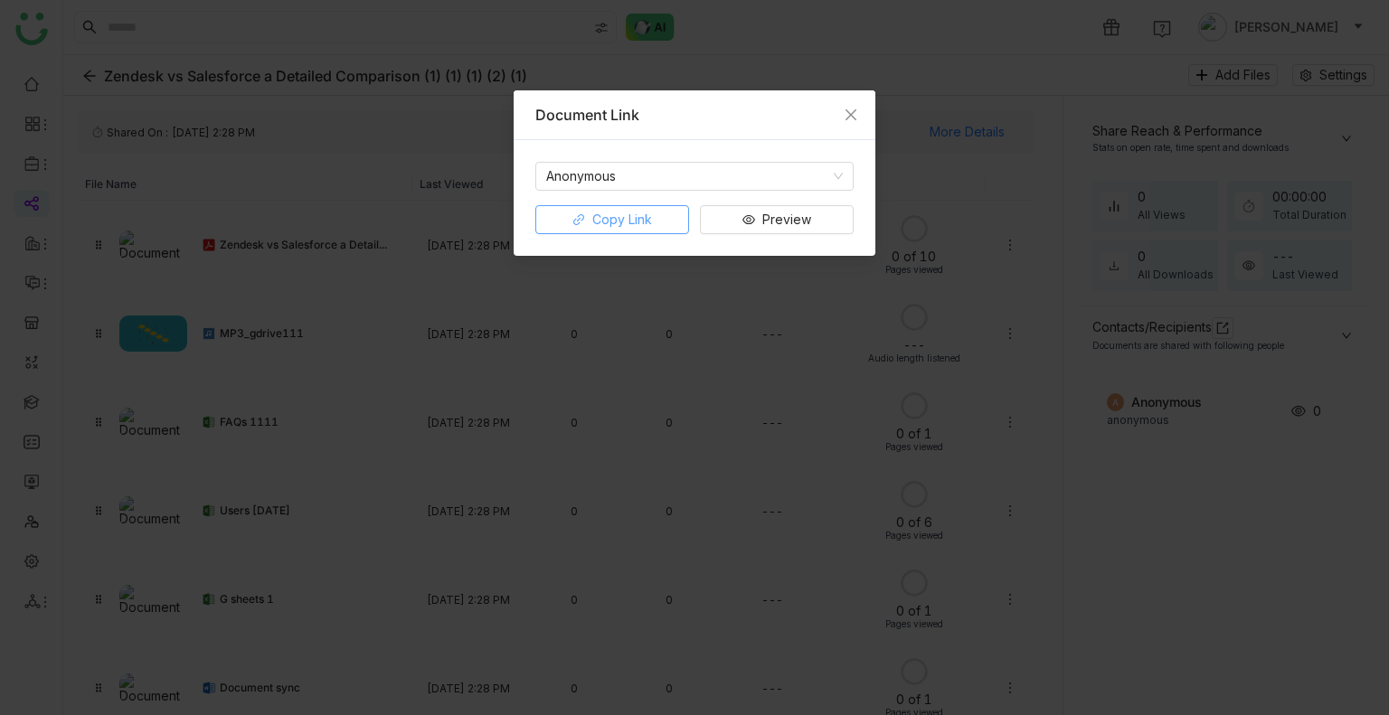
click at [654, 216] on button "Copy Link" at bounding box center [612, 219] width 154 height 29
click at [846, 104] on span "Close" at bounding box center [850, 114] width 49 height 49
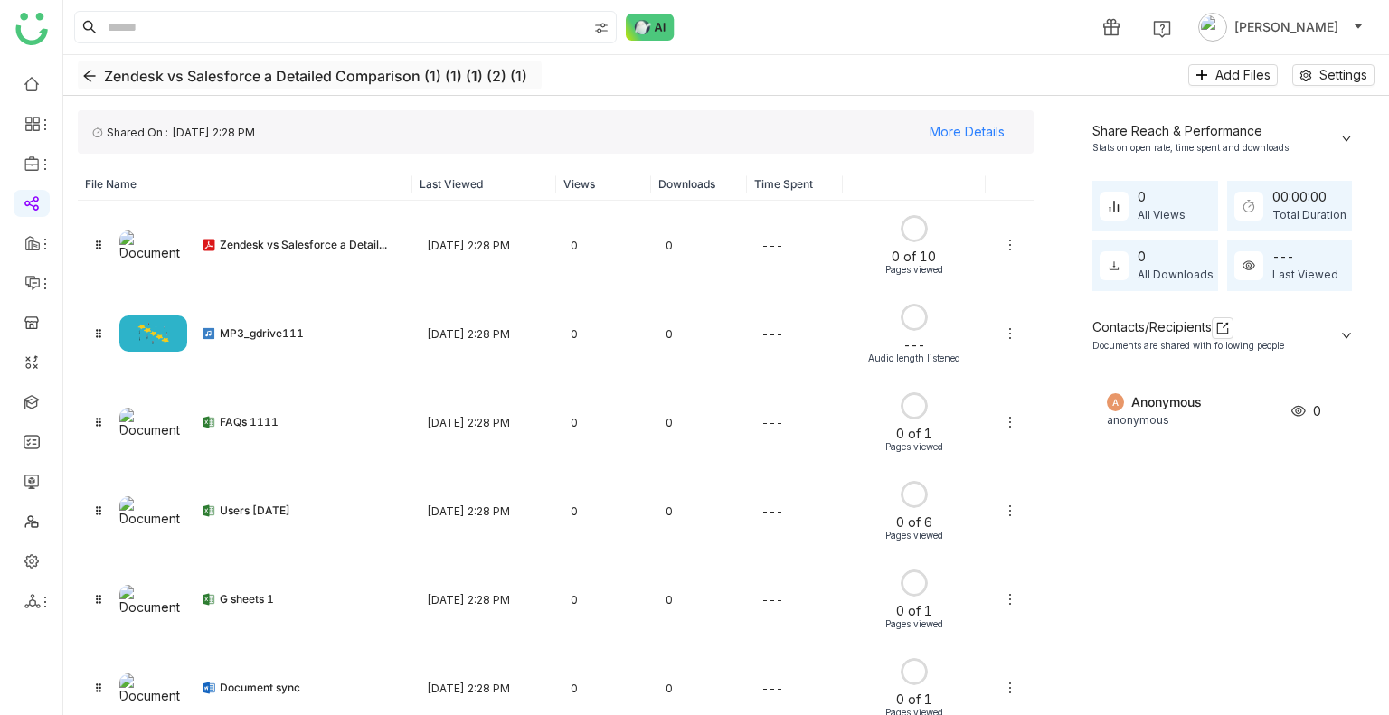
click at [80, 65] on button "Zendesk vs Salesforce a Detailed Comparison (1) (1) (1) (2) (1)" at bounding box center [310, 75] width 464 height 29
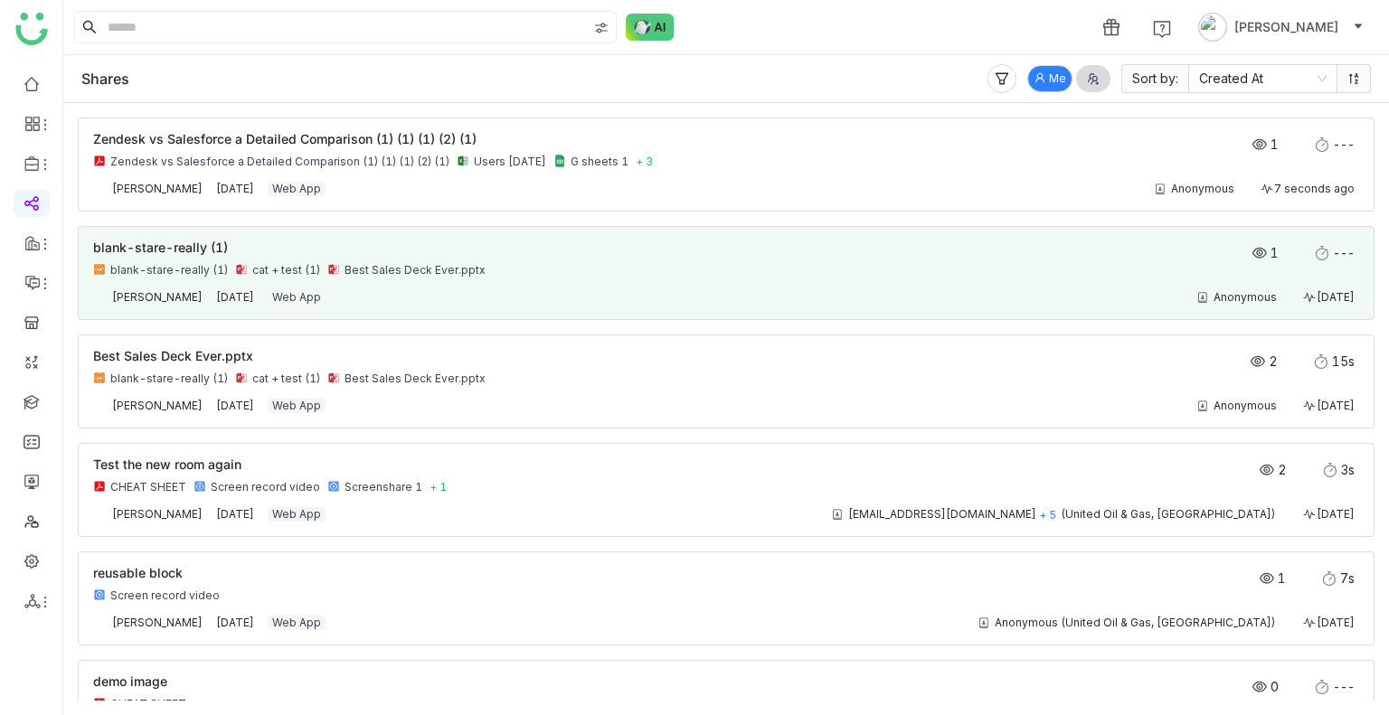
click at [575, 307] on nz-card "blank-stare-really (1) blank-stare-really (1) cat + test (1) Best Sales Deck Ev…" at bounding box center [726, 273] width 1296 height 94
click at [549, 271] on div "blank-stare-really (1) cat + test (1) Best Sales Deck Ever.pptx" at bounding box center [599, 270] width 1012 height 14
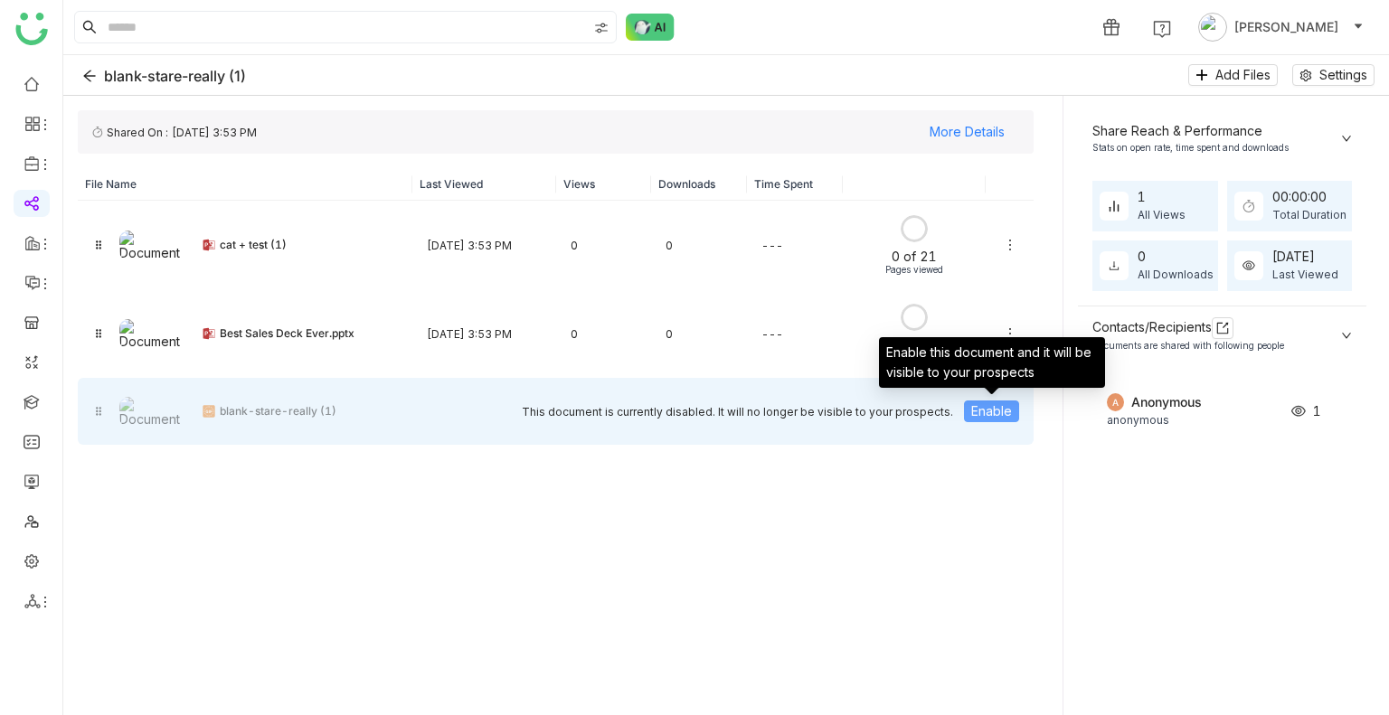
click at [996, 408] on span "Enable" at bounding box center [991, 411] width 41 height 20
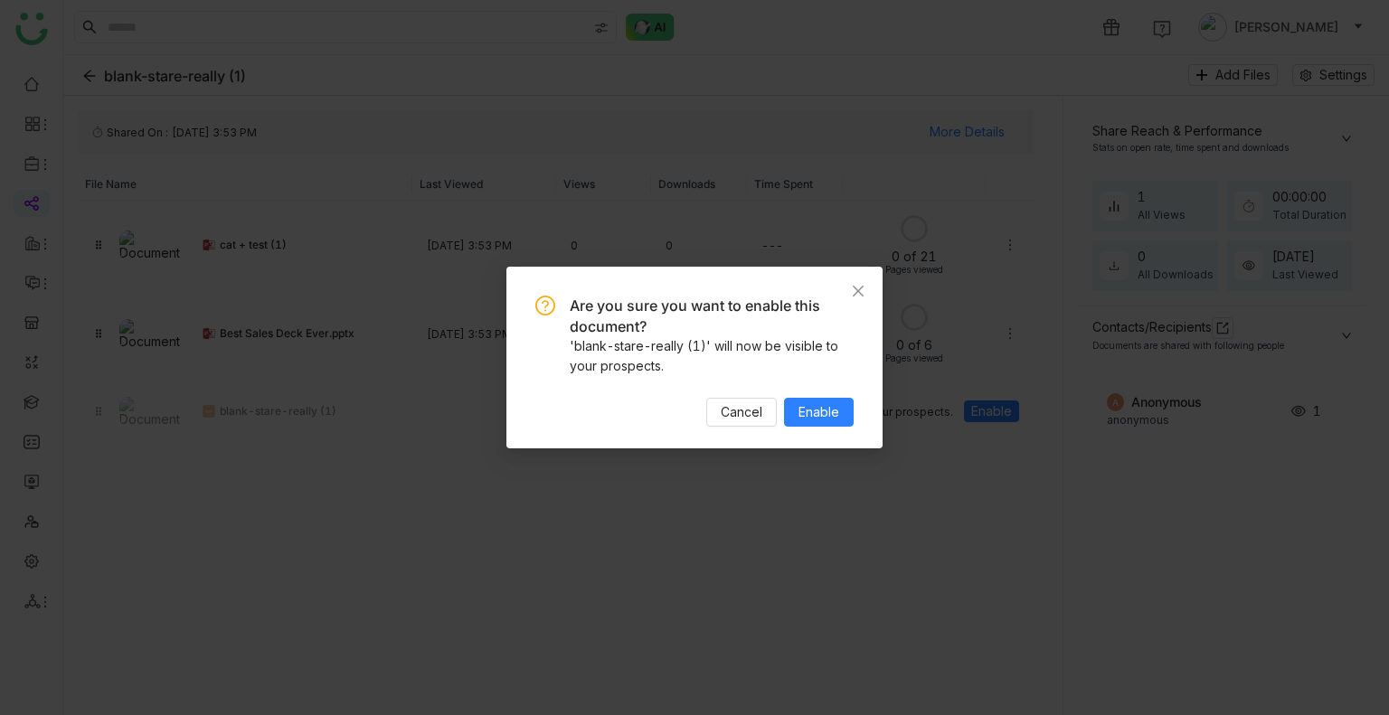
click at [859, 410] on div "Are you sure you want to enable this document? 'blank-stare-really (1)' will no…" at bounding box center [694, 358] width 376 height 182
click at [836, 409] on span "Enable" at bounding box center [818, 412] width 41 height 20
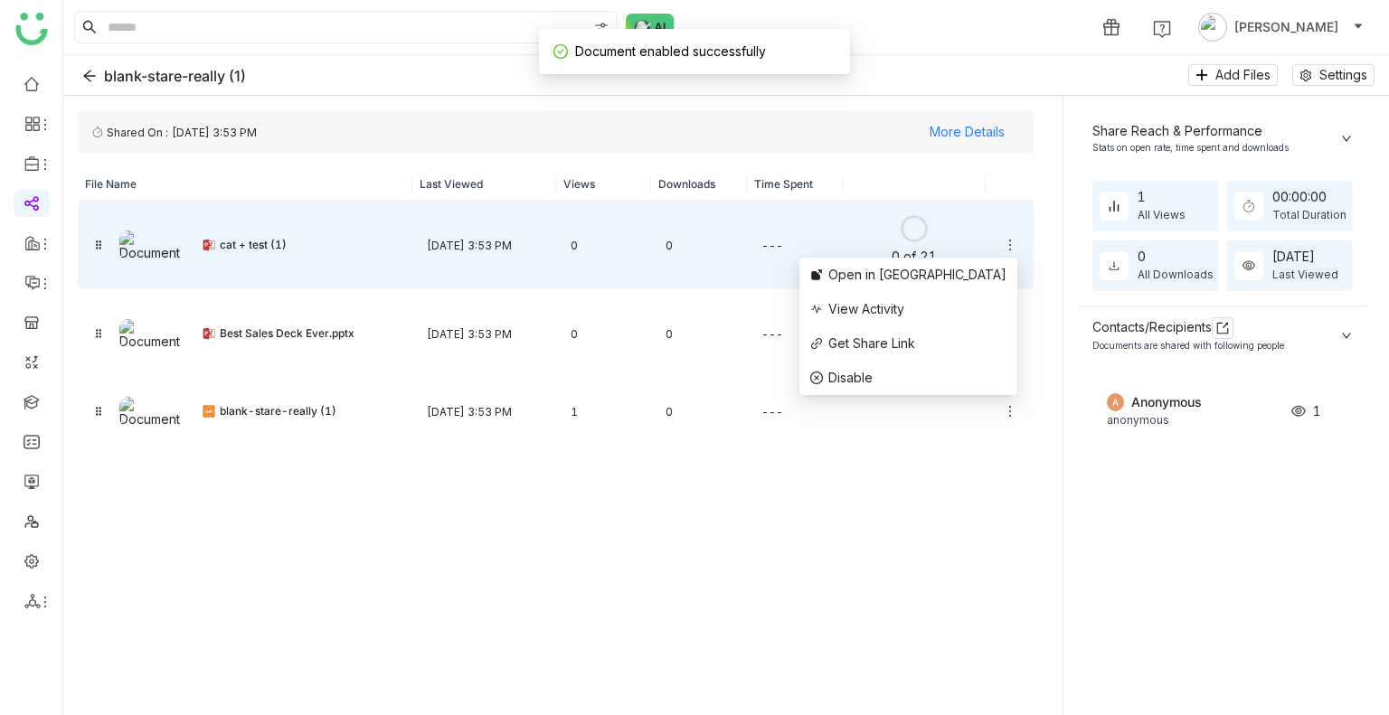
click at [1012, 241] on icon at bounding box center [1010, 245] width 14 height 14
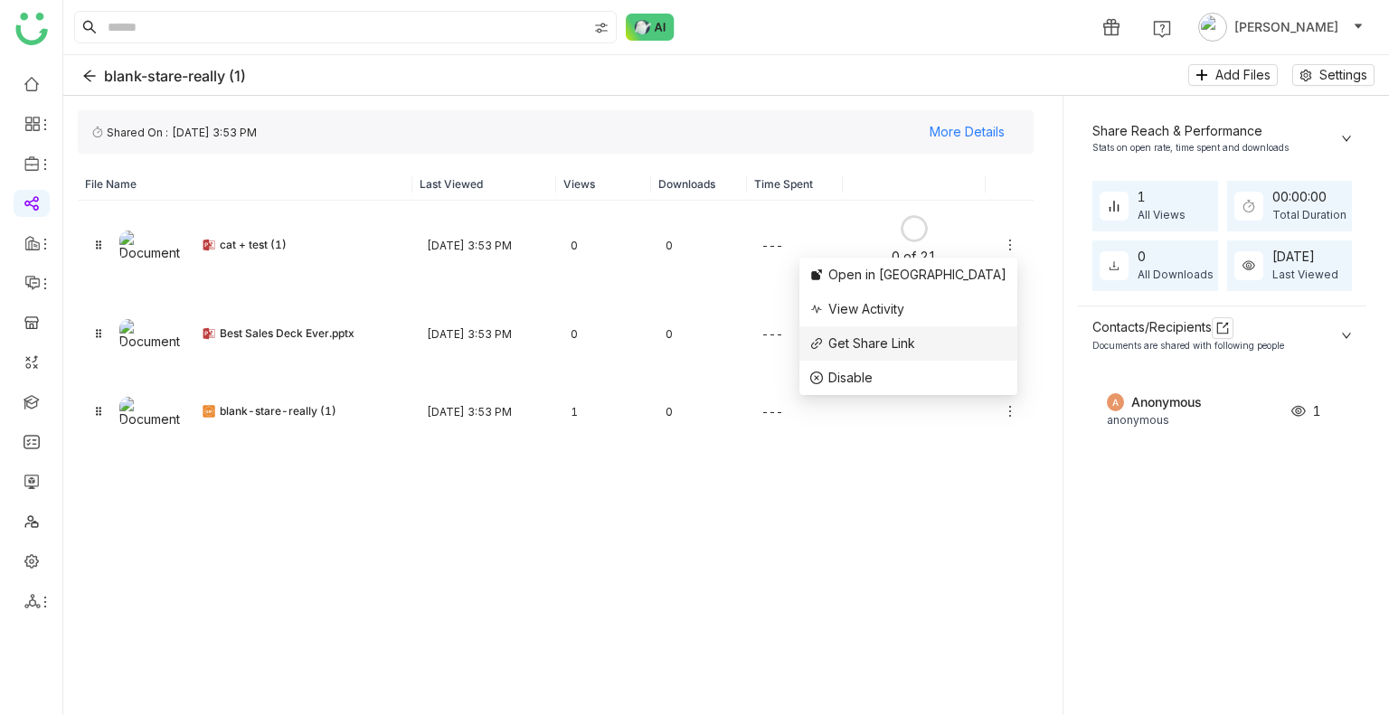
click at [915, 339] on span "Get Share Link" at bounding box center [871, 342] width 87 height 15
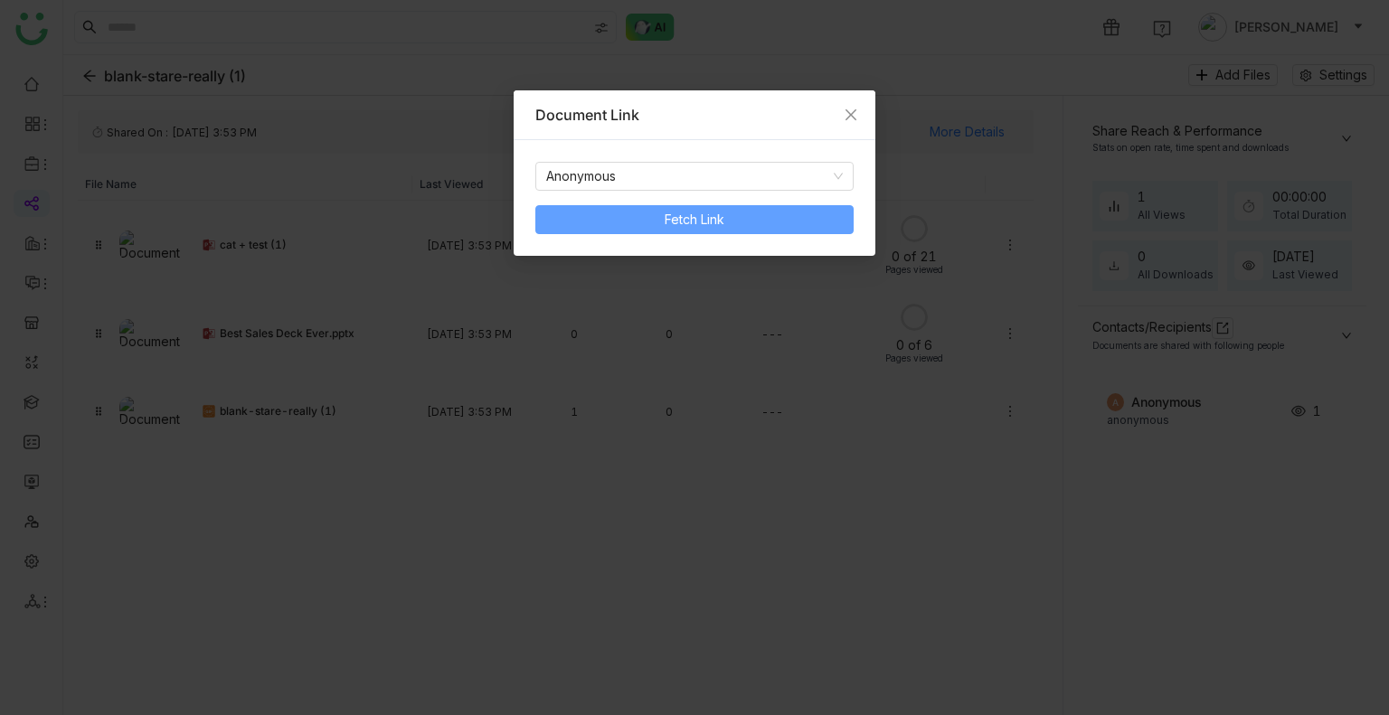
click at [811, 207] on button "Fetch Link" at bounding box center [694, 219] width 318 height 29
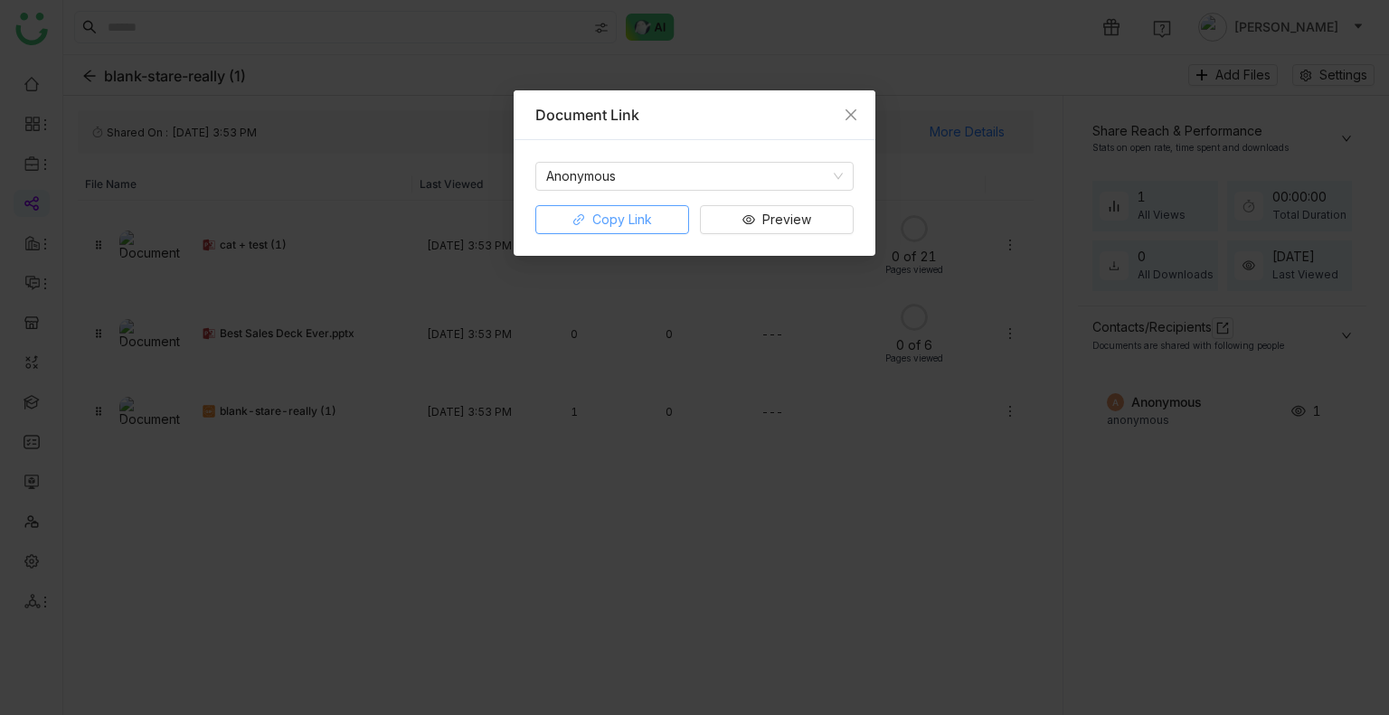
click at [613, 225] on span "Copy Link" at bounding box center [622, 220] width 60 height 20
click at [853, 113] on icon "Close" at bounding box center [850, 115] width 14 height 14
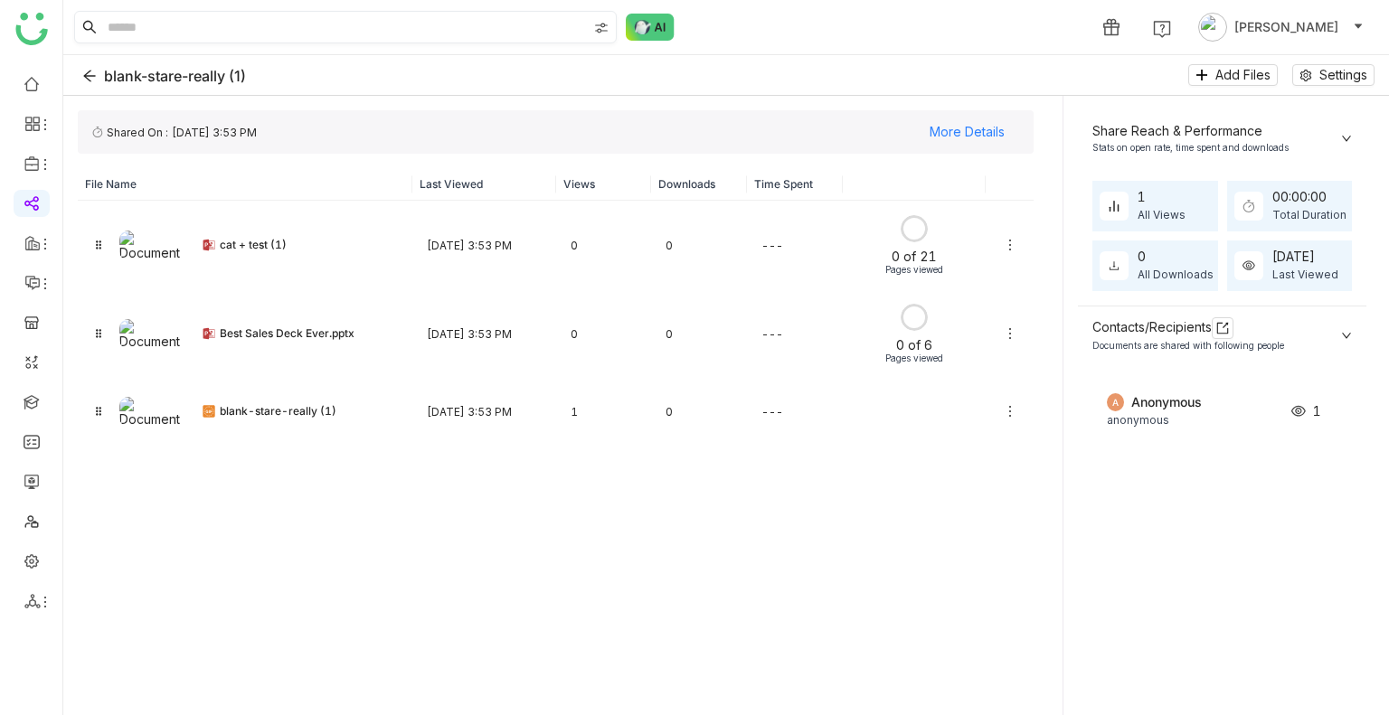
click at [155, 24] on input at bounding box center [345, 27] width 483 height 31
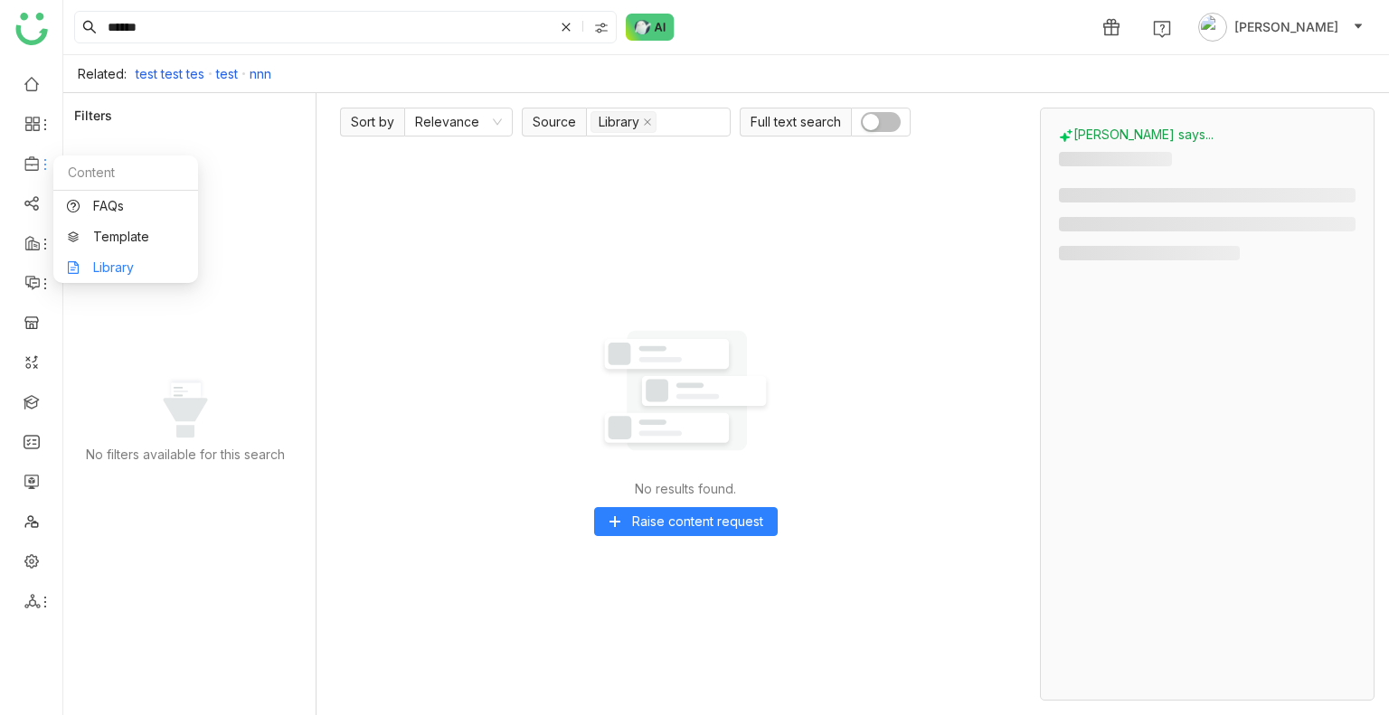
click at [114, 261] on link "Library" at bounding box center [126, 267] width 118 height 13
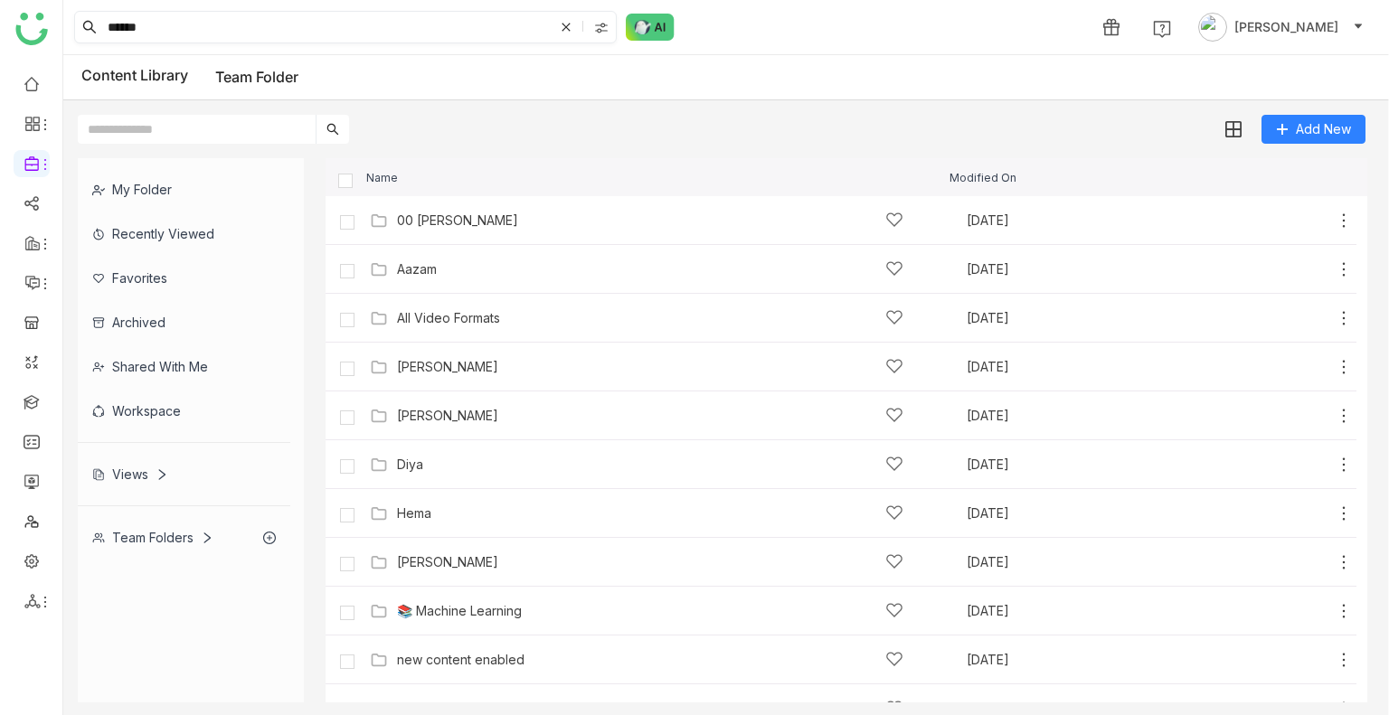
click at [191, 35] on input "*****" at bounding box center [328, 27] width 449 height 31
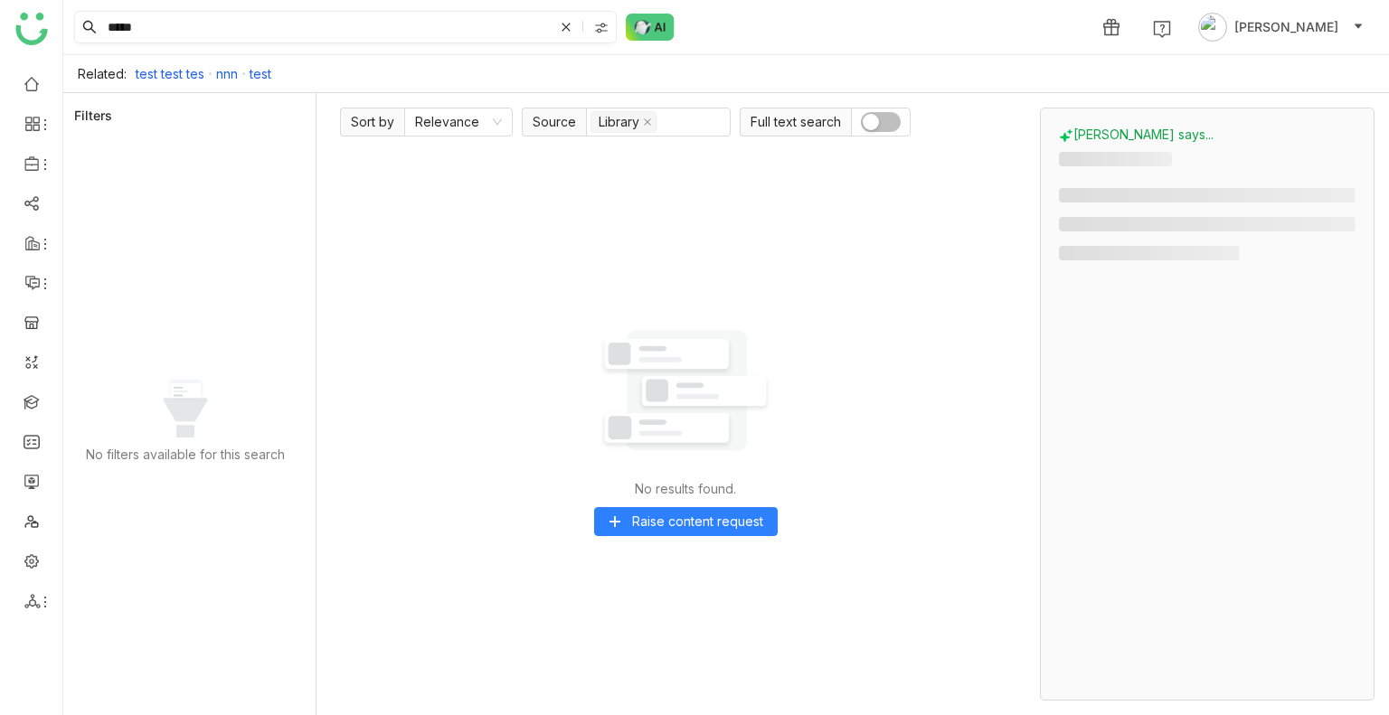
type input "*****"
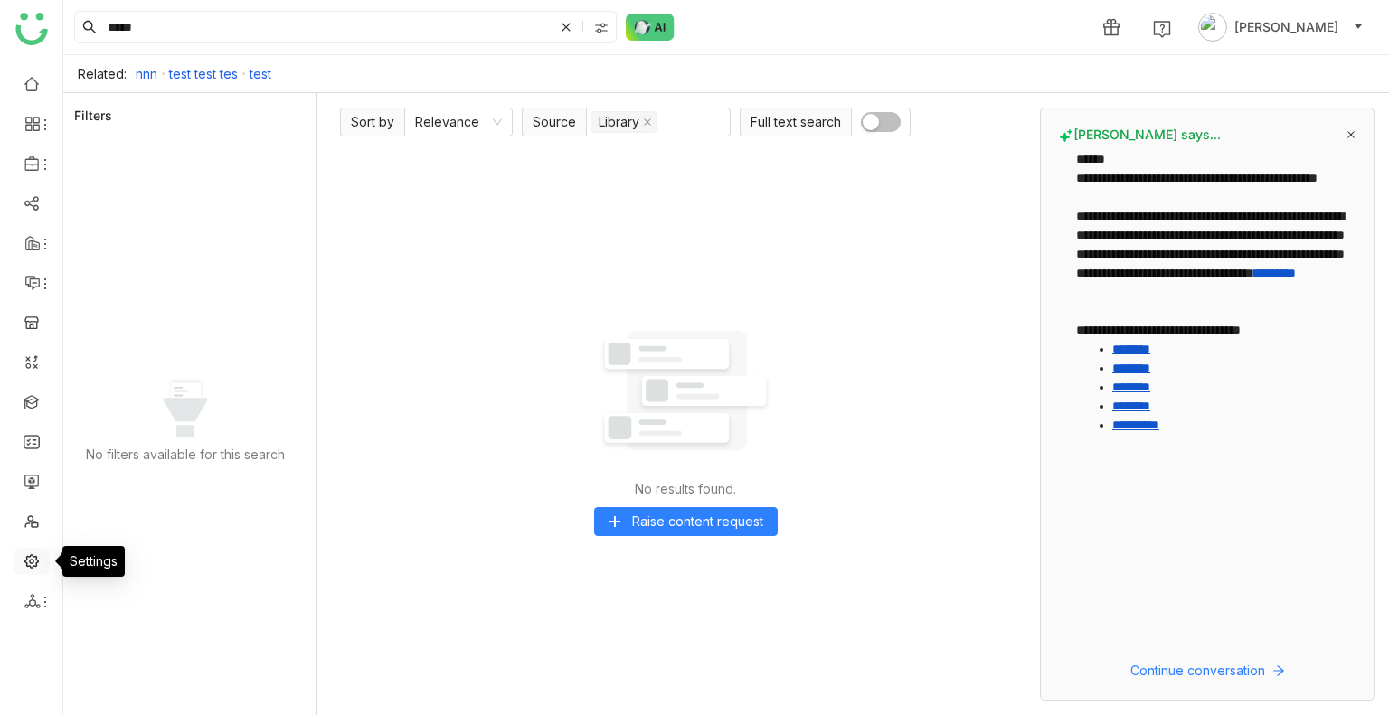
click at [33, 552] on link at bounding box center [32, 559] width 16 height 15
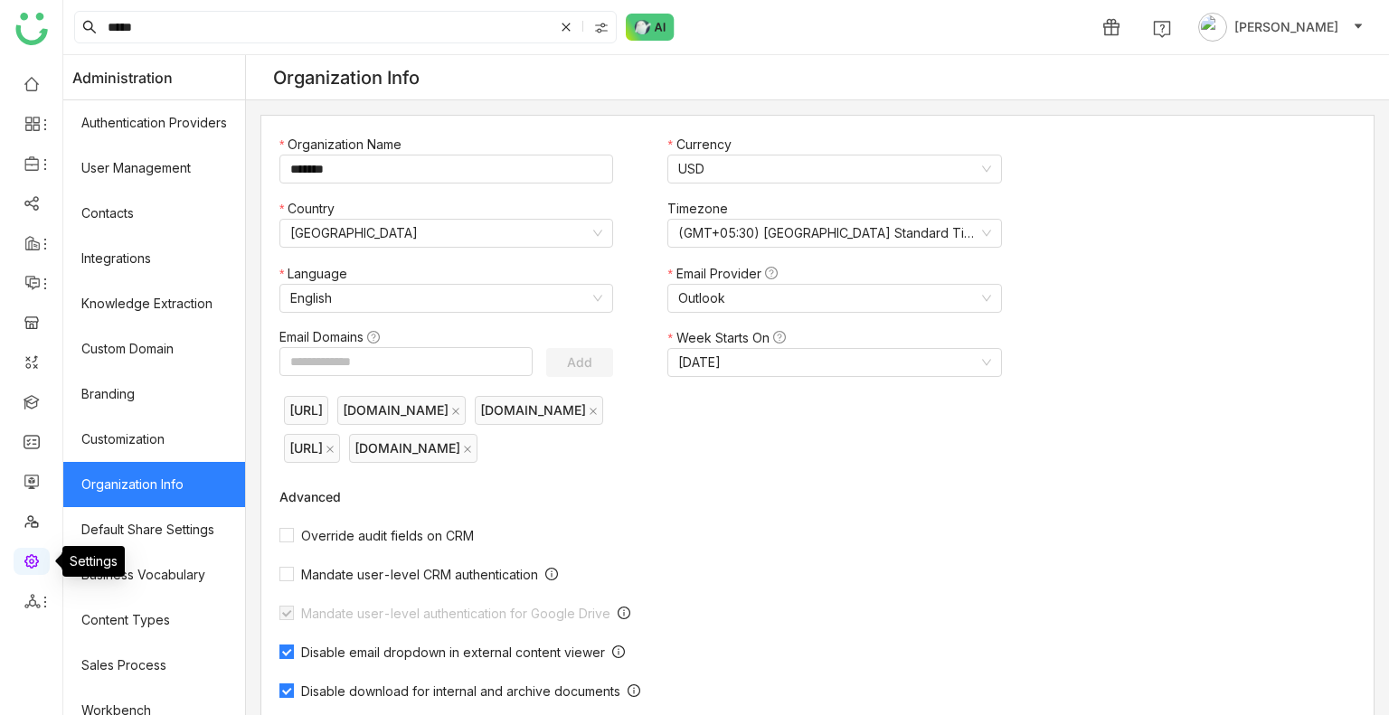
scroll to position [243, 0]
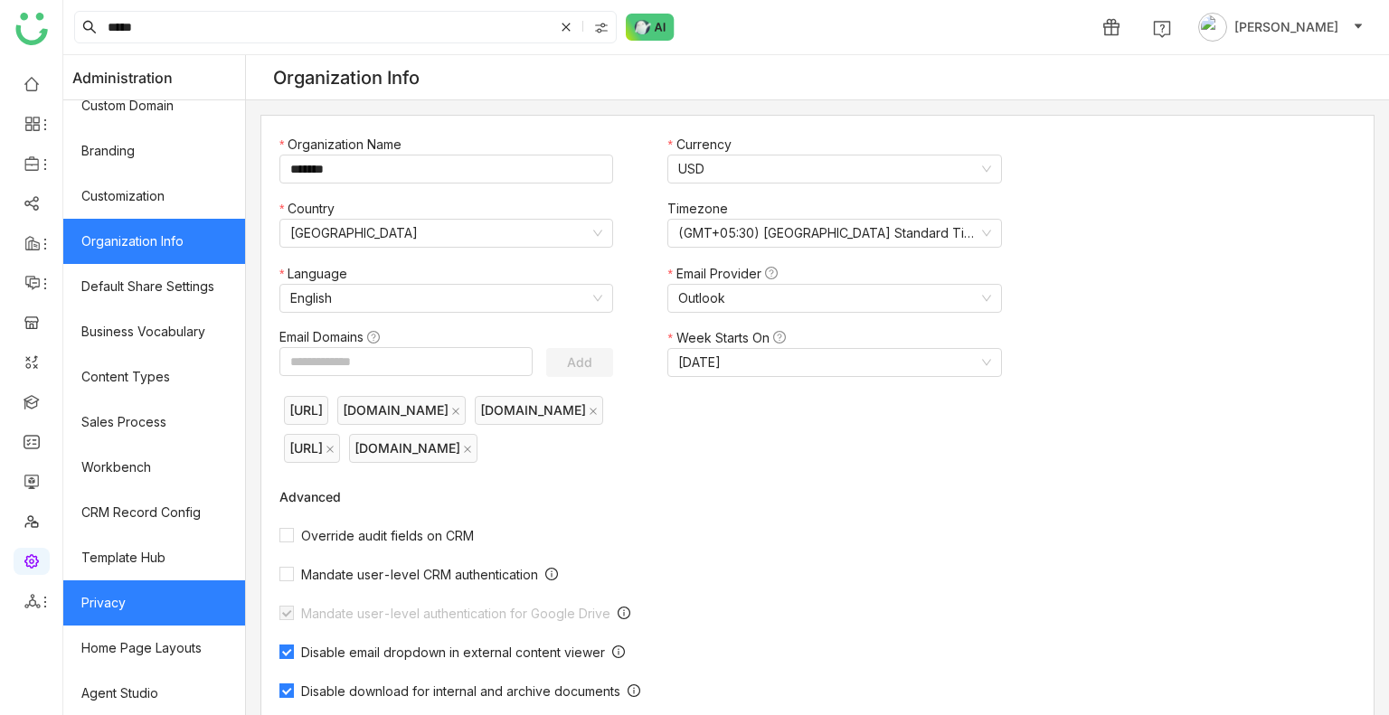
click at [127, 608] on link "Privacy" at bounding box center [154, 602] width 182 height 45
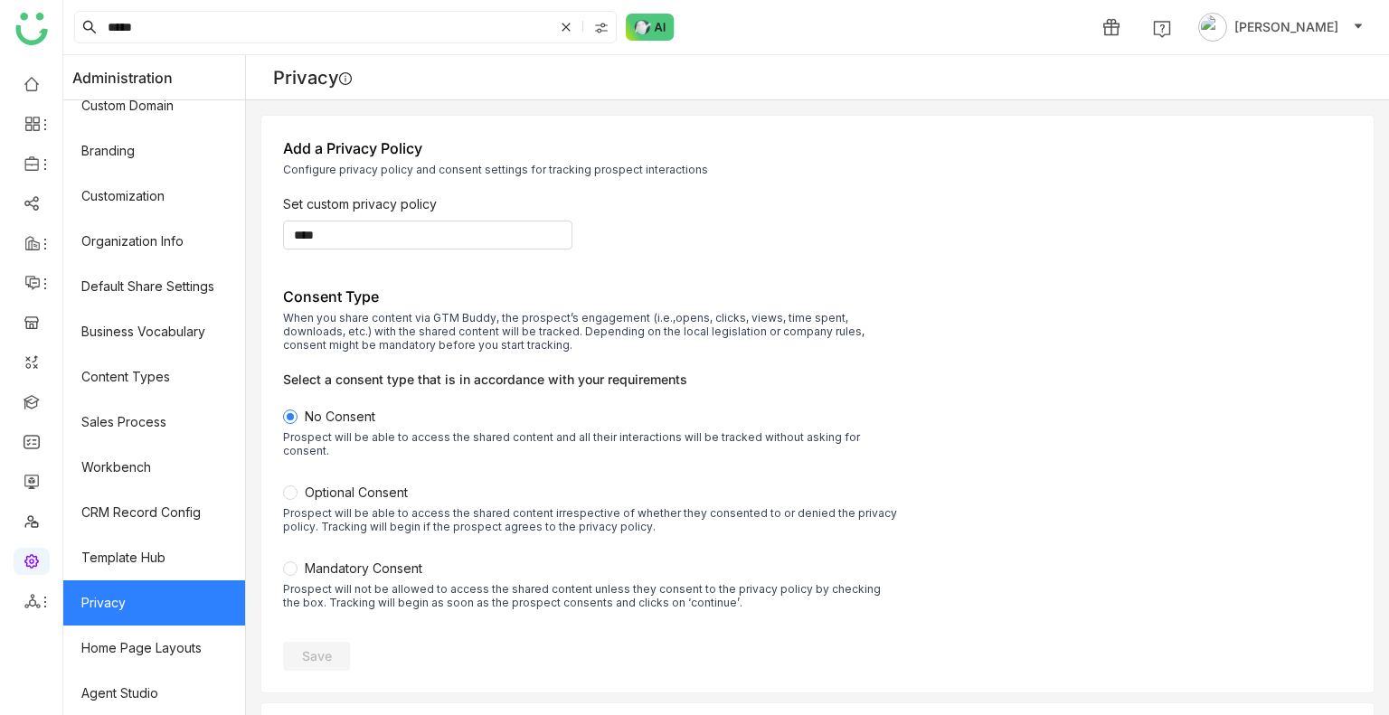
click at [315, 485] on span "Optional Consent Prospect will be able to access the shared content irrespectiv…" at bounding box center [590, 520] width 615 height 71
click at [317, 635] on div "Save" at bounding box center [817, 653] width 1069 height 36
click at [325, 647] on span "Save" at bounding box center [317, 656] width 30 height 18
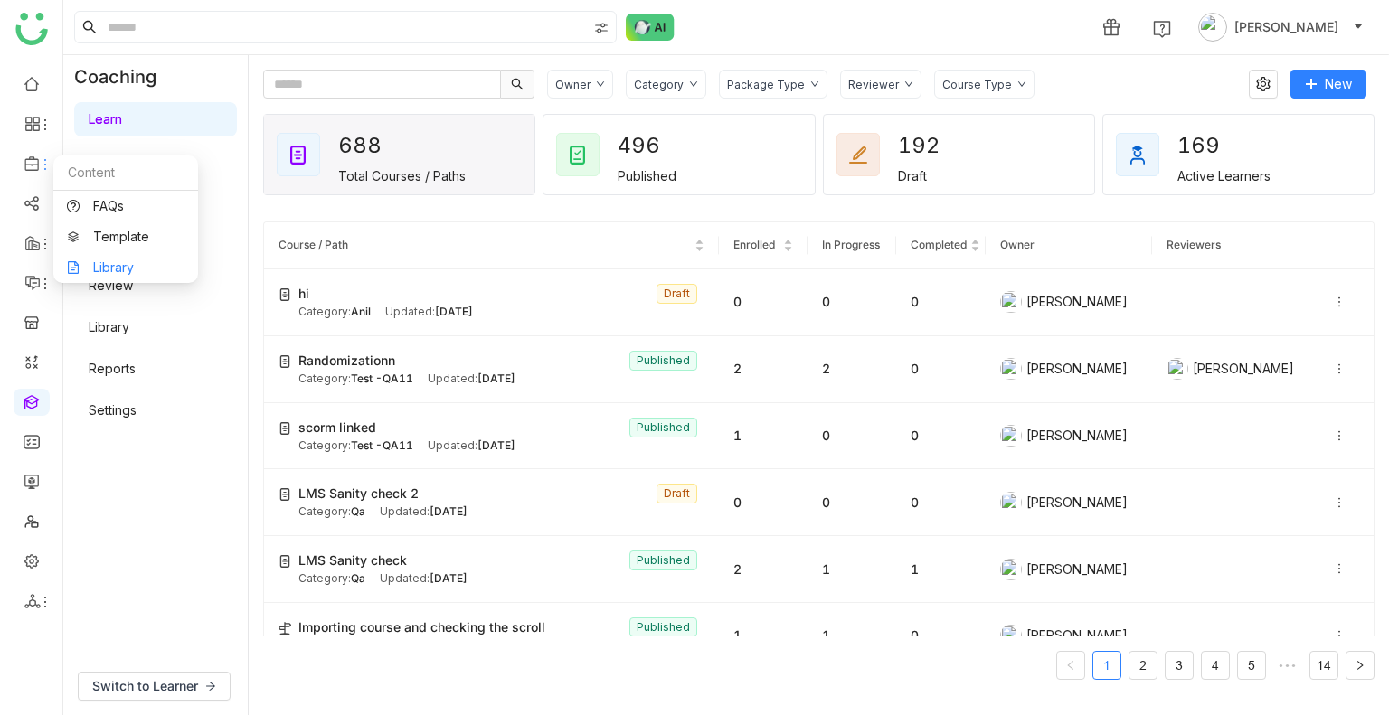
click at [114, 266] on link "Library" at bounding box center [126, 267] width 118 height 13
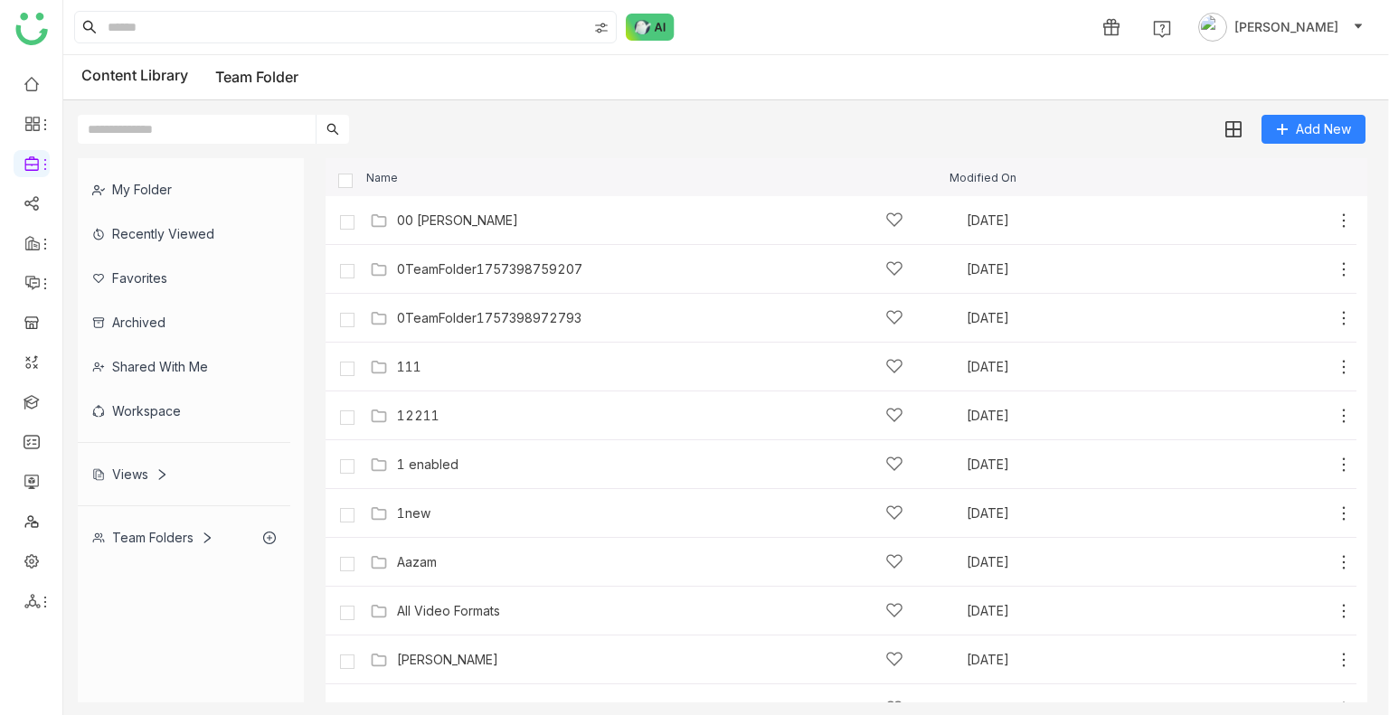
click at [276, 133] on input "text" at bounding box center [197, 129] width 238 height 29
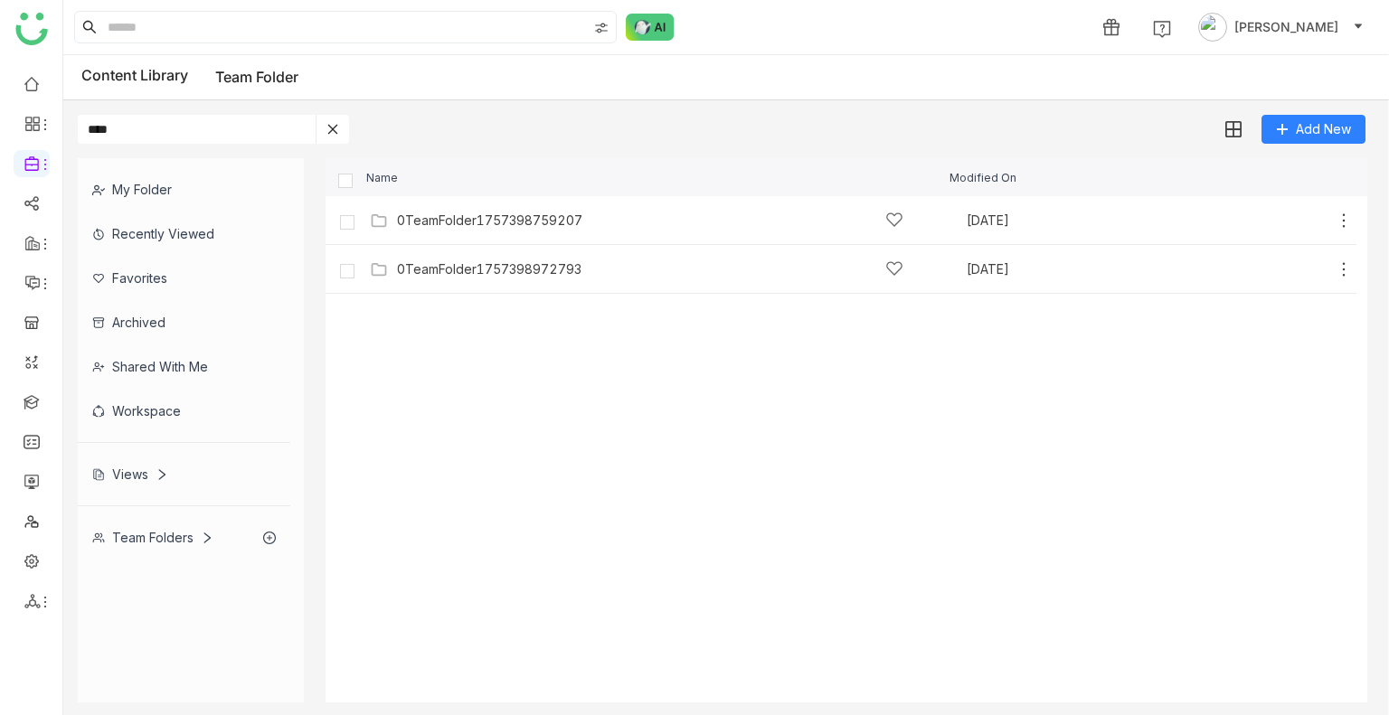
type input "****"
click at [349, 188] on div "Name Modified On" at bounding box center [845, 177] width 1041 height 38
click at [1234, 130] on img at bounding box center [1232, 130] width 18 height 18
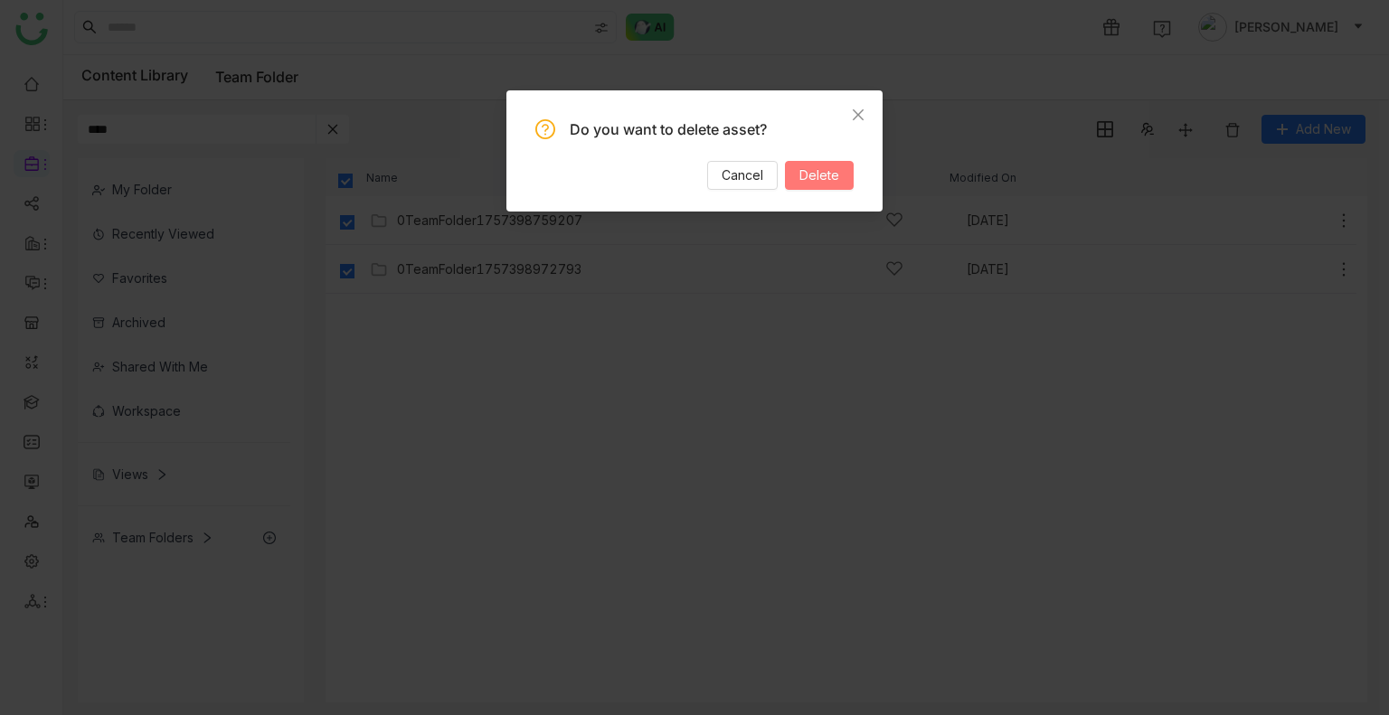
click at [811, 175] on span "Delete" at bounding box center [819, 175] width 40 height 20
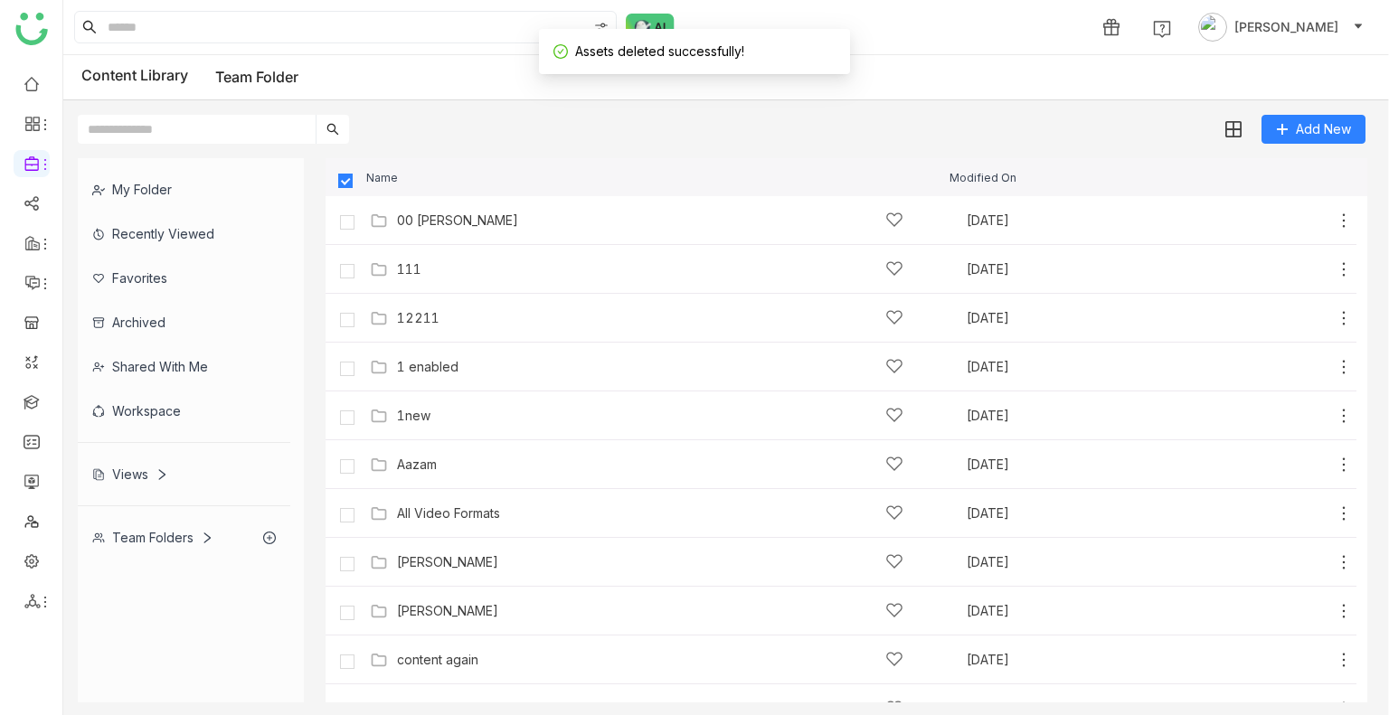
click at [571, 133] on div "Add New" at bounding box center [721, 121] width 1316 height 43
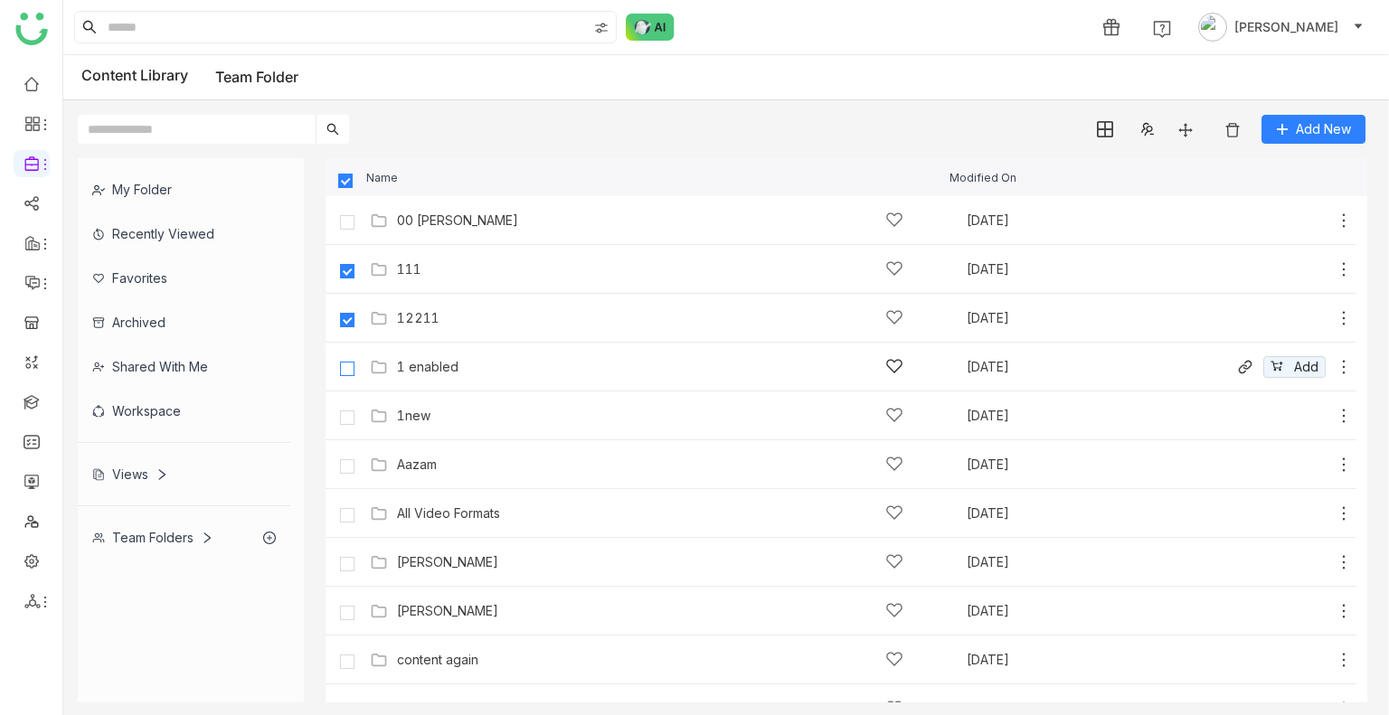
click at [344, 359] on label at bounding box center [347, 366] width 36 height 43
click at [354, 415] on label at bounding box center [347, 415] width 36 height 43
click at [1233, 130] on img at bounding box center [1232, 130] width 18 height 18
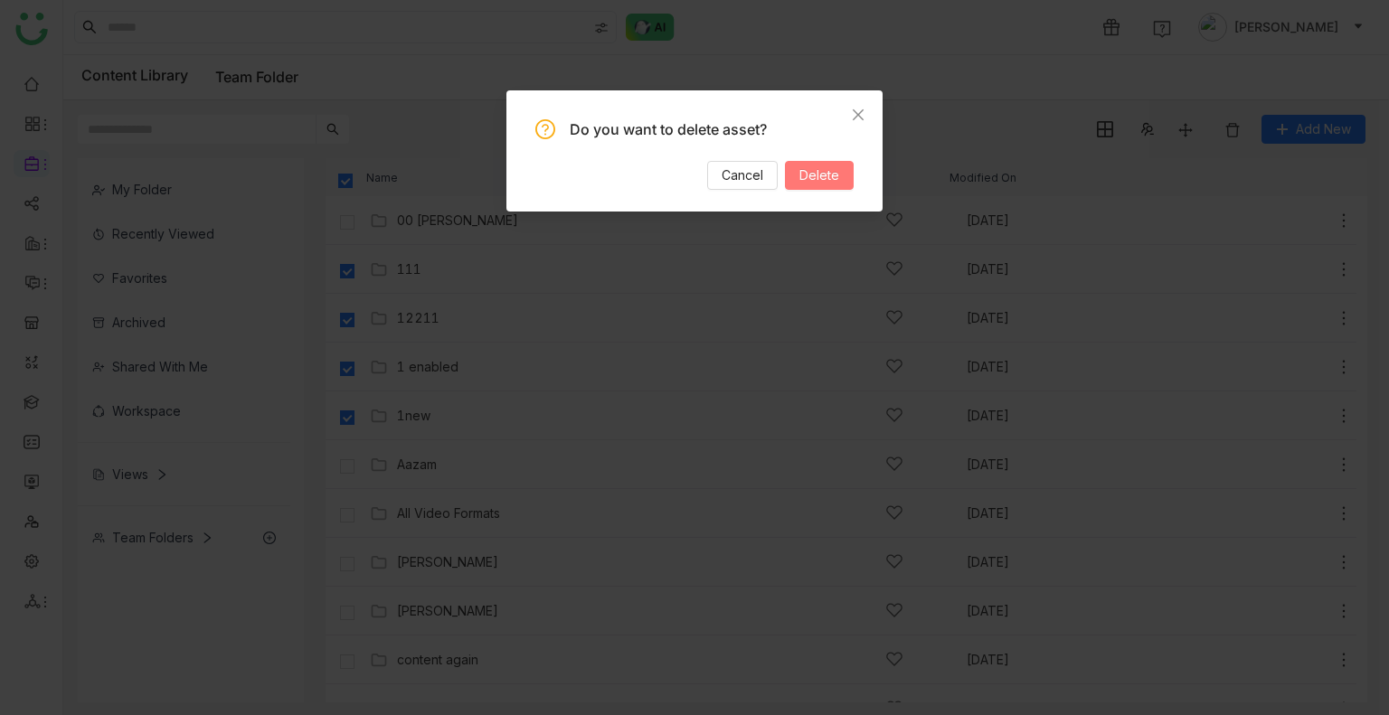
click at [821, 168] on span "Delete" at bounding box center [819, 175] width 40 height 20
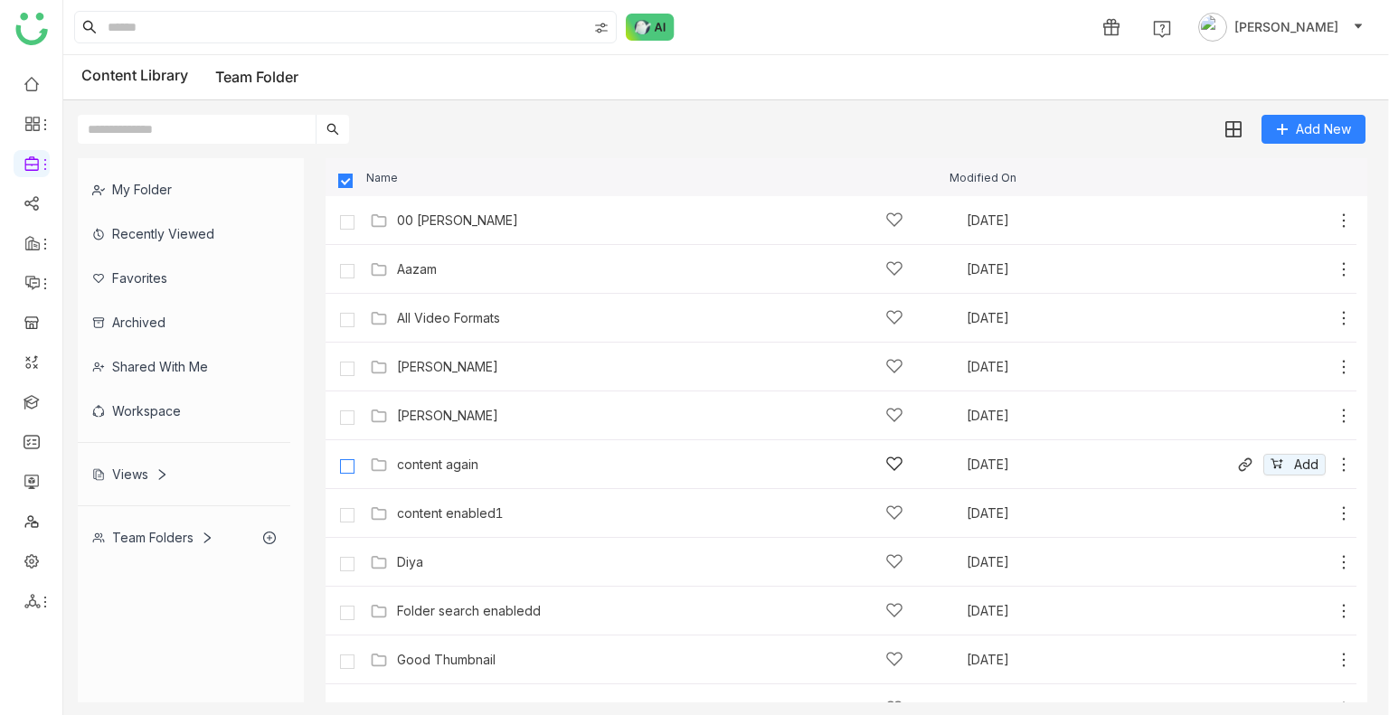
click at [345, 475] on label at bounding box center [347, 464] width 36 height 43
click at [344, 621] on label at bounding box center [347, 610] width 36 height 43
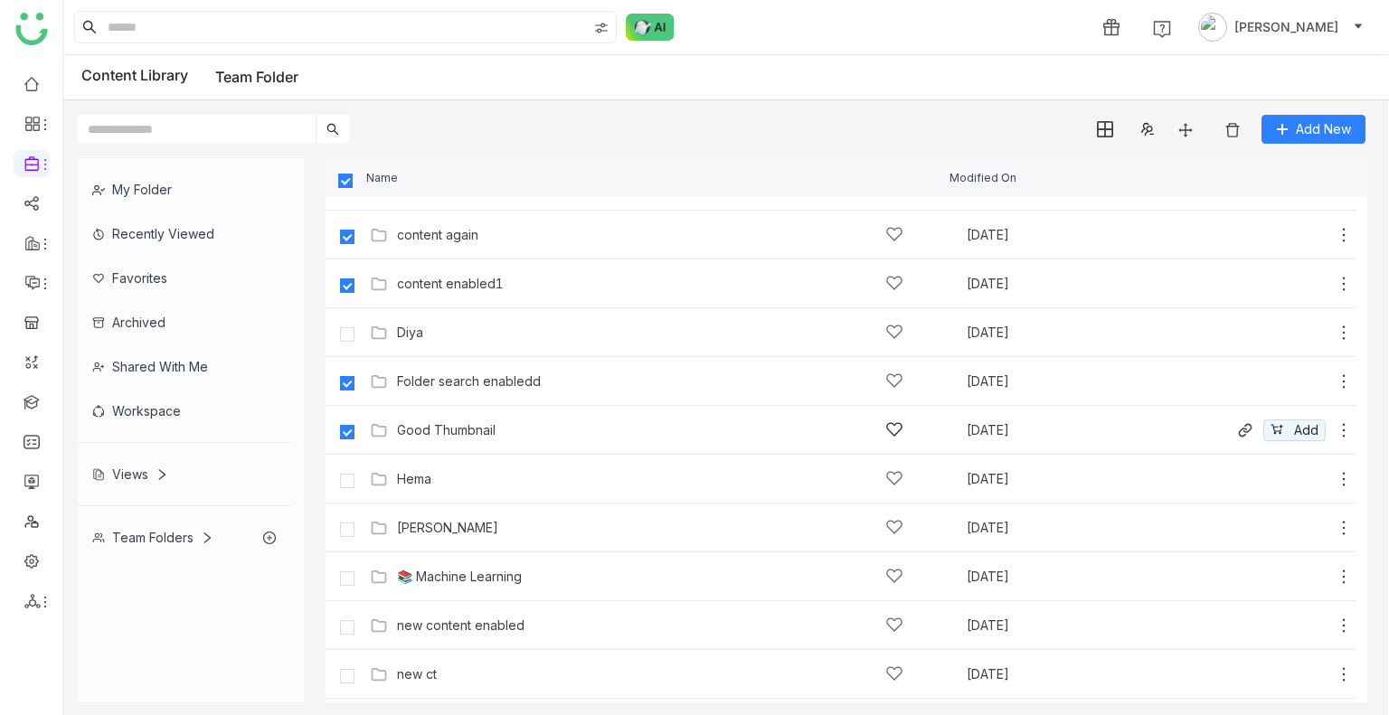
scroll to position [231, 0]
click at [1236, 129] on img at bounding box center [1232, 130] width 18 height 18
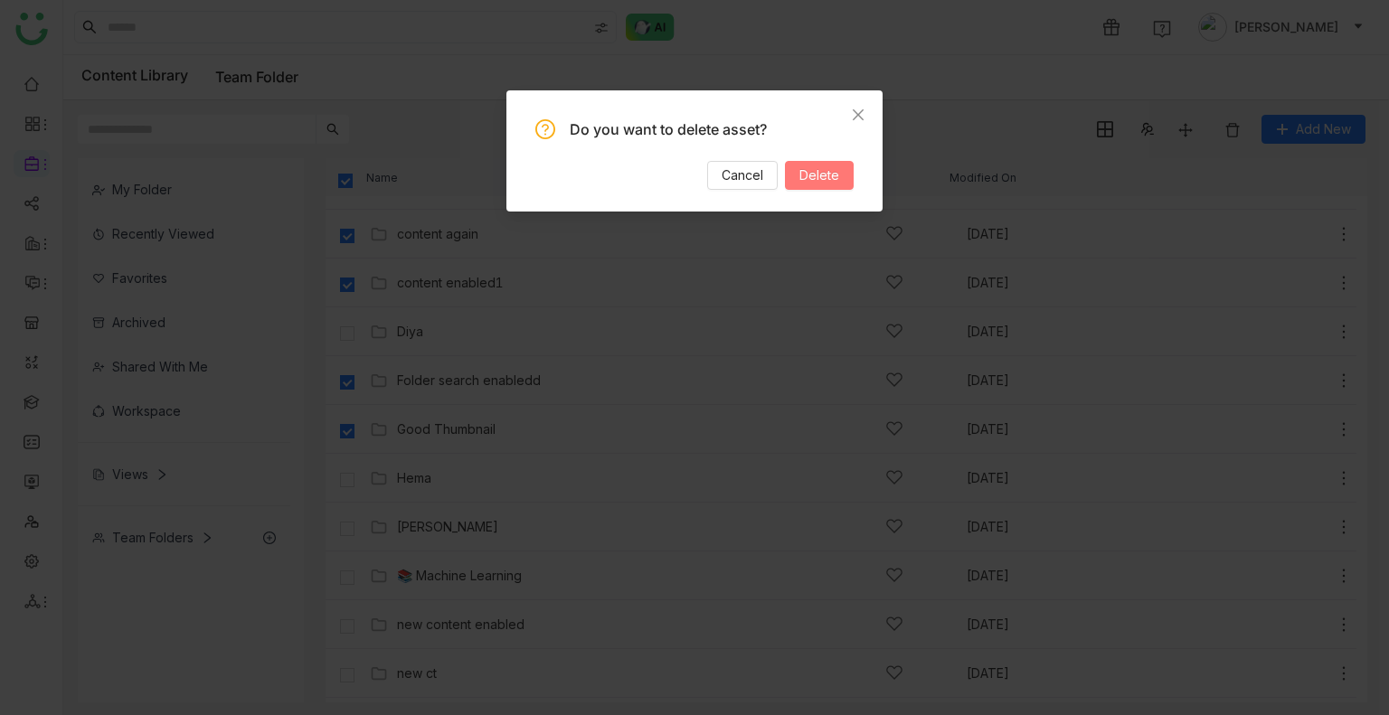
click at [805, 181] on span "Delete" at bounding box center [819, 175] width 40 height 20
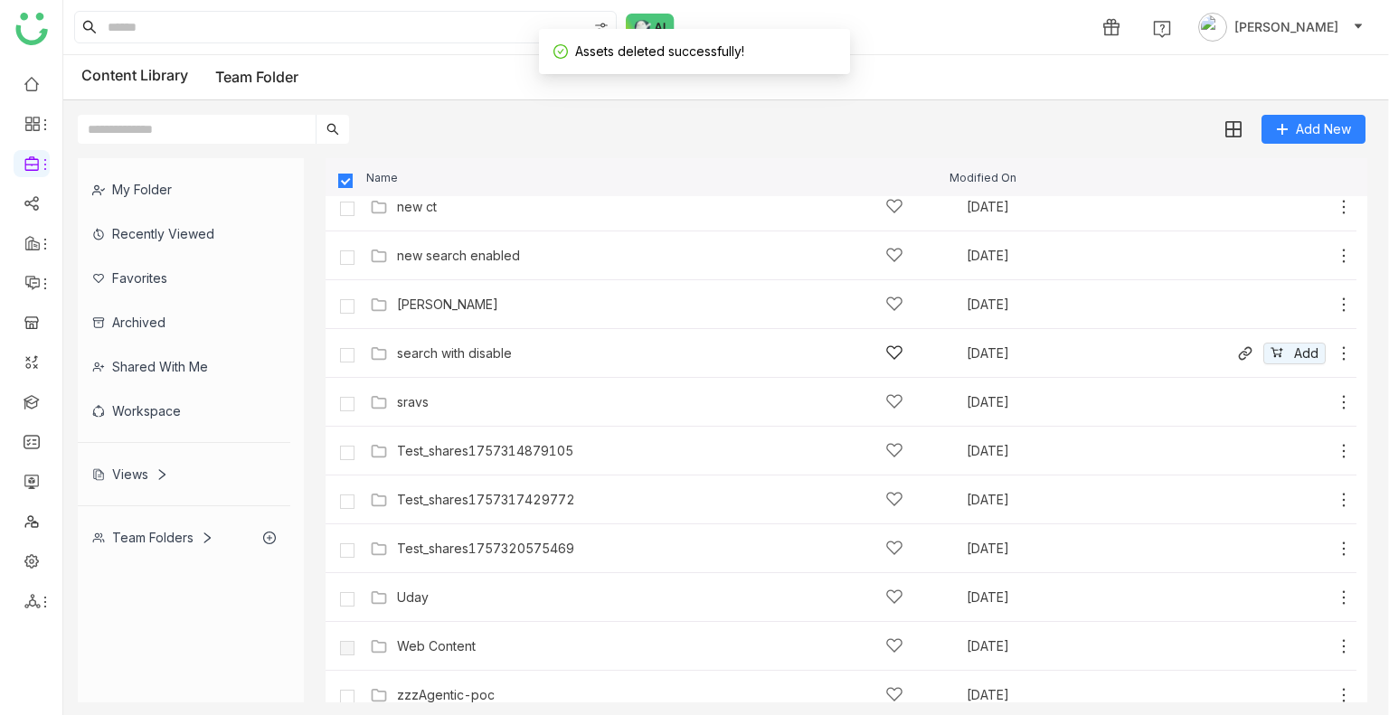
scroll to position [506, 0]
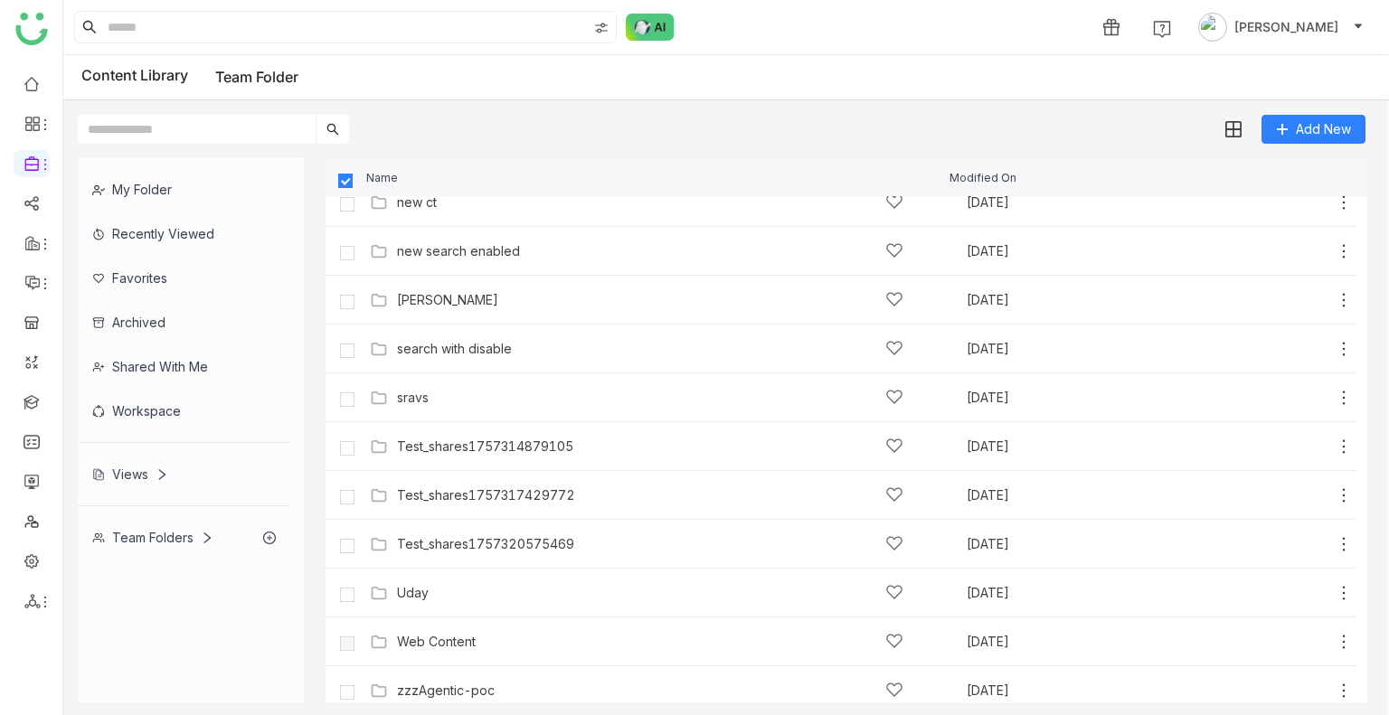
click at [184, 137] on input "text" at bounding box center [197, 129] width 238 height 29
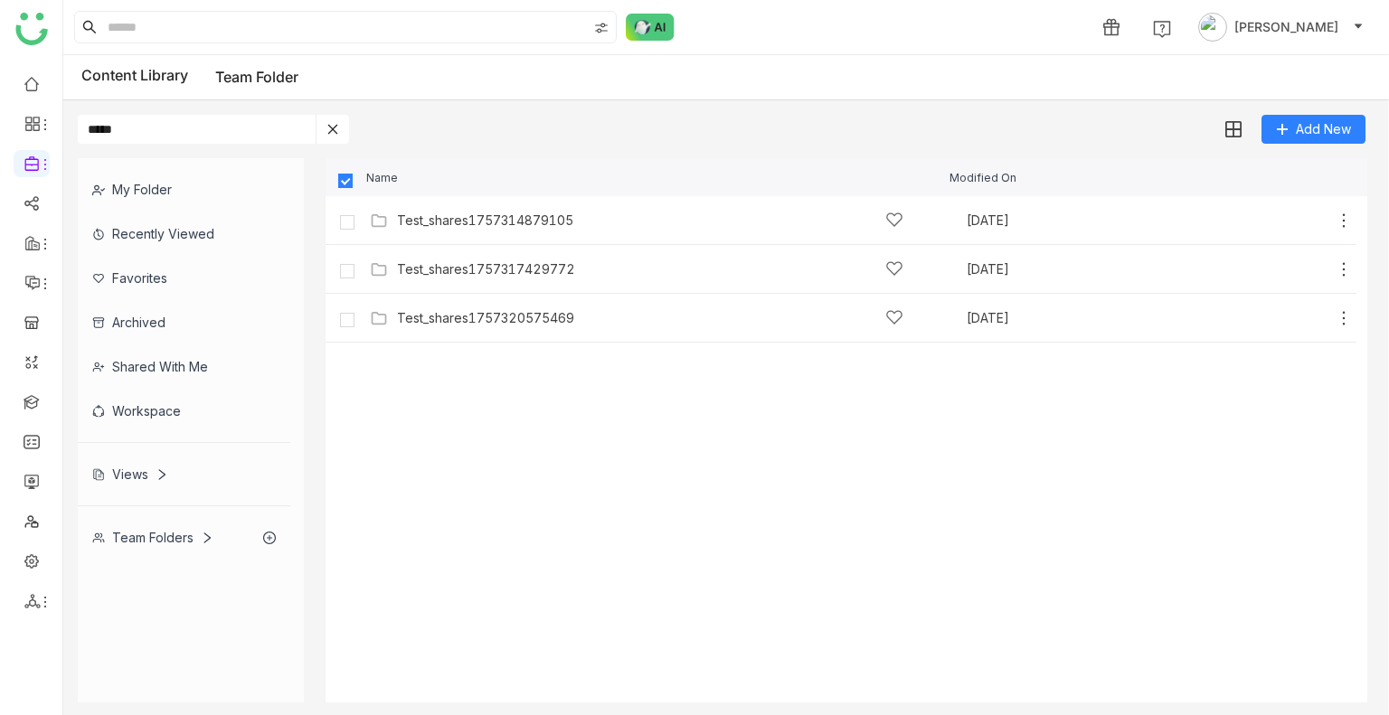
type input "*****"
click at [340, 173] on label at bounding box center [346, 180] width 16 height 16
click at [1239, 122] on img at bounding box center [1232, 130] width 18 height 18
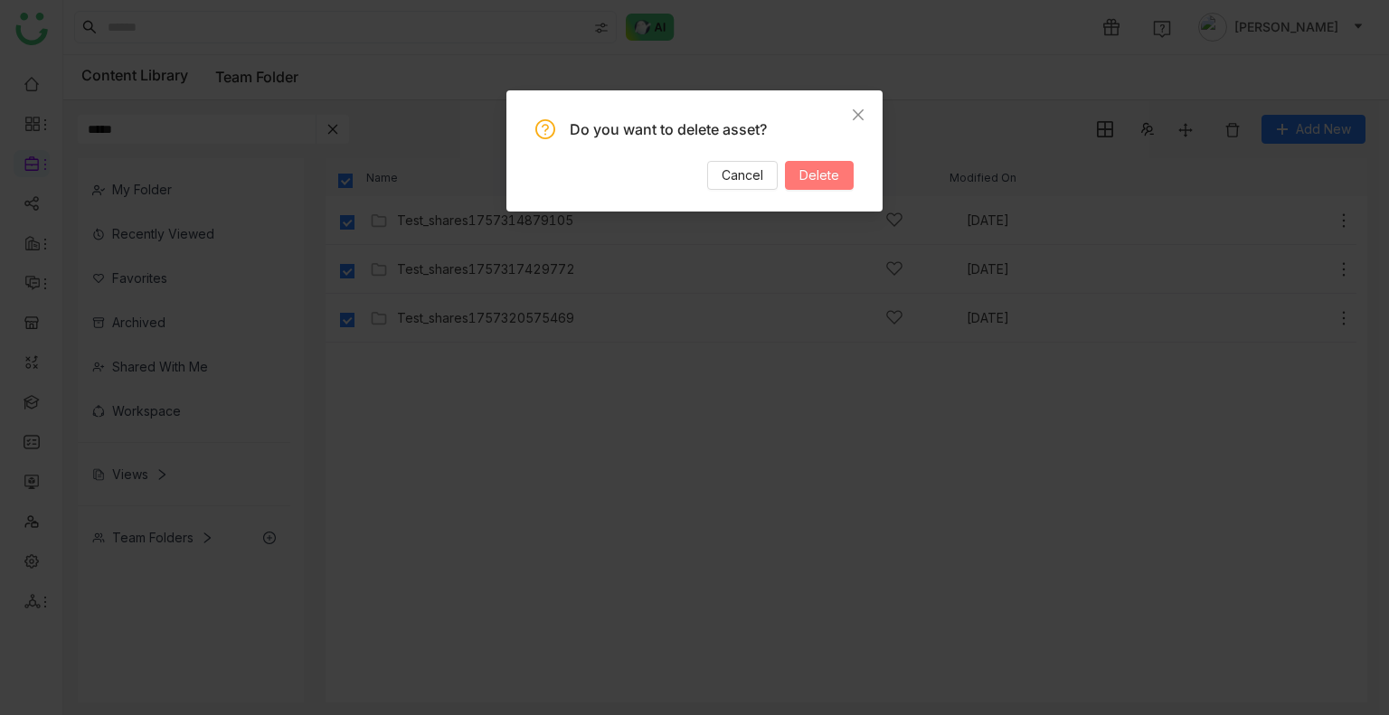
click at [792, 173] on button "Delete" at bounding box center [819, 175] width 69 height 29
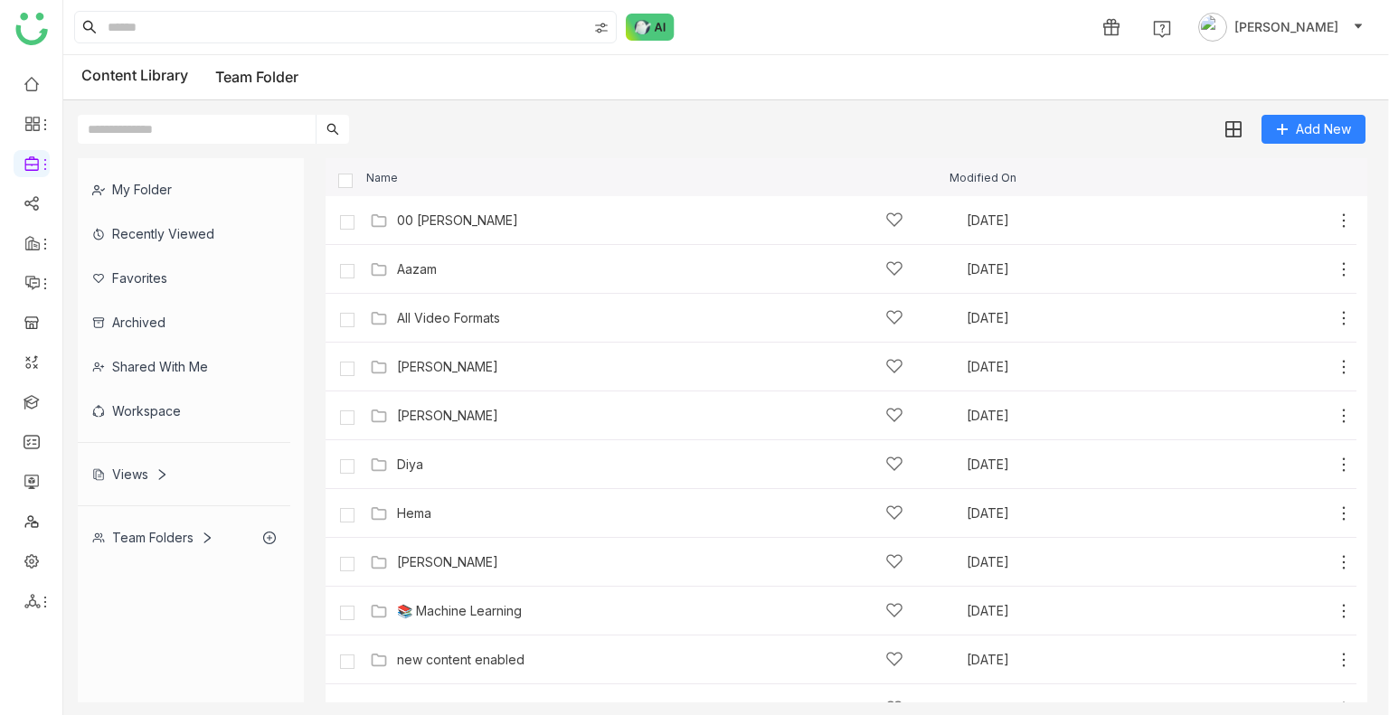
click at [621, 160] on div "Name Modified On" at bounding box center [845, 177] width 1041 height 38
click at [161, 25] on input at bounding box center [345, 27] width 483 height 31
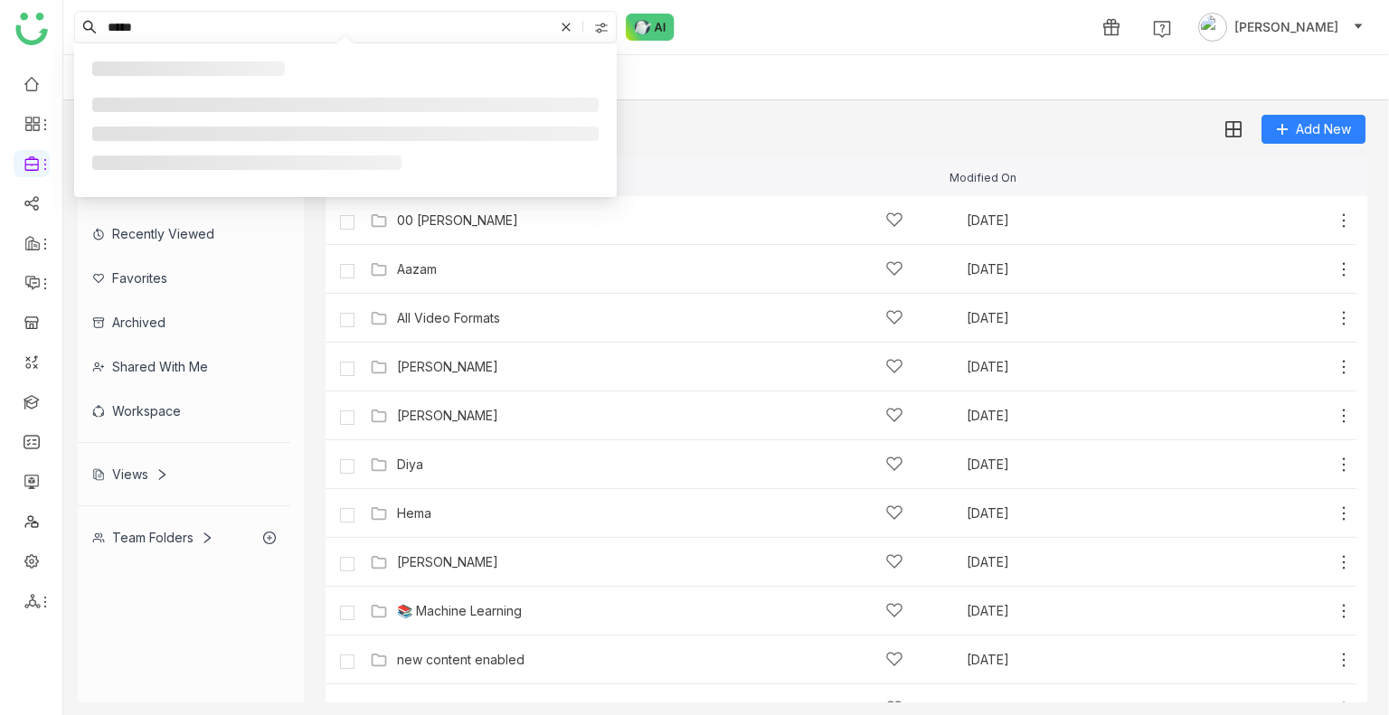
type input "*****"
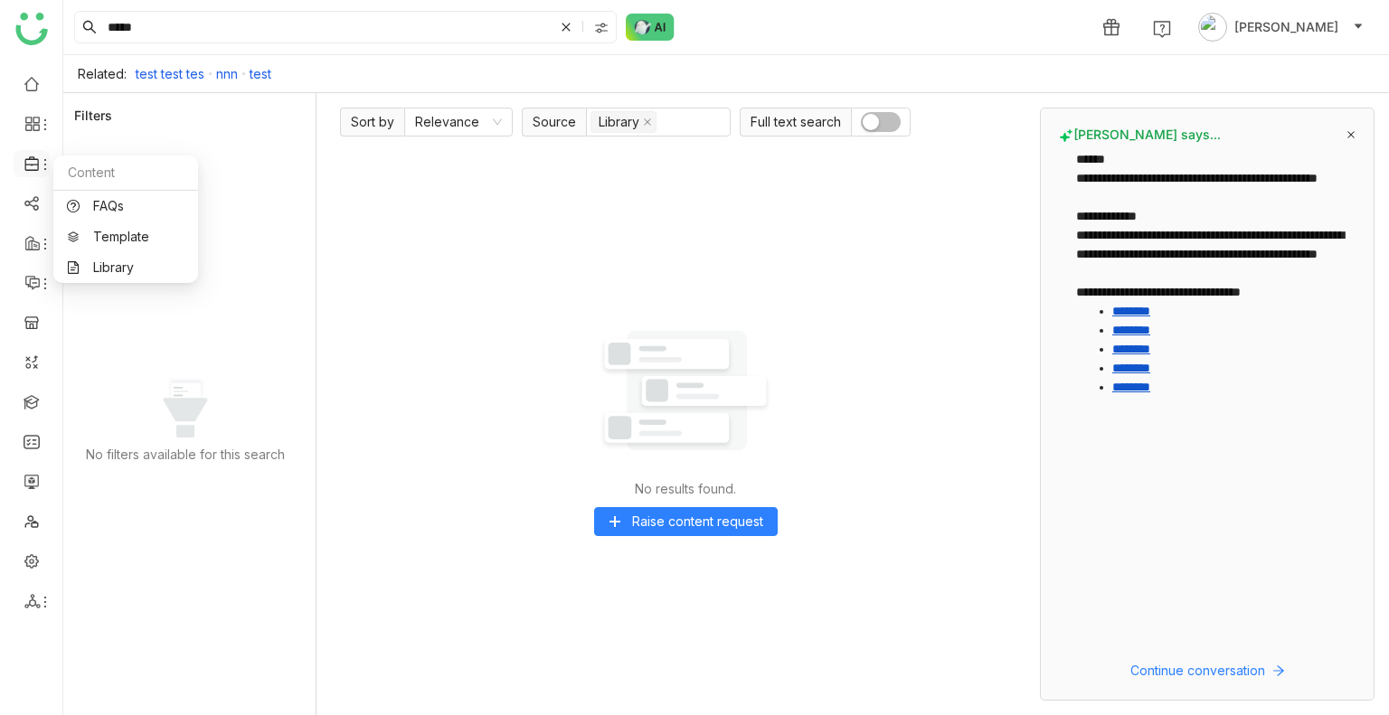
click at [29, 158] on icon at bounding box center [31, 163] width 14 height 14
click at [127, 261] on link "Library" at bounding box center [126, 267] width 118 height 13
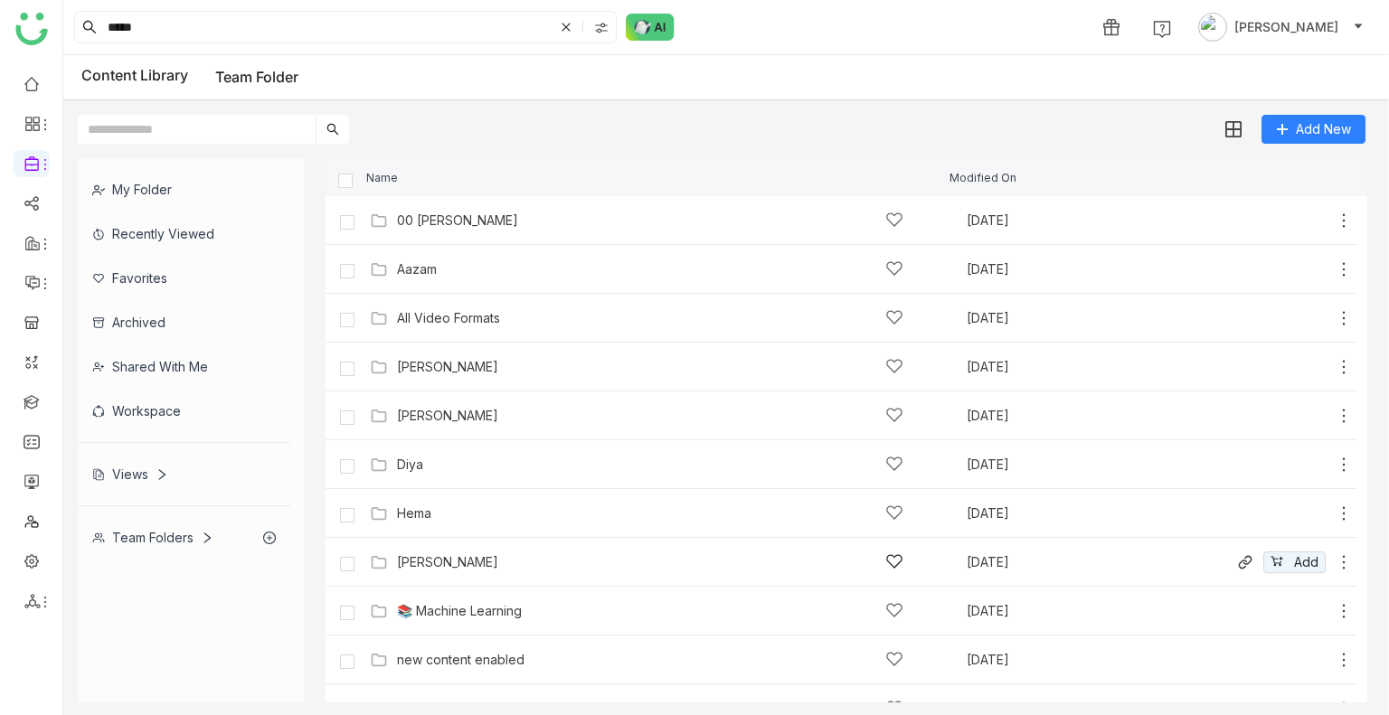
scroll to position [420, 0]
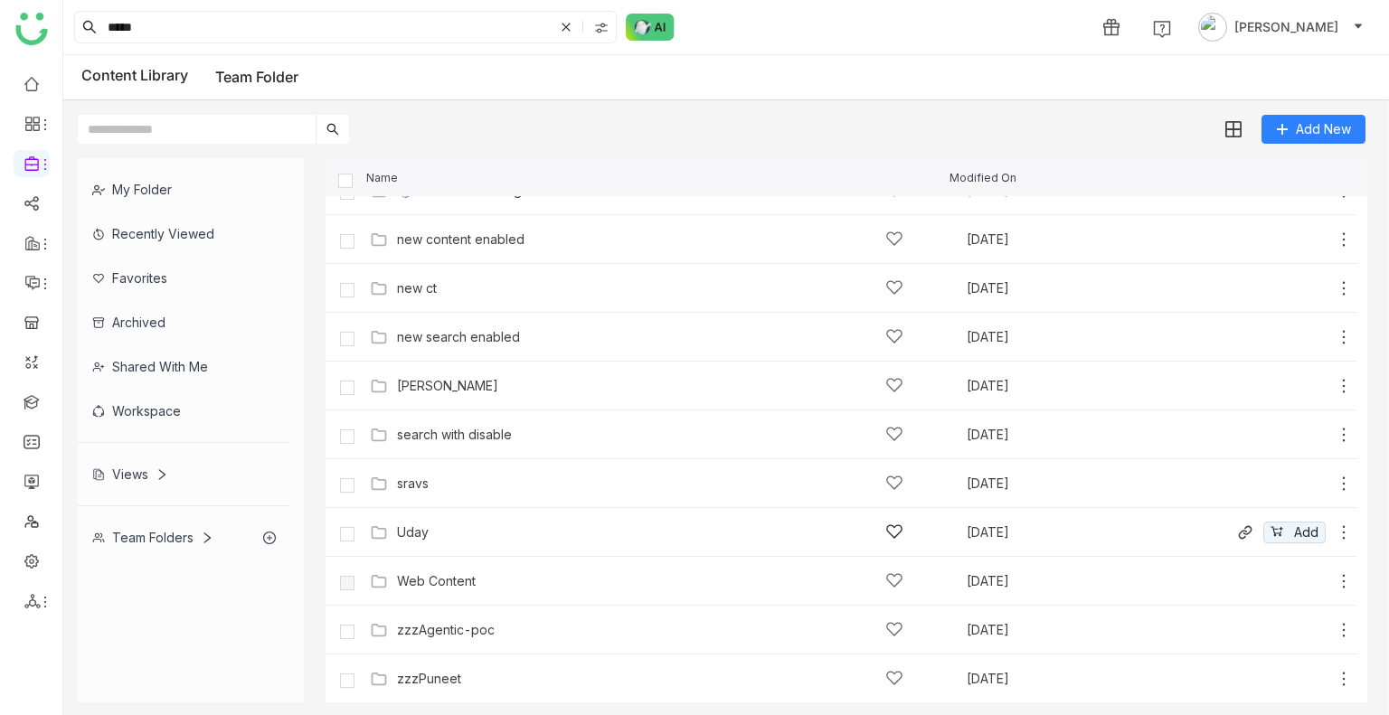
click at [430, 541] on div "Uday Aug 18, 2025 Add" at bounding box center [858, 532] width 987 height 28
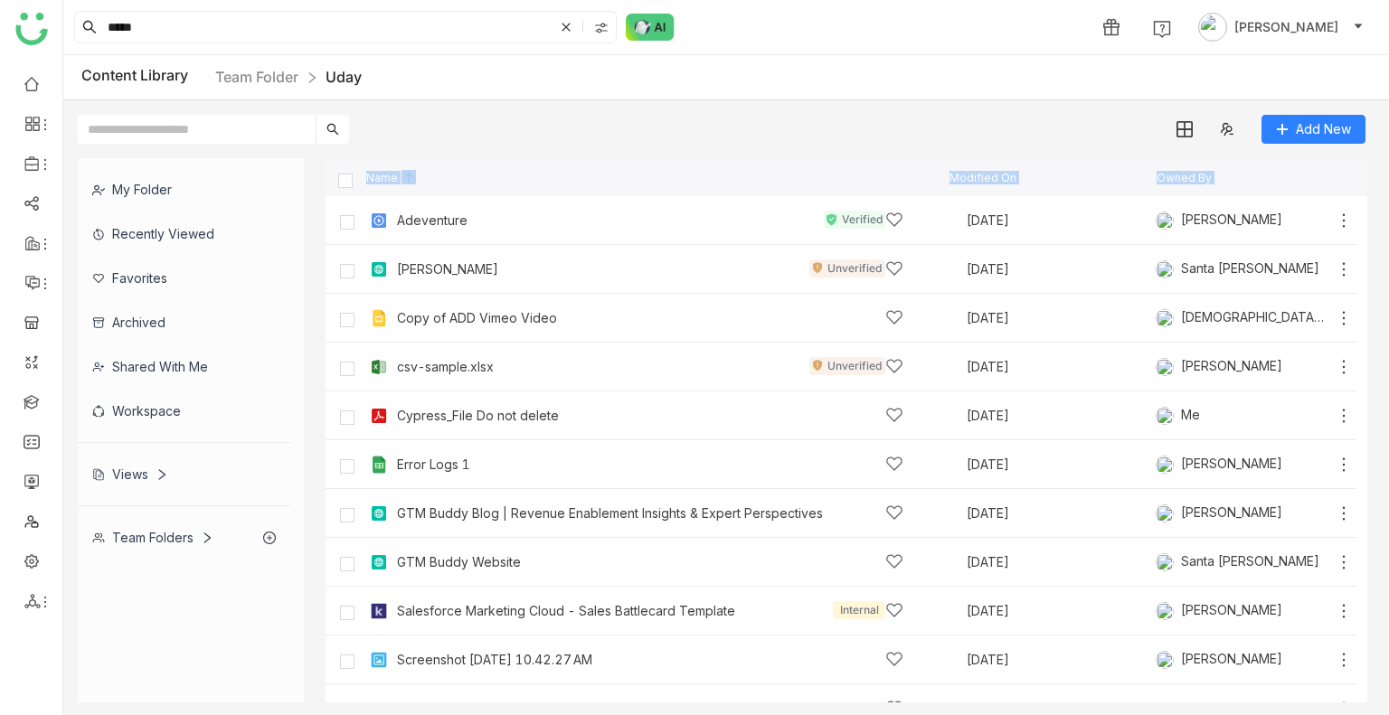
click at [651, 151] on div "My Folder Recently Viewed Favorites Archived Shared with me Workspace Views Tea…" at bounding box center [725, 430] width 1325 height 573
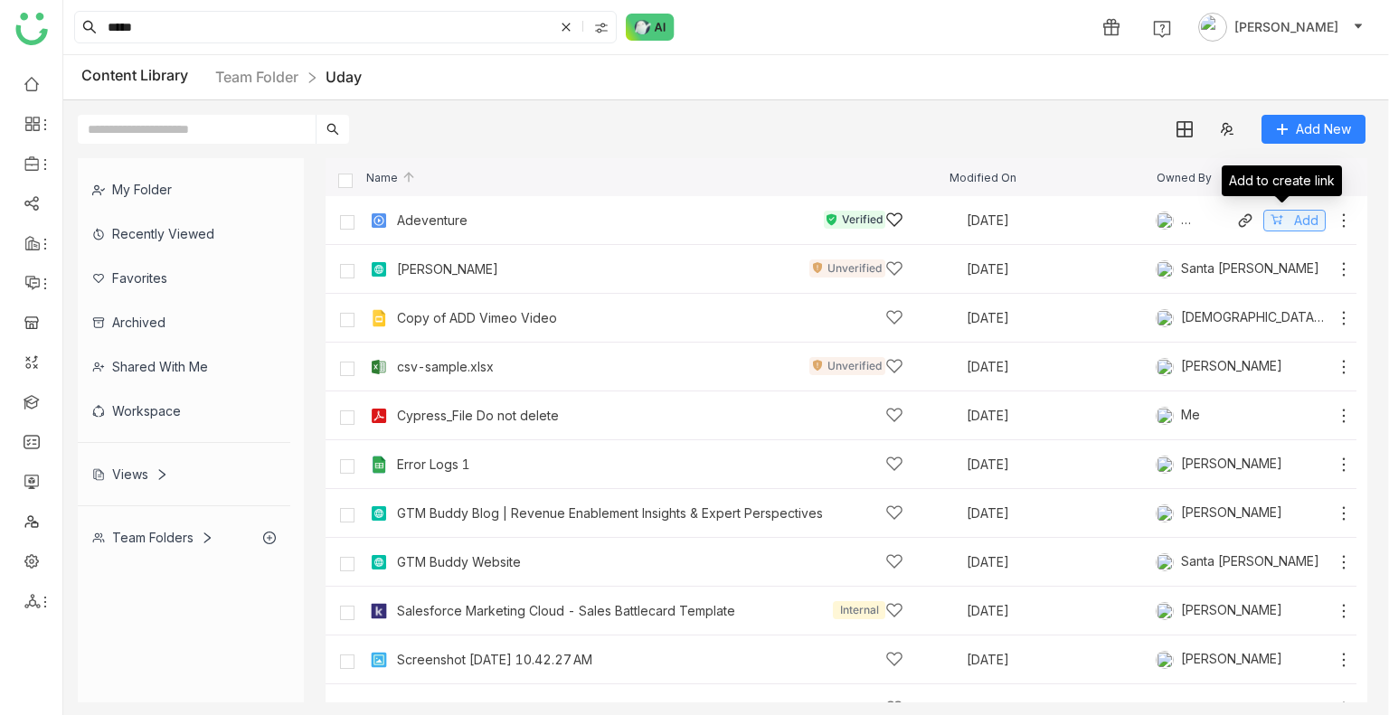
click at [1294, 218] on span "Add" at bounding box center [1306, 221] width 24 height 20
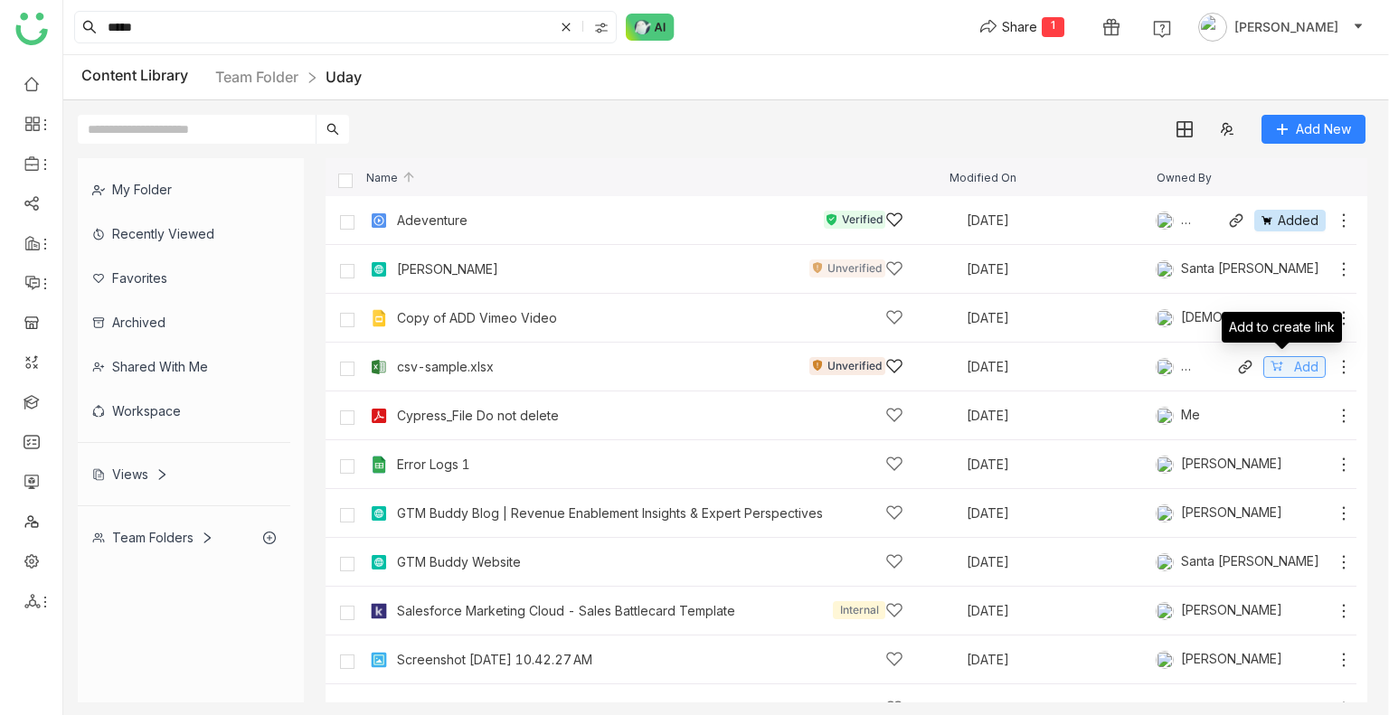
click at [1276, 368] on button "Add" at bounding box center [1294, 367] width 62 height 22
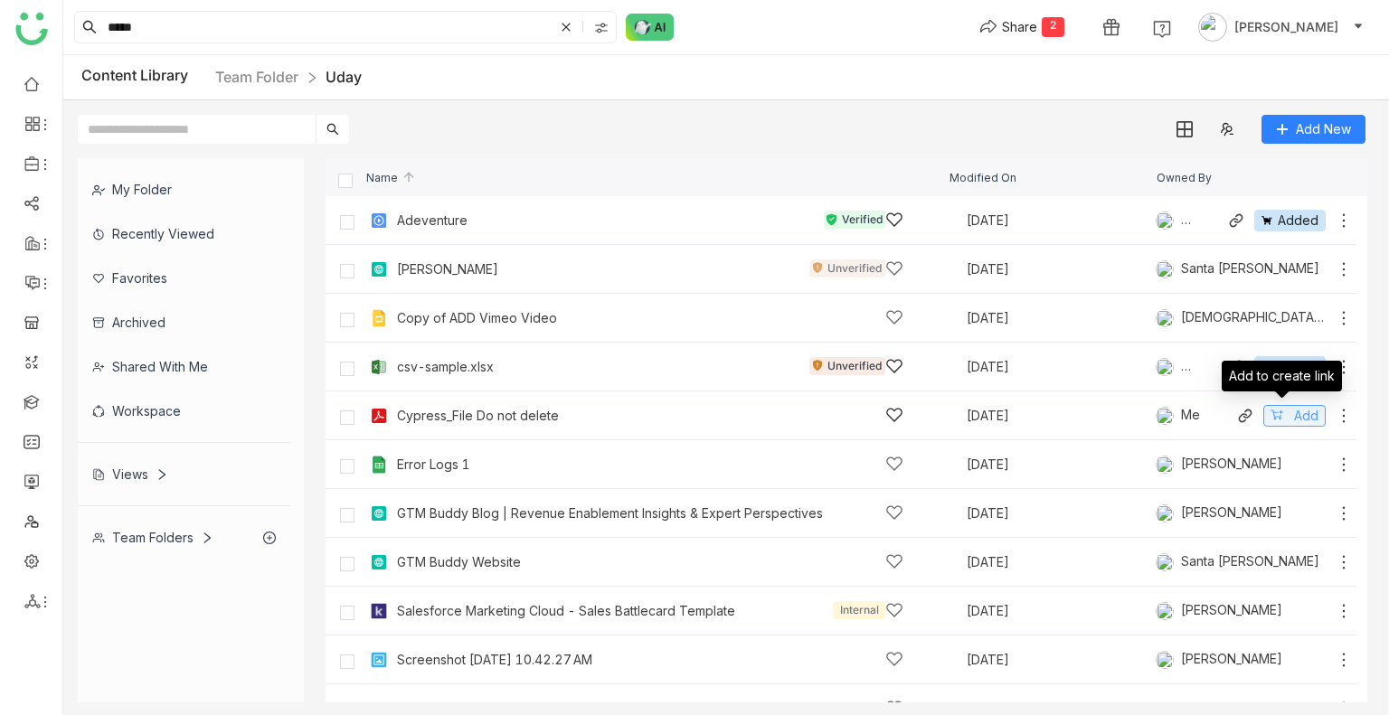
click at [1269, 415] on button "Add" at bounding box center [1294, 416] width 62 height 22
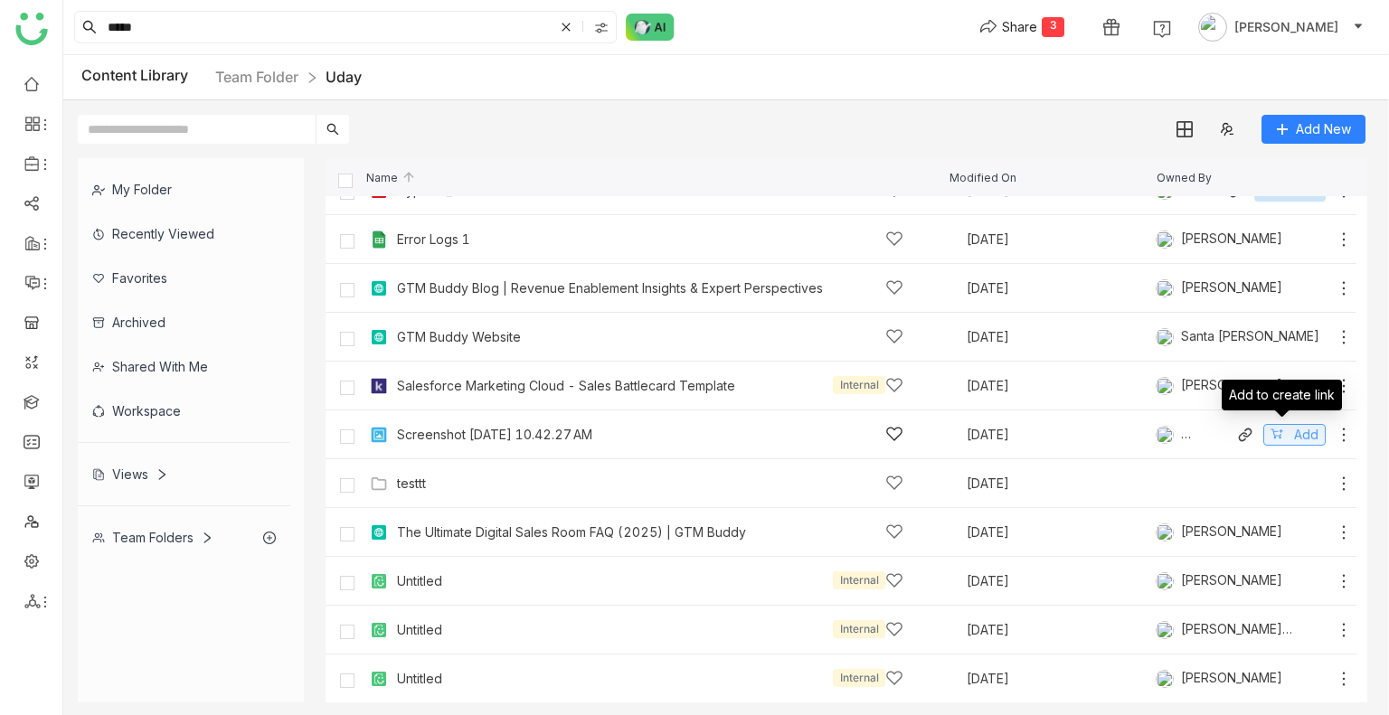
click at [1276, 438] on button "Add" at bounding box center [1294, 435] width 62 height 22
click at [1057, 14] on button "Share 4" at bounding box center [1022, 27] width 114 height 29
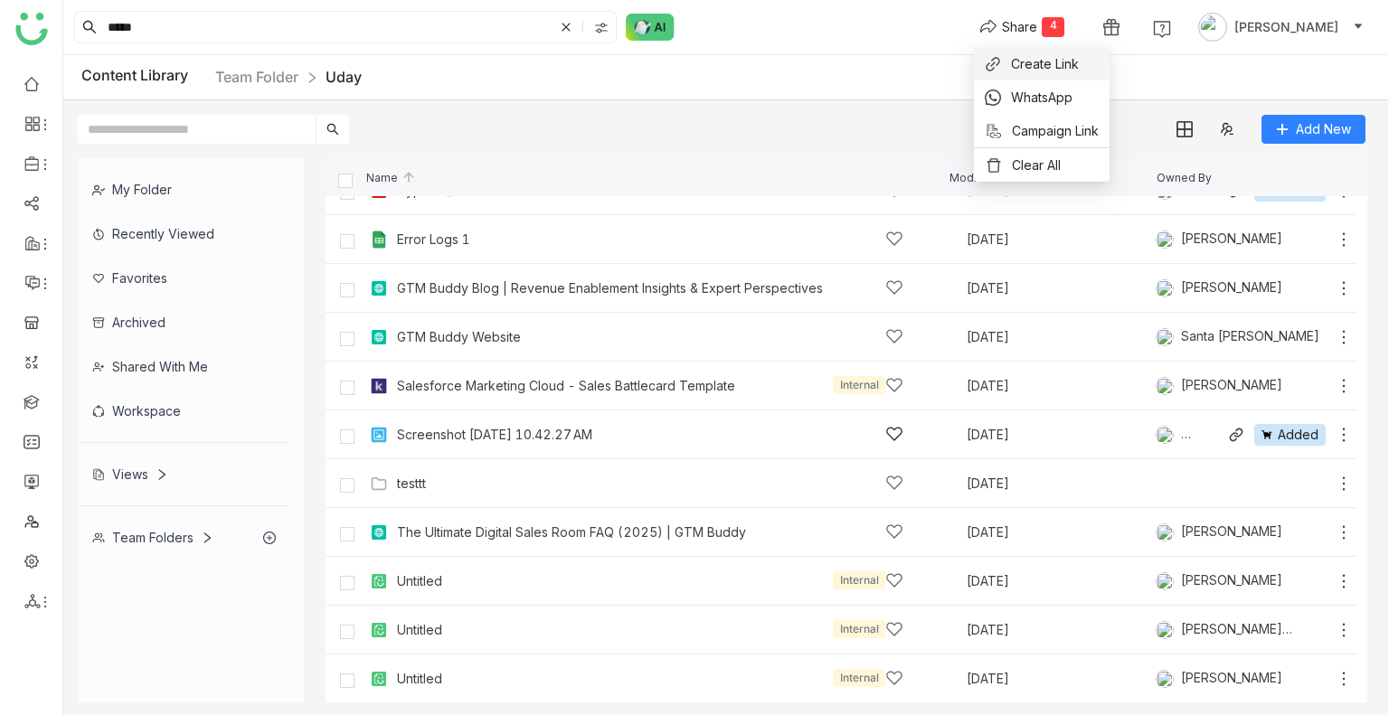
click at [1027, 58] on span "Create Link" at bounding box center [1045, 63] width 68 height 19
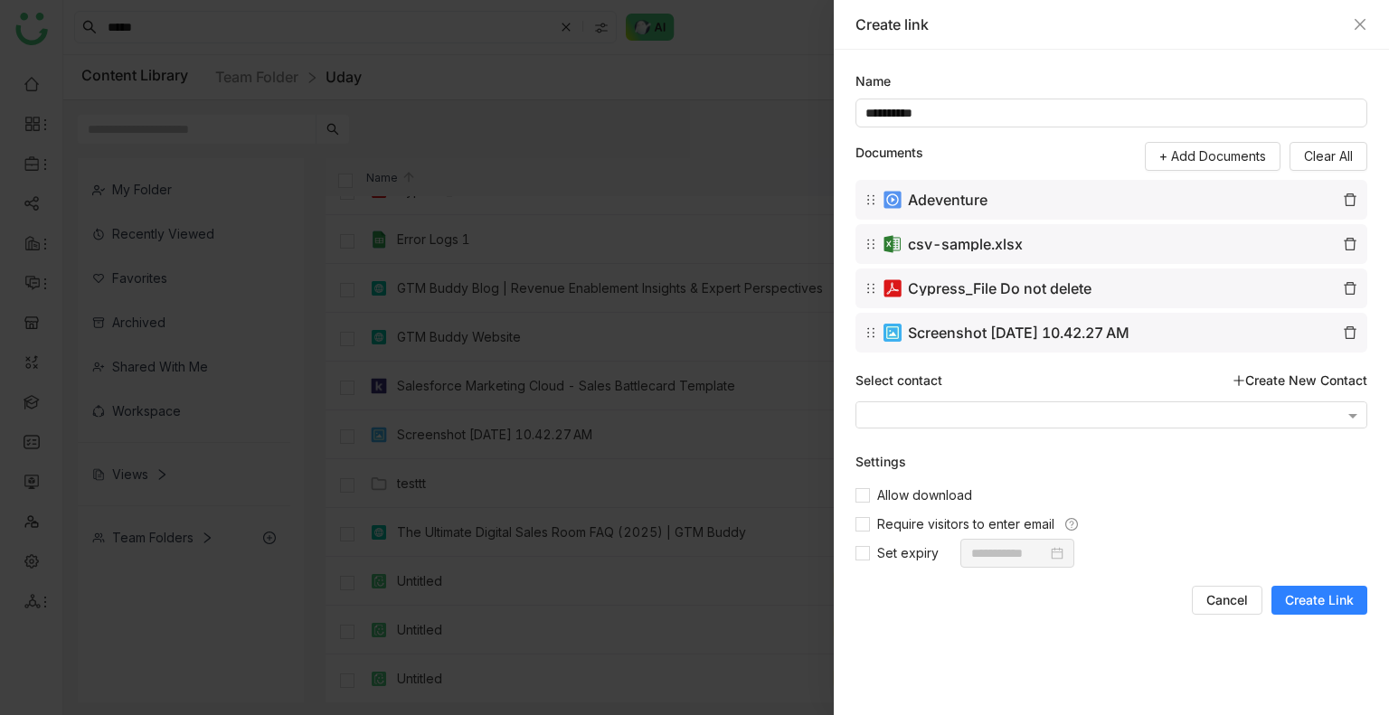
click at [1319, 598] on span "Create Link" at bounding box center [1319, 600] width 69 height 18
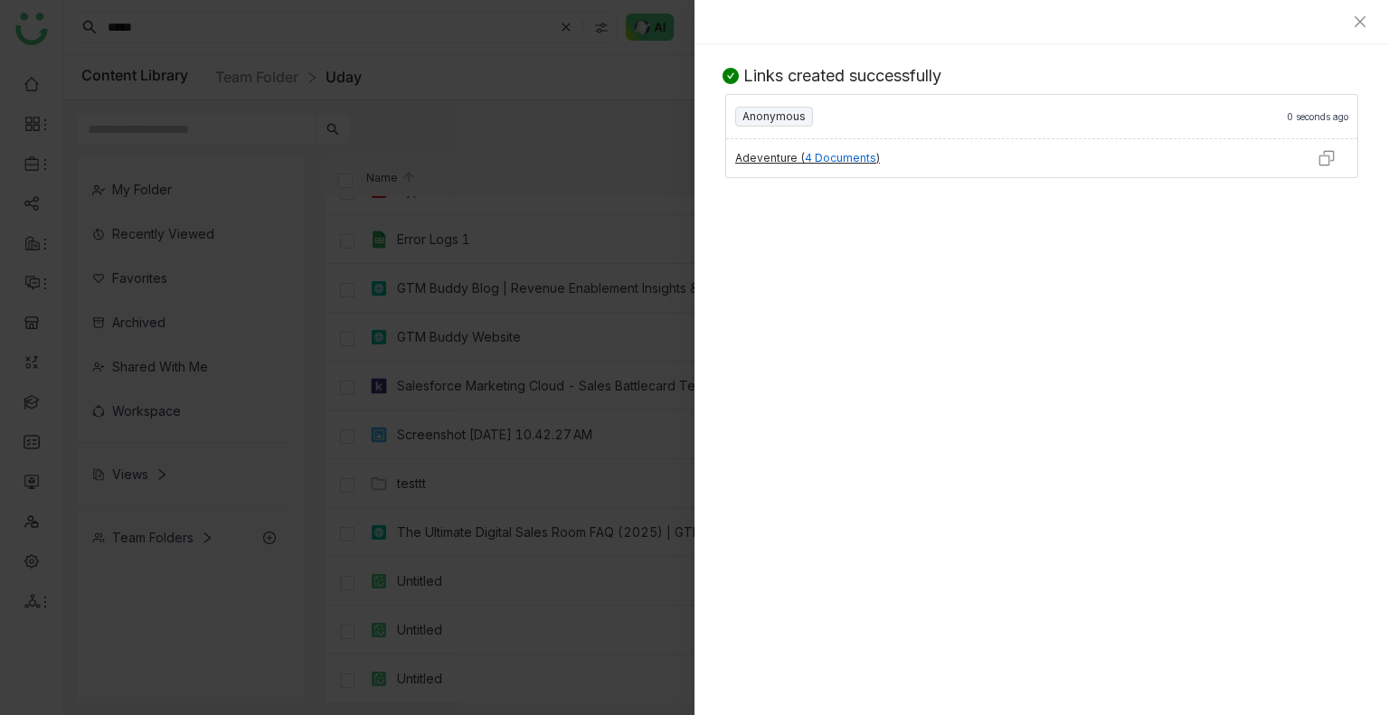
click at [1333, 161] on img at bounding box center [1326, 158] width 18 height 18
click at [1365, 26] on icon "Close" at bounding box center [1359, 21] width 14 height 14
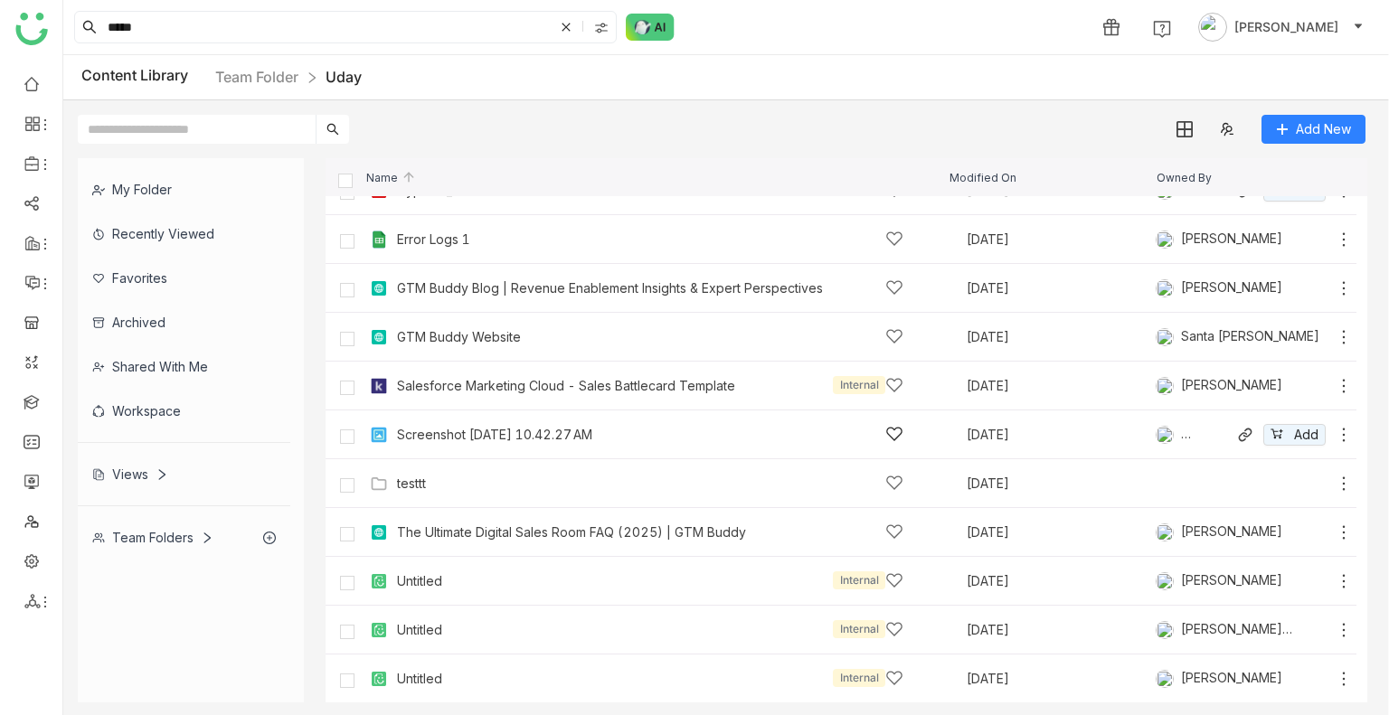
click at [251, 67] on nz-breadcrumb "Team Folder Uday" at bounding box center [288, 77] width 146 height 23
click at [256, 77] on link "Team Folder" at bounding box center [256, 77] width 83 height 18
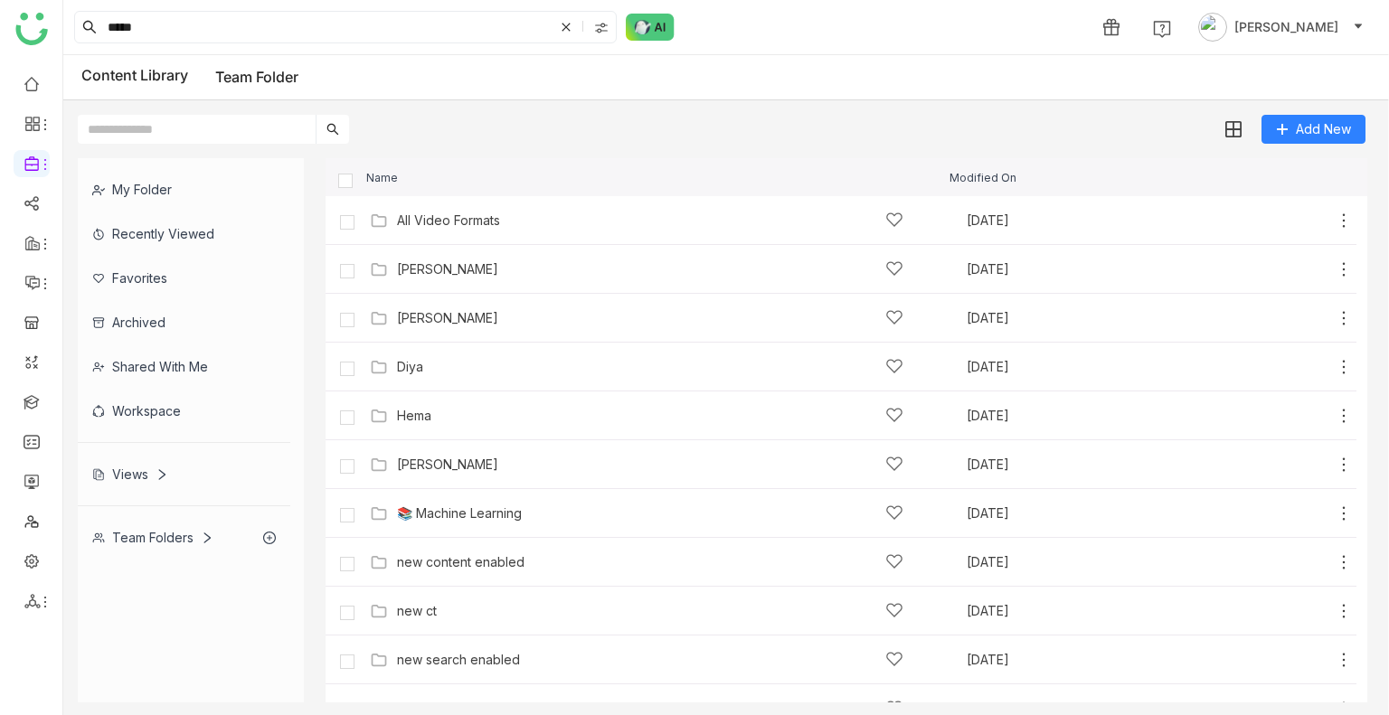
scroll to position [420, 0]
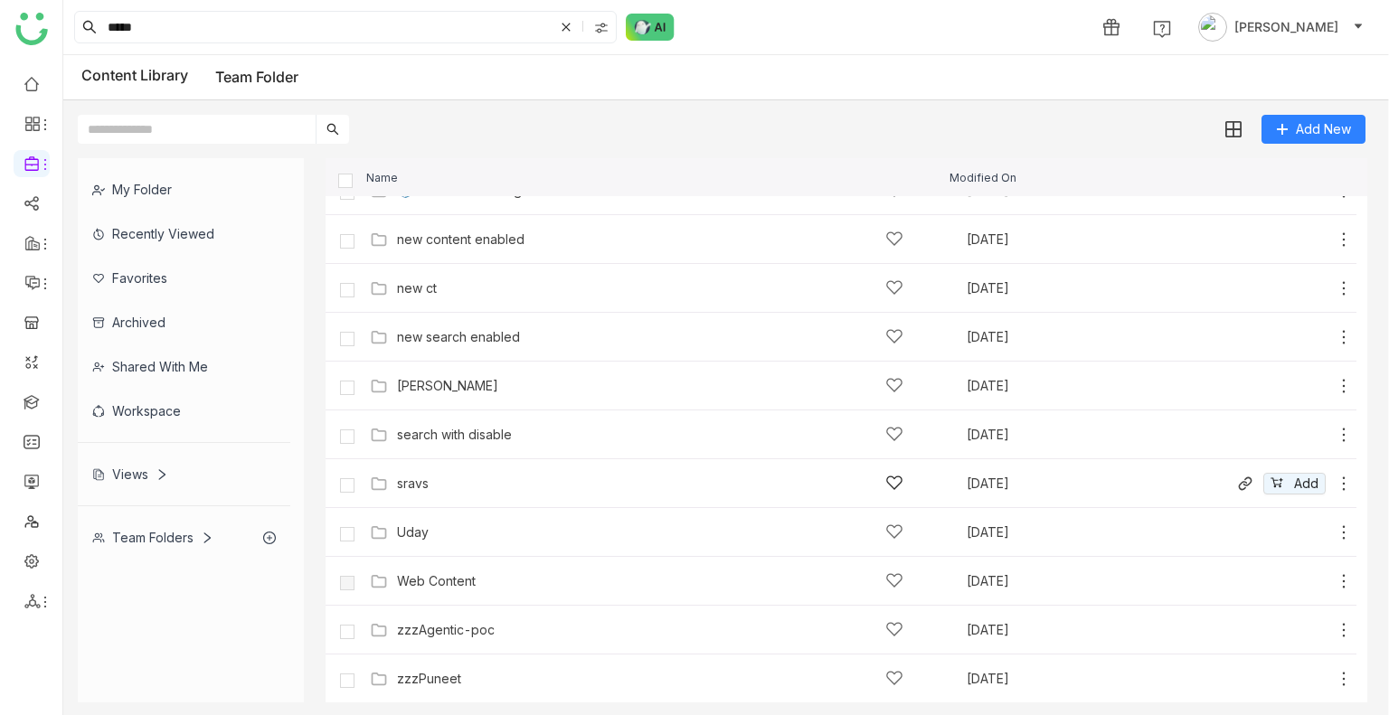
click at [445, 476] on div "sravs" at bounding box center [650, 483] width 506 height 19
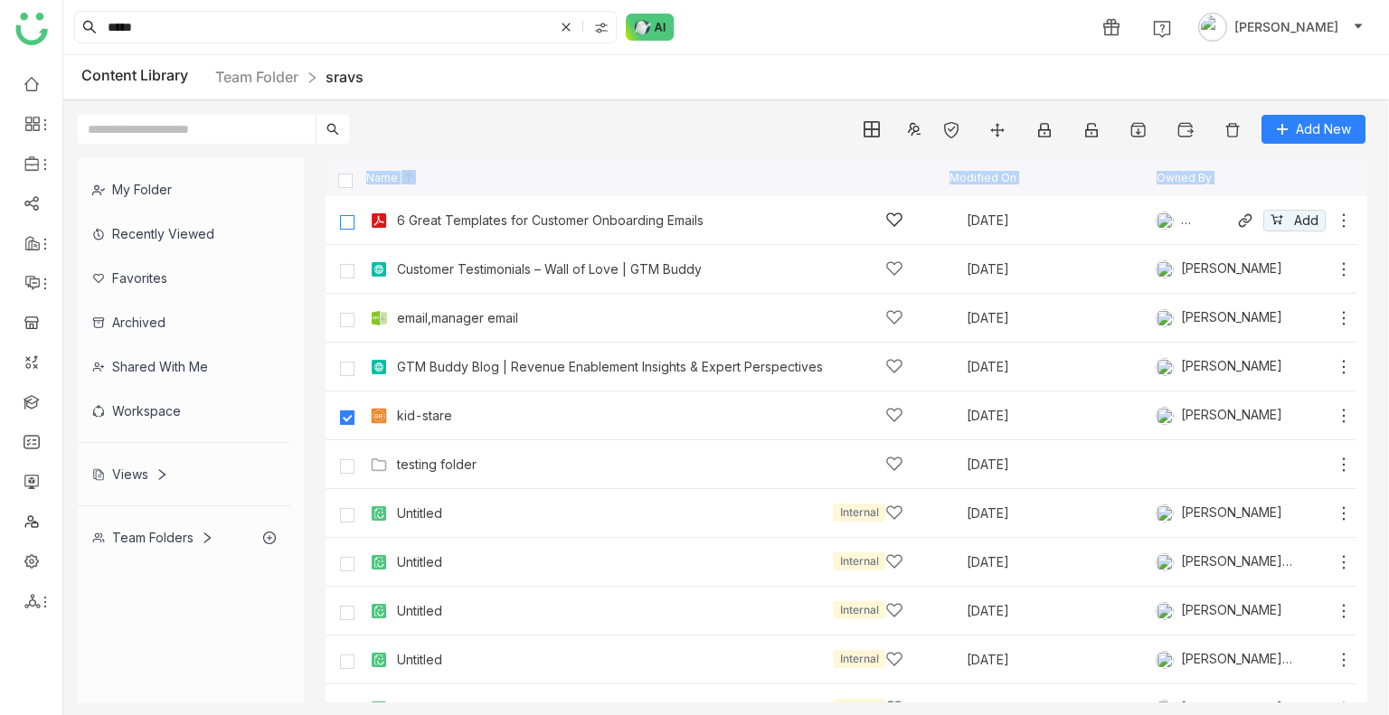
click at [349, 213] on label at bounding box center [347, 220] width 36 height 43
click at [1295, 220] on span "Add" at bounding box center [1306, 221] width 24 height 20
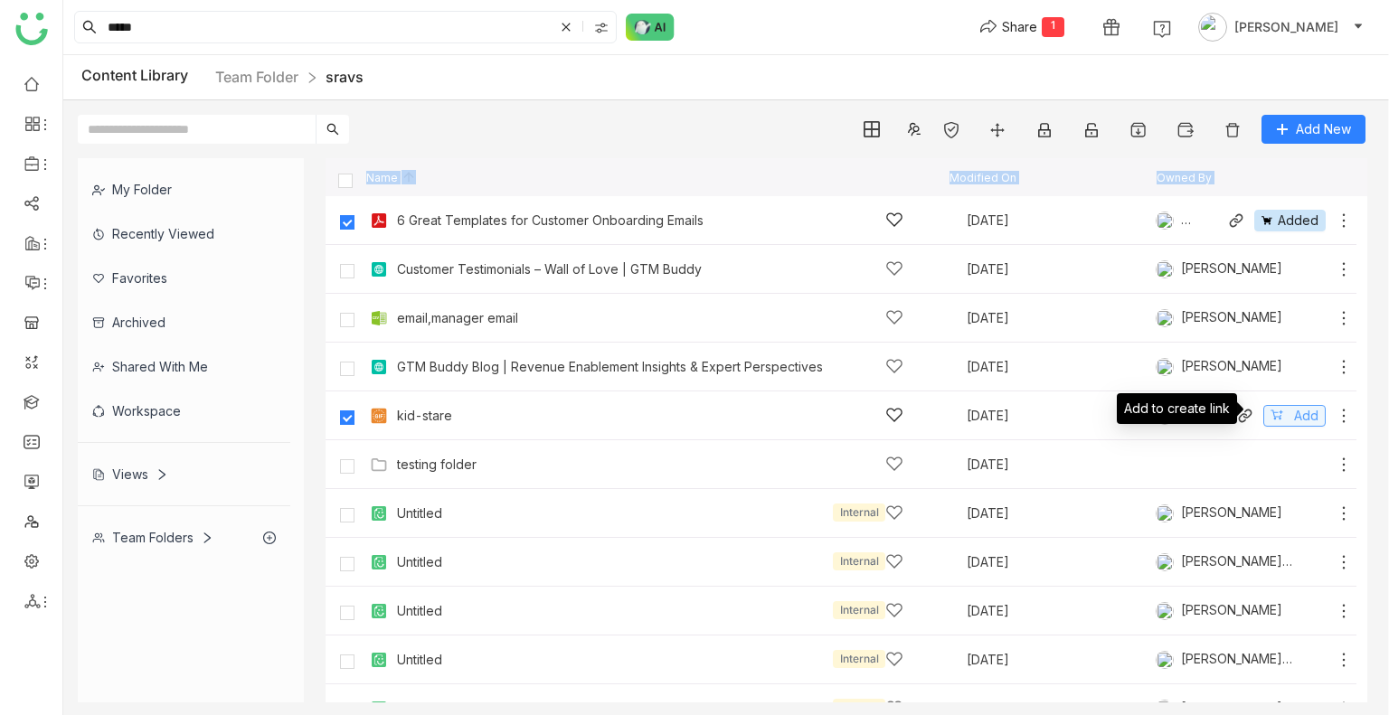
click at [1269, 416] on button "Add" at bounding box center [1294, 416] width 62 height 22
click at [1037, 21] on div "Share" at bounding box center [1019, 26] width 35 height 19
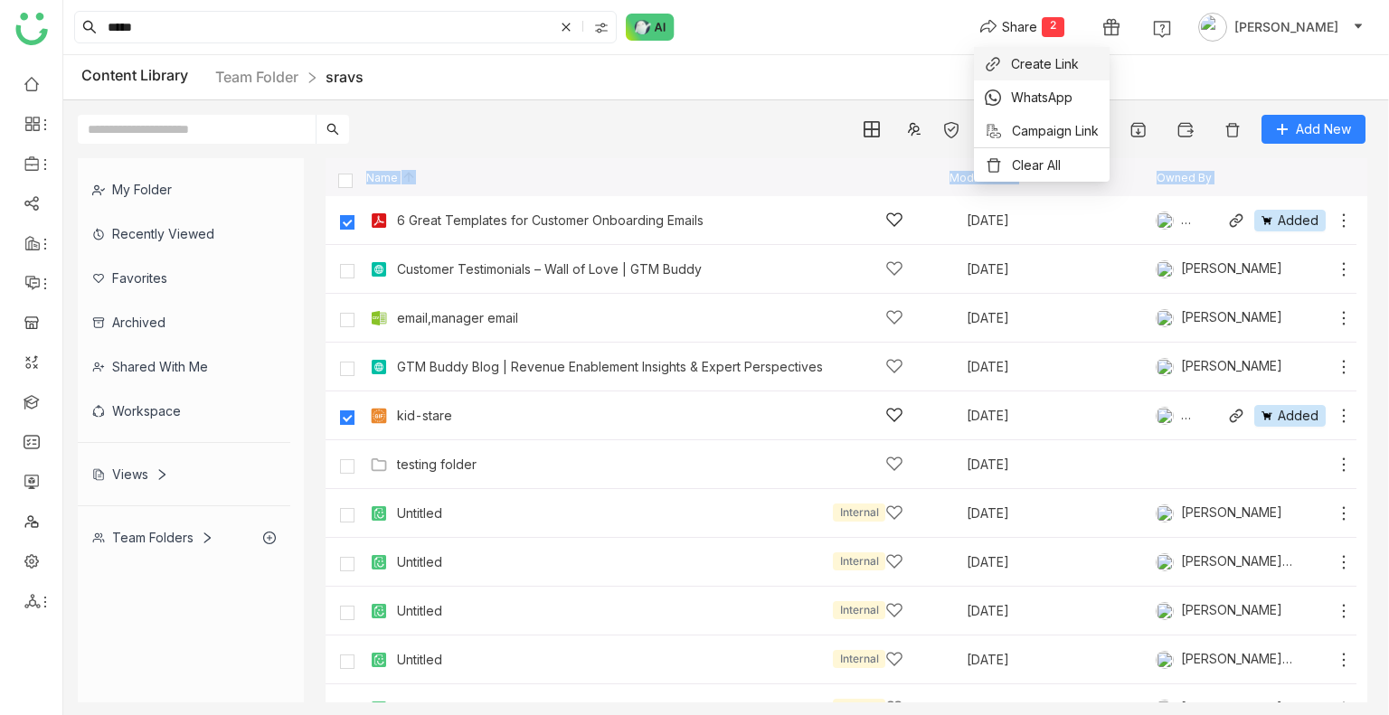
click at [1023, 65] on span "Create Link" at bounding box center [1045, 63] width 68 height 19
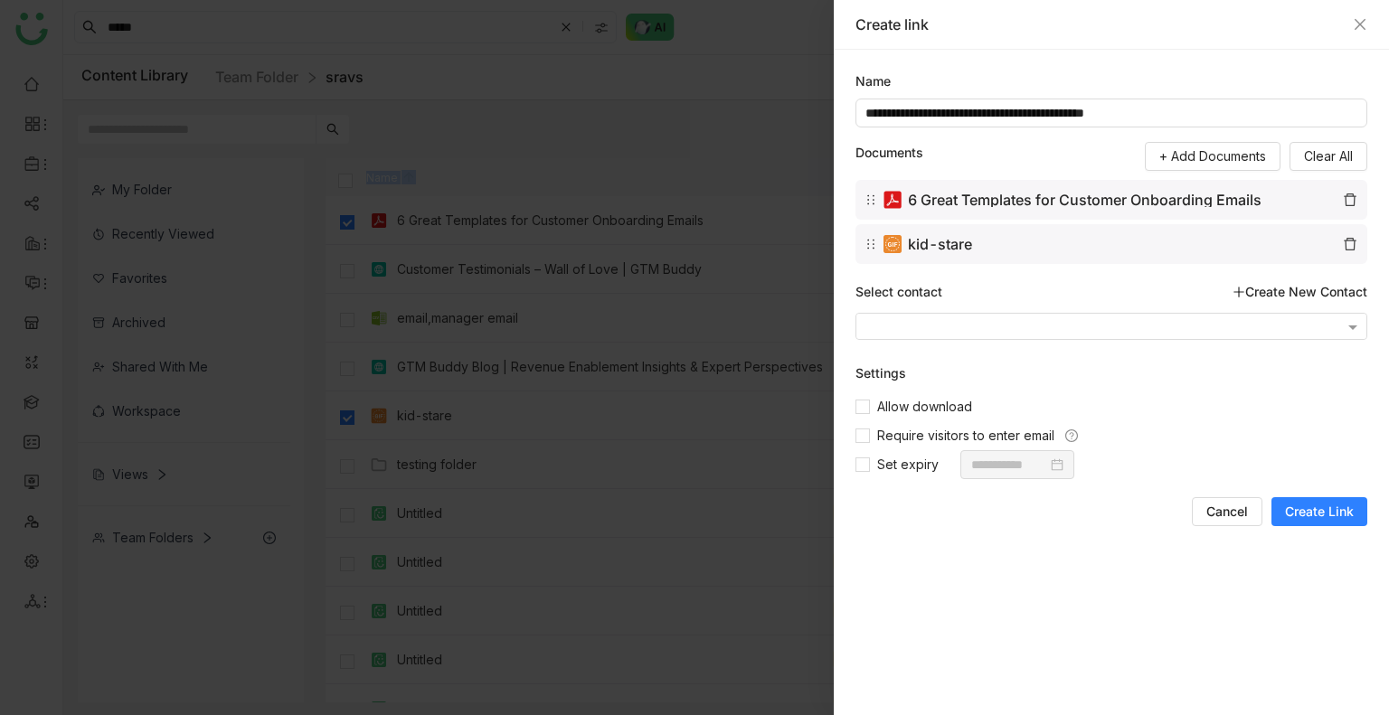
click at [1313, 523] on button "Create Link" at bounding box center [1319, 511] width 96 height 29
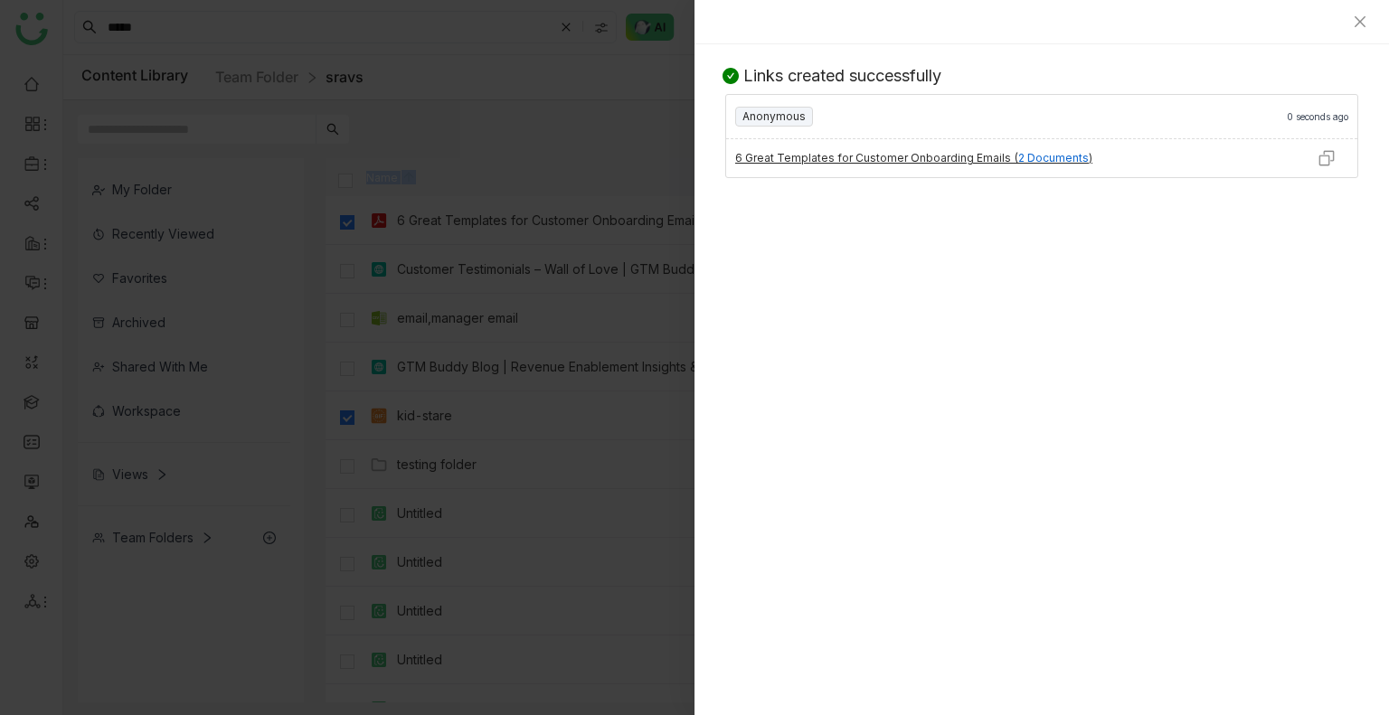
click at [1323, 155] on img at bounding box center [1326, 158] width 18 height 18
click at [1360, 28] on icon "Close" at bounding box center [1359, 21] width 14 height 14
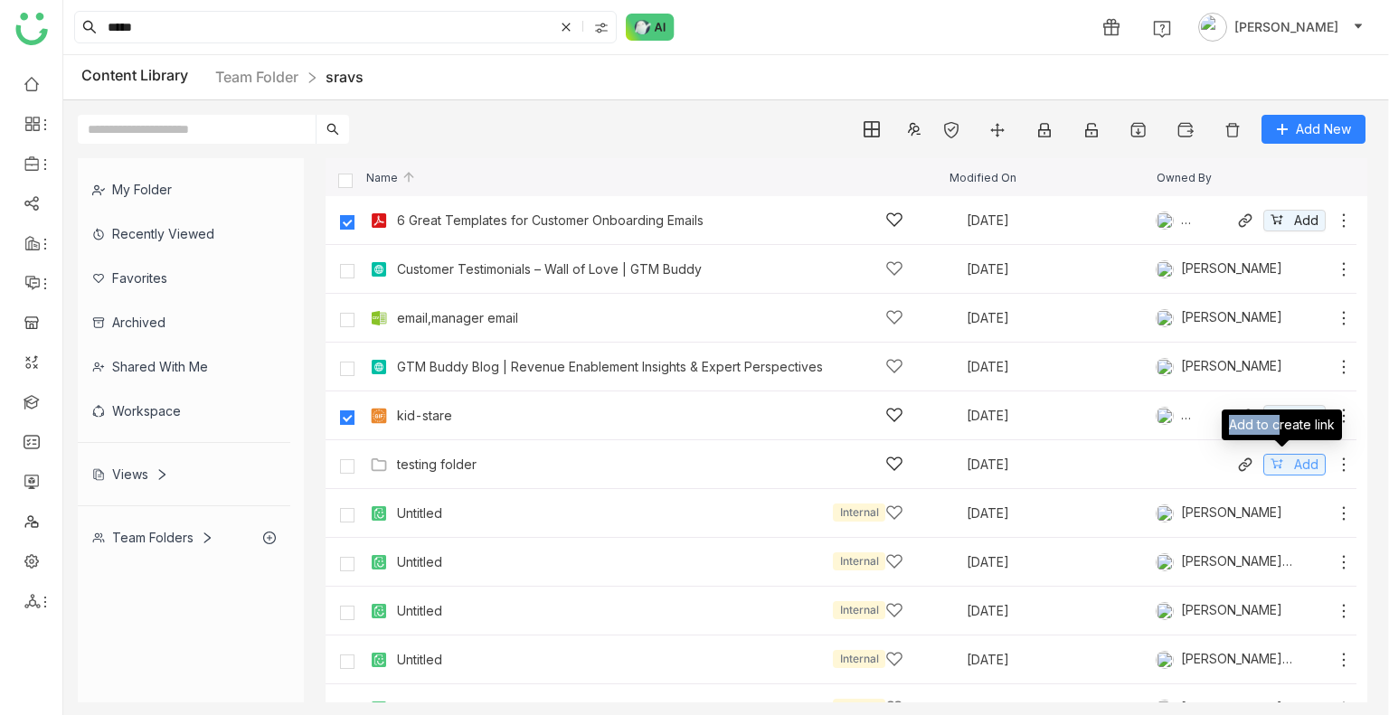
drag, startPoint x: 1276, startPoint y: 451, endPoint x: 1275, endPoint y: 469, distance: 18.1
click at [1275, 469] on body "***** 1 Uday Bhanu Content Library Team Folder sravs Add New My Folder Recently…" at bounding box center [694, 357] width 1389 height 715
click at [1275, 469] on button "Add" at bounding box center [1294, 465] width 62 height 22
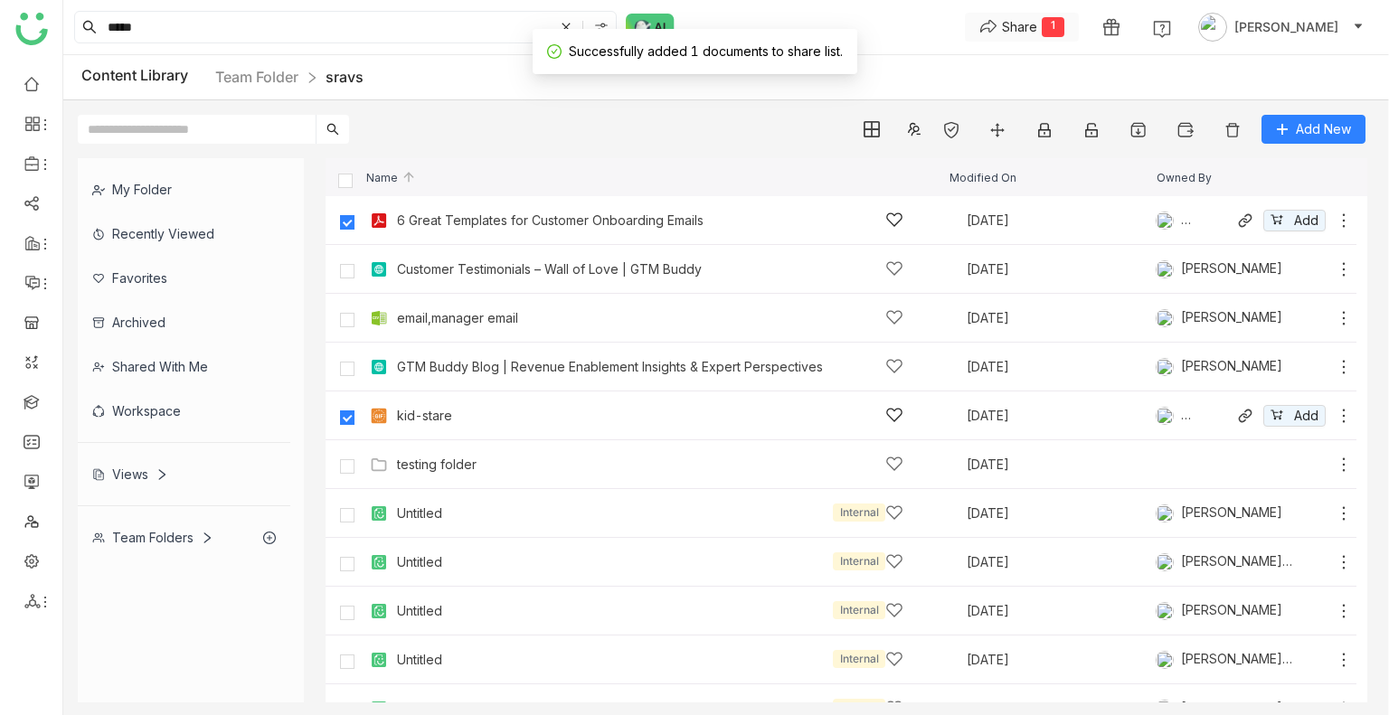
click at [1037, 32] on div "Share" at bounding box center [1019, 26] width 35 height 19
click at [1016, 58] on span "Create Link" at bounding box center [1045, 63] width 68 height 19
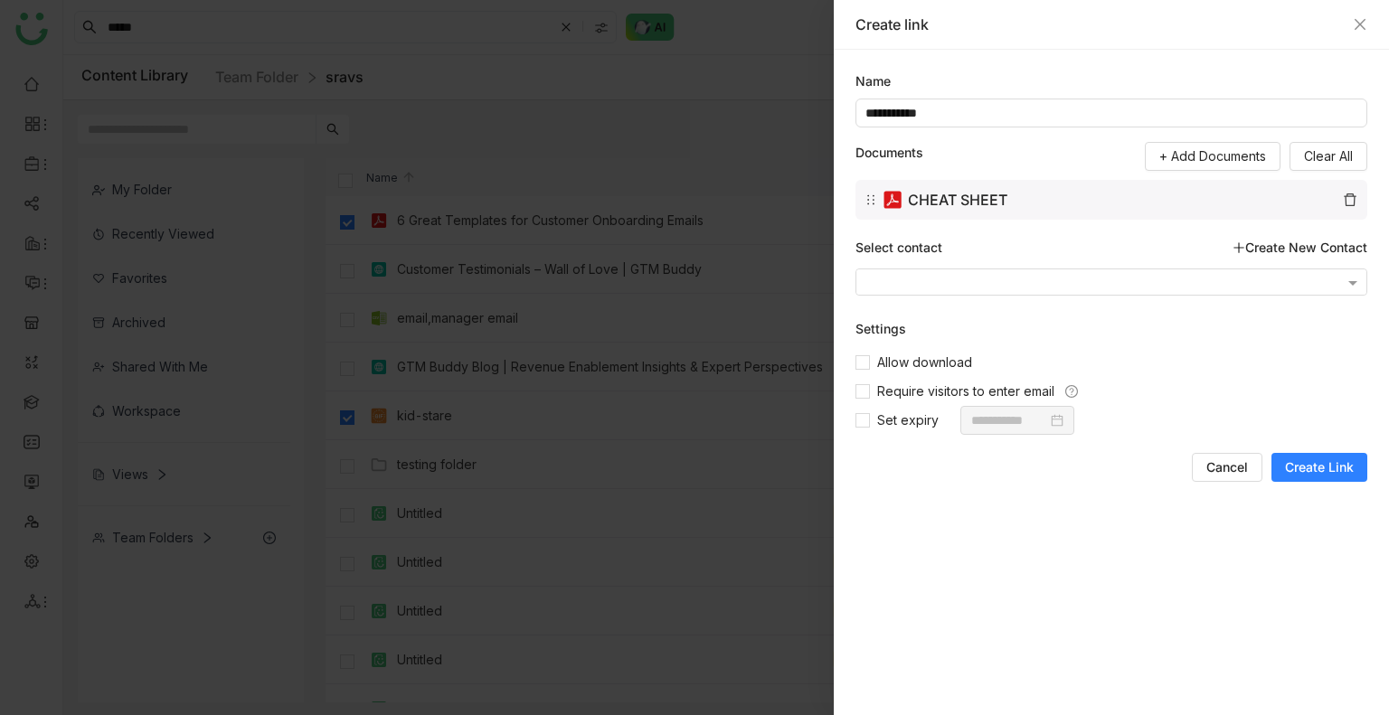
click at [1292, 471] on span "Create Link" at bounding box center [1319, 467] width 69 height 18
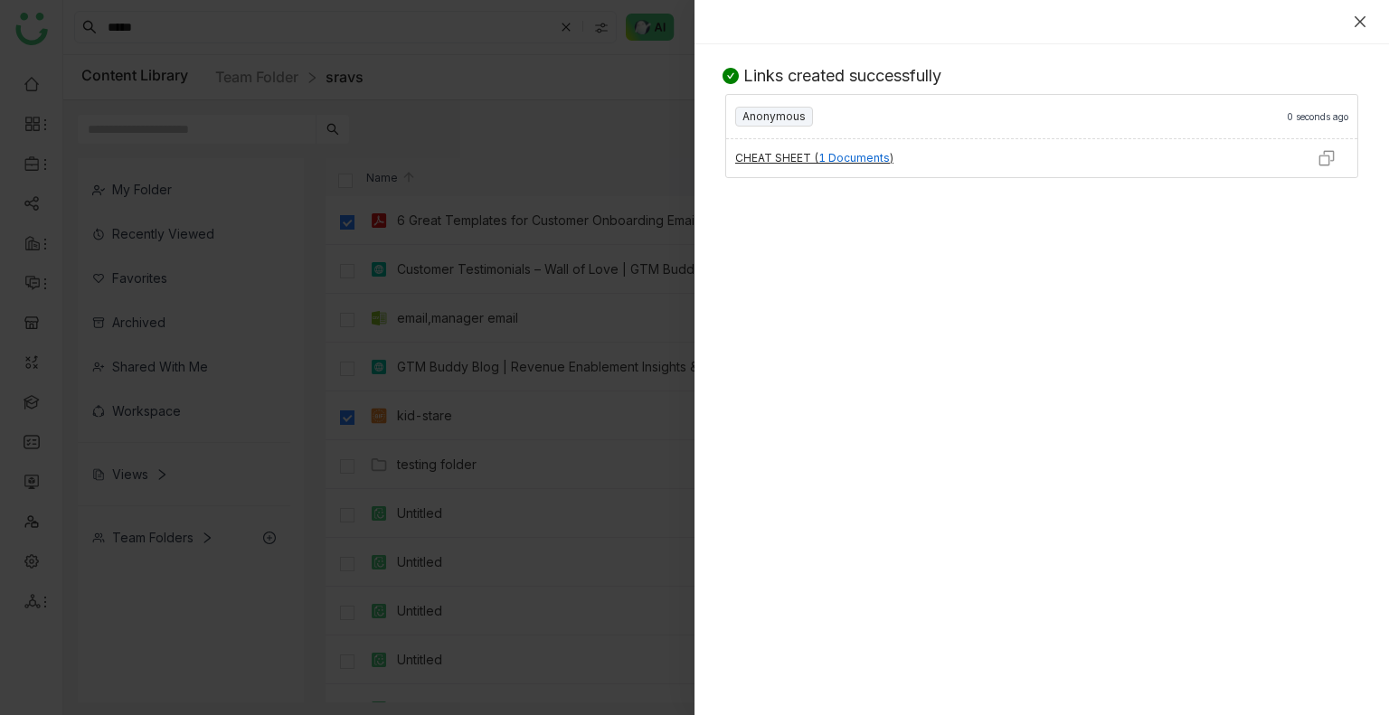
click at [1356, 21] on icon "Close" at bounding box center [1359, 21] width 14 height 14
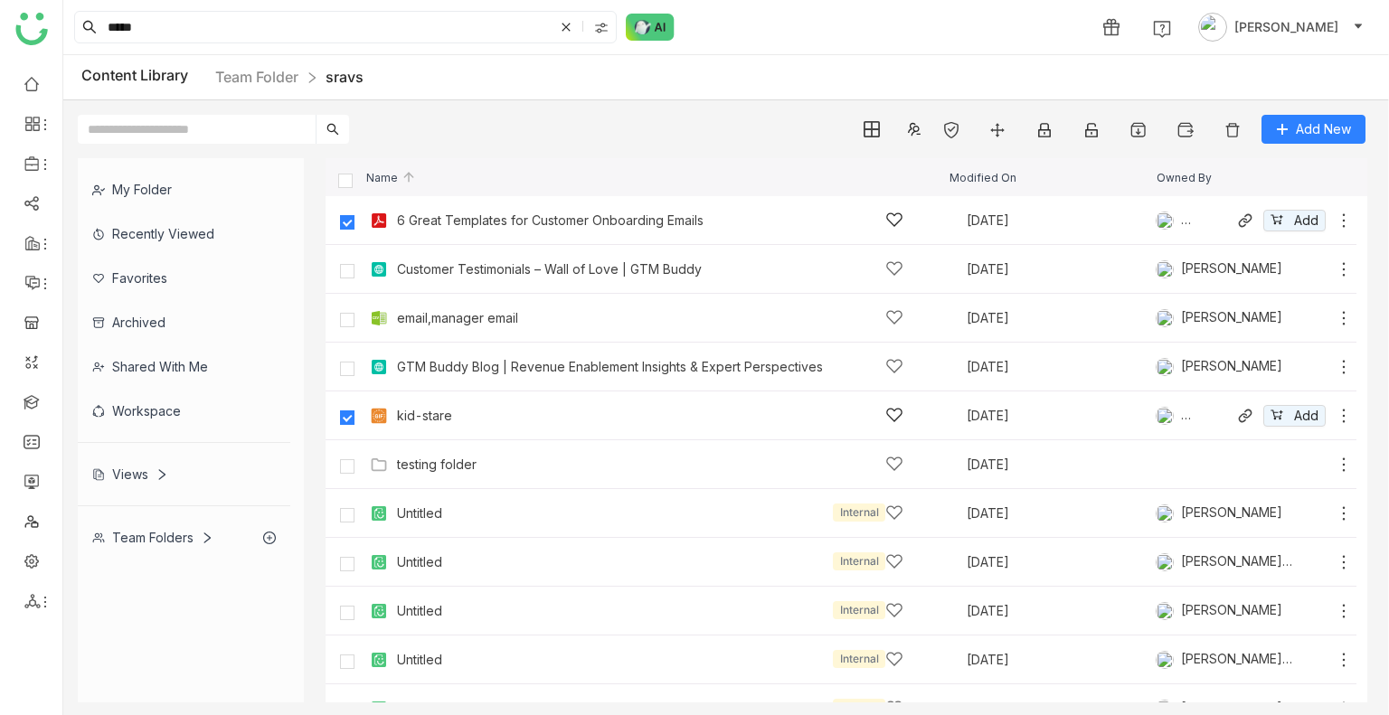
click at [341, 212] on label at bounding box center [347, 220] width 36 height 43
click at [1283, 403] on div "kid-stare Sep 9, 2025 Sravani Jatoth Add" at bounding box center [858, 415] width 987 height 28
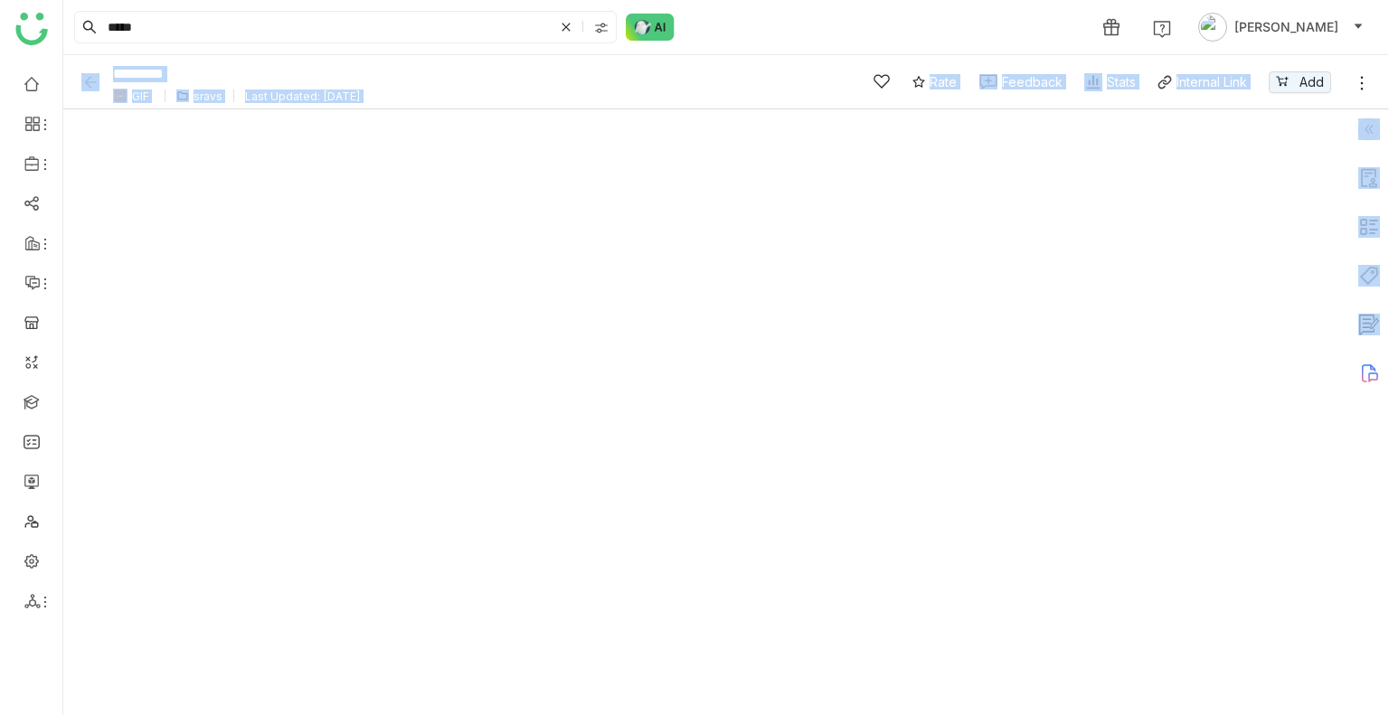
click at [83, 91] on div "********* GIF sravs Last Updated: Sep 9, 2025" at bounding box center [456, 82] width 751 height 50
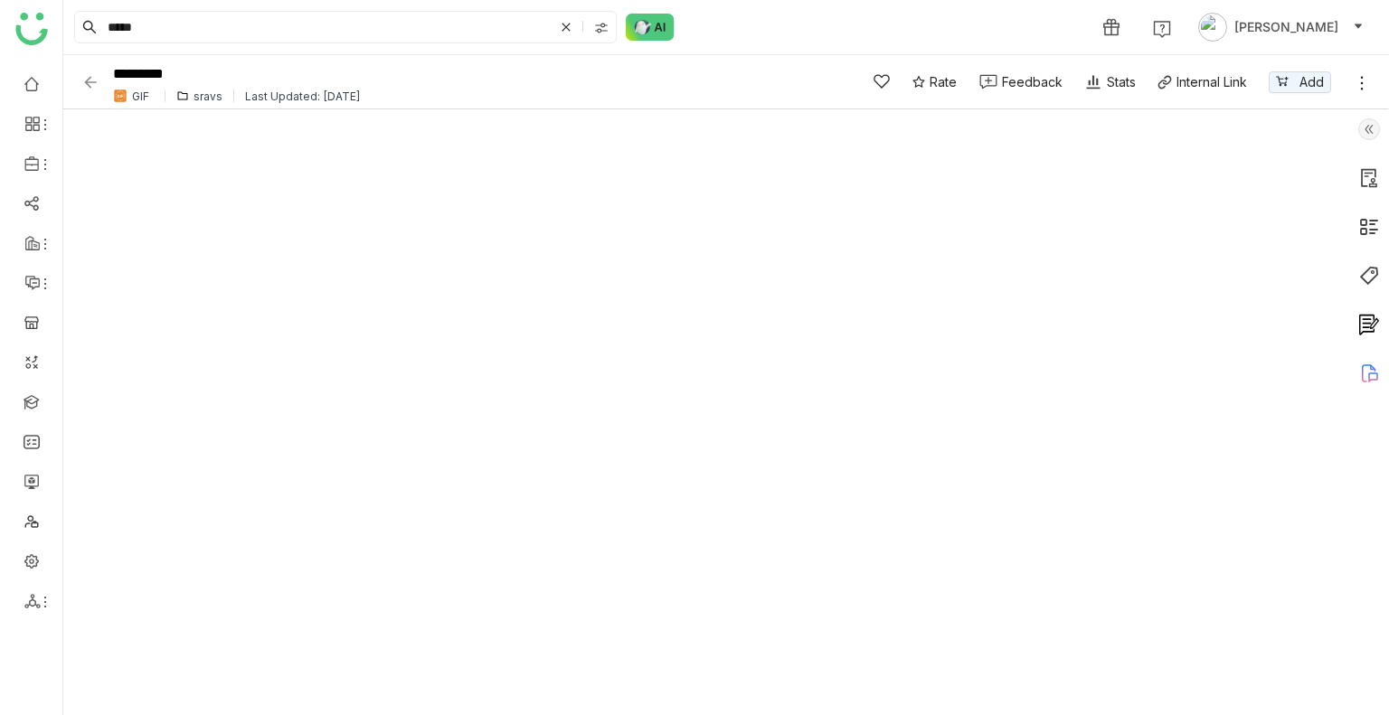
click at [84, 79] on img at bounding box center [90, 82] width 18 height 18
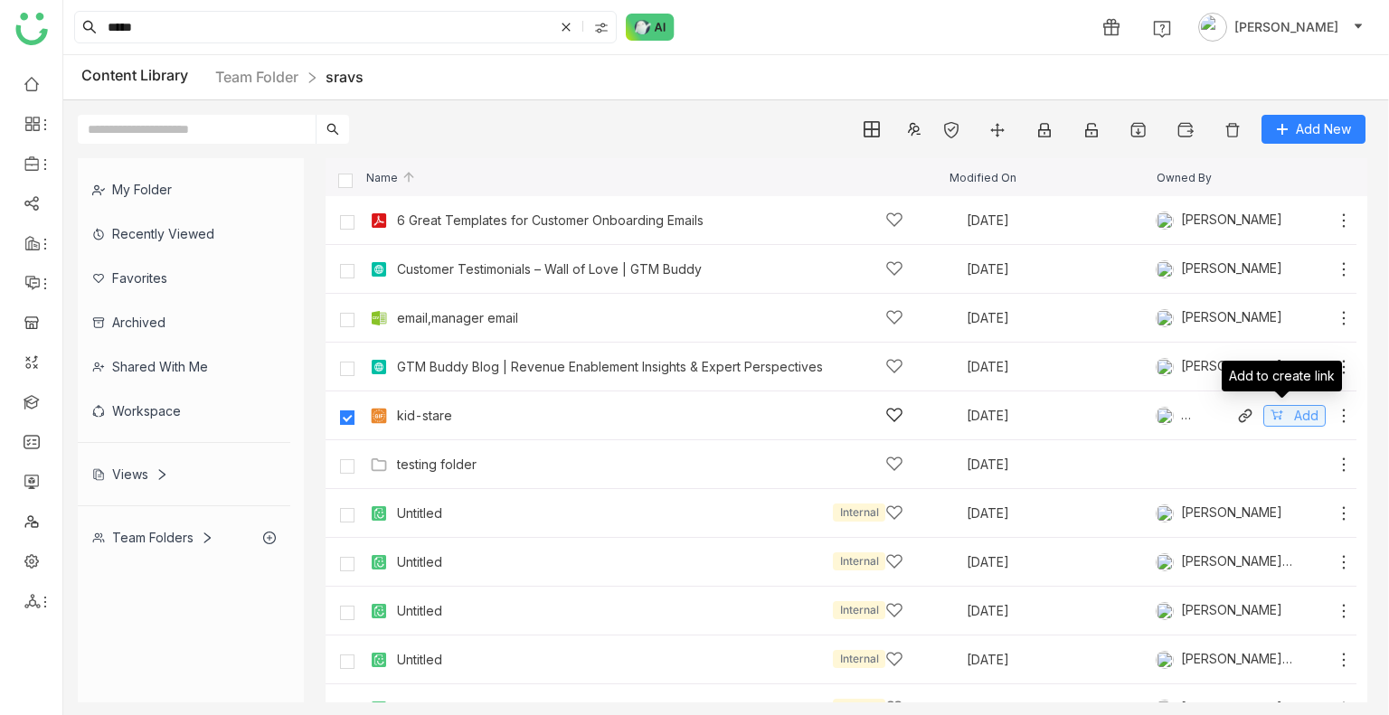
click at [1294, 415] on span "Add" at bounding box center [1306, 416] width 24 height 20
click at [1037, 21] on div "Share" at bounding box center [1019, 26] width 35 height 19
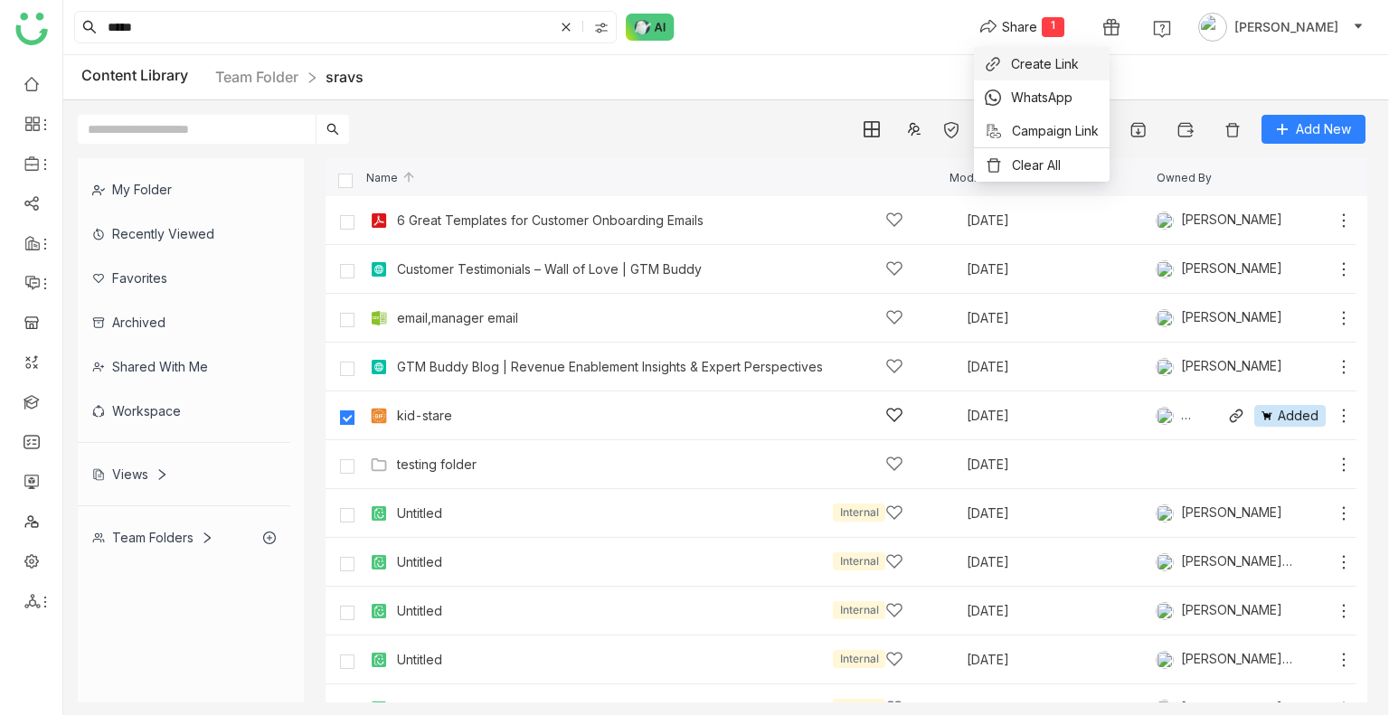
click at [1036, 65] on span "Create Link" at bounding box center [1045, 63] width 68 height 19
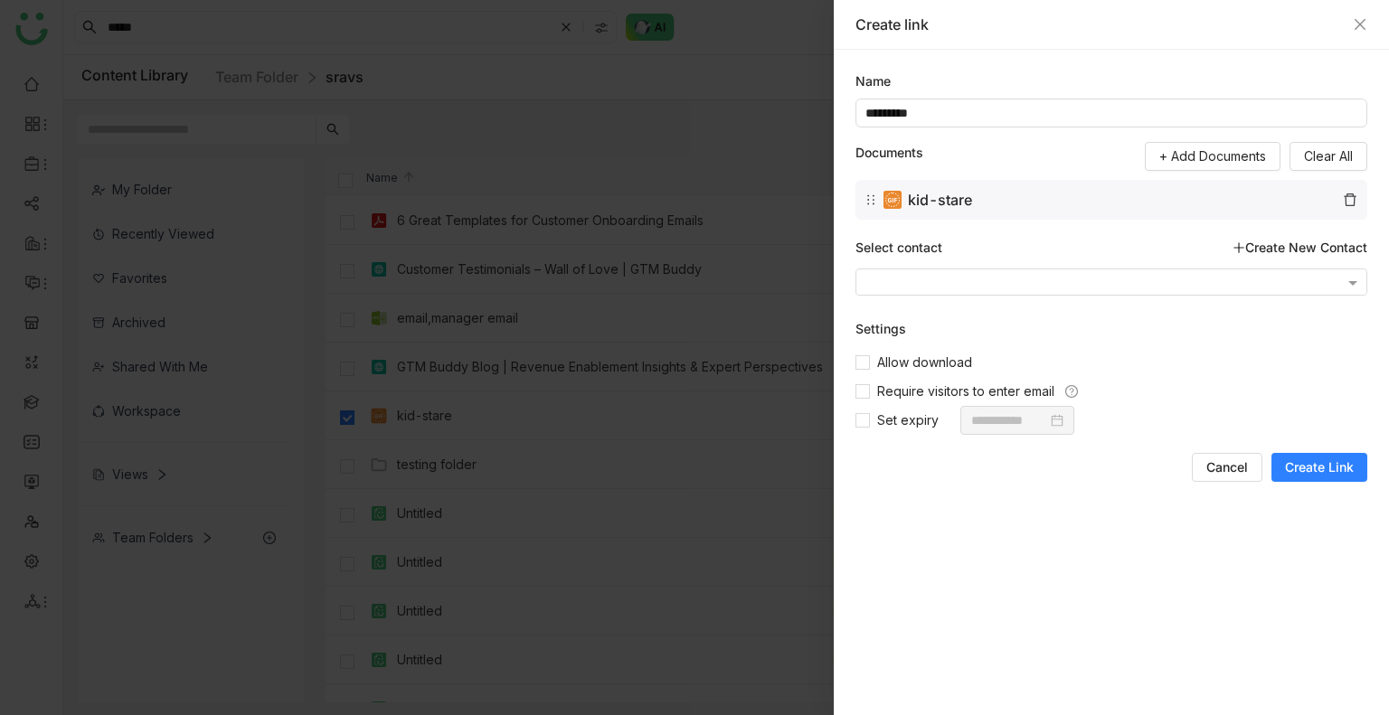
click at [1309, 473] on span "Create Link" at bounding box center [1319, 467] width 69 height 18
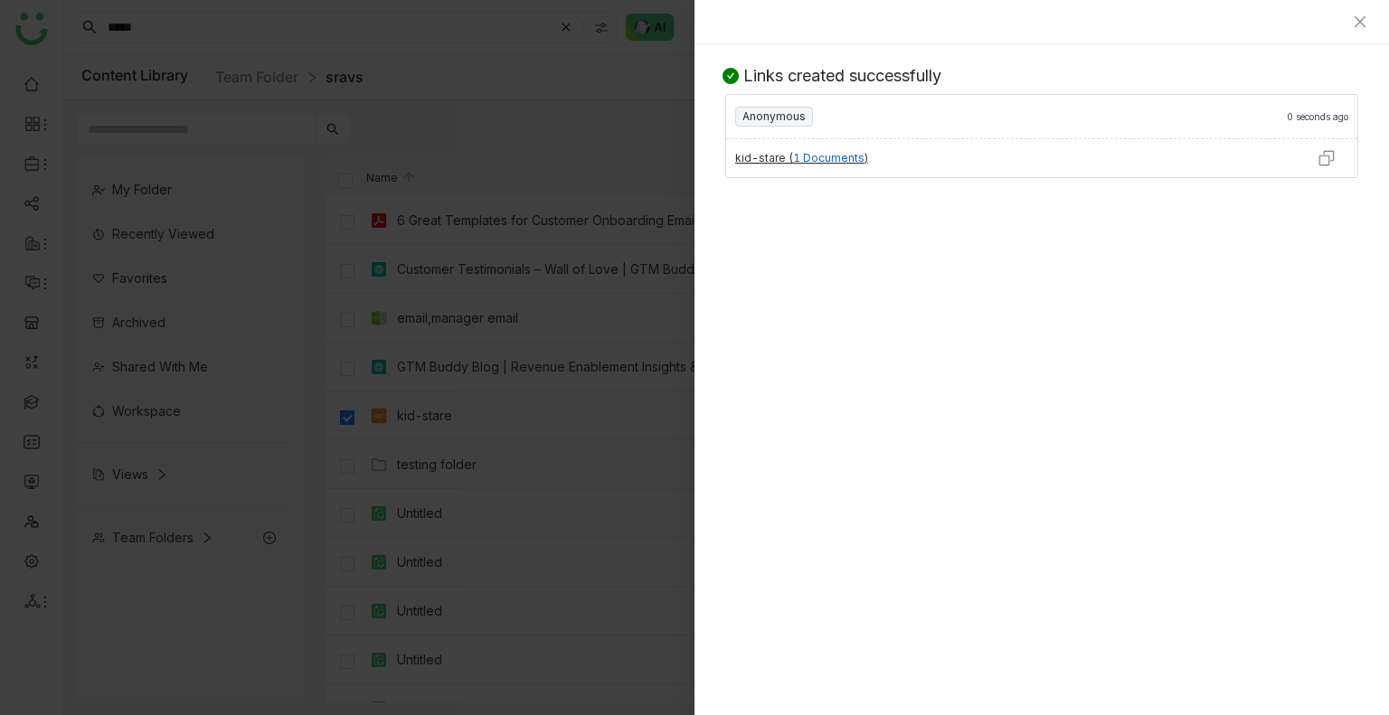
click at [1318, 158] on img at bounding box center [1326, 158] width 18 height 18
click at [1374, 26] on div at bounding box center [1041, 22] width 694 height 44
click at [1364, 24] on icon "Close" at bounding box center [1359, 21] width 14 height 14
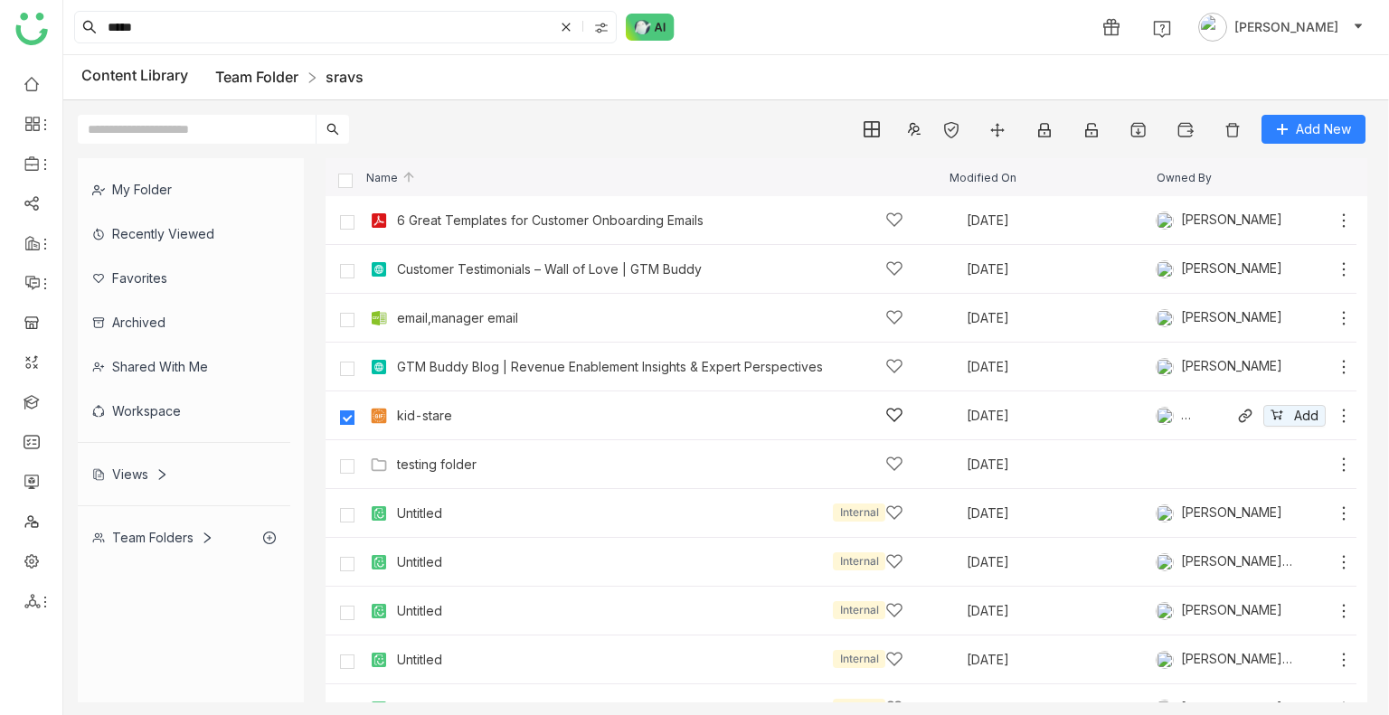
click at [246, 73] on link "Team Folder" at bounding box center [256, 77] width 83 height 18
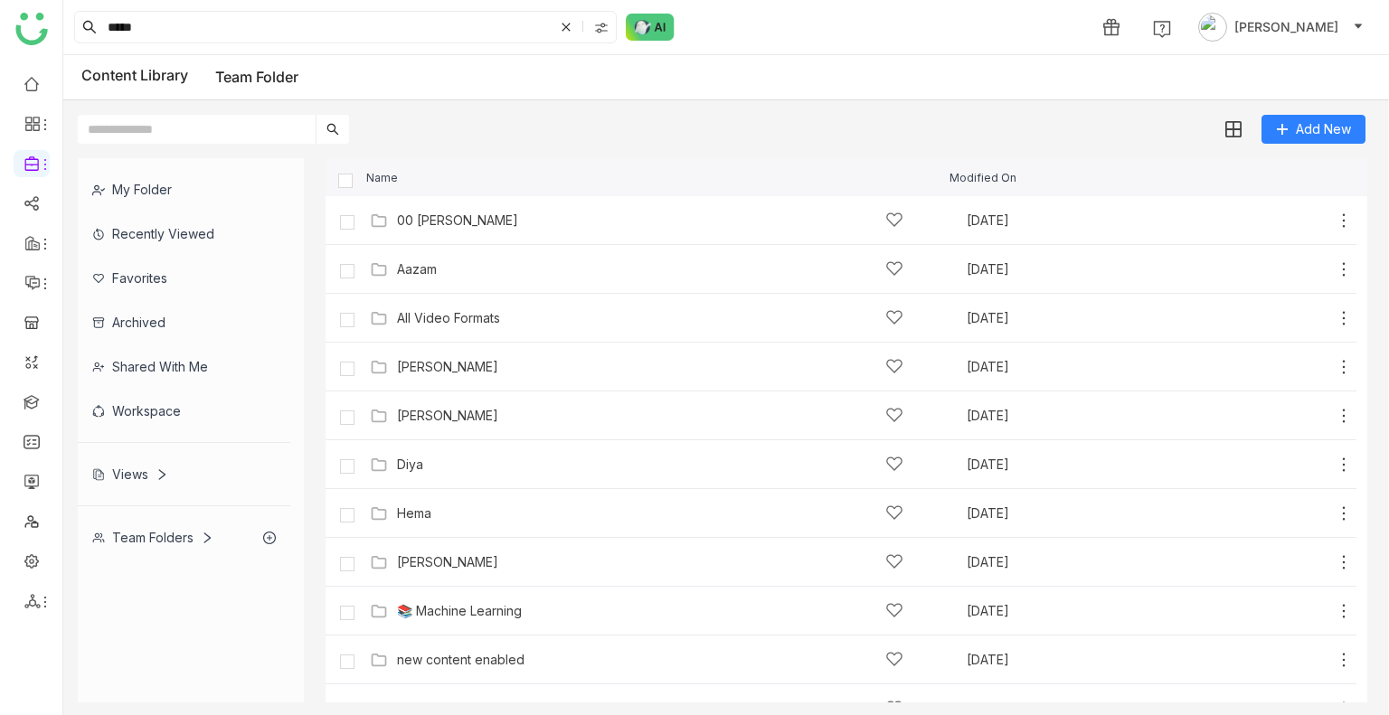
click at [141, 124] on input "text" at bounding box center [197, 129] width 238 height 29
click at [159, 28] on input "*****" at bounding box center [328, 27] width 449 height 31
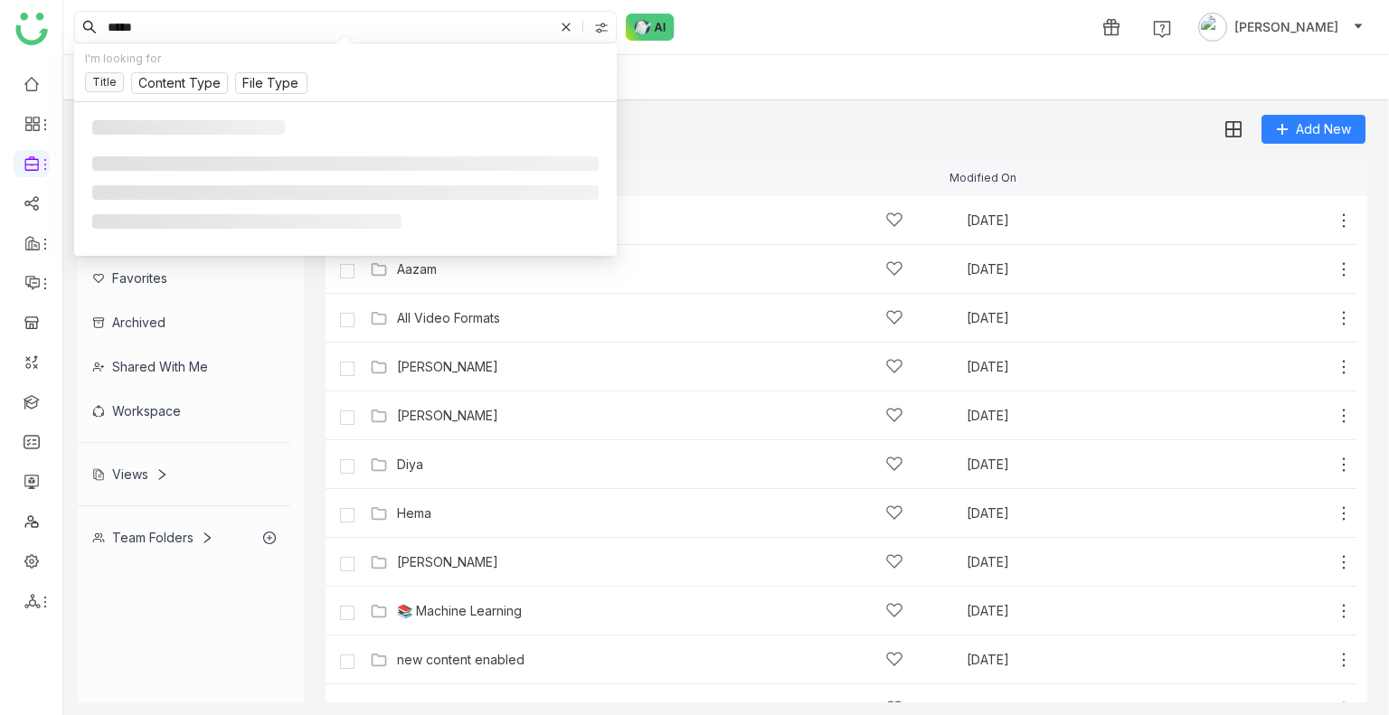
click at [159, 28] on input "*****" at bounding box center [328, 27] width 449 height 31
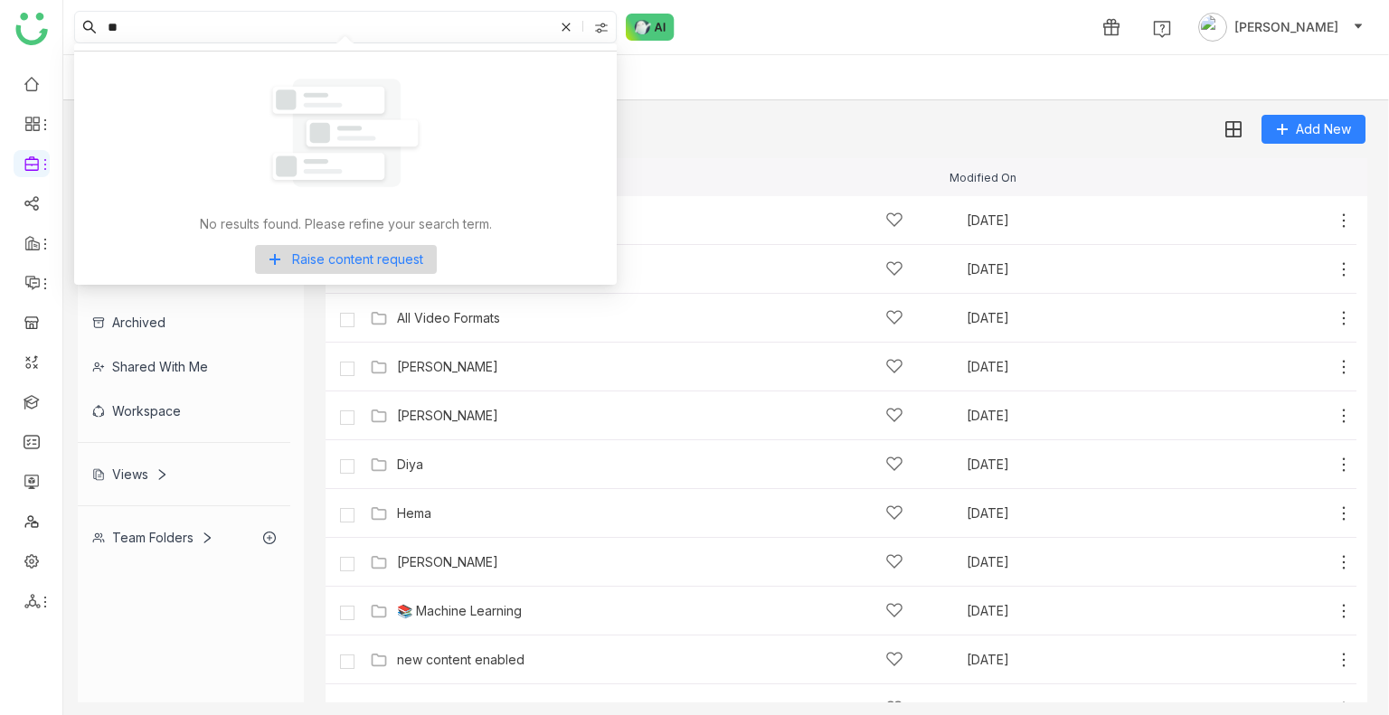
type input "*"
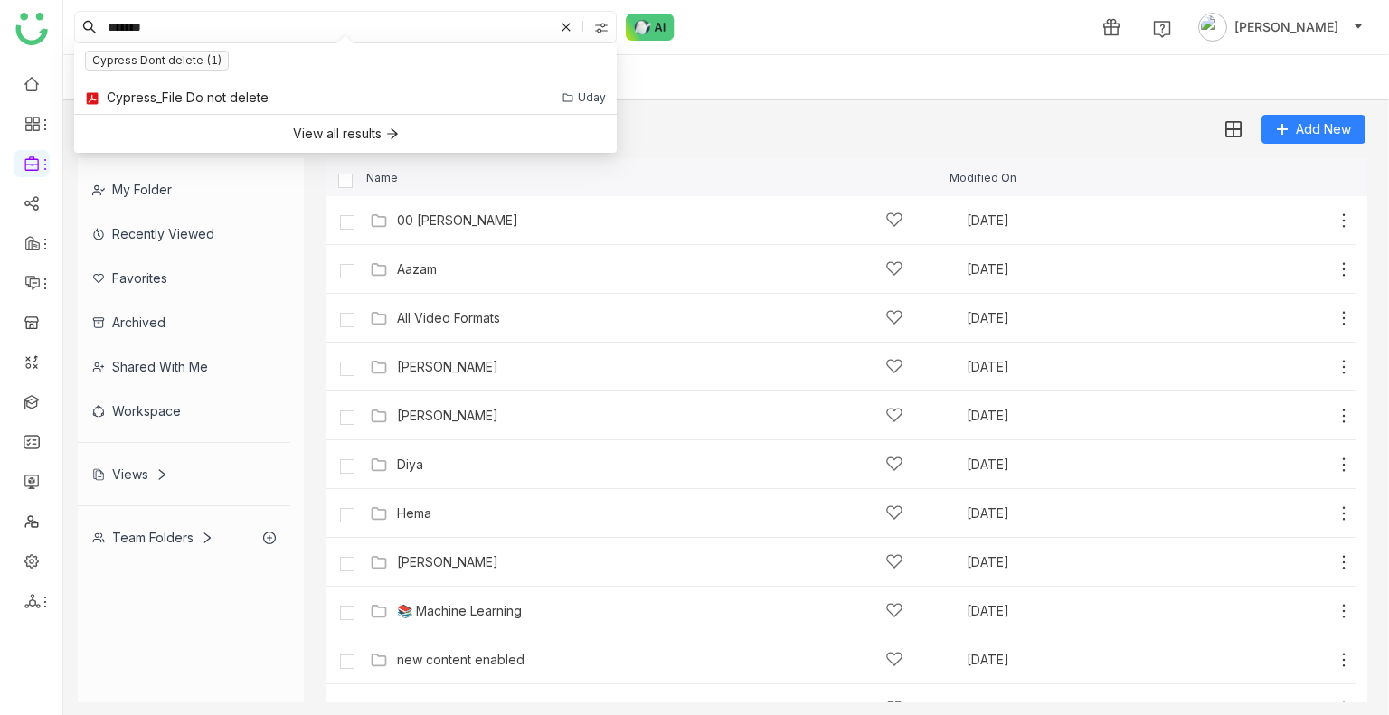
type input "*******"
click at [836, 67] on div "Content Library Team Folder" at bounding box center [725, 77] width 1325 height 45
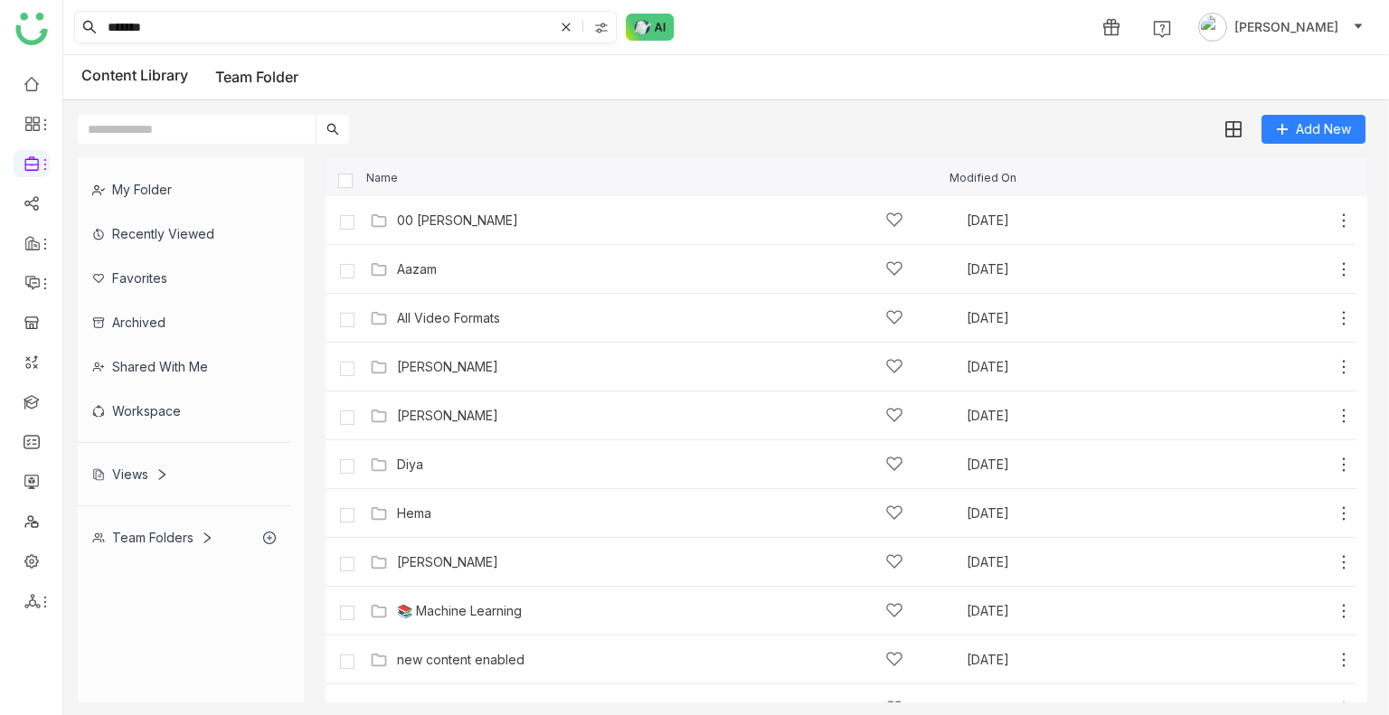
click at [571, 28] on icon at bounding box center [565, 27] width 11 height 11
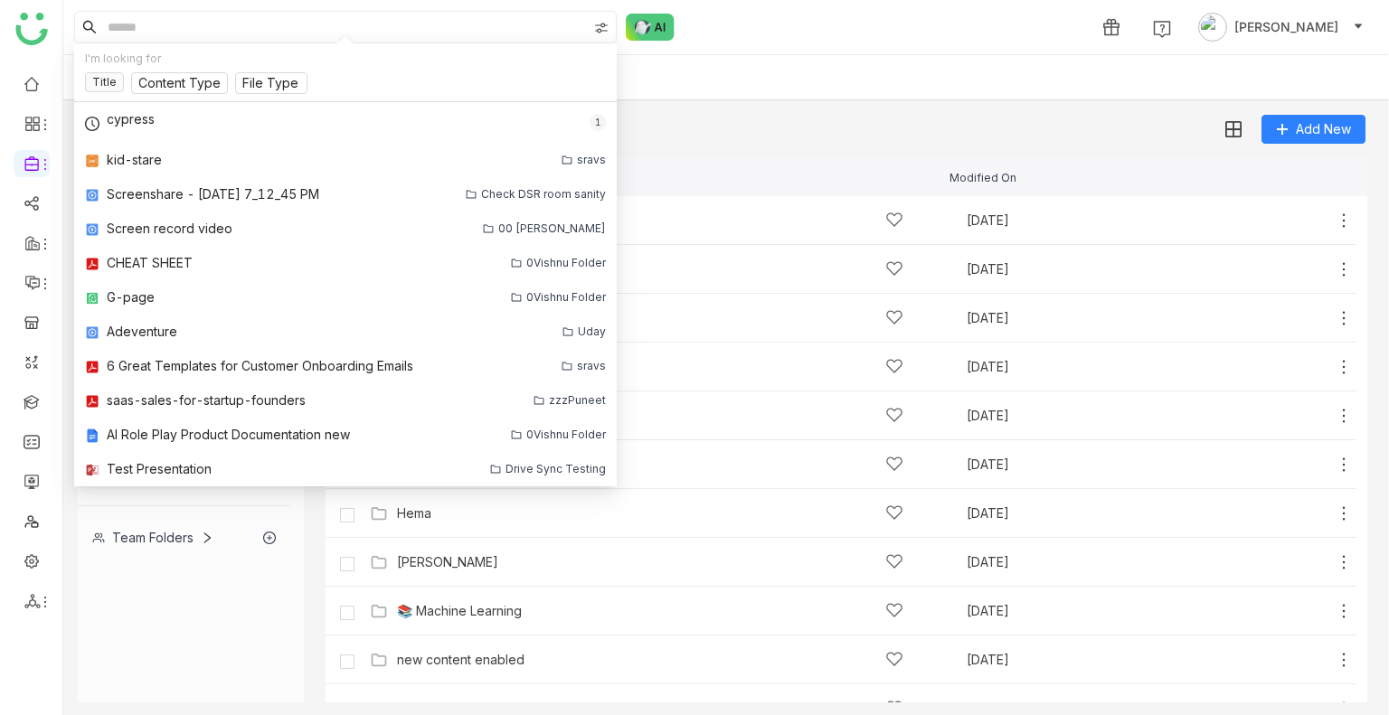
click at [836, 30] on div "1 Uday Bhanu" at bounding box center [725, 27] width 1325 height 54
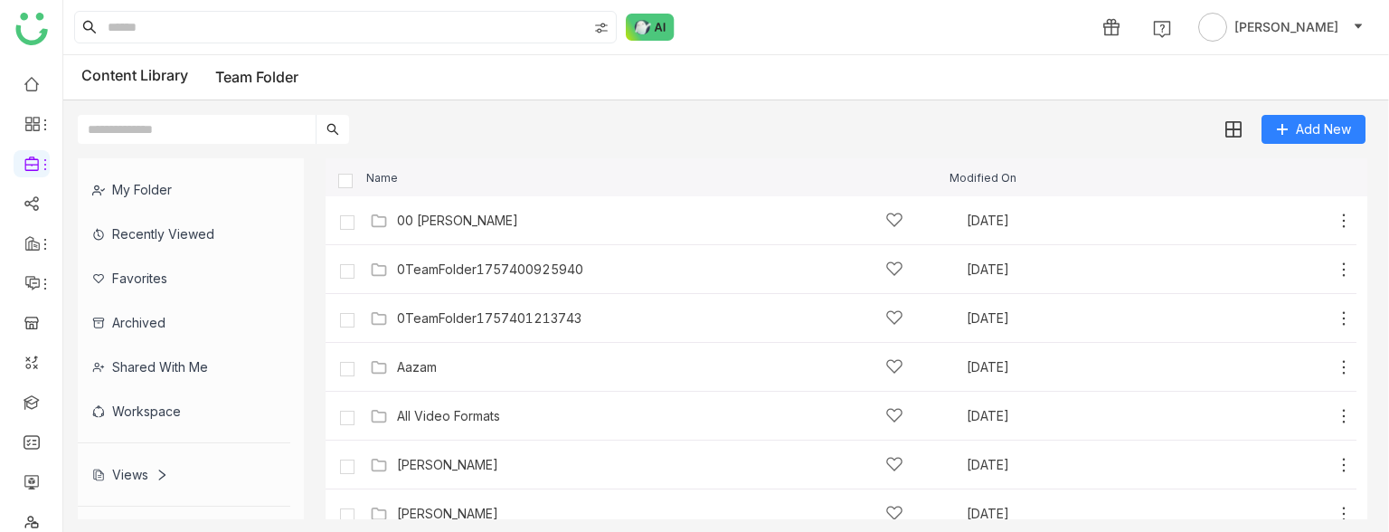
click at [193, 127] on input "text" at bounding box center [197, 129] width 238 height 29
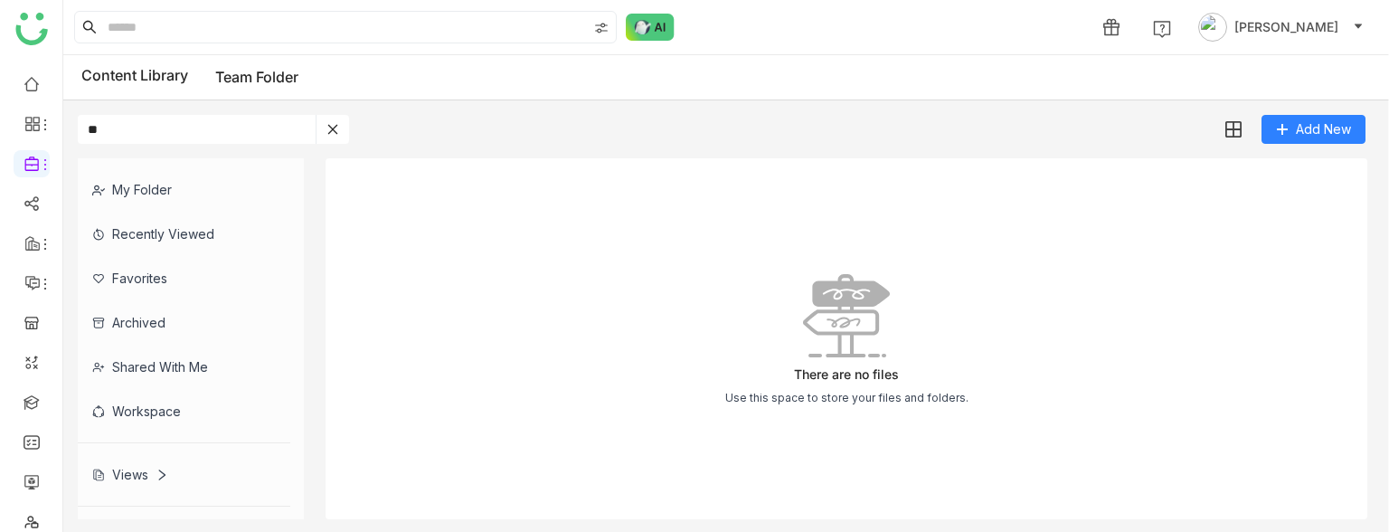
type input "*"
type input "*****"
click at [193, 33] on input at bounding box center [345, 27] width 483 height 31
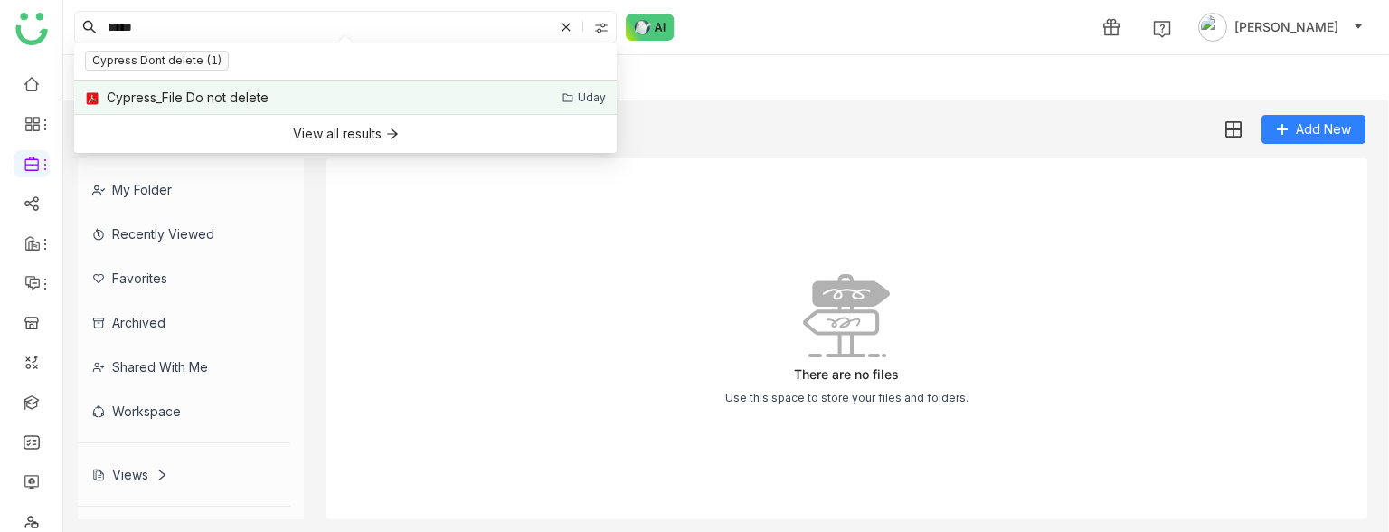
type input "*****"
click at [578, 90] on div "Uday" at bounding box center [574, 98] width 61 height 20
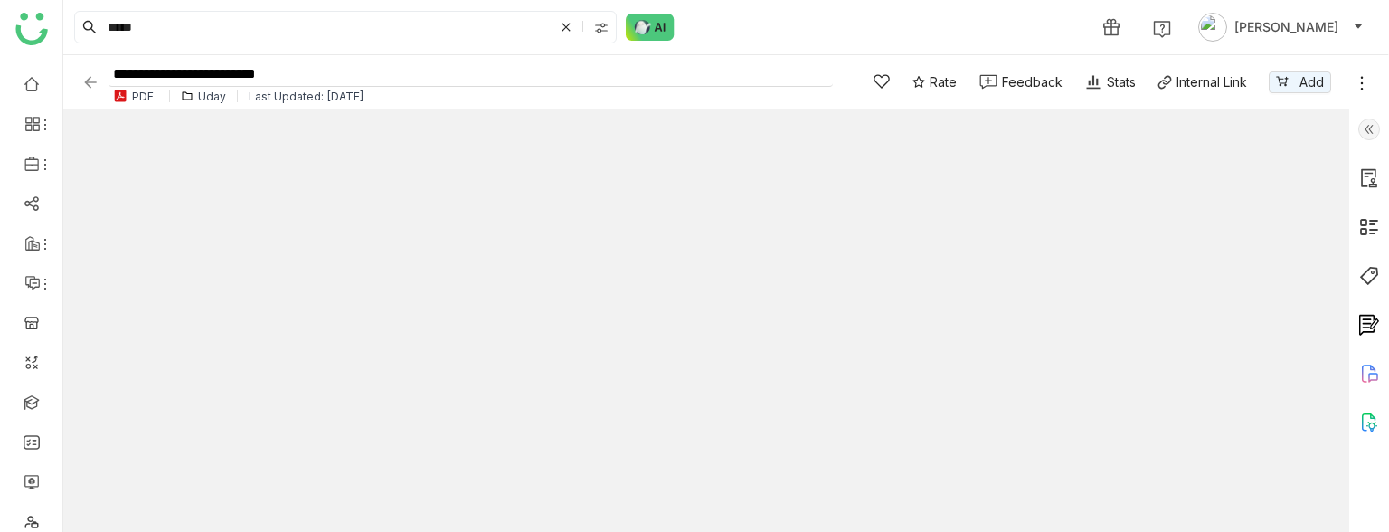
click at [225, 75] on input "**********" at bounding box center [470, 74] width 724 height 24
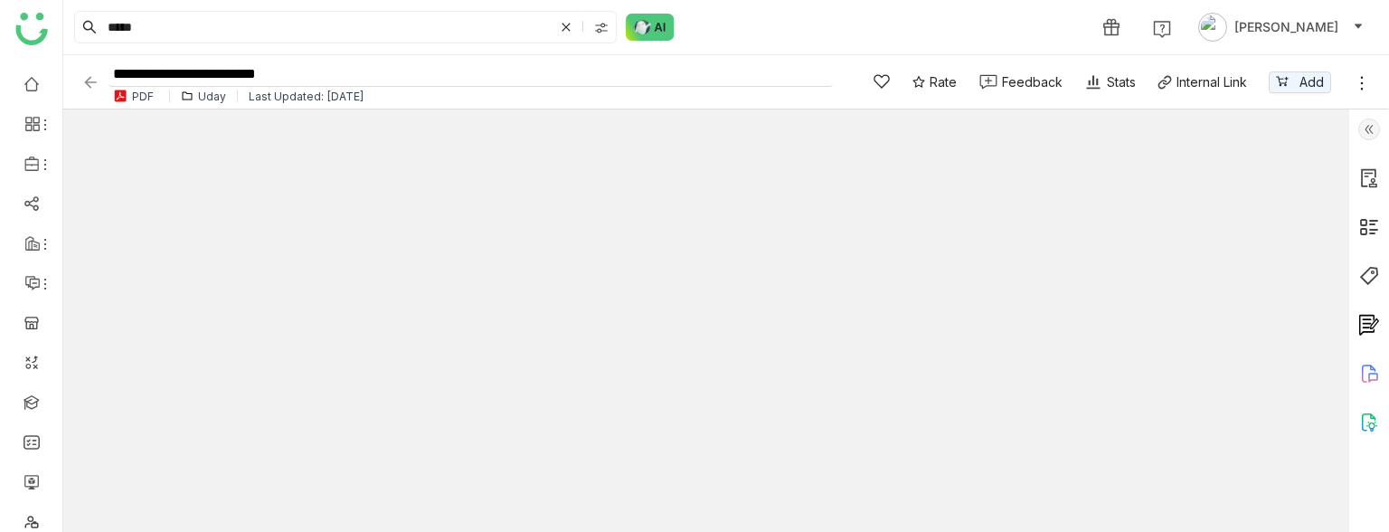
click at [225, 75] on input "**********" at bounding box center [470, 74] width 724 height 24
click at [334, 74] on input "**********" at bounding box center [470, 74] width 724 height 24
click at [120, 75] on input "**********" at bounding box center [470, 74] width 724 height 24
click at [239, 64] on input "**********" at bounding box center [470, 74] width 724 height 24
type input "**********"
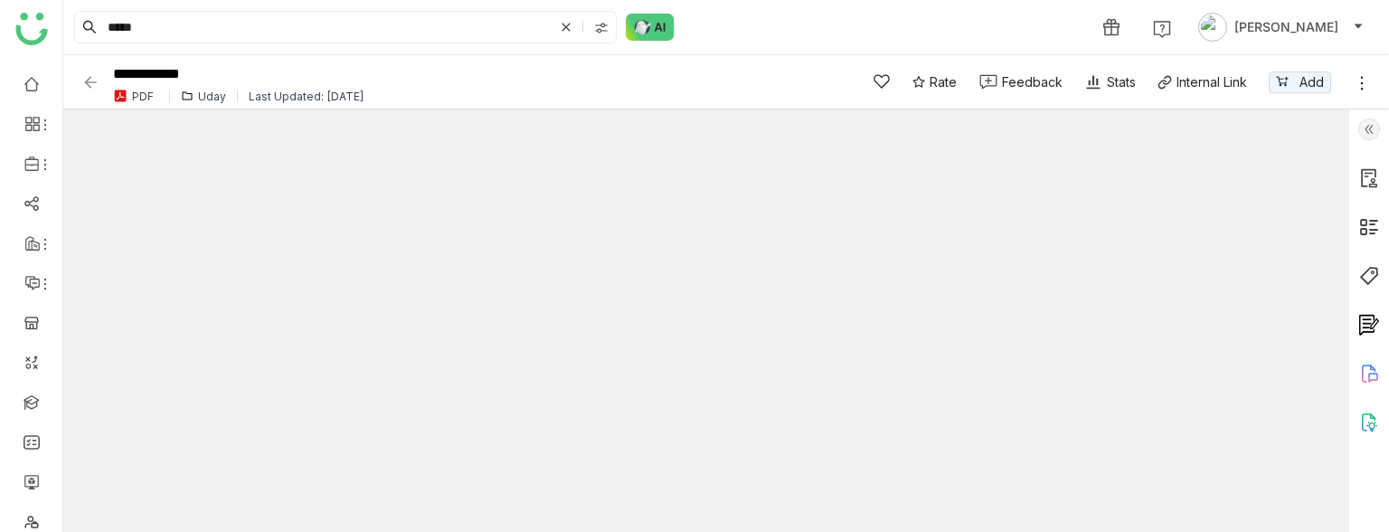
click at [87, 82] on img at bounding box center [90, 82] width 18 height 18
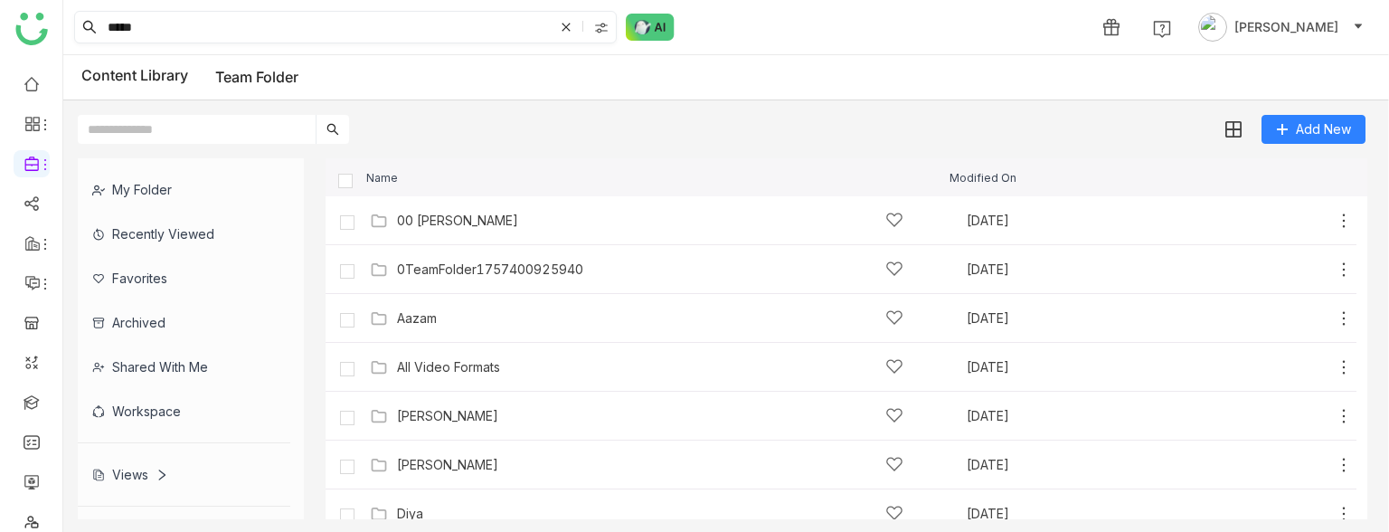
click at [204, 26] on input "*****" at bounding box center [328, 27] width 449 height 31
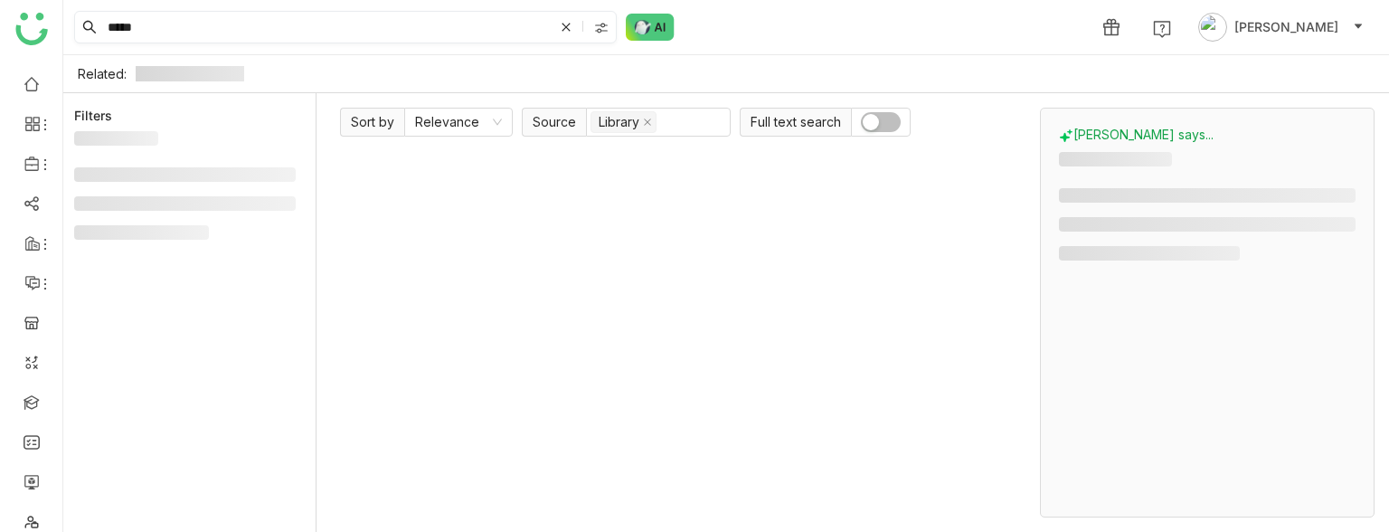
click at [184, 31] on input "*****" at bounding box center [328, 27] width 449 height 31
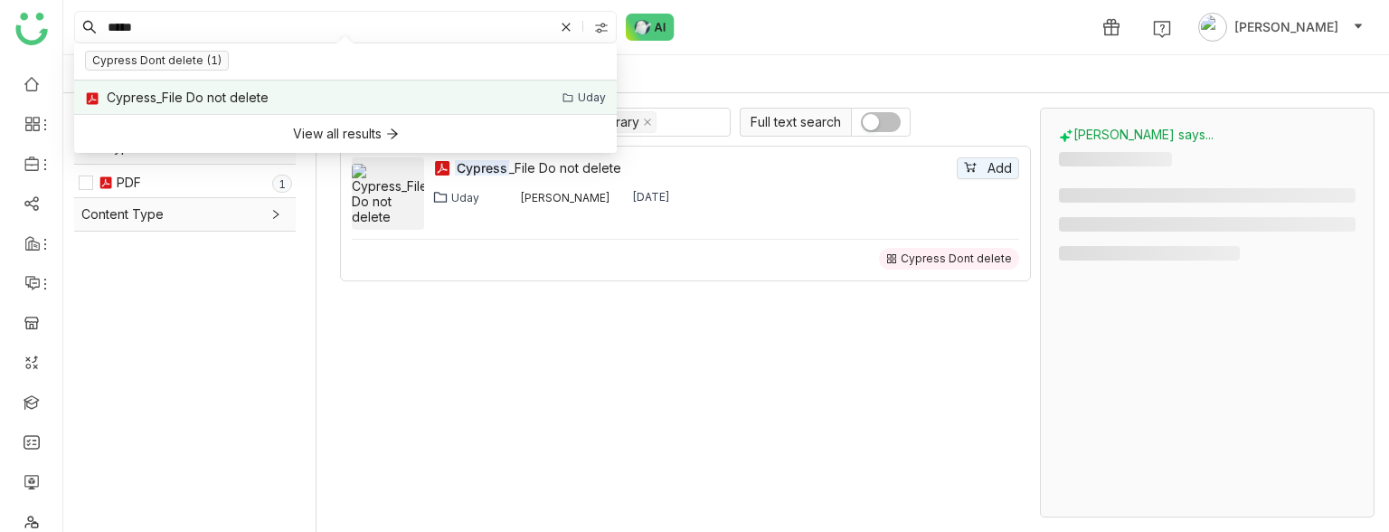
click at [231, 85] on link "Cypress_File Do not delete Uday" at bounding box center [345, 97] width 542 height 34
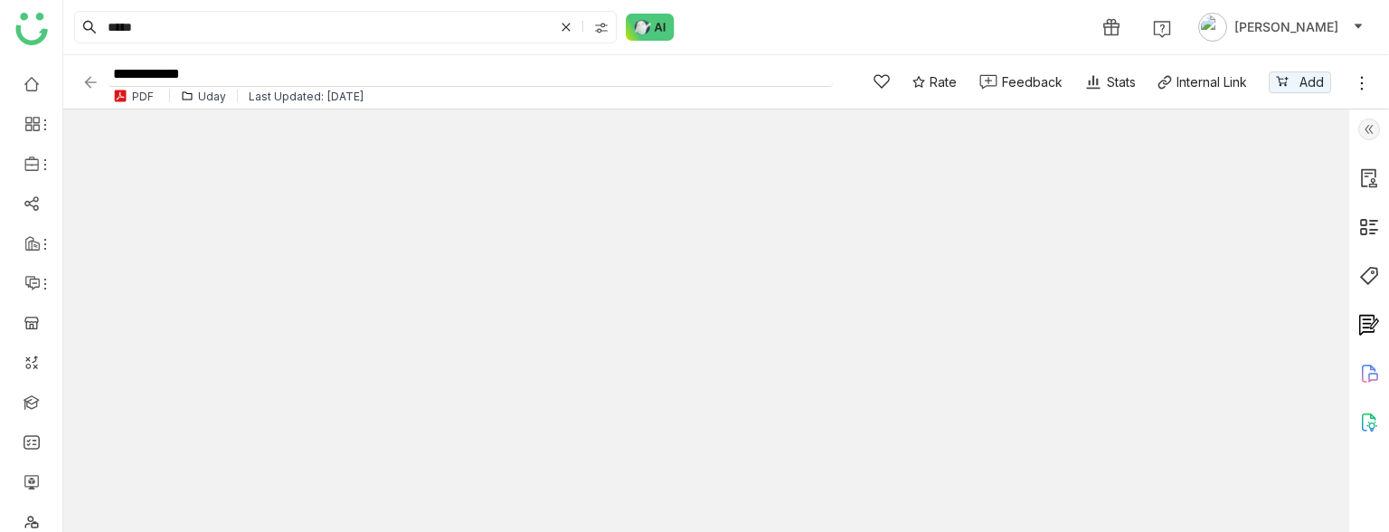
click at [217, 68] on input "**********" at bounding box center [470, 74] width 724 height 24
click at [99, 75] on div "**********" at bounding box center [456, 82] width 751 height 50
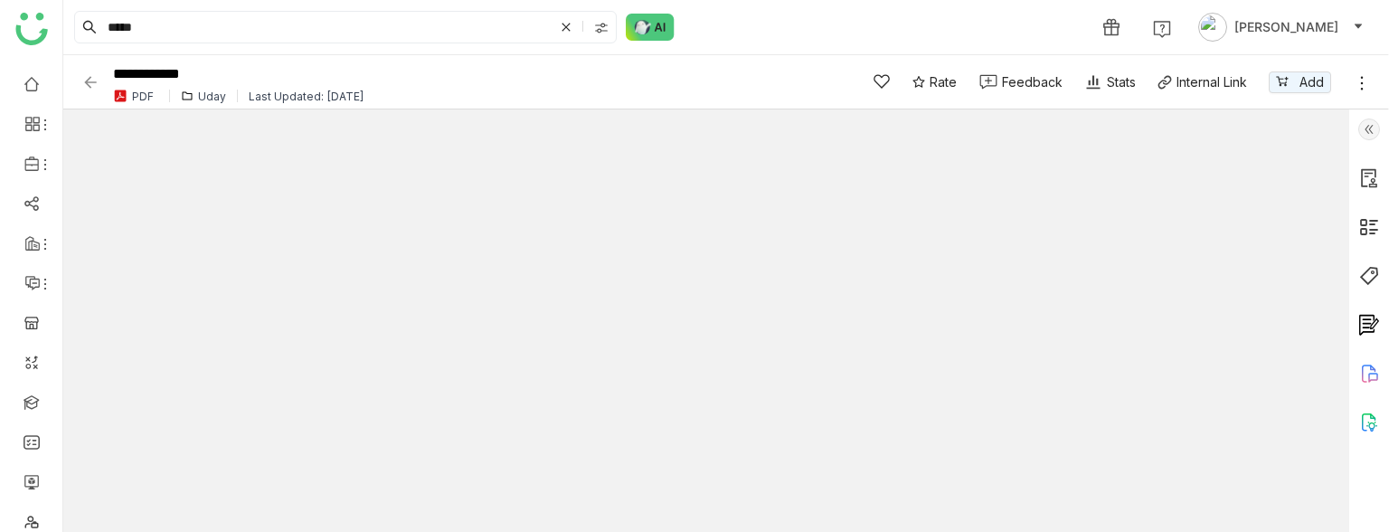
click at [95, 79] on img at bounding box center [90, 82] width 18 height 18
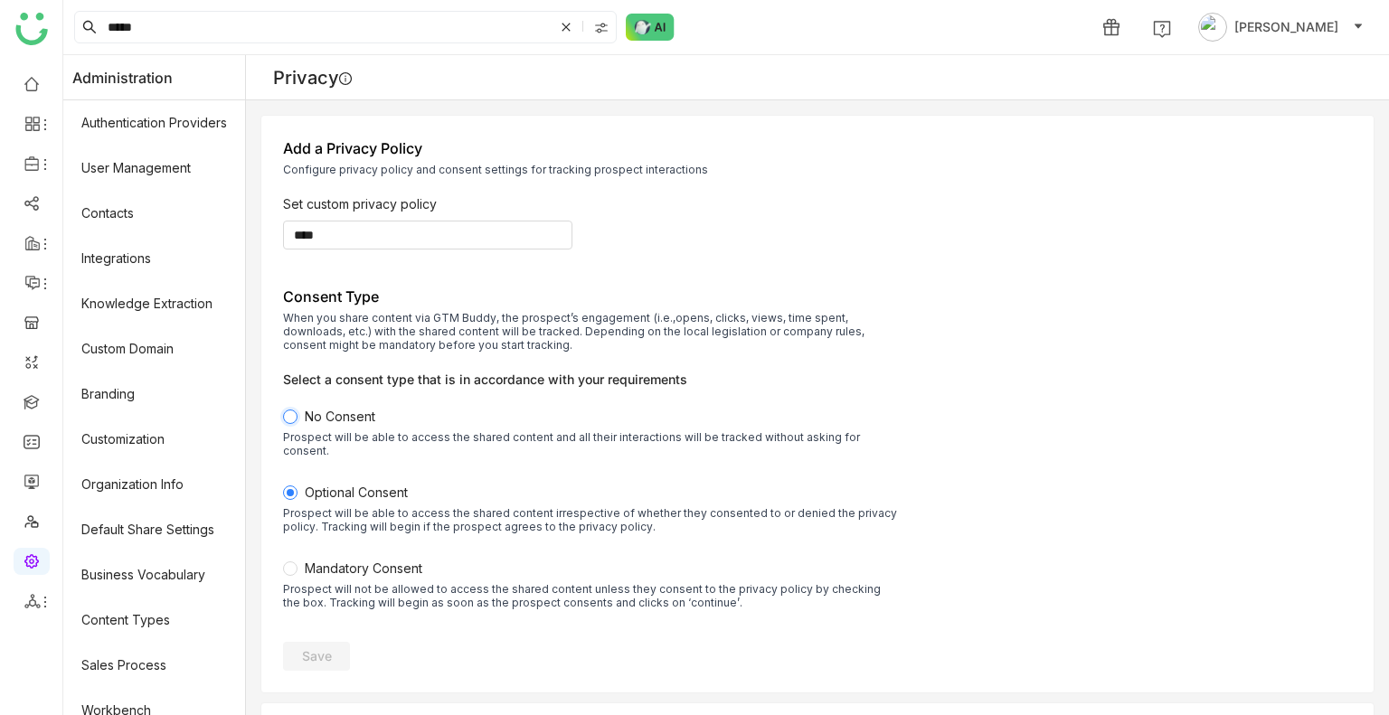
scroll to position [243, 0]
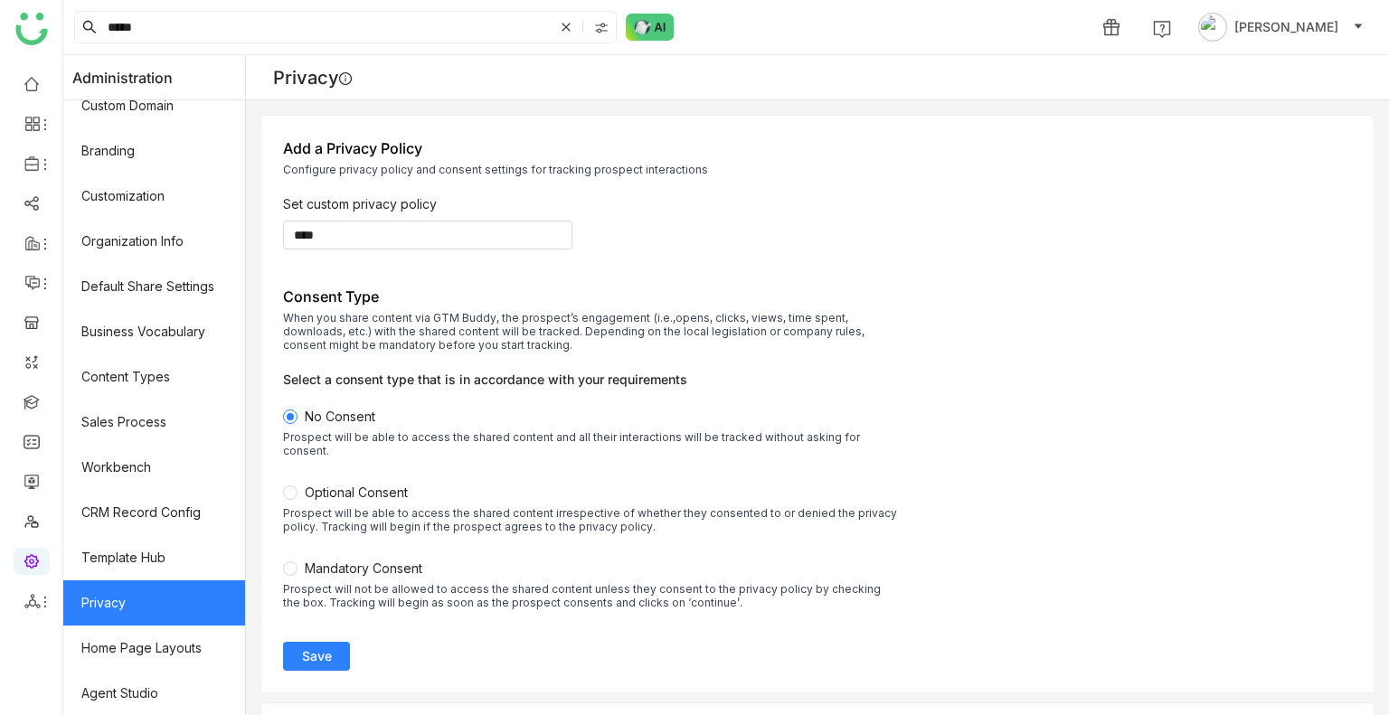
click at [310, 645] on button "Save" at bounding box center [316, 656] width 67 height 29
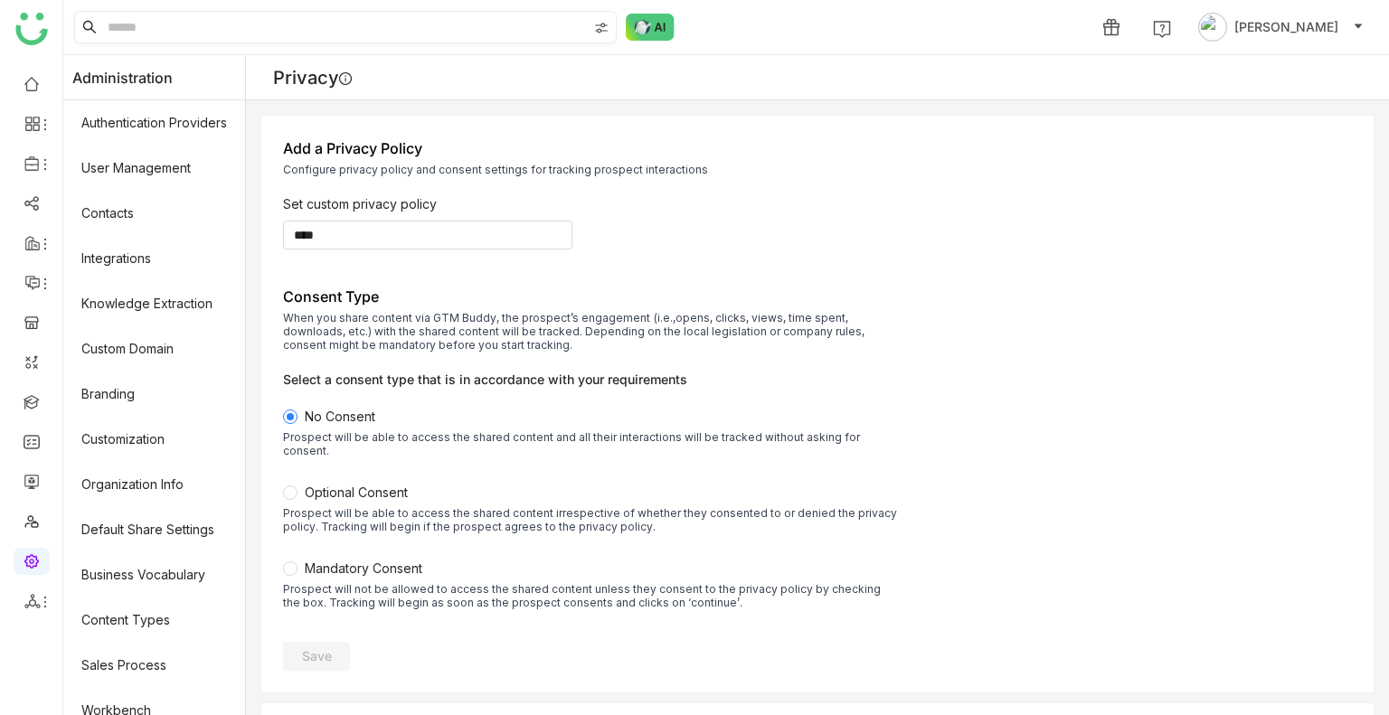
click at [112, 14] on input at bounding box center [345, 27] width 483 height 31
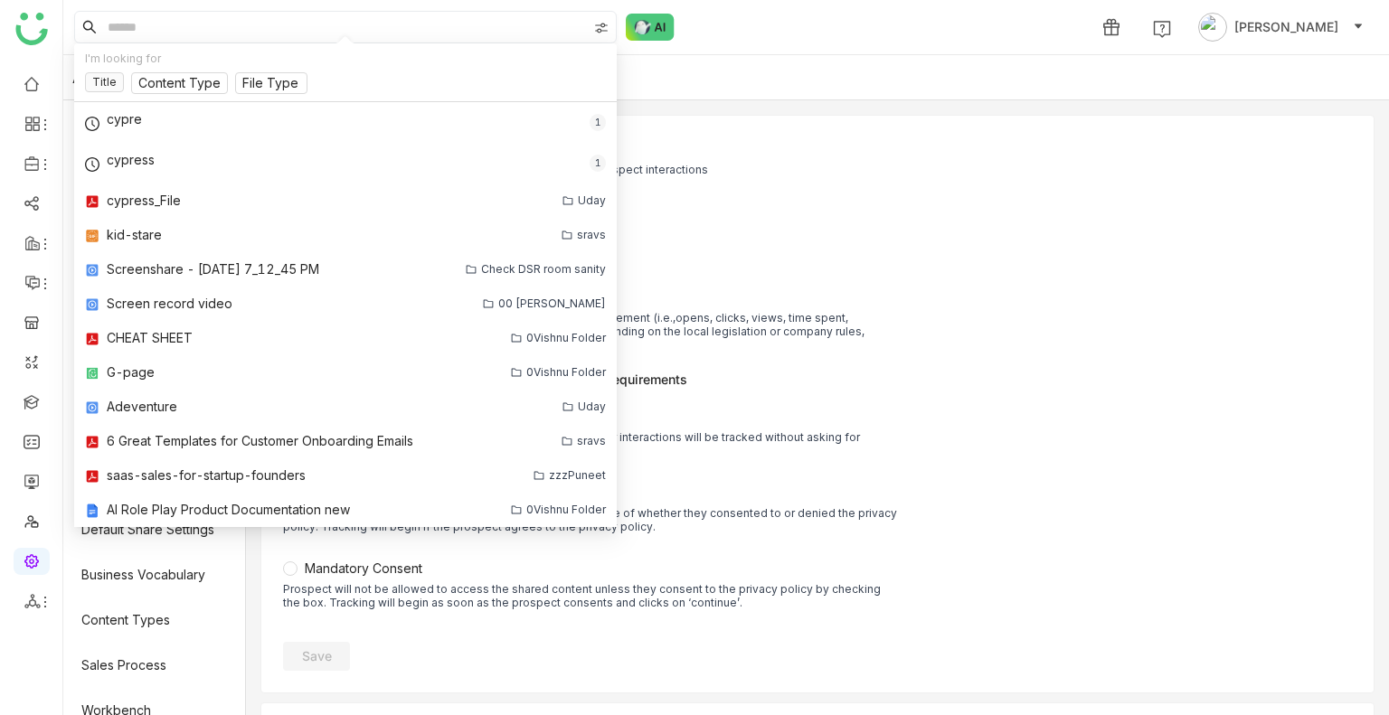
paste input "**********"
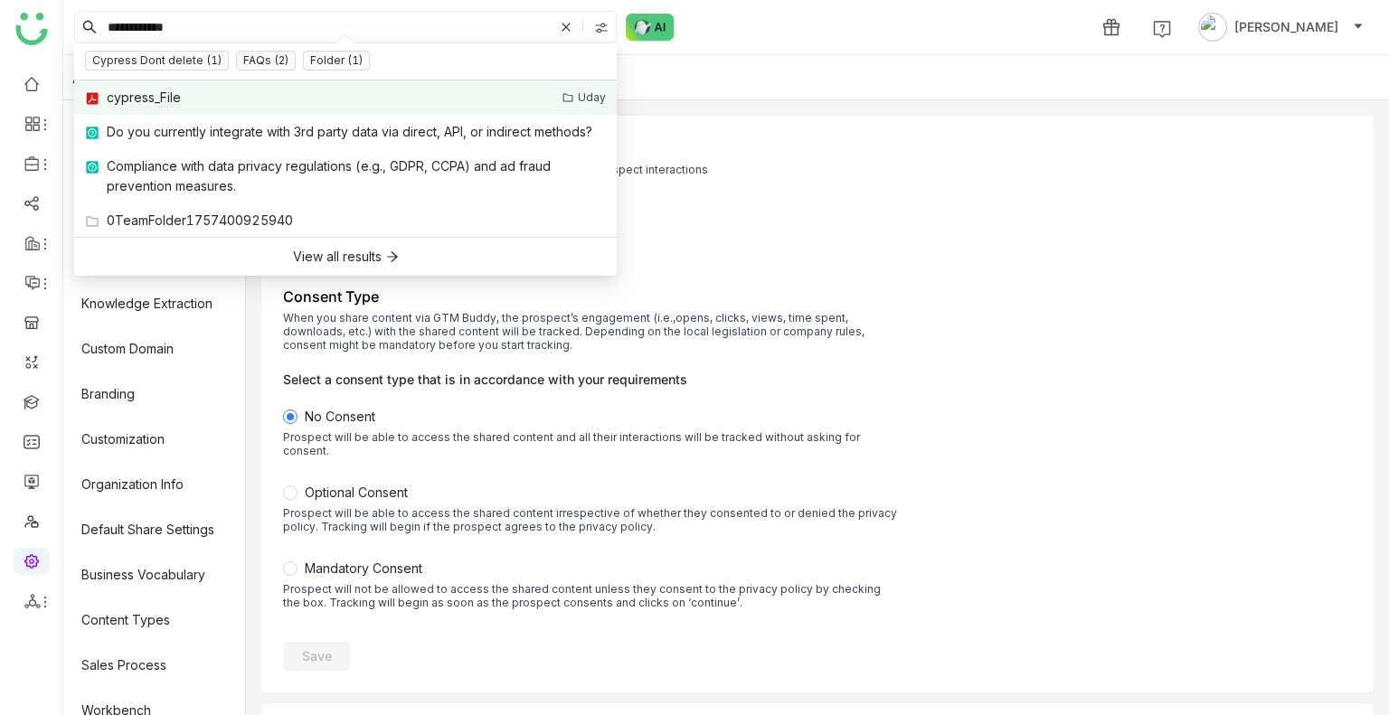
type input "**********"
click at [90, 93] on img at bounding box center [92, 98] width 14 height 14
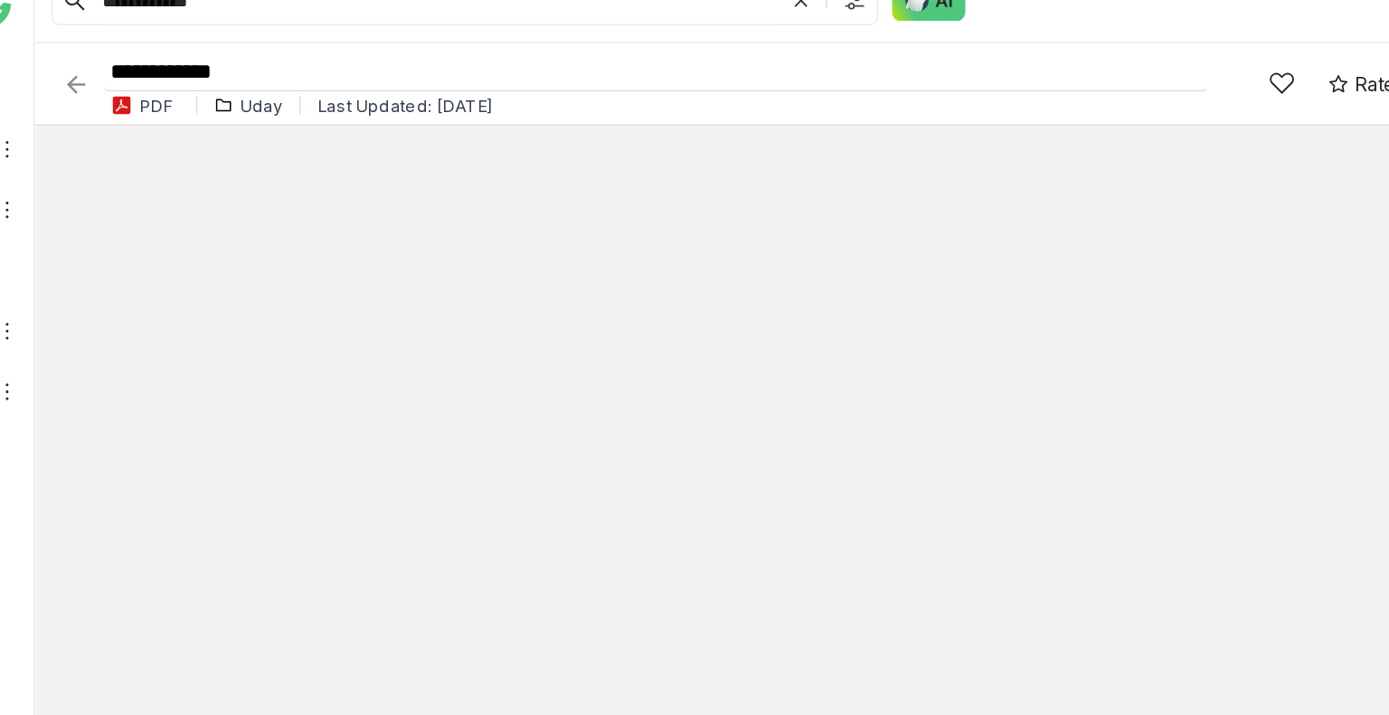
click at [217, 70] on input "**********" at bounding box center [470, 74] width 724 height 24
click at [87, 86] on img at bounding box center [90, 82] width 18 height 18
